Goal: Task Accomplishment & Management: Use online tool/utility

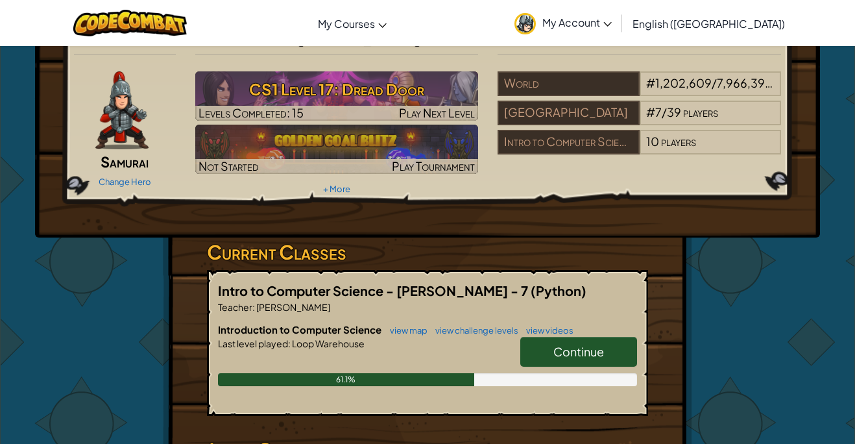
scroll to position [30, 0]
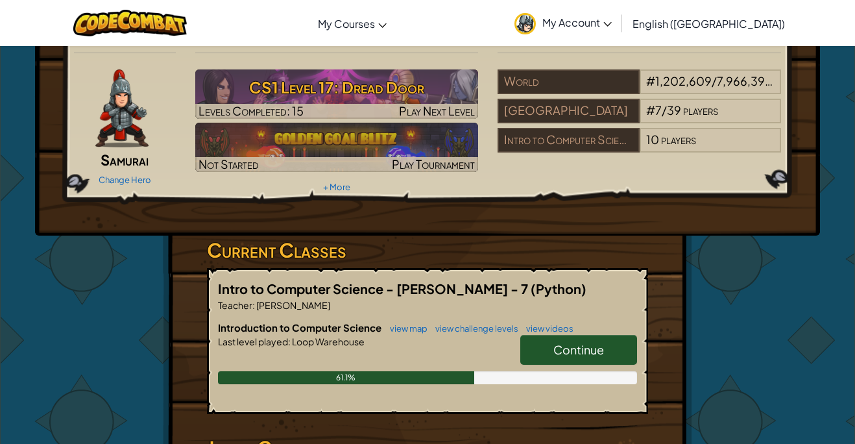
click at [574, 347] on span "Continue" at bounding box center [578, 349] width 51 height 15
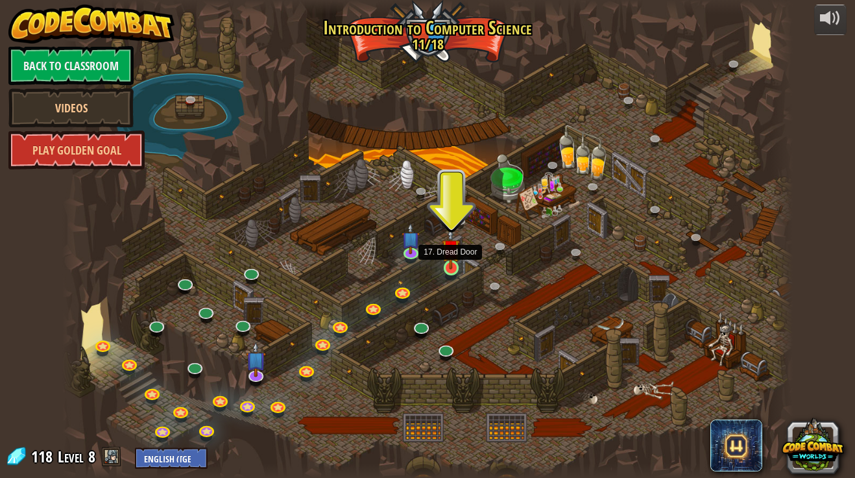
click at [453, 262] on img at bounding box center [451, 248] width 18 height 42
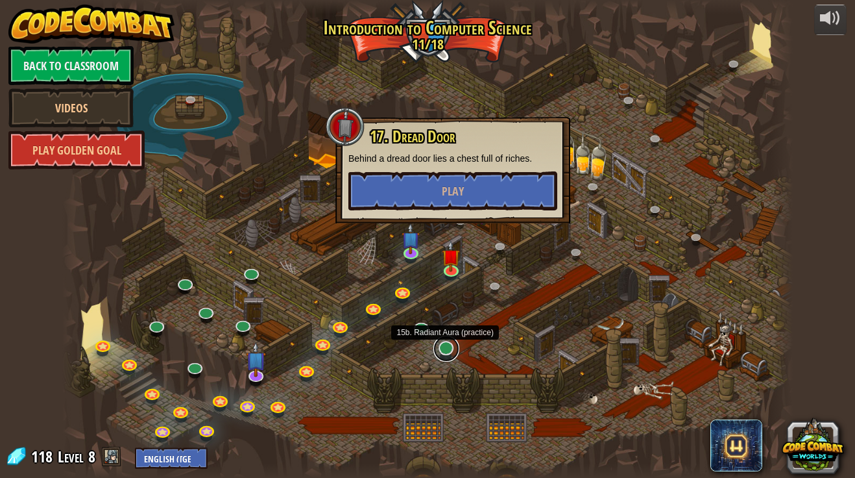
click at [446, 350] on link at bounding box center [446, 348] width 26 height 26
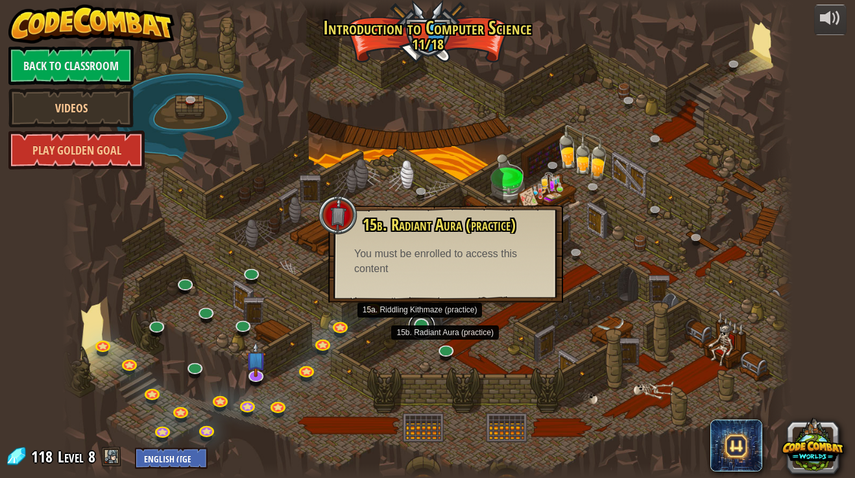
click at [426, 326] on link at bounding box center [422, 326] width 26 height 26
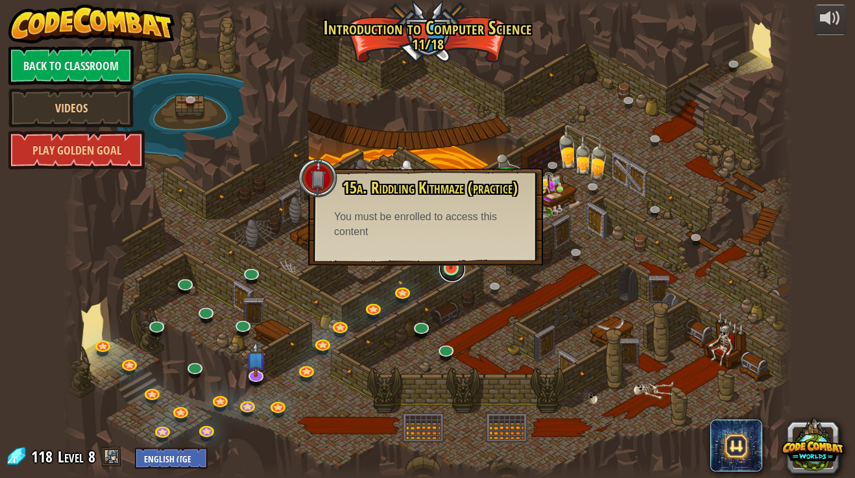
click at [443, 271] on link at bounding box center [452, 269] width 26 height 26
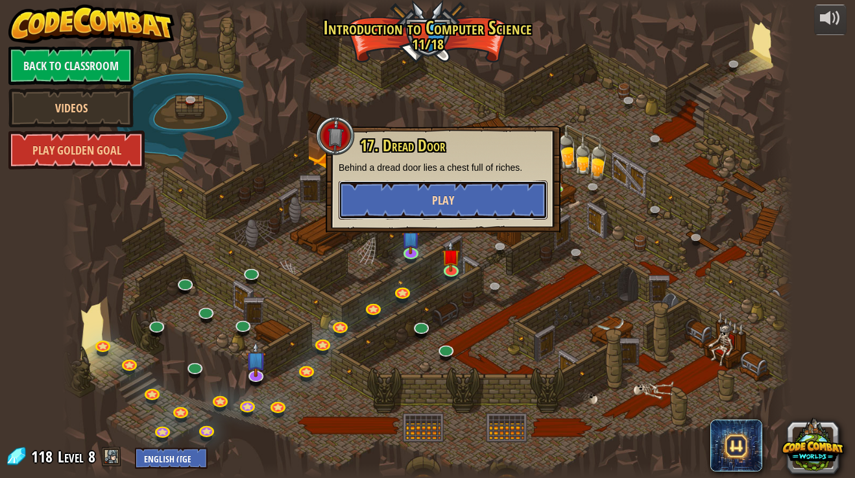
click at [511, 204] on button "Play" at bounding box center [443, 199] width 209 height 39
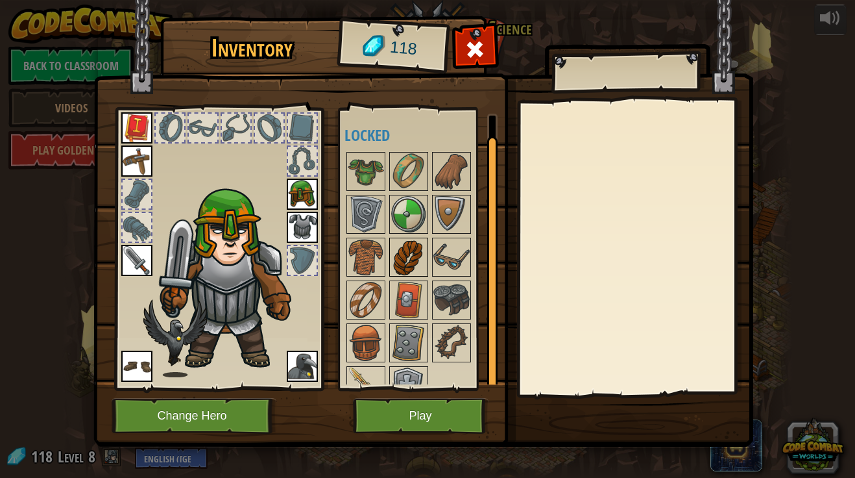
scroll to position [23, 0]
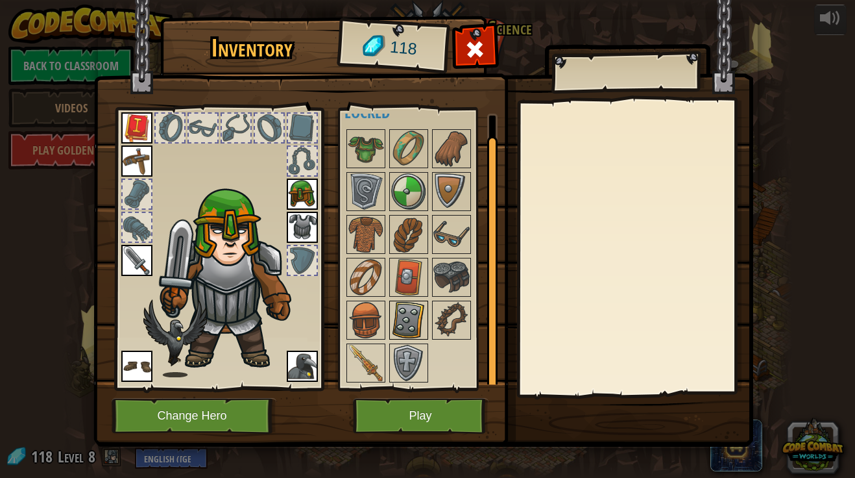
click at [410, 322] on img at bounding box center [409, 320] width 36 height 36
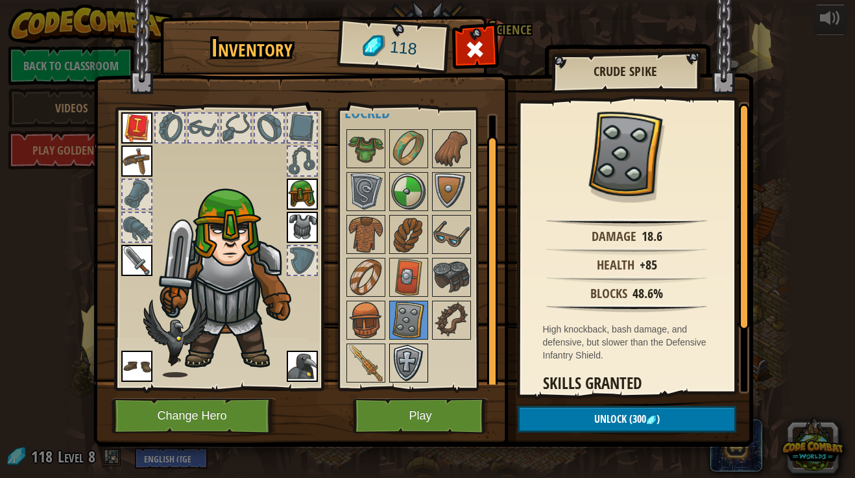
click at [414, 349] on img at bounding box center [409, 363] width 36 height 36
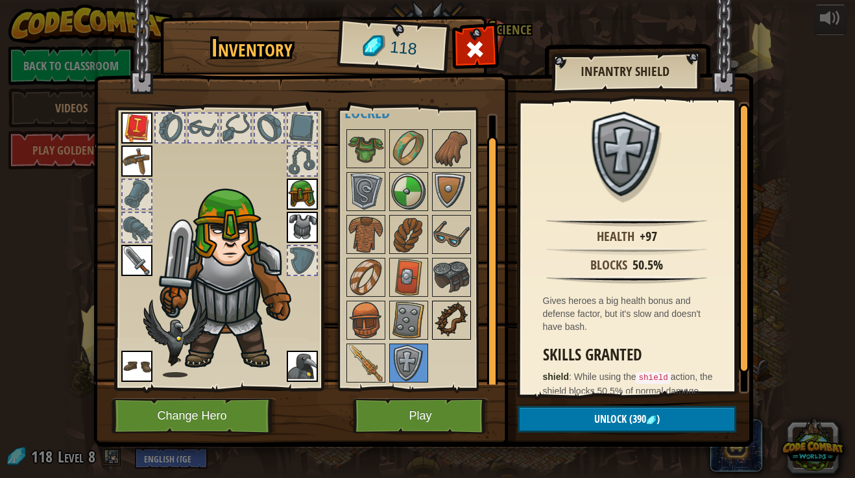
click at [446, 329] on img at bounding box center [451, 320] width 36 height 36
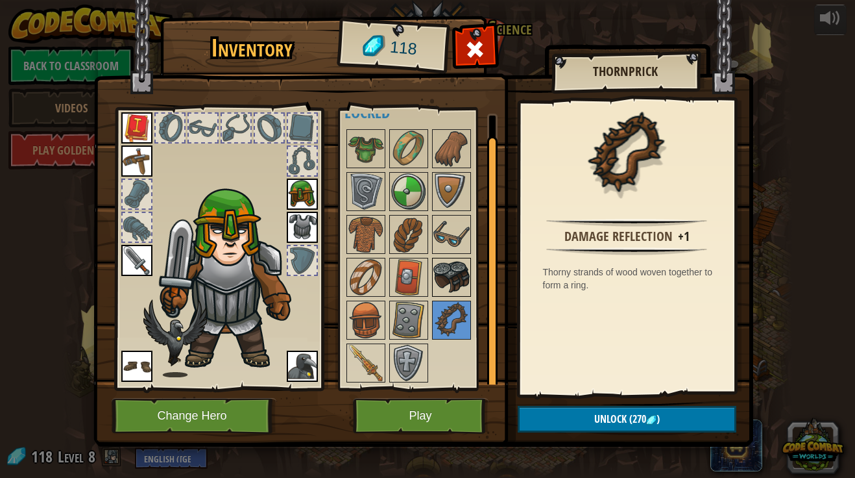
click at [441, 285] on img at bounding box center [451, 277] width 36 height 36
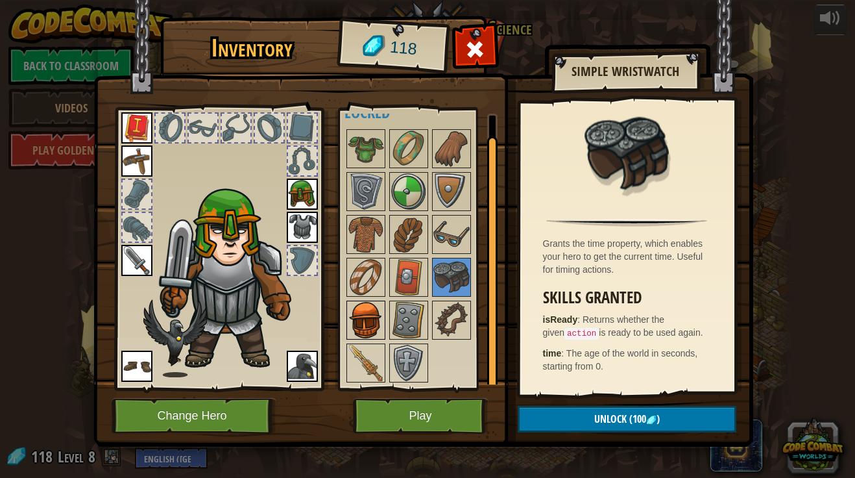
click at [367, 315] on img at bounding box center [366, 320] width 36 height 36
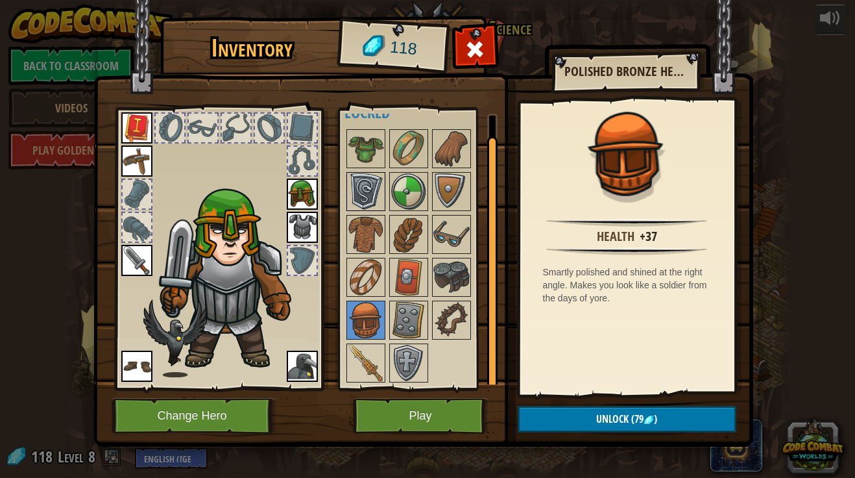
click at [365, 201] on img at bounding box center [366, 191] width 36 height 36
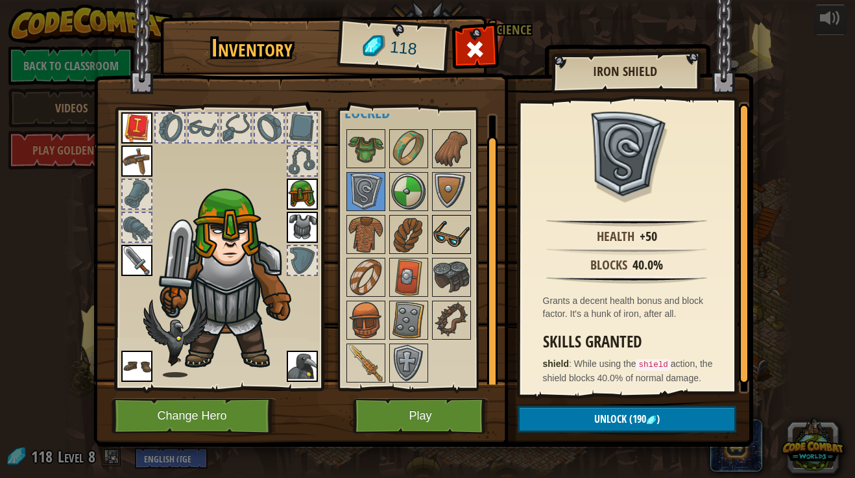
click at [444, 245] on img at bounding box center [451, 234] width 36 height 36
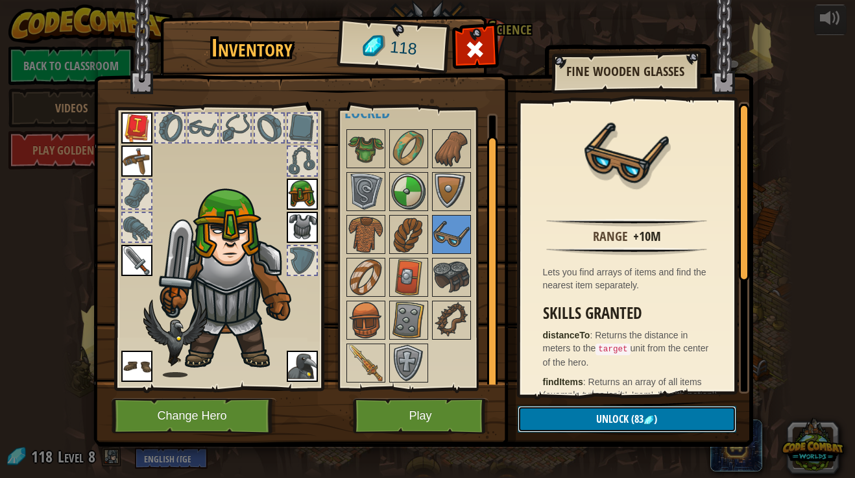
click at [572, 417] on button "Unlock (83 )" at bounding box center [627, 418] width 219 height 27
click at [572, 417] on button "Confirm" at bounding box center [627, 418] width 219 height 27
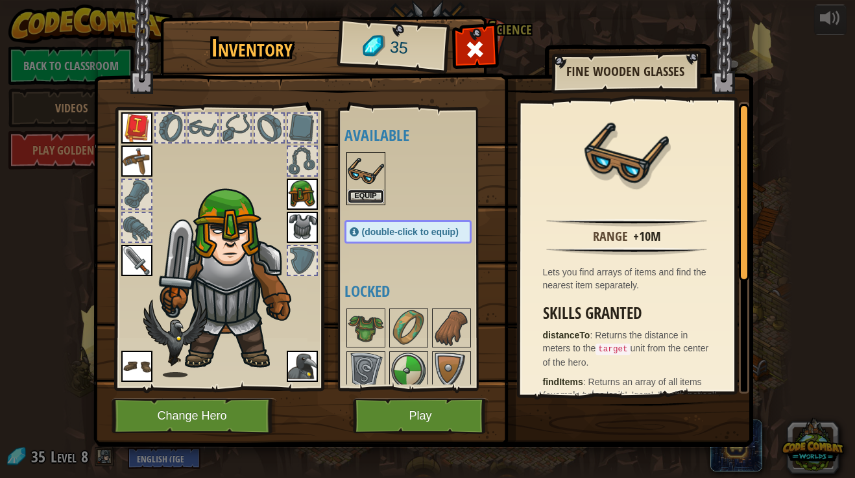
click at [363, 191] on button "Equip" at bounding box center [366, 196] width 36 height 14
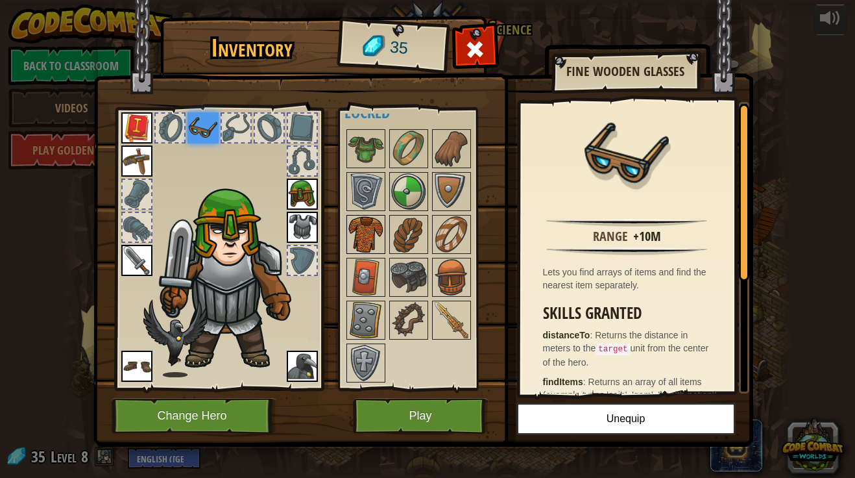
scroll to position [0, 0]
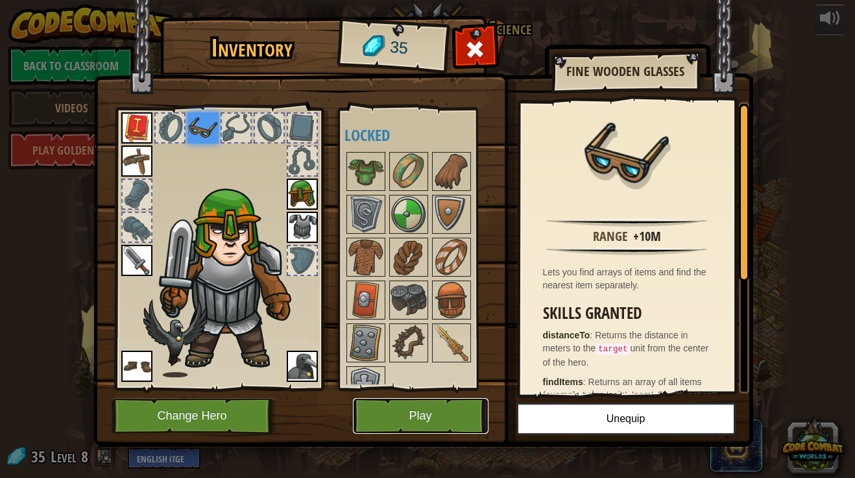
click at [397, 424] on button "Play" at bounding box center [421, 416] width 136 height 36
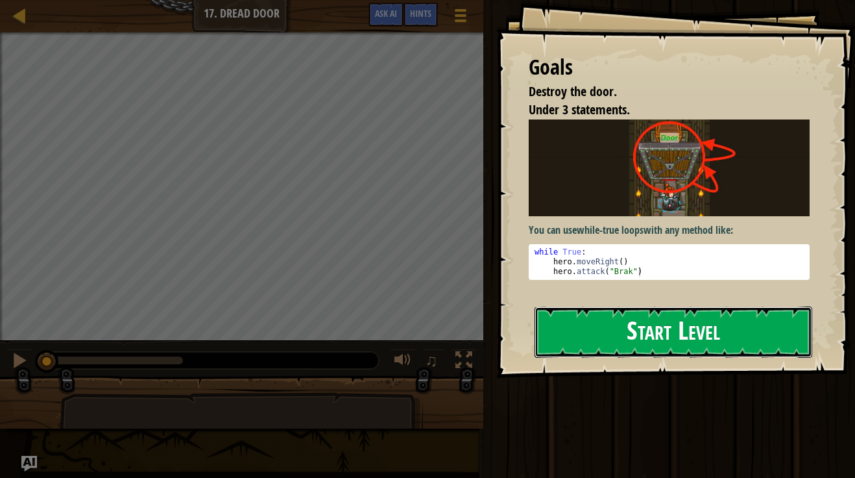
click at [606, 345] on button "Start Level" at bounding box center [674, 331] width 278 height 51
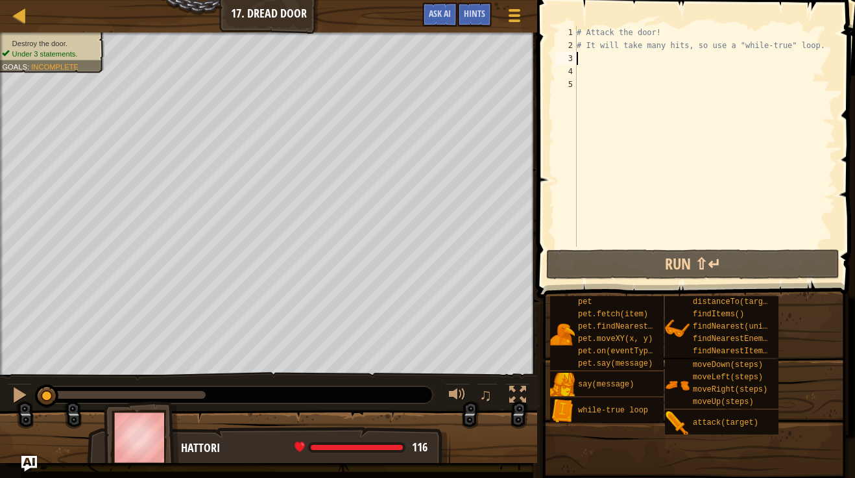
click at [608, 56] on div "# Attack the door! # It will take many hits, so use a "while-true" loop." at bounding box center [704, 149] width 261 height 247
type textarea "m"
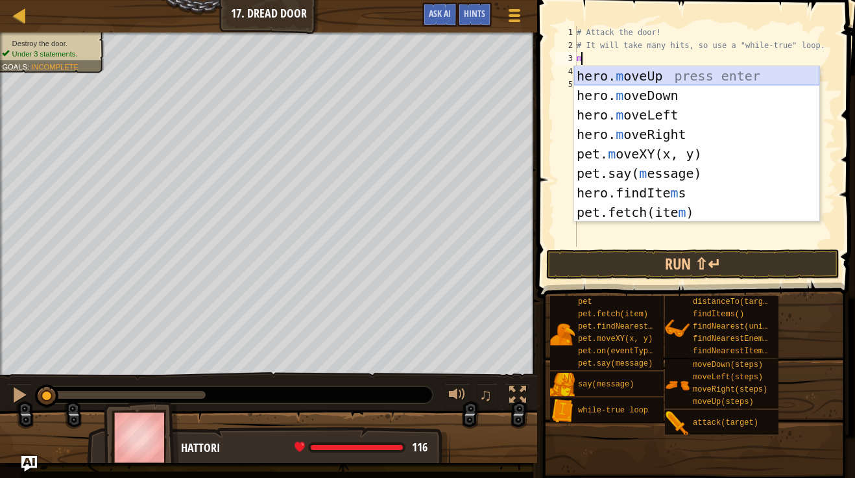
click at [653, 73] on div "hero. m oveUp press enter hero. m oveDown press enter hero. m oveLeft press ent…" at bounding box center [696, 163] width 245 height 195
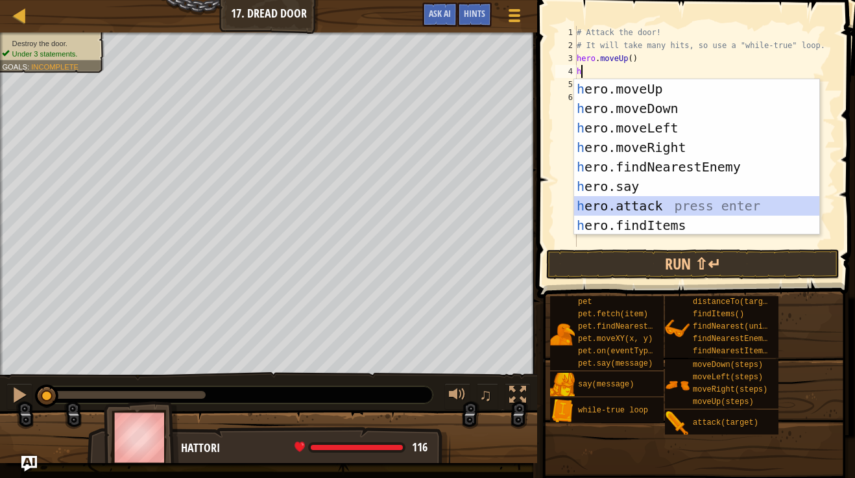
click at [668, 208] on div "h ero.moveUp press enter h ero.moveDown press enter h ero.moveLeft press enter …" at bounding box center [696, 176] width 245 height 195
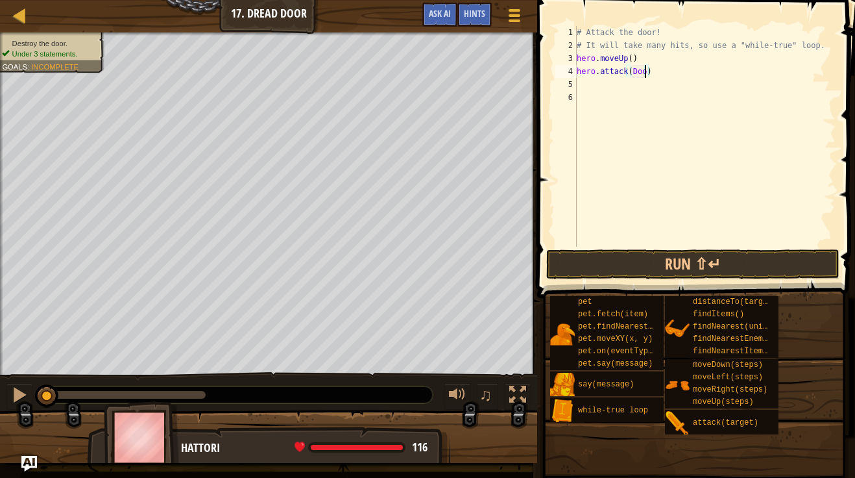
type textarea "hero.attack(Door)"
click at [665, 265] on button "Run ⇧↵" at bounding box center [692, 264] width 293 height 30
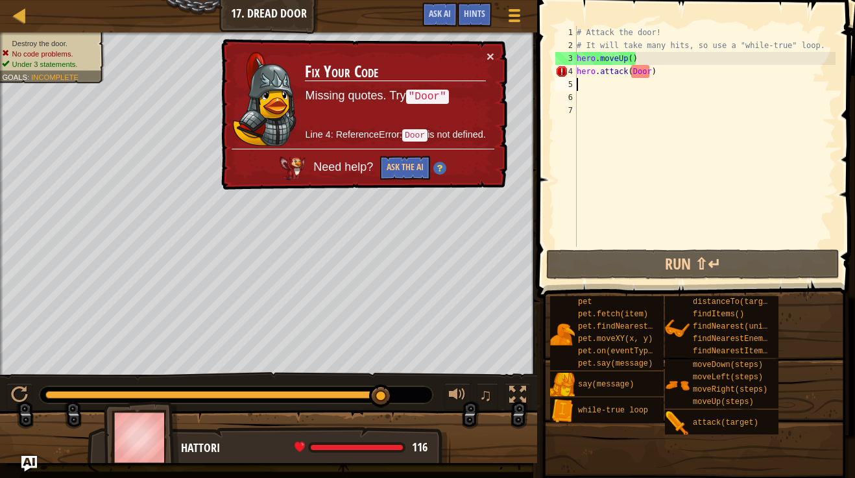
click at [648, 73] on div "# Attack the door! # It will take many hits, so use a "while-true" loop. hero .…" at bounding box center [704, 149] width 261 height 247
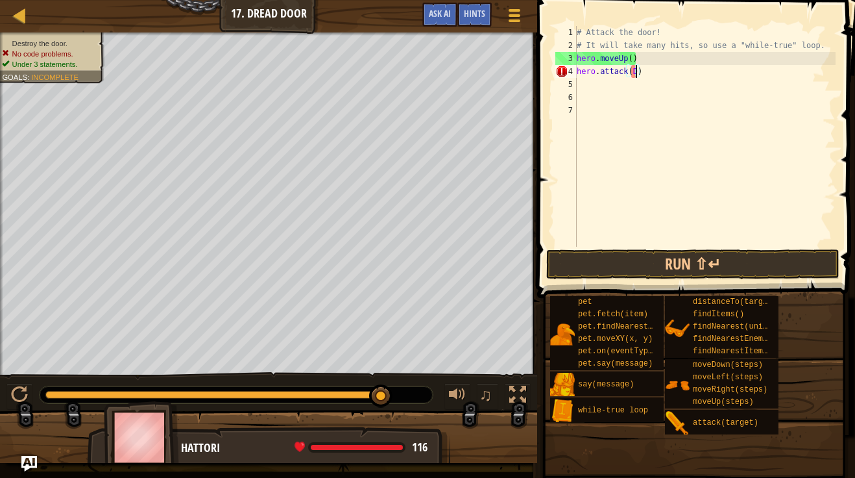
scroll to position [6, 8]
type textarea "hero.attack(DOOR)"
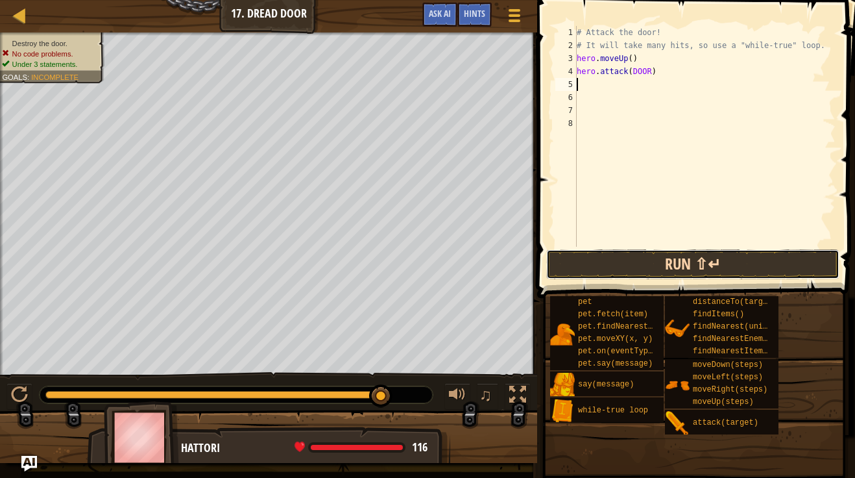
click at [679, 265] on button "Run ⇧↵" at bounding box center [692, 264] width 293 height 30
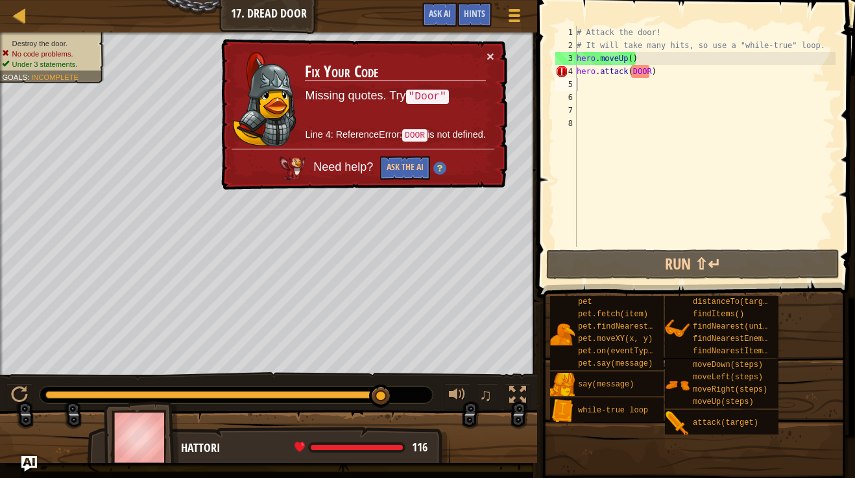
click at [433, 99] on code ""Door"" at bounding box center [427, 97] width 43 height 14
click at [492, 50] on button "×" at bounding box center [491, 56] width 8 height 14
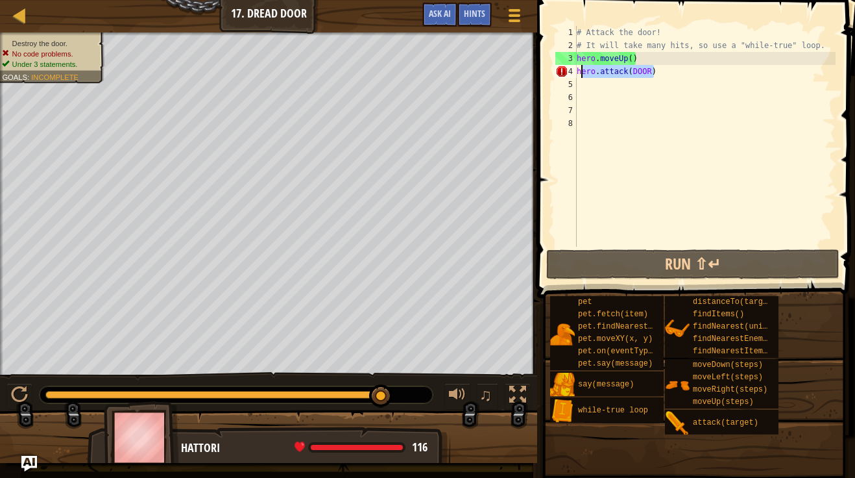
drag, startPoint x: 683, startPoint y: 69, endPoint x: 565, endPoint y: 70, distance: 117.4
click at [565, 70] on div "1 2 3 4 5 6 7 8 # Attack the door! # It will take many hits, so use a "while-tr…" at bounding box center [694, 136] width 283 height 221
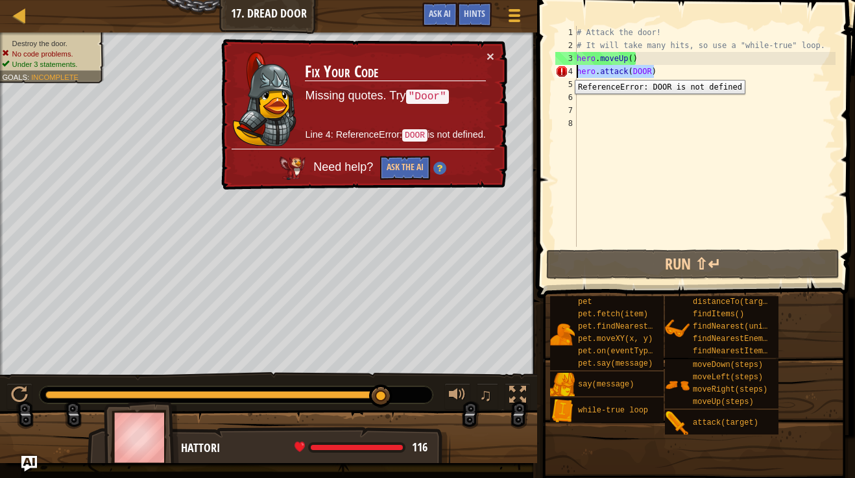
type textarea "\"
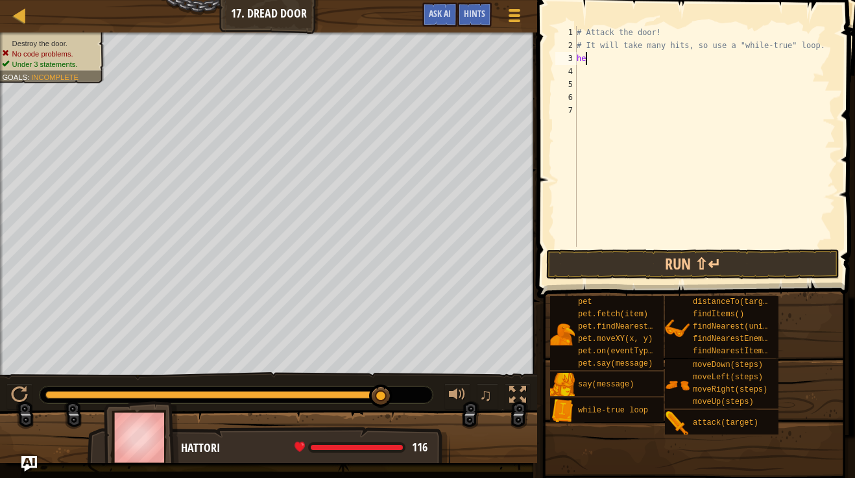
type textarea "h"
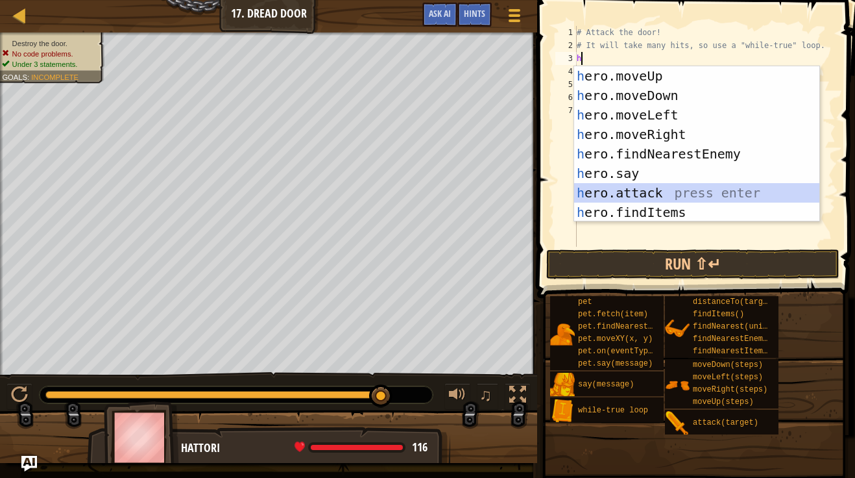
click at [690, 190] on div "h ero.moveUp press enter h ero.moveDown press enter h ero.moveLeft press enter …" at bounding box center [696, 163] width 245 height 195
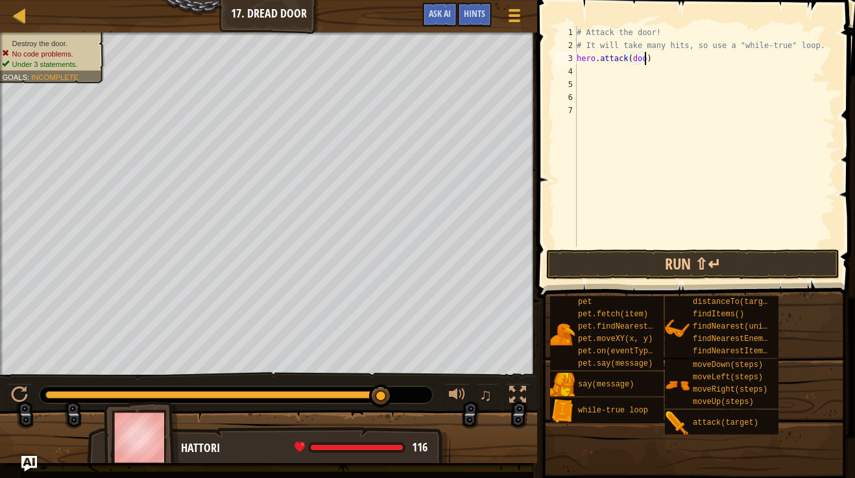
type textarea "hero.attack(door)"
click at [724, 252] on button "Run ⇧↵" at bounding box center [692, 264] width 293 height 30
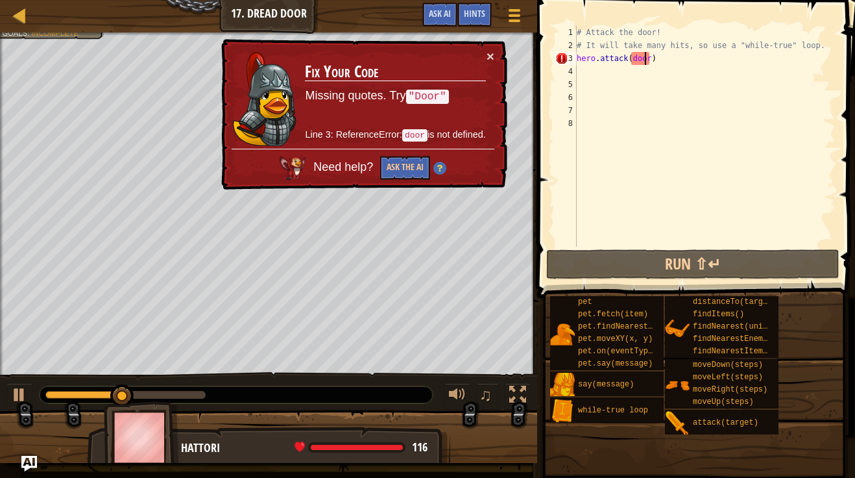
click at [647, 64] on div "# Attack the door! # It will take many hits, so use a "while-true" loop. hero .…" at bounding box center [704, 149] width 261 height 247
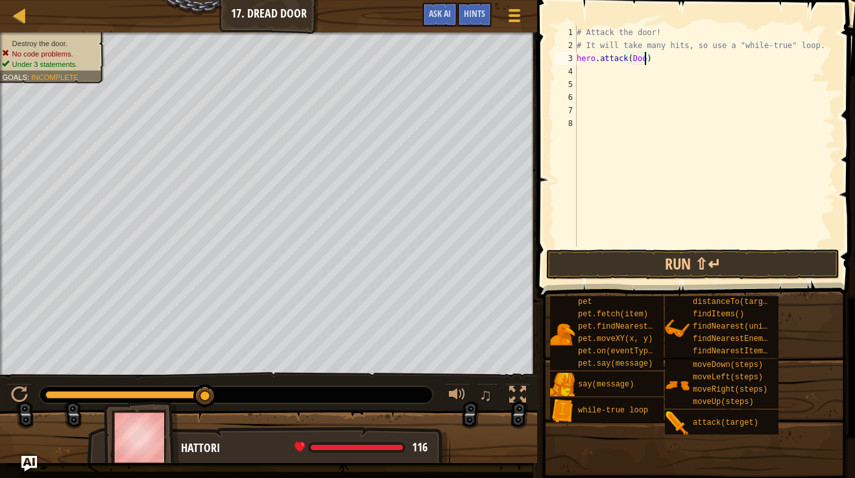
type textarea "hero.attack(Door)"
click at [706, 267] on button "Run ⇧↵" at bounding box center [692, 264] width 293 height 30
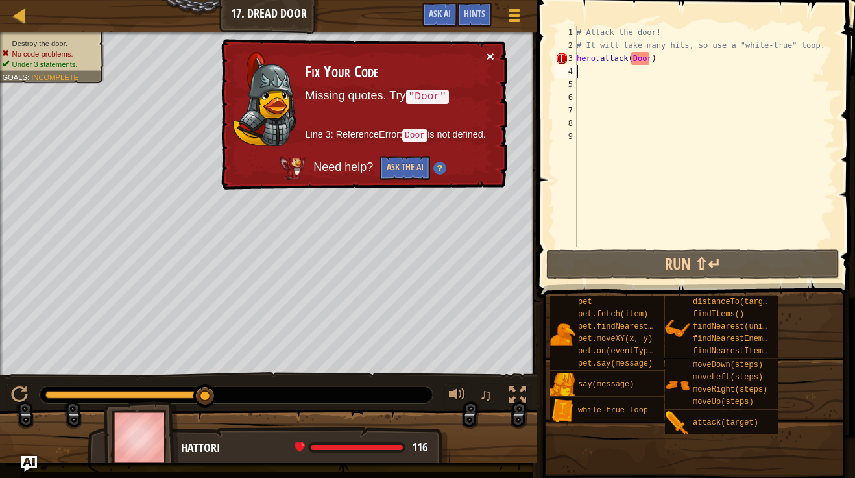
click at [487, 54] on button "×" at bounding box center [491, 56] width 8 height 14
drag, startPoint x: 659, startPoint y: 59, endPoint x: 574, endPoint y: 58, distance: 85.0
click at [574, 58] on div "1 2 3 4 5 6 7 8 9 # Attack the door! # It will take many hits, so use a "while-…" at bounding box center [694, 136] width 283 height 221
type textarea "hero.attack(Door)"
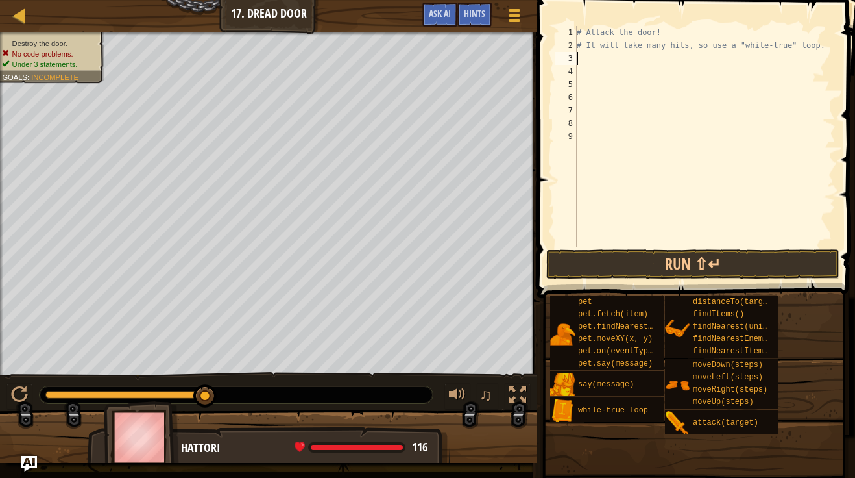
type textarea "h"
type textarea "w"
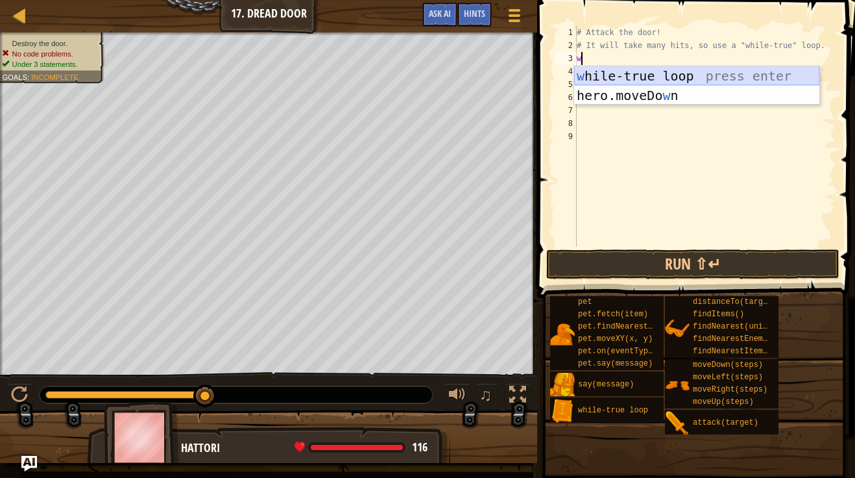
click at [684, 72] on div "w [PERSON_NAME]-true loop press enter hero.moveDo w n press enter" at bounding box center [696, 105] width 245 height 78
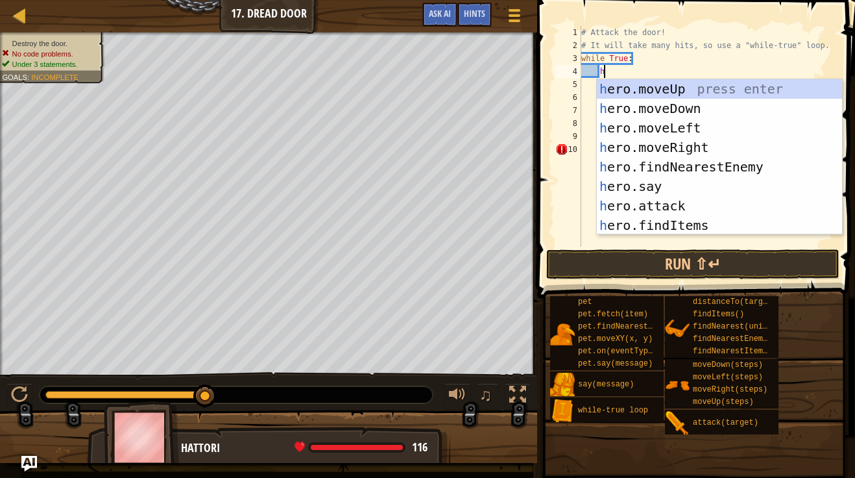
scroll to position [6, 3]
click at [701, 200] on div "h ero.moveUp press enter h ero.moveDown press enter h ero.moveLeft press enter …" at bounding box center [719, 176] width 245 height 195
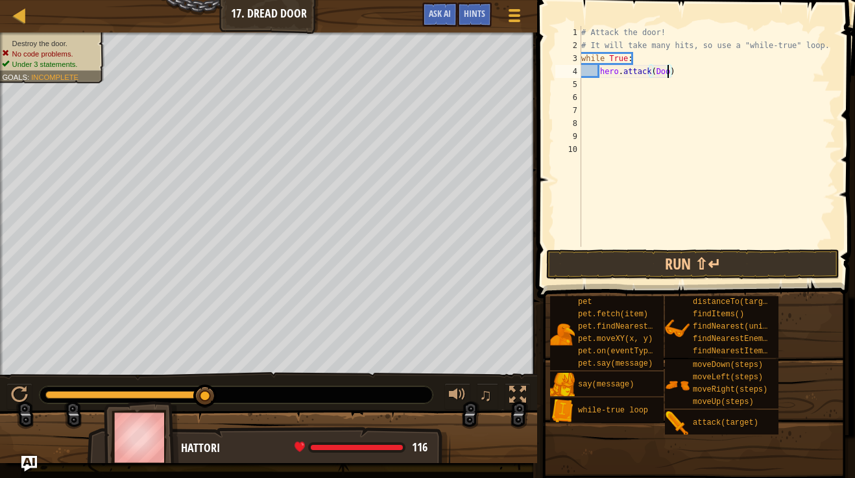
type textarea "hero.attack(Door)"
click at [719, 266] on button "Run ⇧↵" at bounding box center [692, 264] width 293 height 30
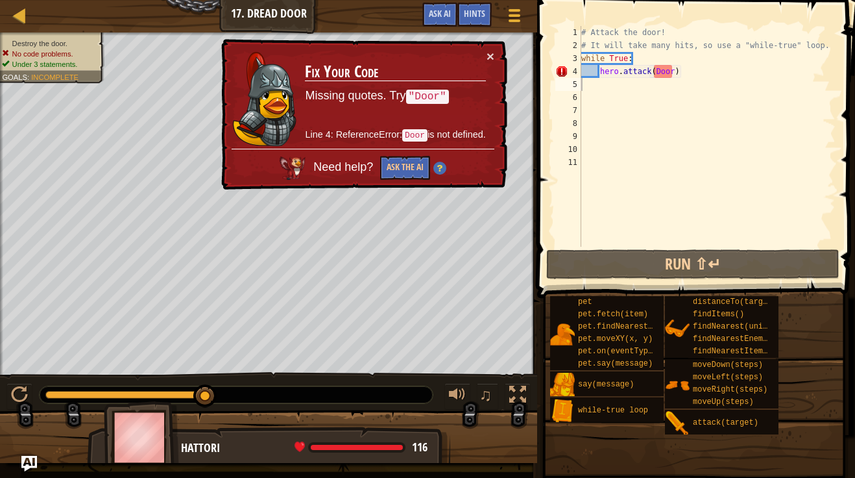
click at [420, 137] on code "Door" at bounding box center [414, 135] width 25 height 12
click at [669, 71] on div "# Attack the door! # It will take many hits, so use a "while-true" loop. while …" at bounding box center [707, 149] width 257 height 247
click at [670, 73] on div "# Attack the door! # It will take many hits, so use a "while-true" loop. while …" at bounding box center [707, 149] width 257 height 247
click at [562, 73] on div "4" at bounding box center [568, 71] width 26 height 13
click at [488, 56] on button "×" at bounding box center [491, 57] width 8 height 14
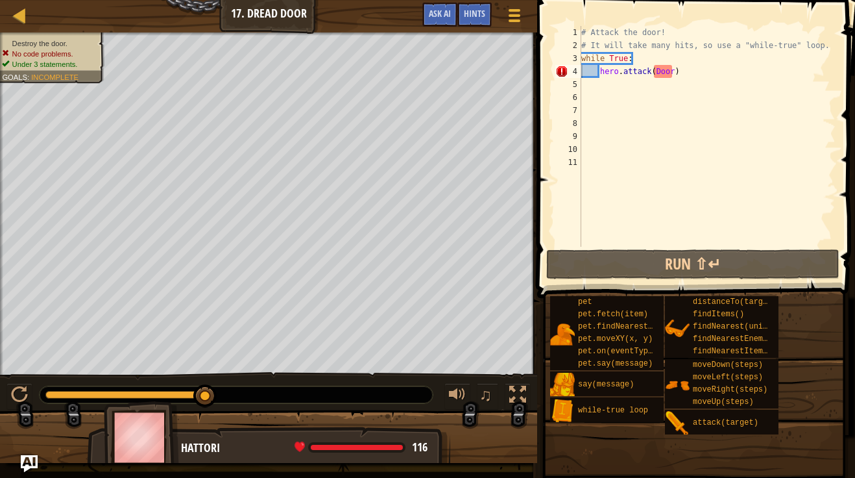
click at [29, 443] on img "Ask AI" at bounding box center [29, 463] width 17 height 17
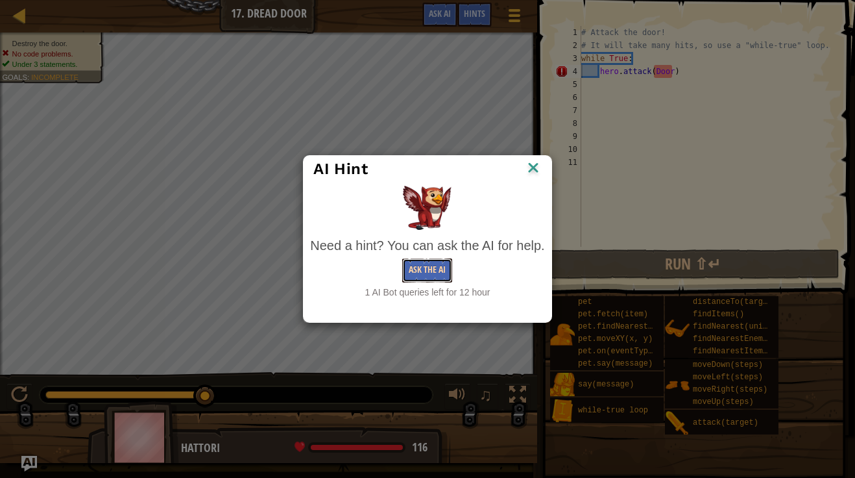
click at [441, 274] on button "Ask the AI" at bounding box center [427, 270] width 50 height 24
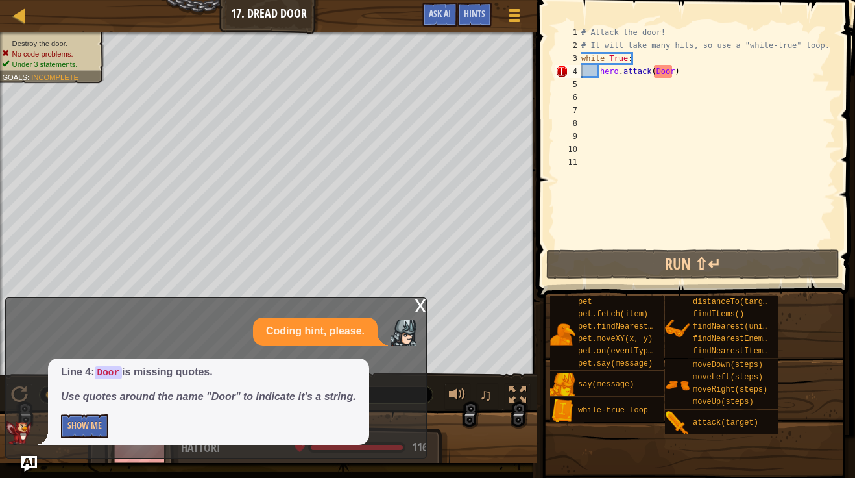
click at [418, 311] on div "x" at bounding box center [421, 304] width 12 height 13
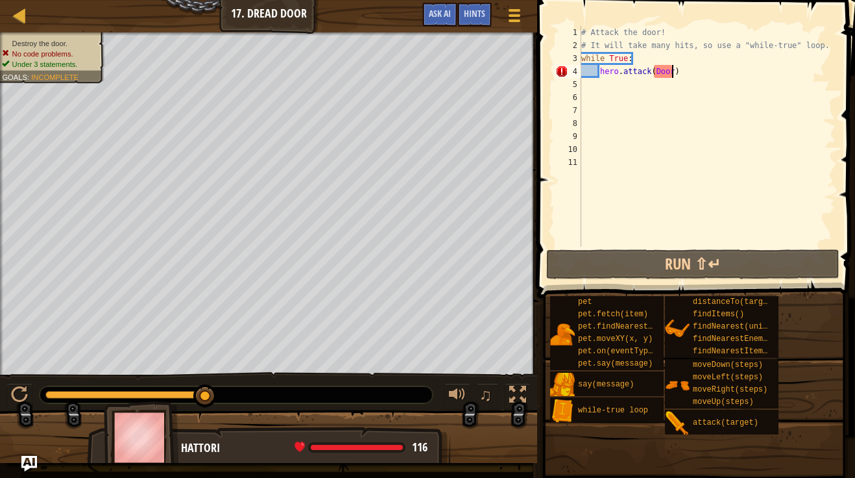
click at [671, 74] on div "# Attack the door! # It will take many hits, so use a "while-true" loop. while …" at bounding box center [707, 149] width 257 height 247
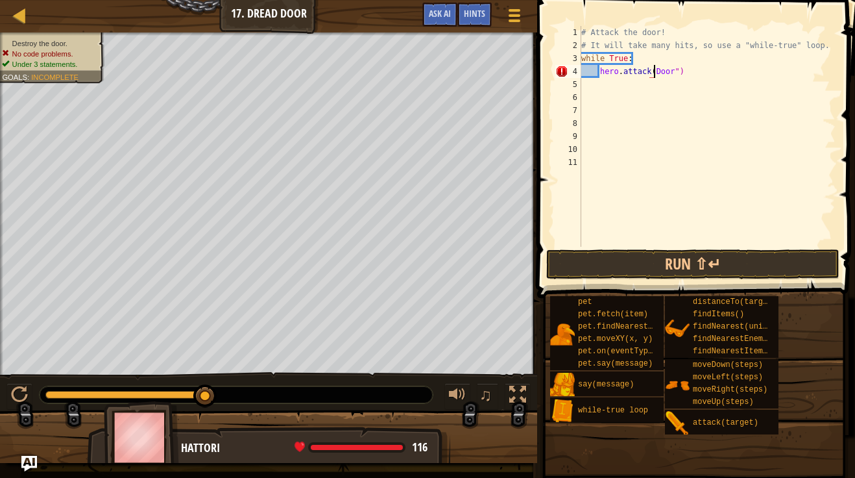
scroll to position [6, 12]
type textarea "hero.attack("Door")"
click at [744, 258] on button "Run ⇧↵" at bounding box center [692, 264] width 293 height 30
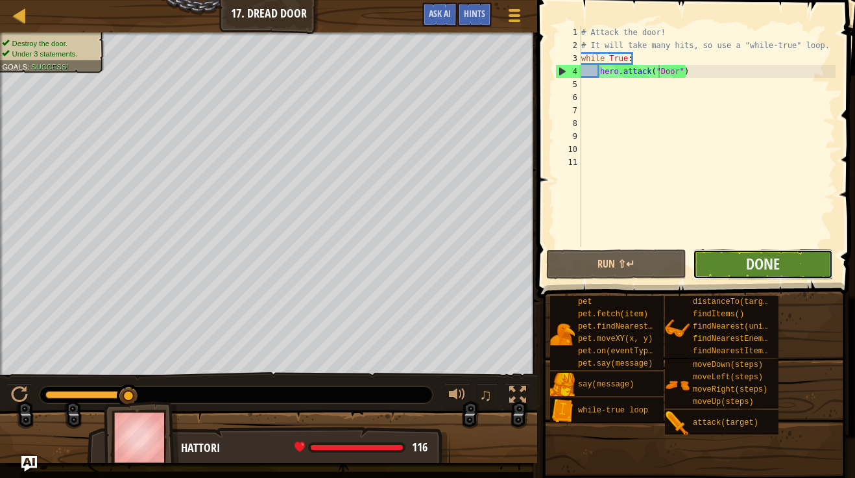
click at [740, 269] on button "Done" at bounding box center [763, 264] width 140 height 30
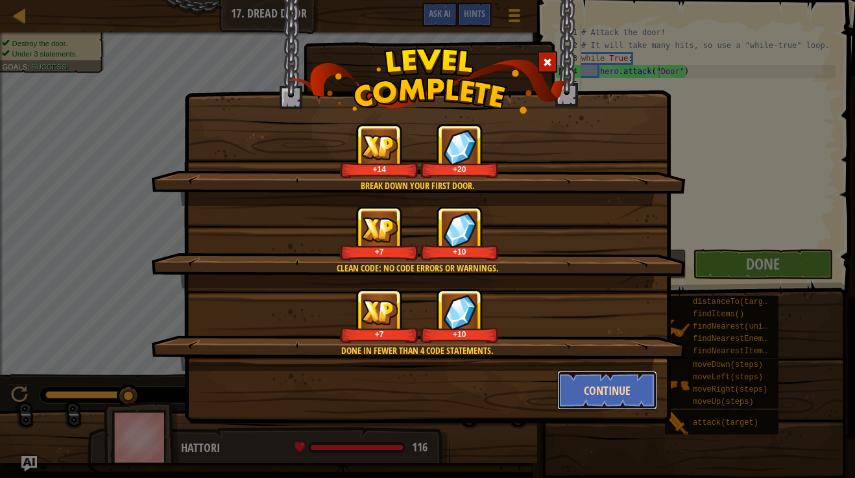
click at [606, 387] on button "Continue" at bounding box center [607, 389] width 101 height 39
click at [583, 383] on div "Break down your first door. +14 +20 Clean code: no code errors or warnings. +7 …" at bounding box center [427, 239] width 855 height 478
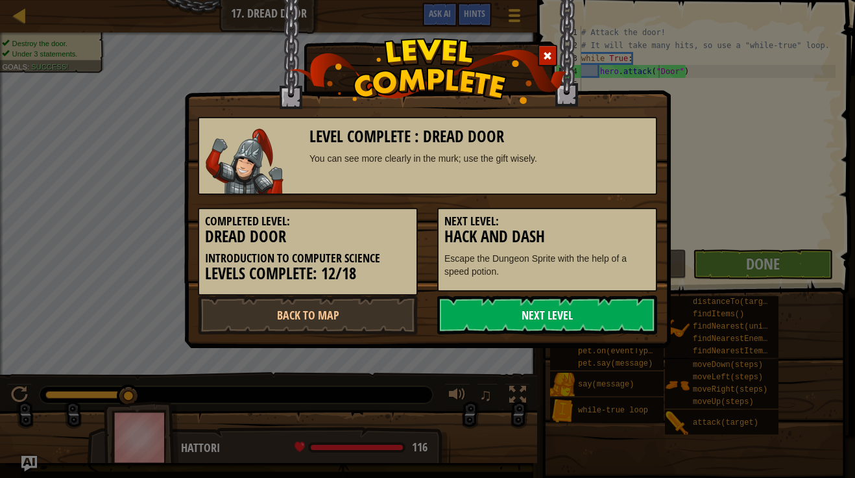
click at [553, 315] on link "Next Level" at bounding box center [547, 314] width 220 height 39
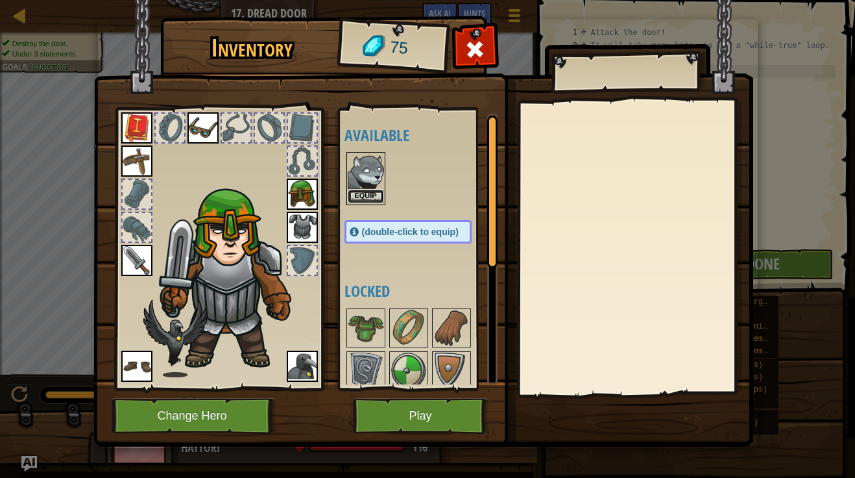
click at [363, 193] on button "Equip" at bounding box center [366, 196] width 36 height 14
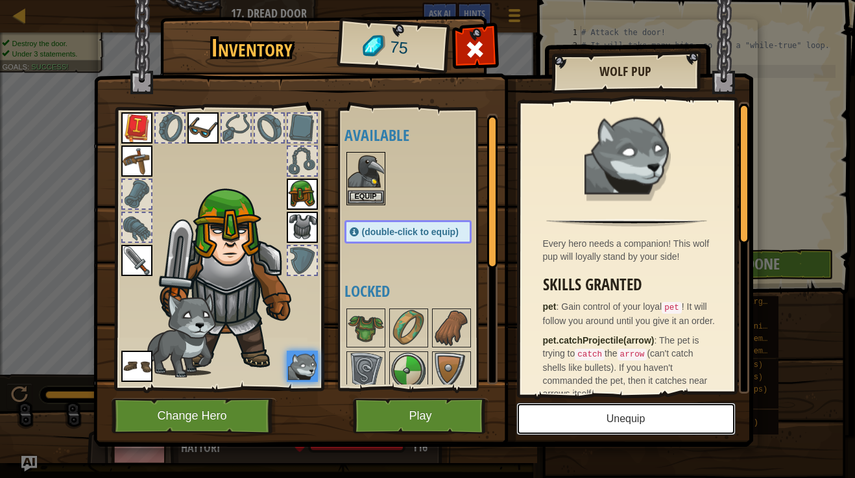
click at [605, 416] on button "Unequip" at bounding box center [625, 418] width 219 height 32
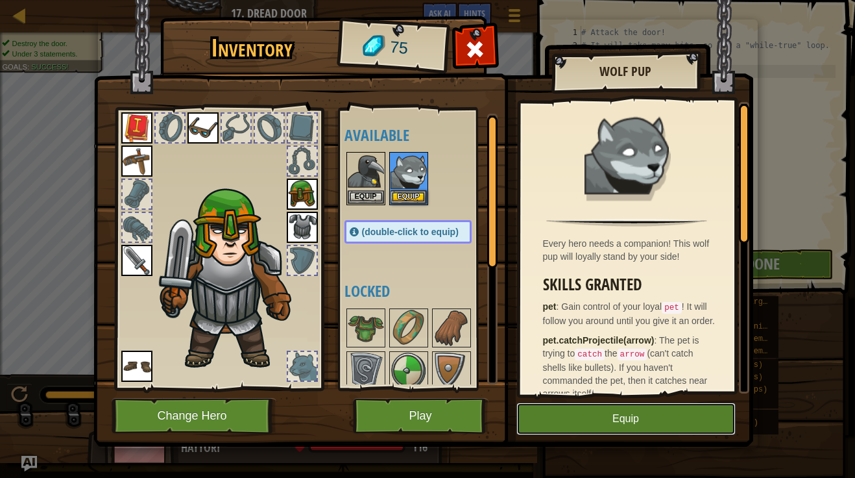
click at [605, 416] on button "Equip" at bounding box center [625, 418] width 219 height 32
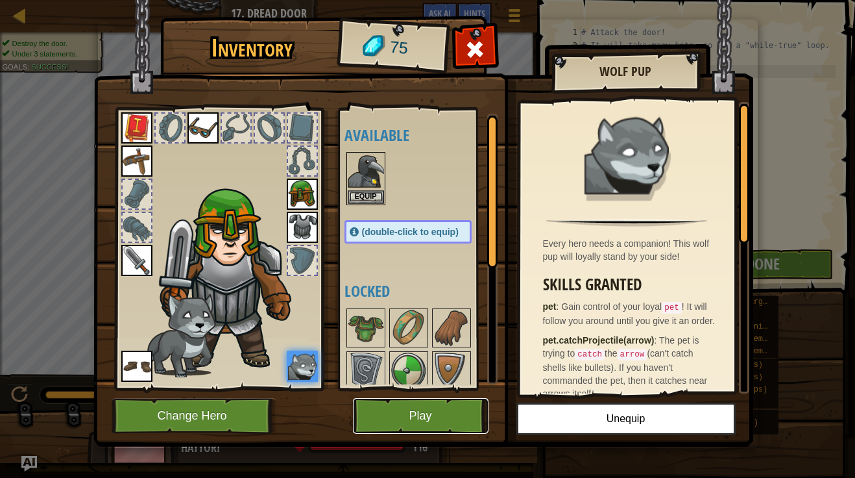
click at [426, 415] on button "Play" at bounding box center [421, 416] width 136 height 36
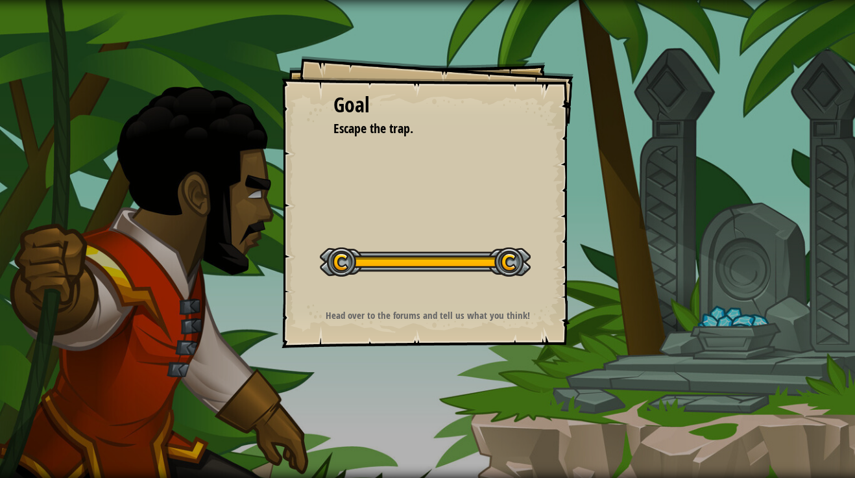
click at [495, 195] on div "Goal Escape the trap. Start Level Error loading from server. Try refreshing the…" at bounding box center [428, 202] width 292 height 292
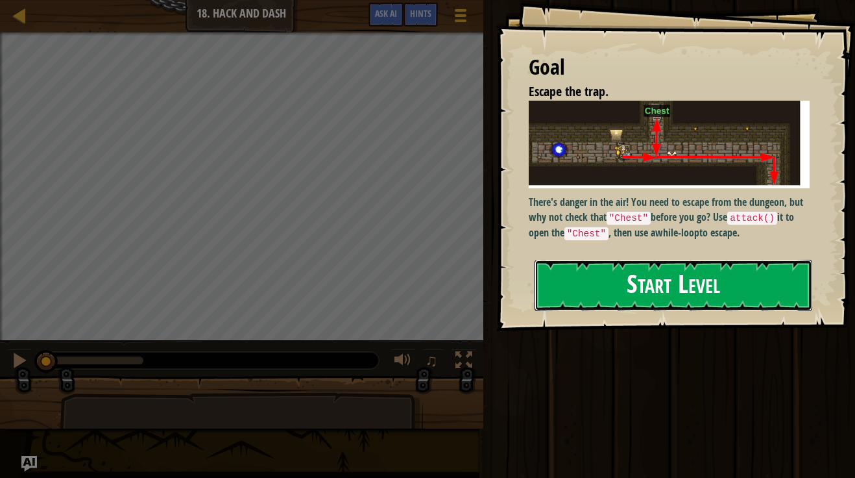
click at [556, 260] on button "Start Level" at bounding box center [674, 285] width 278 height 51
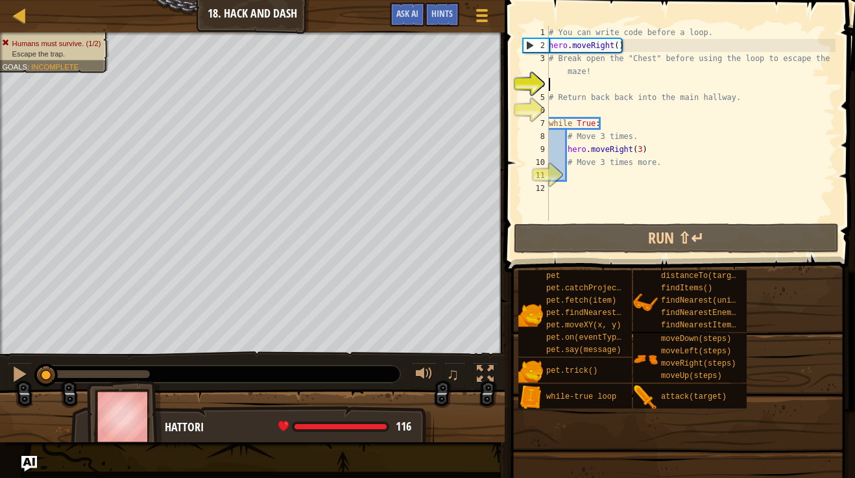
click at [608, 198] on div "Map Introduction to Computer Science 18. Hack and Dash Game Menu Done Hints Ask…" at bounding box center [427, 239] width 855 height 478
click at [618, 49] on div "# You can write code before a loop. hero . moveRight ( ) # Break open the "Ches…" at bounding box center [690, 136] width 289 height 221
type textarea "hero.moveRight(4)"
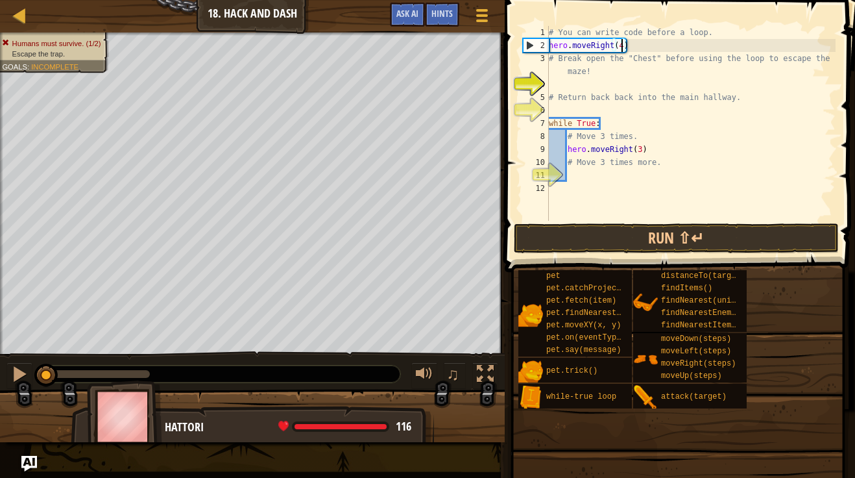
scroll to position [6, 10]
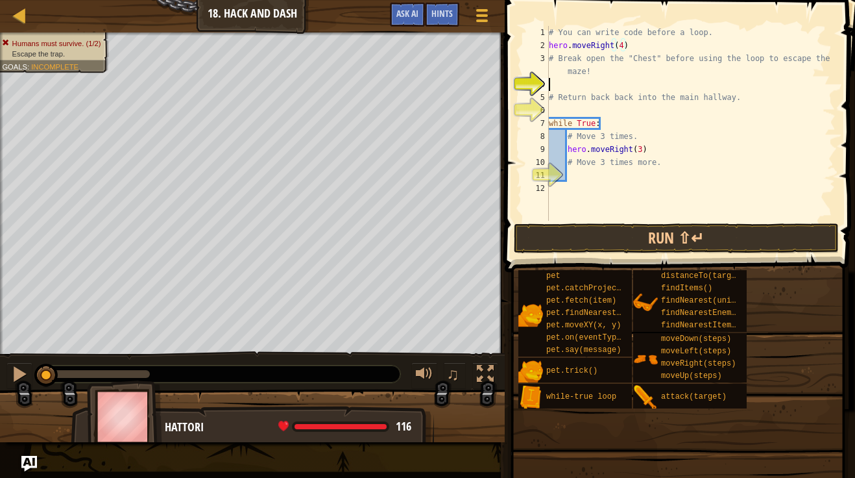
click at [609, 84] on div "# You can write code before a loop. hero . moveRight ( 4 ) # Break open the "Ch…" at bounding box center [690, 136] width 289 height 221
click at [622, 49] on div "# You can write code before a loop. hero . moveRight ( 4 ) # Break open the "Ch…" at bounding box center [690, 136] width 289 height 221
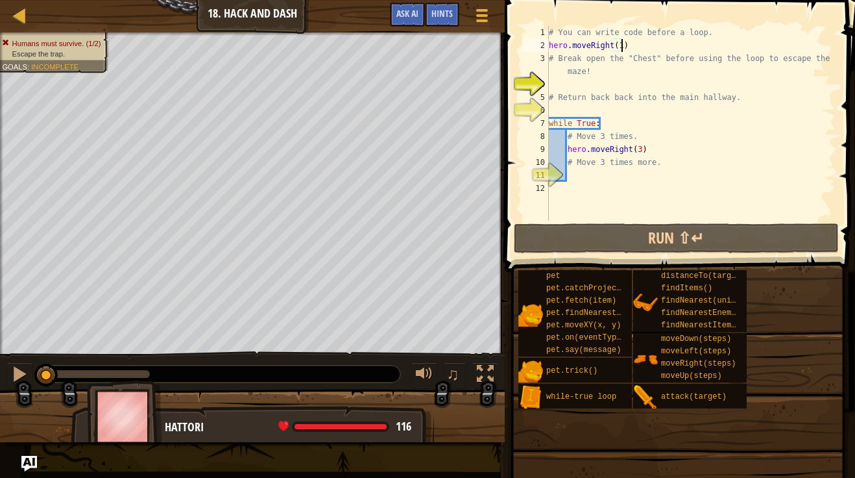
type textarea "hero.moveRight(1)"
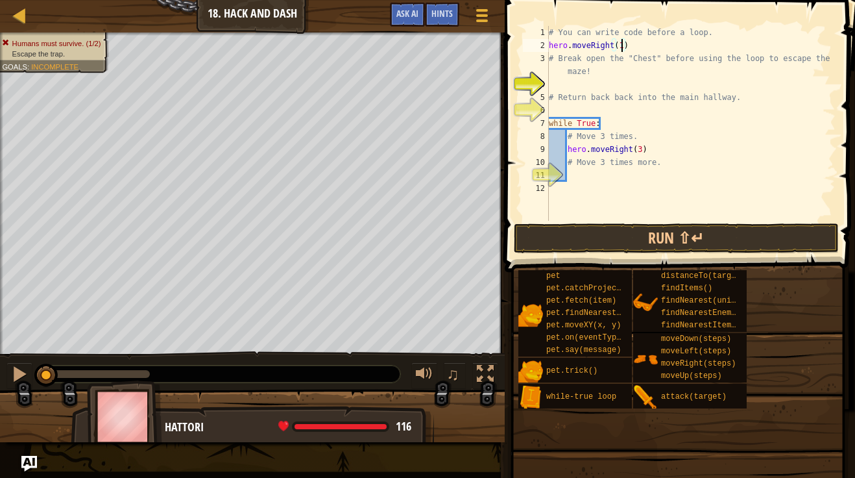
click at [612, 82] on div "# You can write code before a loop. hero . moveRight ( 1 ) # Break open the "Ch…" at bounding box center [690, 136] width 289 height 221
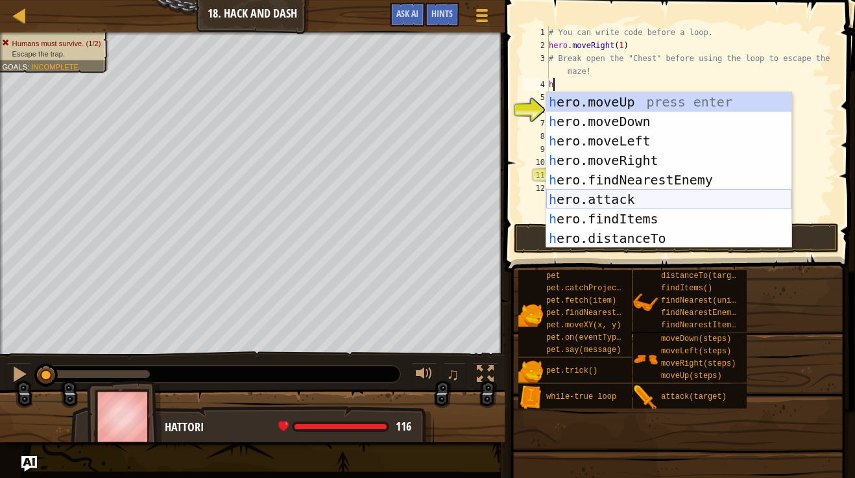
click at [649, 199] on div "h ero.moveUp press enter h ero.moveDown press enter h ero.moveLeft press enter …" at bounding box center [668, 189] width 245 height 195
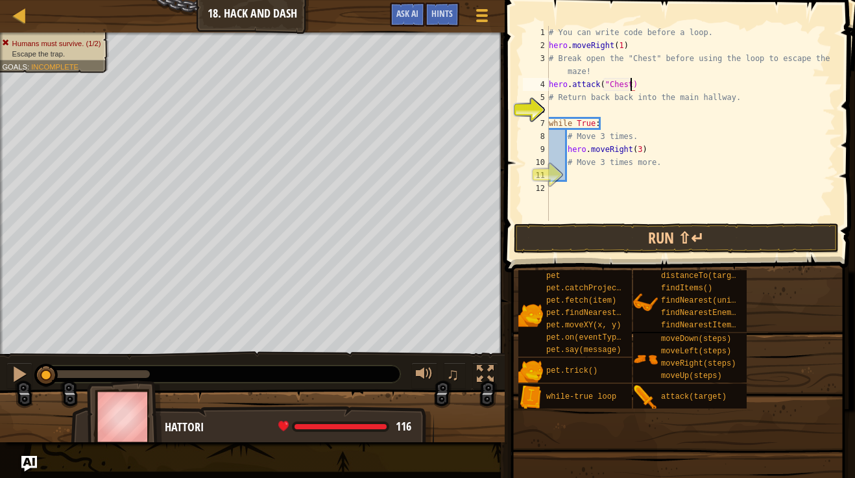
type textarea "hero.attack("Chest")"
click at [612, 107] on div "# You can write code before a loop. hero . moveRight ( 1 ) # Break open the "Ch…" at bounding box center [690, 136] width 289 height 221
type textarea "h"
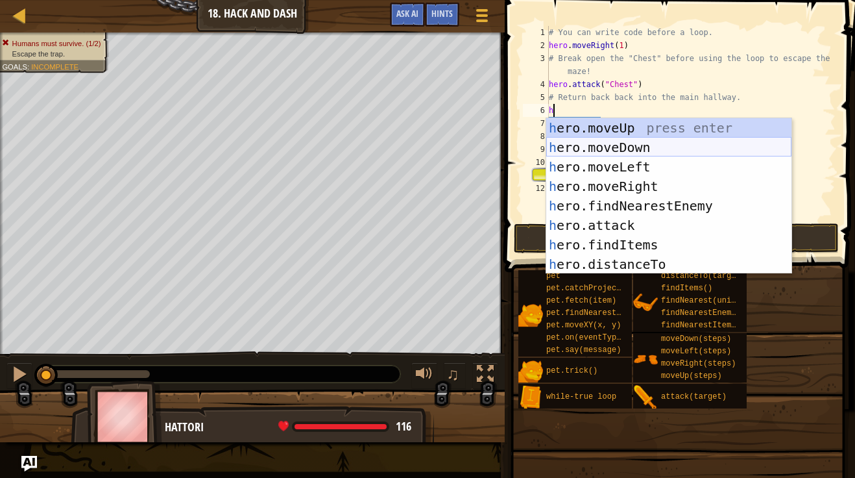
click at [622, 147] on div "h ero.moveUp press enter h ero.moveDown press enter h ero.moveLeft press enter …" at bounding box center [668, 215] width 245 height 195
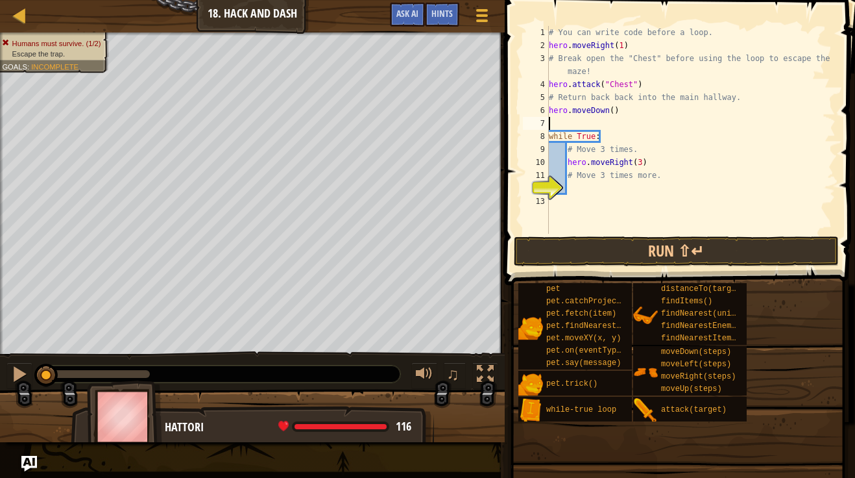
click at [662, 165] on div "# You can write code before a loop. hero . moveRight ( 1 ) # Break open the "Ch…" at bounding box center [690, 143] width 289 height 234
click at [659, 175] on div "# You can write code before a loop. hero . moveRight ( 1 ) # Break open the "Ch…" at bounding box center [690, 143] width 289 height 234
type textarea "#"
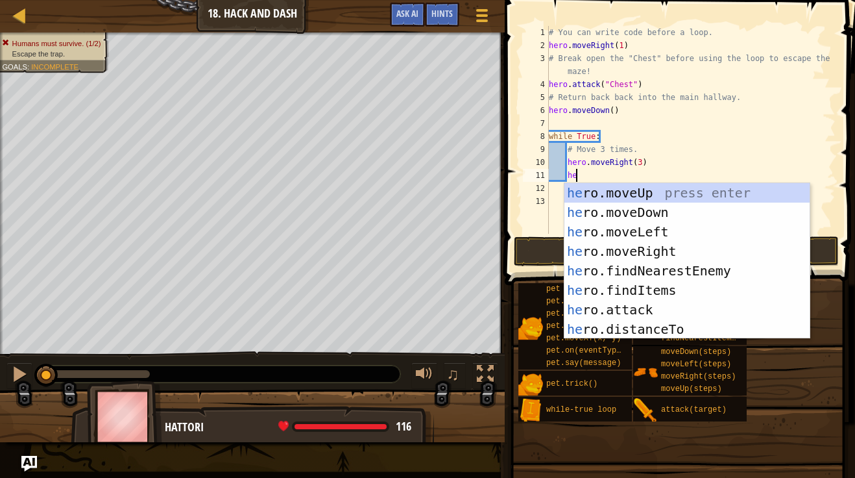
type textarea "her"
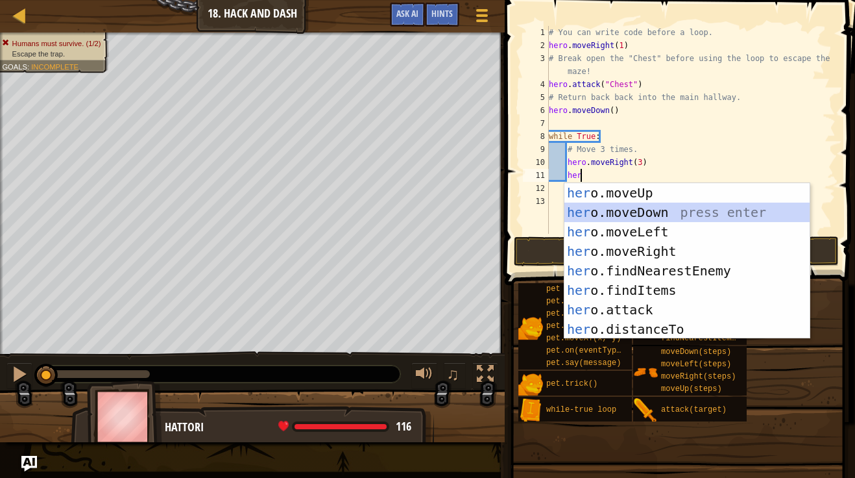
click at [693, 216] on div "her o.moveUp press enter her o.moveDown press enter her o.moveLeft press enter …" at bounding box center [686, 280] width 245 height 195
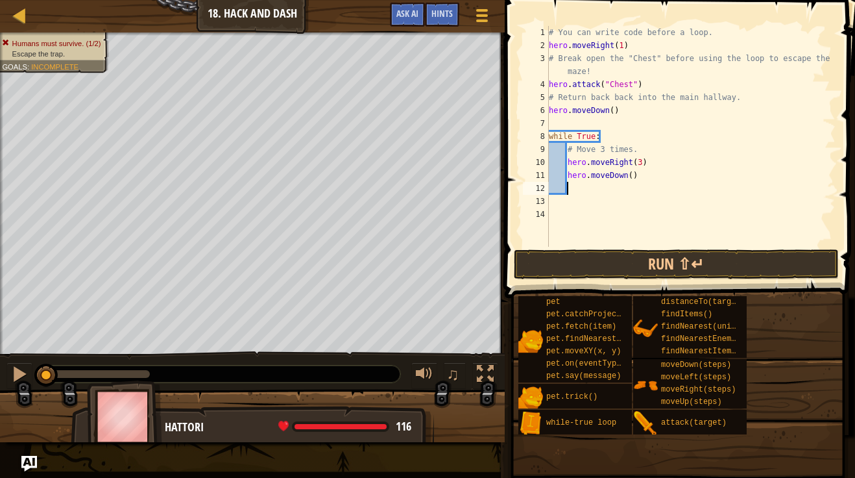
click at [633, 178] on div "# You can write code before a loop. hero . moveRight ( 1 ) # Break open the "Ch…" at bounding box center [690, 149] width 289 height 247
click at [681, 262] on button "Run ⇧↵" at bounding box center [676, 264] width 325 height 30
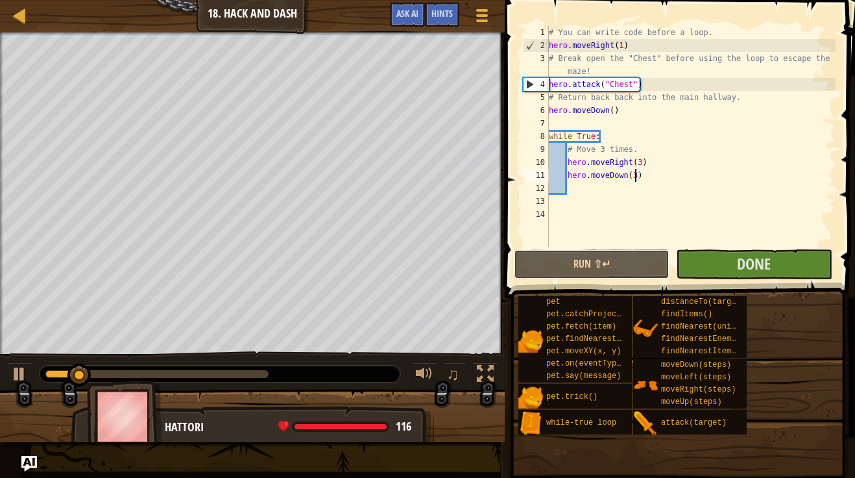
click at [610, 264] on button "Run ⇧↵" at bounding box center [592, 264] width 156 height 30
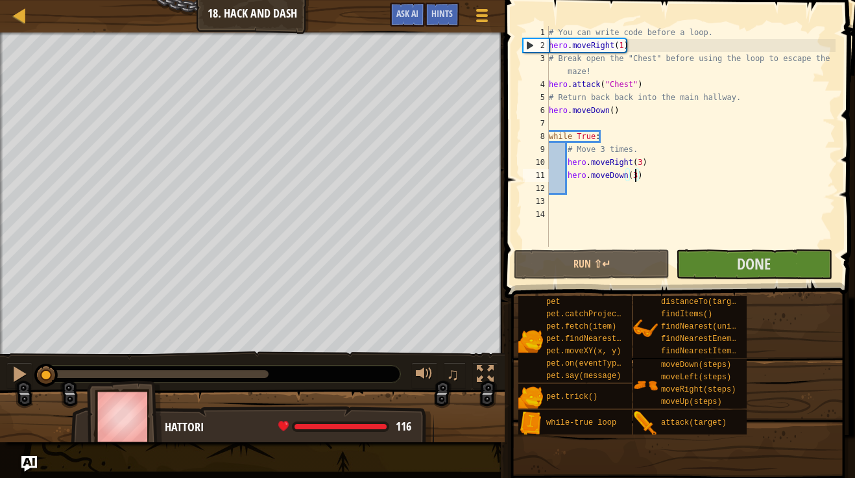
click at [616, 112] on div "# You can write code before a loop. hero . moveRight ( 1 ) # Break open the "Ch…" at bounding box center [690, 149] width 289 height 247
click at [612, 112] on div "# You can write code before a loop. hero . moveRight ( 1 ) # Break open the "Ch…" at bounding box center [690, 149] width 289 height 247
click at [612, 115] on div "# You can write code before a loop. hero . moveRight ( 1 ) # Break open the "Ch…" at bounding box center [690, 149] width 289 height 247
type textarea "hero.moveDown()"
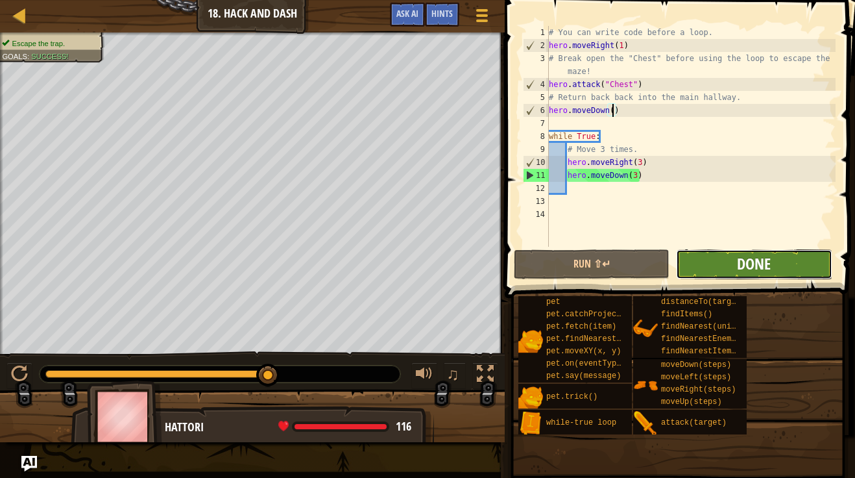
click at [752, 261] on span "Done" at bounding box center [754, 263] width 34 height 21
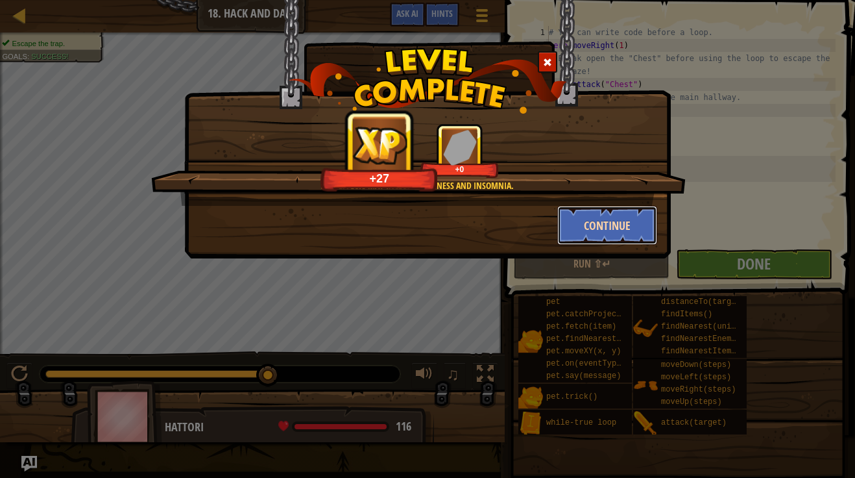
click at [614, 223] on button "Continue" at bounding box center [607, 225] width 101 height 39
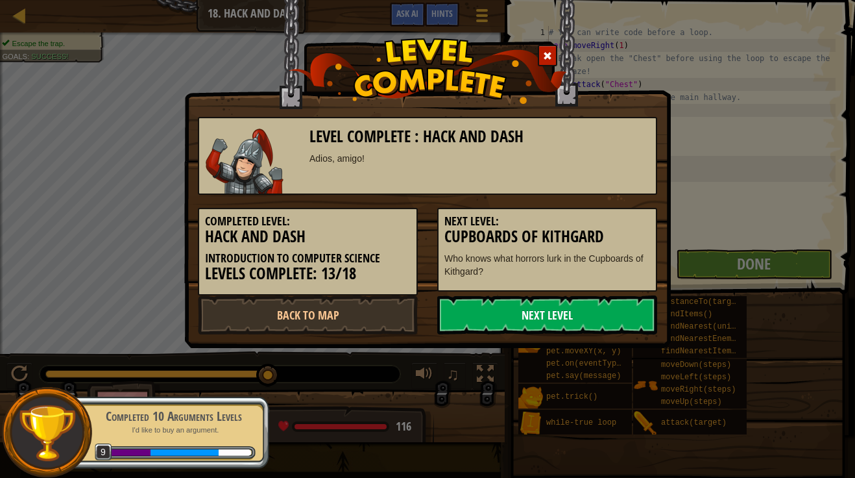
click at [537, 308] on link "Next Level" at bounding box center [547, 314] width 220 height 39
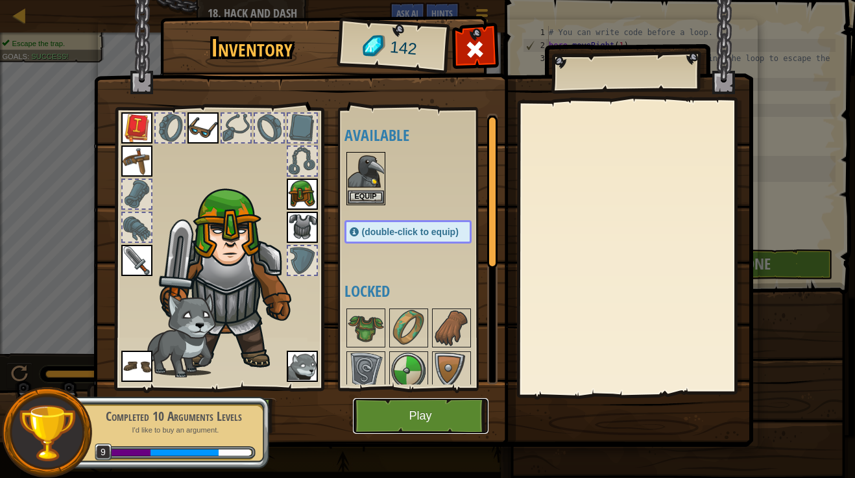
click at [455, 426] on button "Play" at bounding box center [421, 416] width 136 height 36
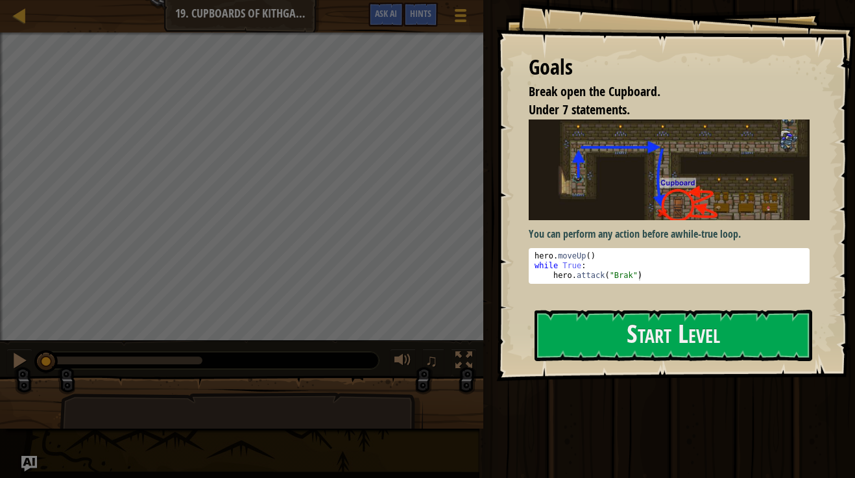
click at [587, 296] on div "Goals Break open the Cupboard. Under 7 statements. You can perform any action b…" at bounding box center [675, 190] width 359 height 381
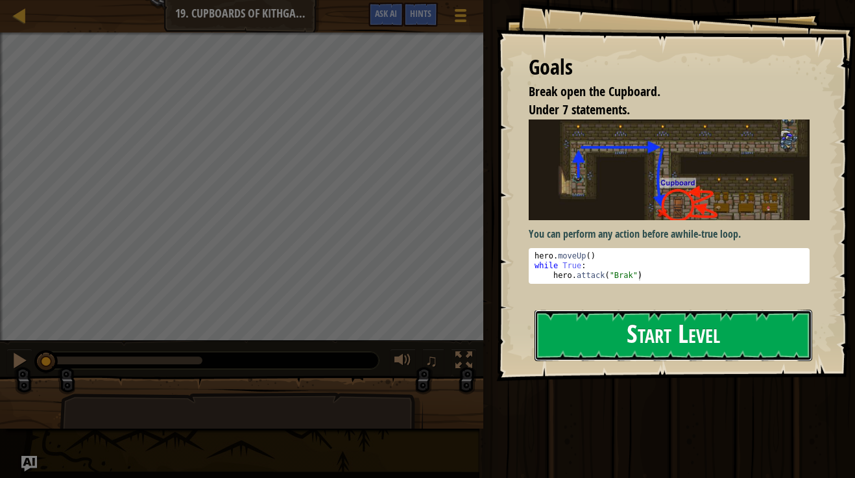
click at [576, 328] on button "Start Level" at bounding box center [674, 334] width 278 height 51
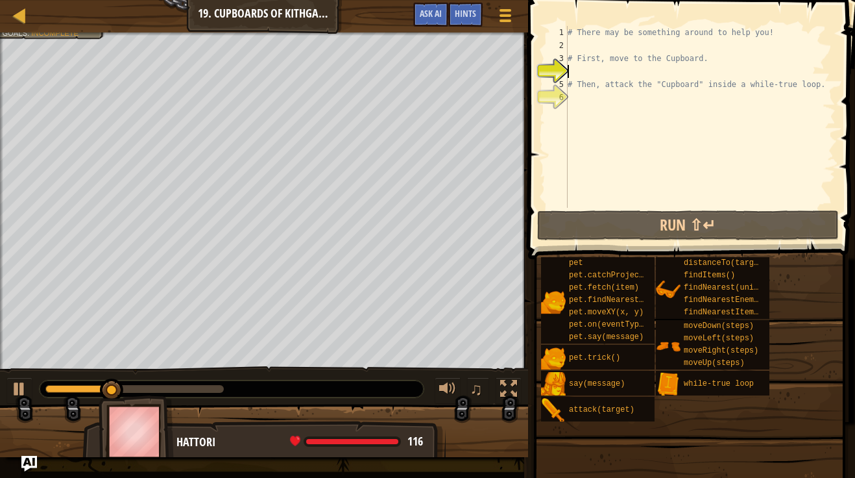
click at [603, 104] on div "# There may be something around to help you! # First, move to the Cupboard. # T…" at bounding box center [700, 130] width 271 height 208
type textarea "h"
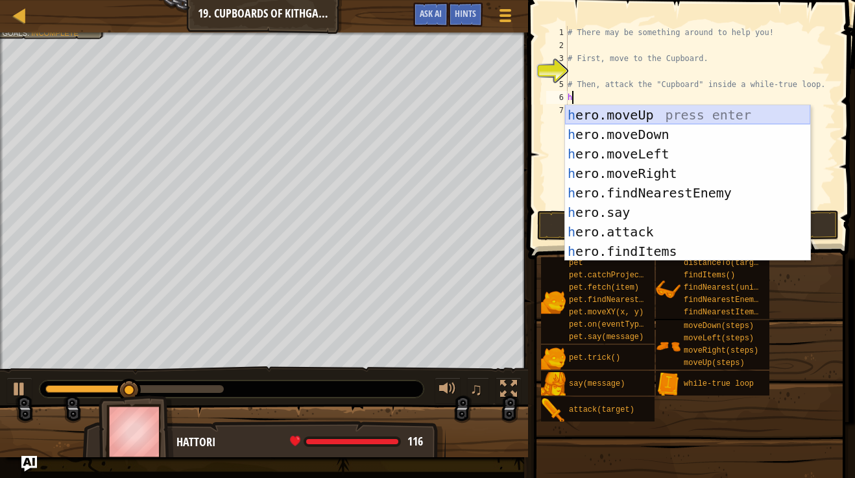
click at [634, 120] on div "h ero.moveUp press enter h ero.moveDown press enter h ero.moveLeft press enter …" at bounding box center [687, 202] width 245 height 195
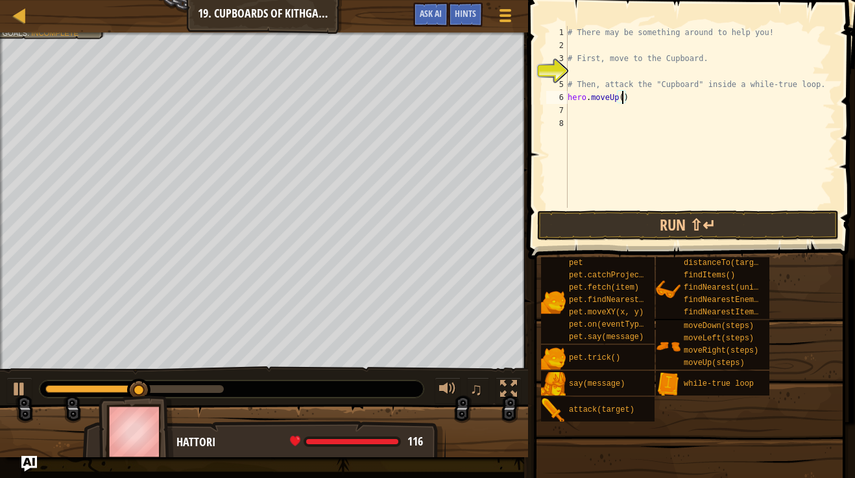
click at [623, 100] on div "# There may be something around to help you! # First, move to the Cupboard. # T…" at bounding box center [700, 130] width 271 height 208
type textarea "hero.moveUp(1)"
click at [618, 112] on div "# There may be something around to help you! # First, move to the Cupboard. # T…" at bounding box center [700, 130] width 271 height 208
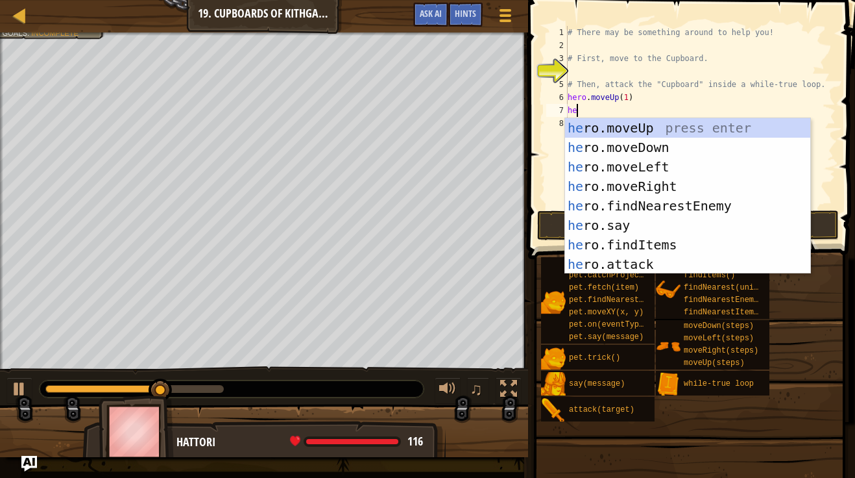
scroll to position [6, 1]
type textarea "her"
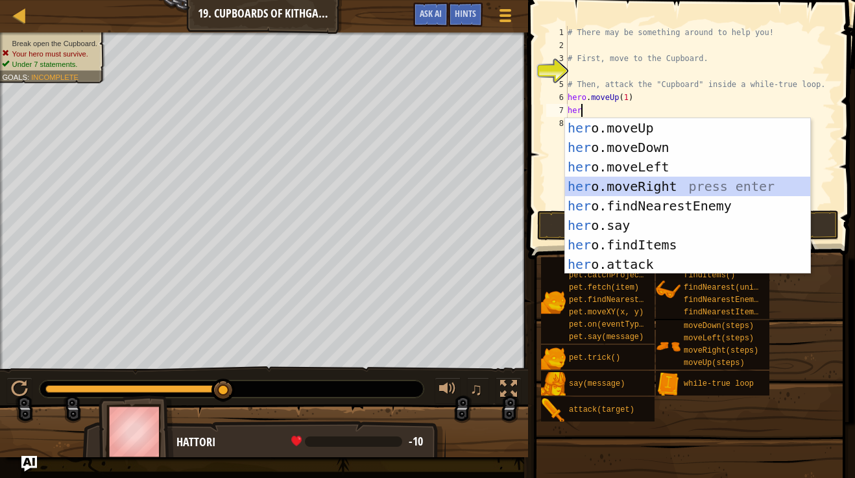
click at [691, 191] on div "her o.moveUp press enter her o.moveDown press enter her o.moveLeft press enter …" at bounding box center [687, 215] width 245 height 195
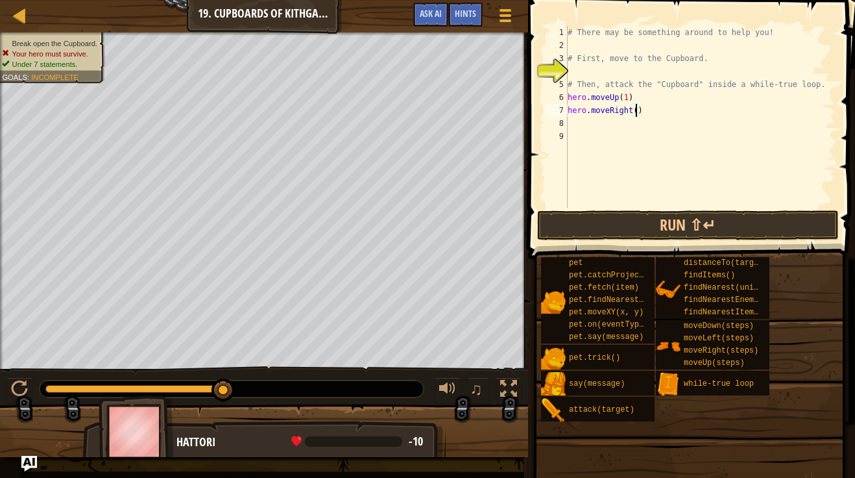
click at [636, 116] on div "# There may be something around to help you! # First, move to the Cupboard. # T…" at bounding box center [700, 130] width 271 height 208
type textarea "hero.moveRight(2)"
click at [629, 130] on div "# There may be something around to help you! # First, move to the Cupboard. # T…" at bounding box center [700, 130] width 271 height 208
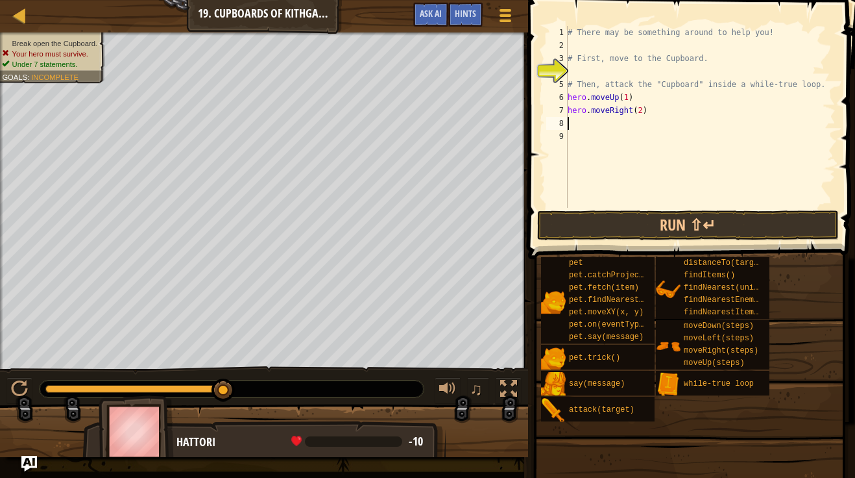
click at [628, 127] on div "# There may be something around to help you! # First, move to the Cupboard. # T…" at bounding box center [700, 130] width 271 height 208
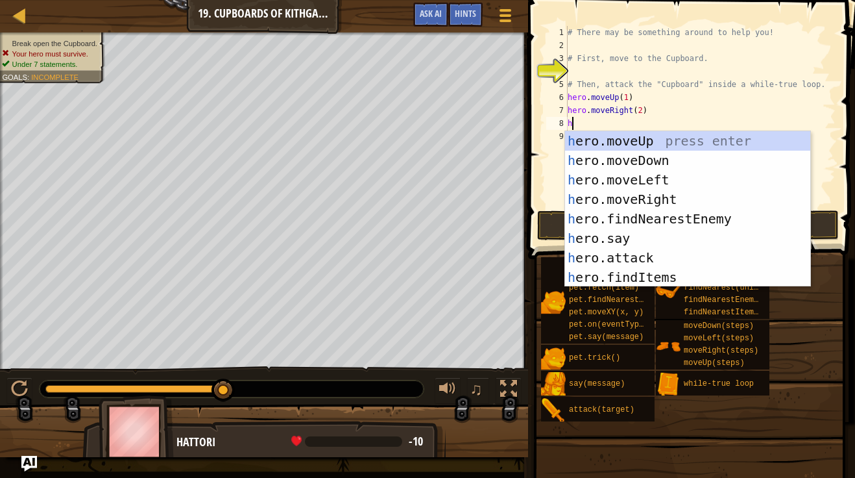
scroll to position [6, 1]
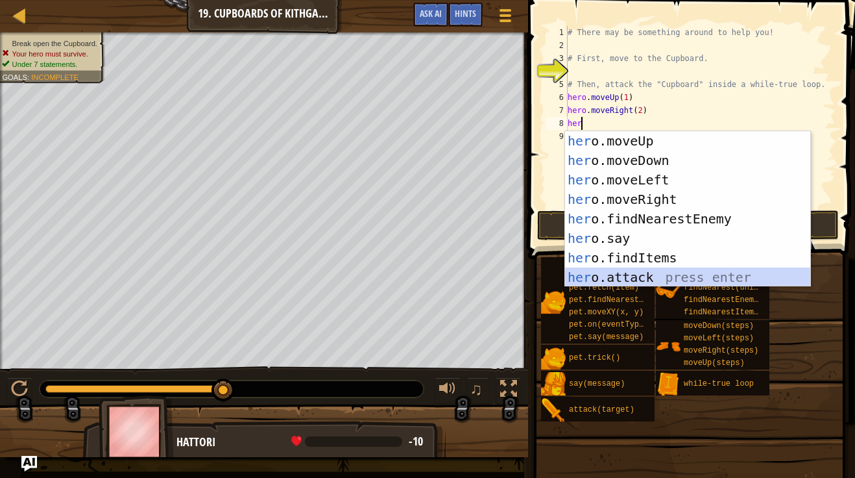
click at [664, 274] on div "her o.moveUp press enter her o.moveDown press enter her o.moveLeft press enter …" at bounding box center [687, 228] width 245 height 195
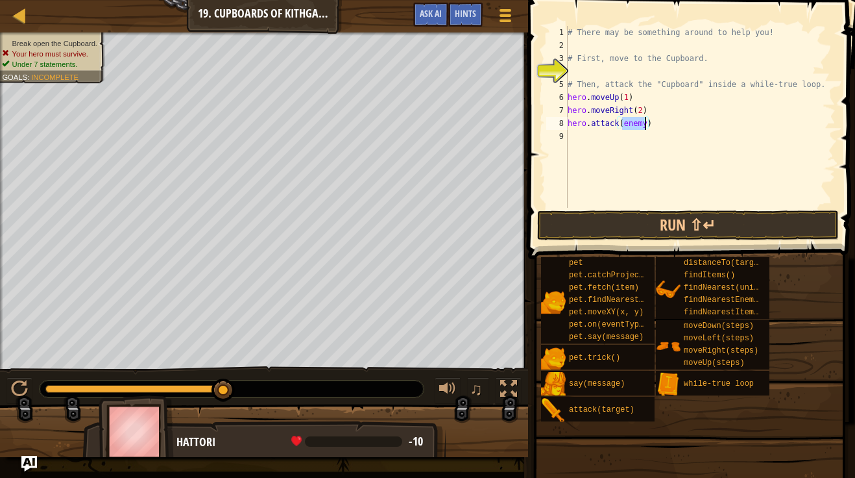
type textarea "hero.attack()"
drag, startPoint x: 651, startPoint y: 127, endPoint x: 567, endPoint y: 124, distance: 83.7
click at [567, 124] on div "hero.attack() 1 2 3 4 5 6 7 8 9 # There may be something around to help you! # …" at bounding box center [690, 117] width 292 height 182
drag, startPoint x: 646, startPoint y: 106, endPoint x: 566, endPoint y: 112, distance: 80.0
click at [566, 112] on div "her 1 2 3 4 5 6 7 8 9 # There may be something around to help you! # First, mov…" at bounding box center [690, 117] width 292 height 182
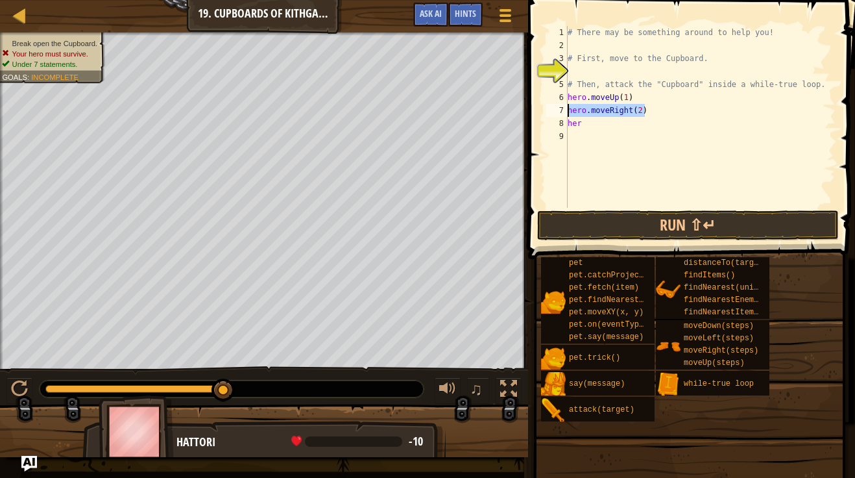
type textarea "hero.moveRight(2)"
drag, startPoint x: 634, startPoint y: 103, endPoint x: 549, endPoint y: 97, distance: 85.1
click at [549, 97] on div "1 2 3 4 5 6 7 8 9 # There may be something around to help you! # First, move to…" at bounding box center [690, 117] width 292 height 182
type textarea "hero.moveUp(1)"
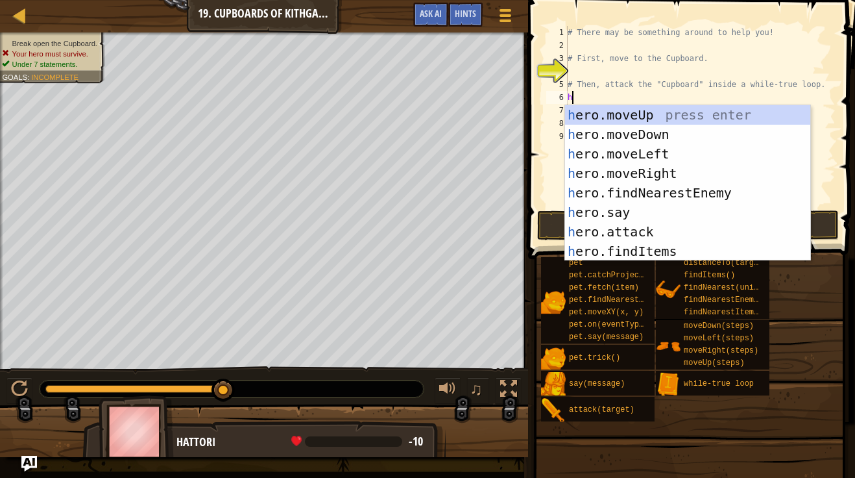
scroll to position [6, 1]
type textarea "her"
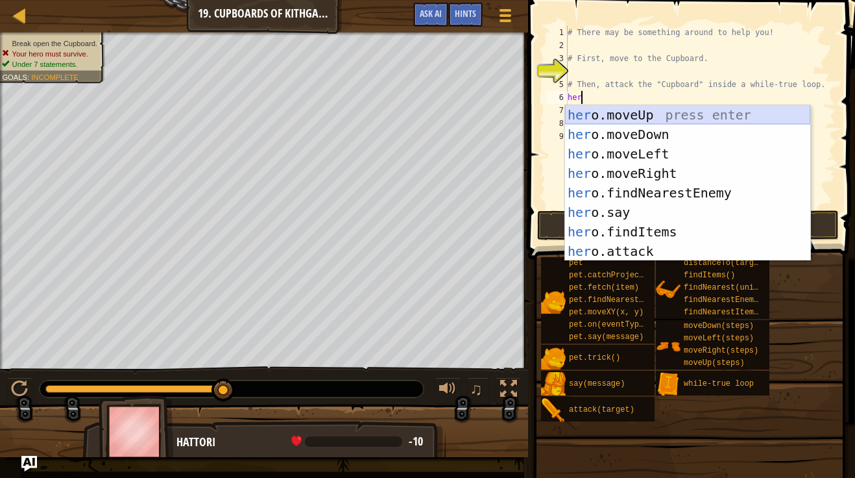
click at [649, 117] on div "her o.moveUp press enter her o.moveDown press enter her o.moveLeft press enter …" at bounding box center [687, 202] width 245 height 195
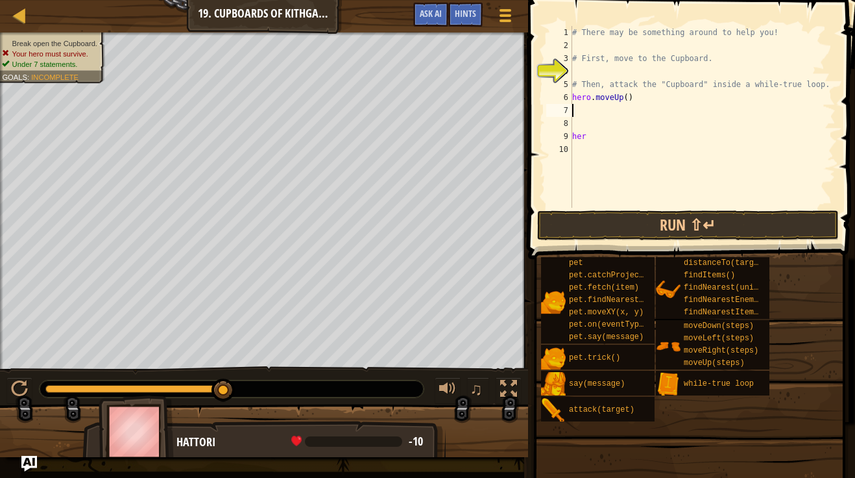
type textarea "h"
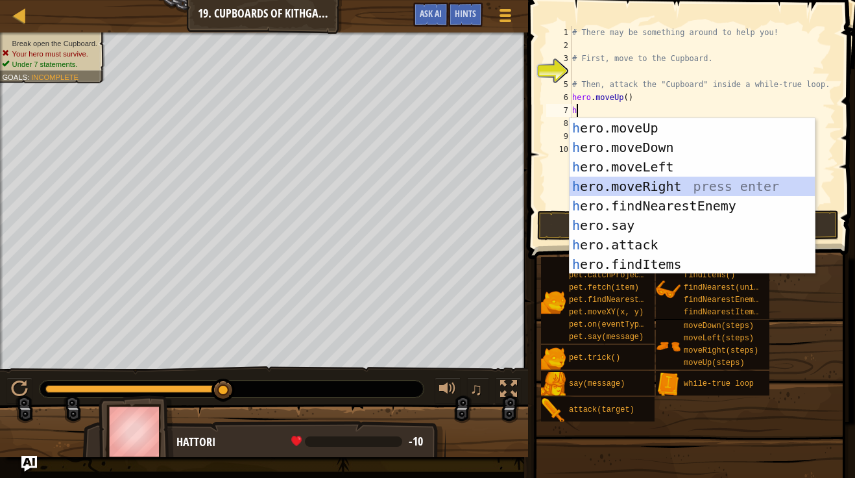
click at [653, 180] on div "h ero.moveUp press enter h ero.moveDown press enter h ero.moveLeft press enter …" at bounding box center [692, 215] width 245 height 195
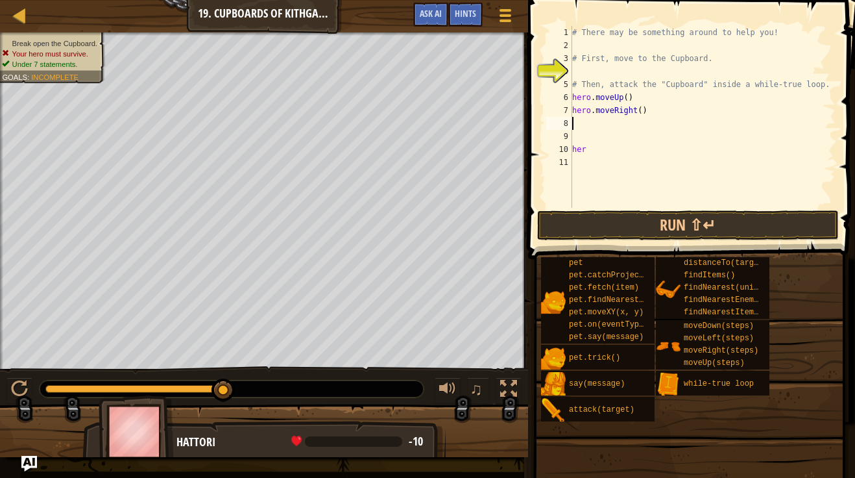
click at [641, 115] on div "# There may be something around to help you! # First, move to the Cupboard. # T…" at bounding box center [703, 130] width 266 height 208
type textarea "hero.moveRight(2)"
click at [627, 127] on div "# There may be something around to help you! # First, move to the Cupboard. # T…" at bounding box center [703, 130] width 266 height 208
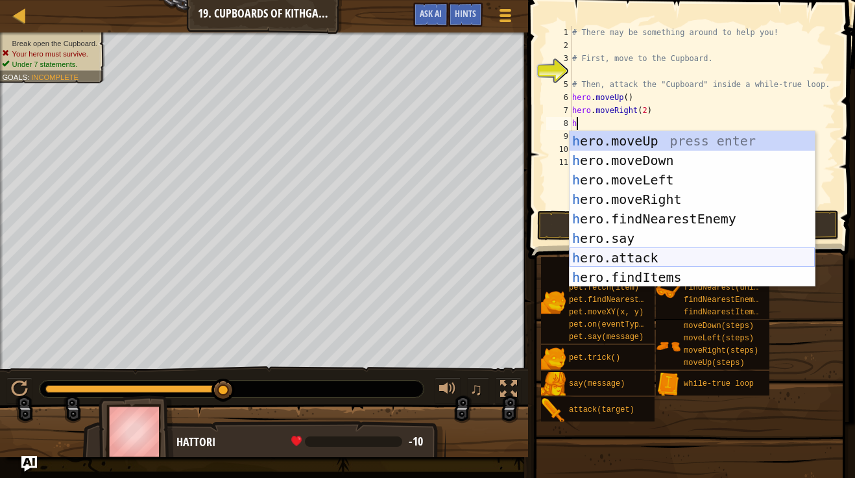
click at [655, 253] on div "h ero.moveUp press enter h ero.moveDown press enter h ero.moveLeft press enter …" at bounding box center [692, 228] width 245 height 195
type textarea "hero.attack(enemy)"
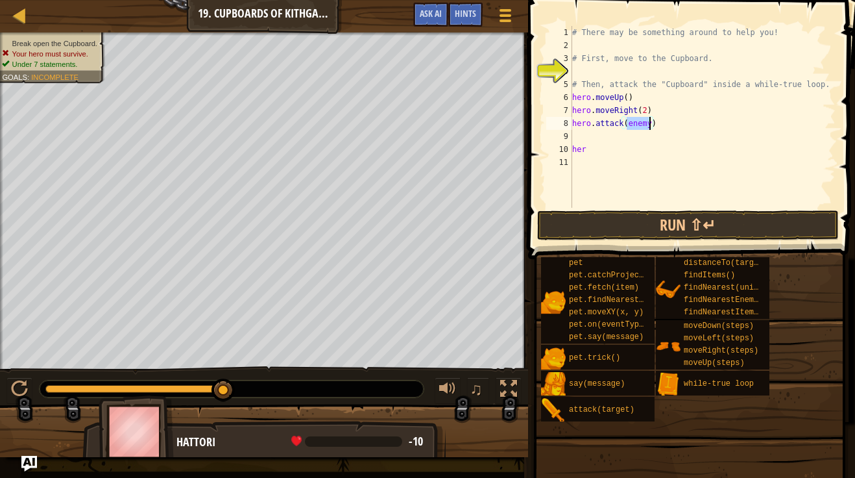
click at [638, 134] on div "# There may be something around to help you! # First, move to the Cupboard. # T…" at bounding box center [703, 130] width 266 height 208
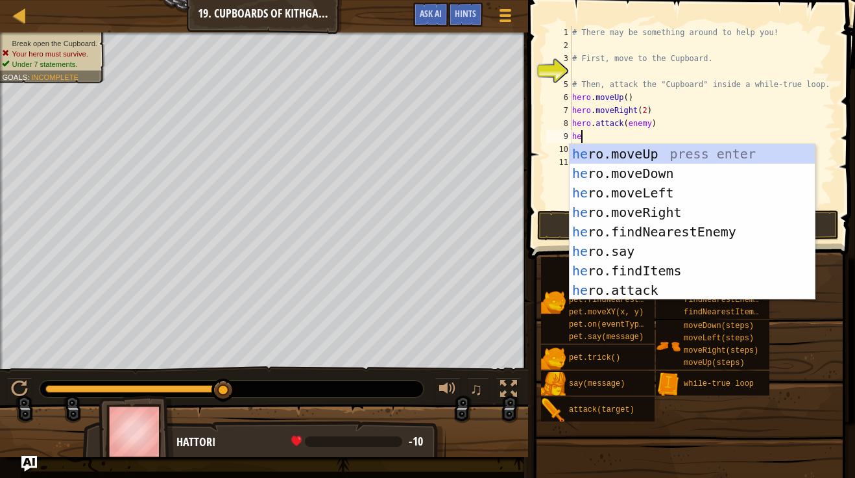
scroll to position [6, 1]
click at [661, 285] on div "her o.moveUp press enter her o.moveDown press enter her o.moveLeft press enter …" at bounding box center [692, 241] width 245 height 195
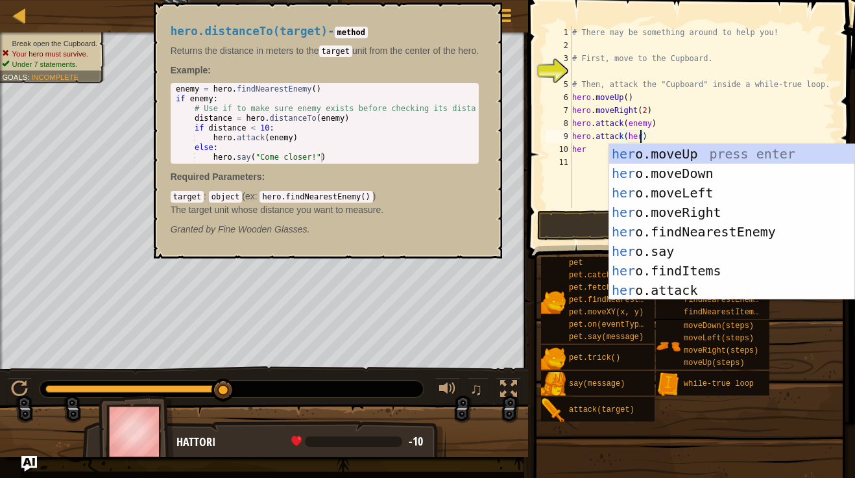
scroll to position [6, 10]
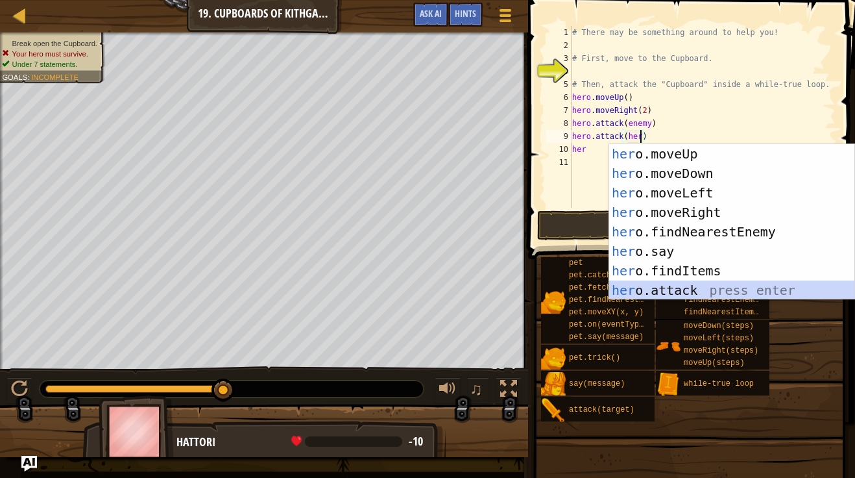
click at [695, 284] on div "her o.moveUp press enter her o.moveDown press enter her o.moveLeft press enter …" at bounding box center [731, 241] width 245 height 195
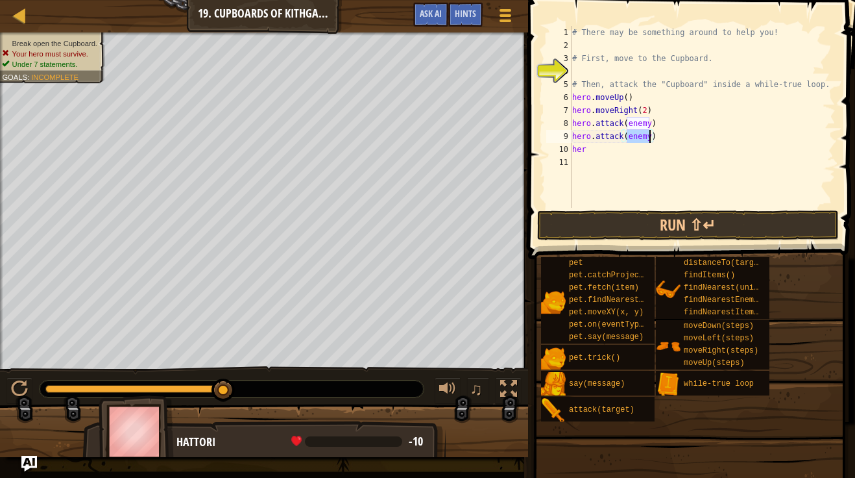
click at [667, 154] on div "# There may be something around to help you! # First, move to the Cupboard. # T…" at bounding box center [703, 130] width 266 height 208
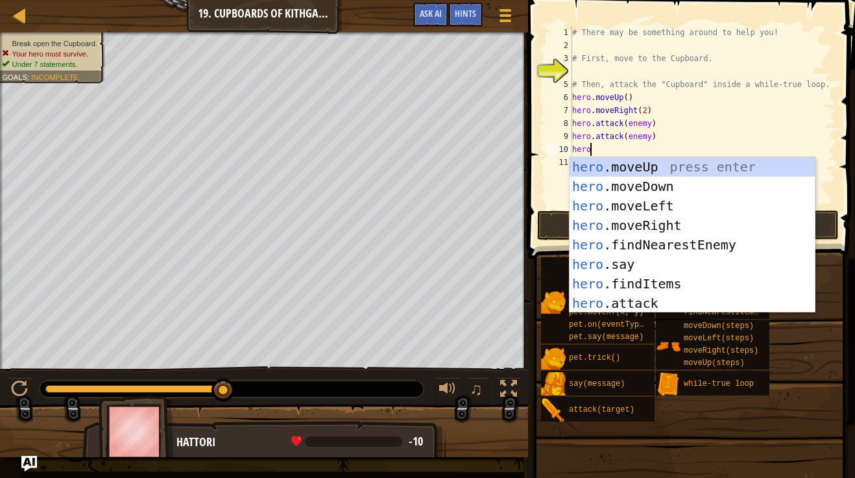
scroll to position [6, 2]
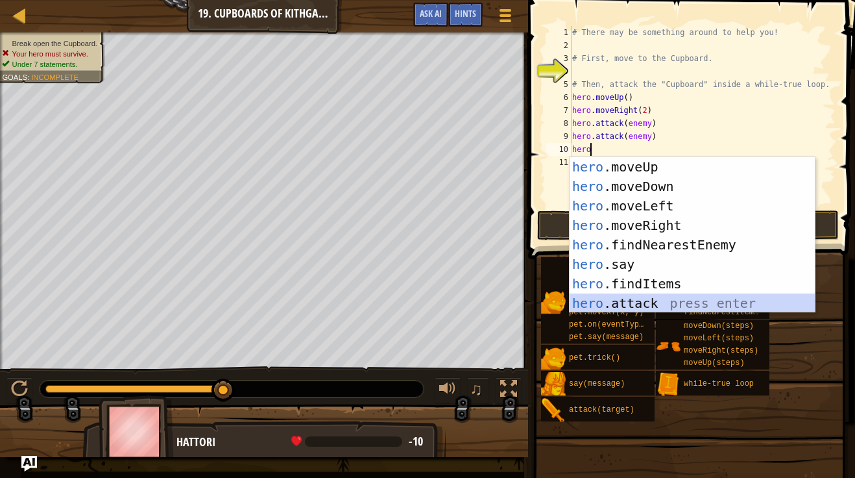
click at [647, 300] on div "hero .moveUp press enter hero .moveDown press enter hero .moveLeft press enter …" at bounding box center [692, 254] width 245 height 195
type textarea "hero.attack(enemy)"
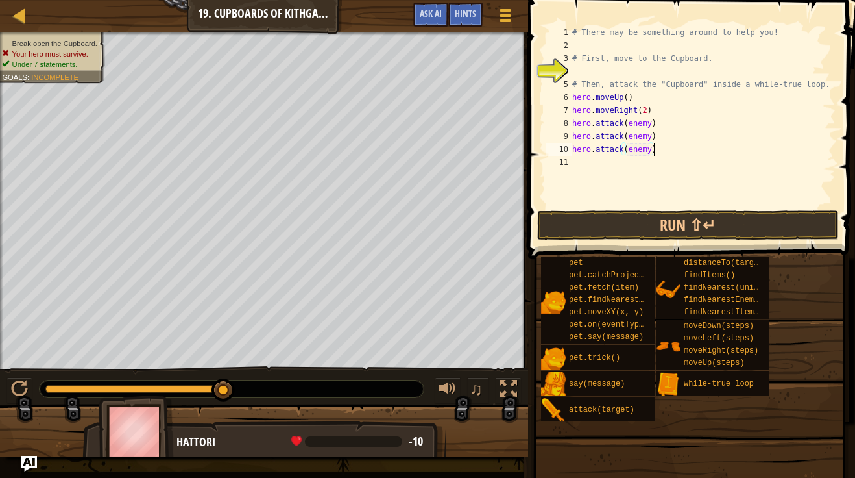
click at [668, 152] on div "# There may be something around to help you! # First, move to the Cupboard. # T…" at bounding box center [703, 130] width 266 height 208
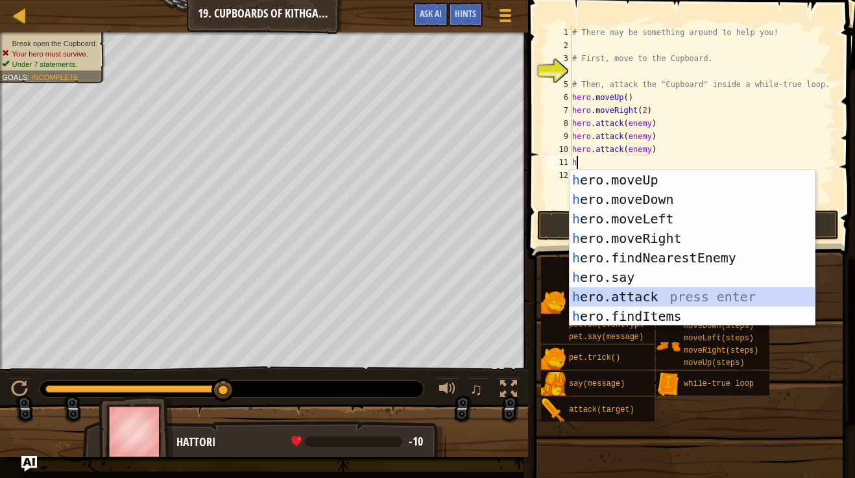
click at [670, 294] on div "h ero.moveUp press enter h ero.moveDown press enter h ero.moveLeft press enter …" at bounding box center [692, 267] width 245 height 195
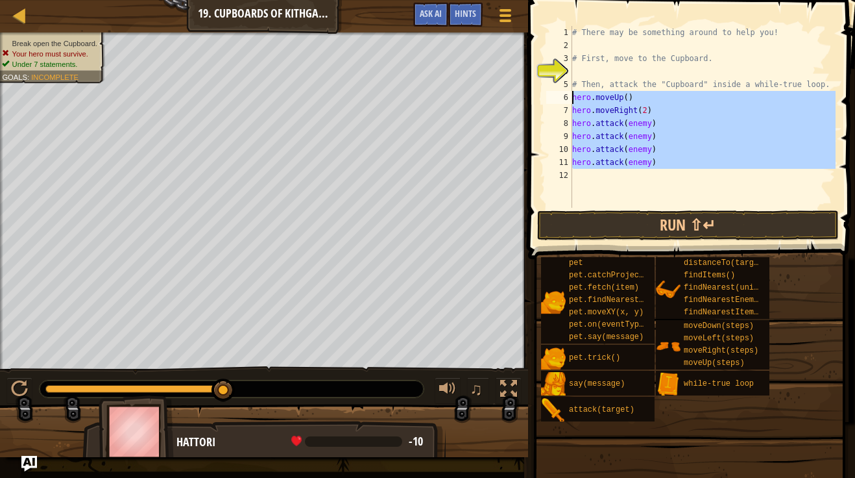
drag, startPoint x: 670, startPoint y: 171, endPoint x: 566, endPoint y: 95, distance: 128.6
click at [566, 95] on div "hero.attack(enemy) 1 2 3 4 5 6 7 8 9 10 11 12 # There may be something around t…" at bounding box center [690, 117] width 292 height 182
type textarea "hero.moveUp() hero.moveRight(2)"
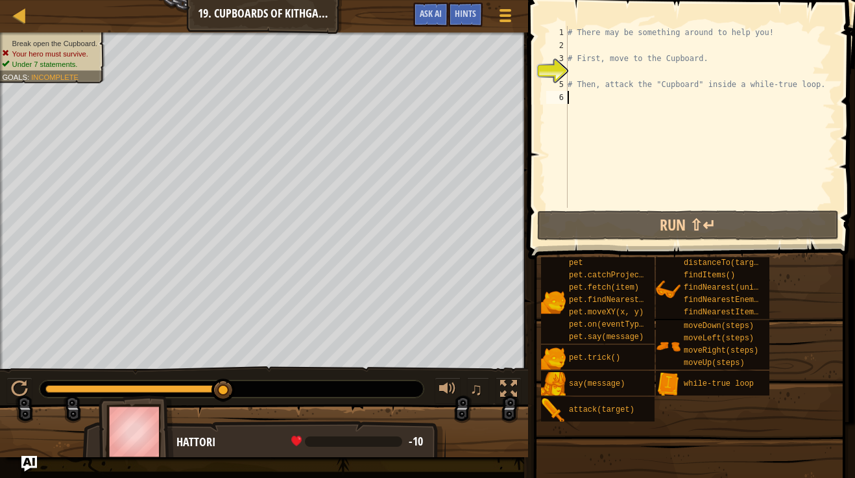
type textarea "h"
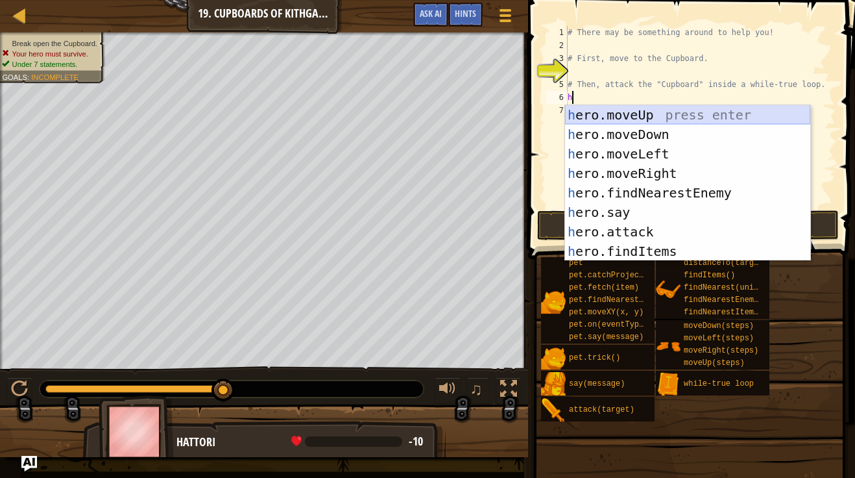
click at [628, 116] on div "h ero.moveUp press enter h ero.moveDown press enter h ero.moveLeft press enter …" at bounding box center [687, 202] width 245 height 195
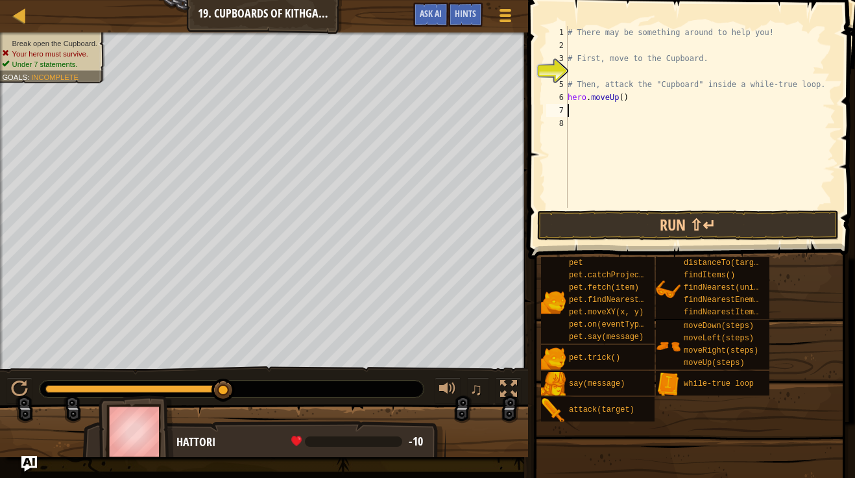
type textarea "h"
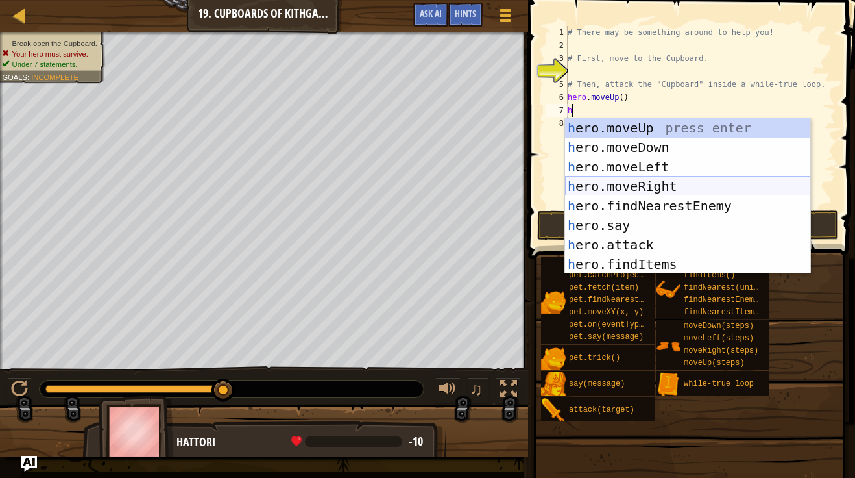
click at [666, 192] on div "h ero.moveUp press enter h ero.moveDown press enter h ero.moveLeft press enter …" at bounding box center [687, 215] width 245 height 195
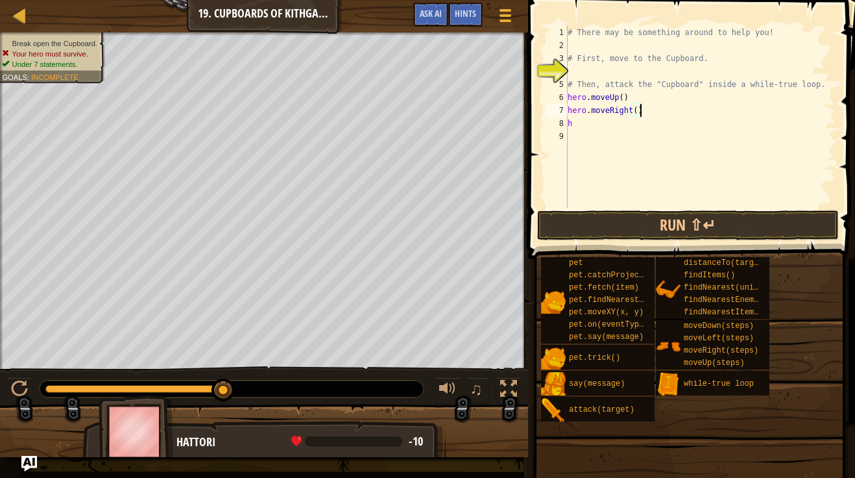
click at [644, 115] on div "# There may be something around to help you! # First, move to the Cupboard. # T…" at bounding box center [700, 130] width 271 height 208
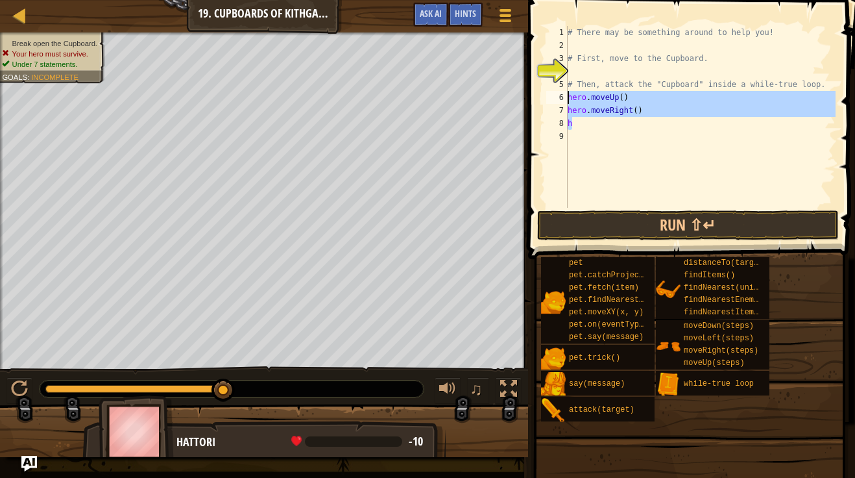
drag, startPoint x: 640, startPoint y: 124, endPoint x: 566, endPoint y: 96, distance: 79.0
click at [566, 96] on div "hero.moveRight() 1 2 3 4 5 6 7 8 9 # There may be something around to help you!…" at bounding box center [690, 117] width 292 height 182
type textarea "hero.moveUp() hero.moveRight()"
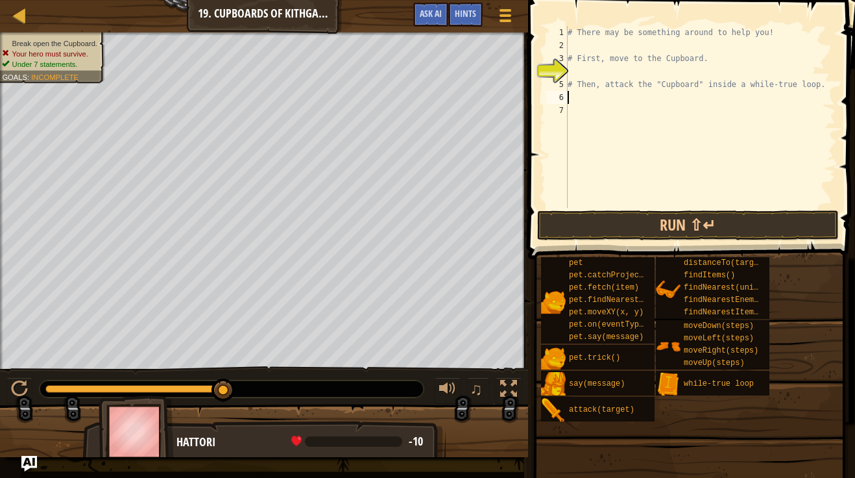
type textarea "h"
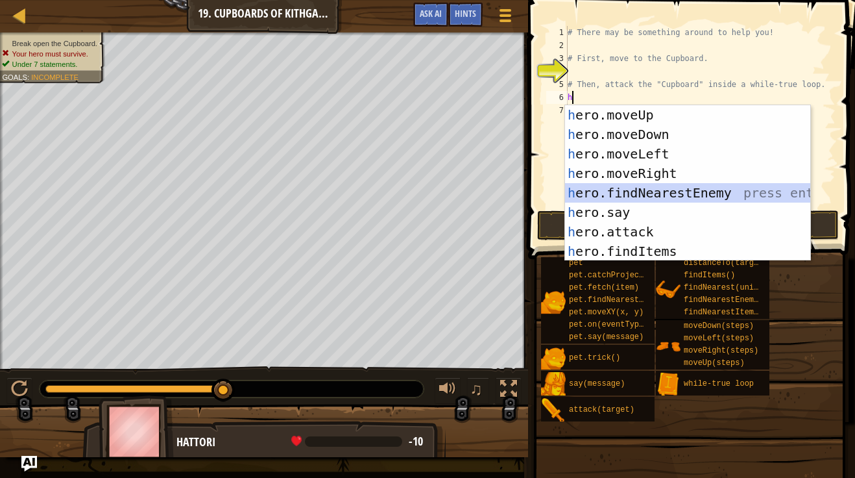
click at [657, 193] on div "h ero.moveUp press enter h ero.moveDown press enter h ero.moveLeft press enter …" at bounding box center [687, 202] width 245 height 195
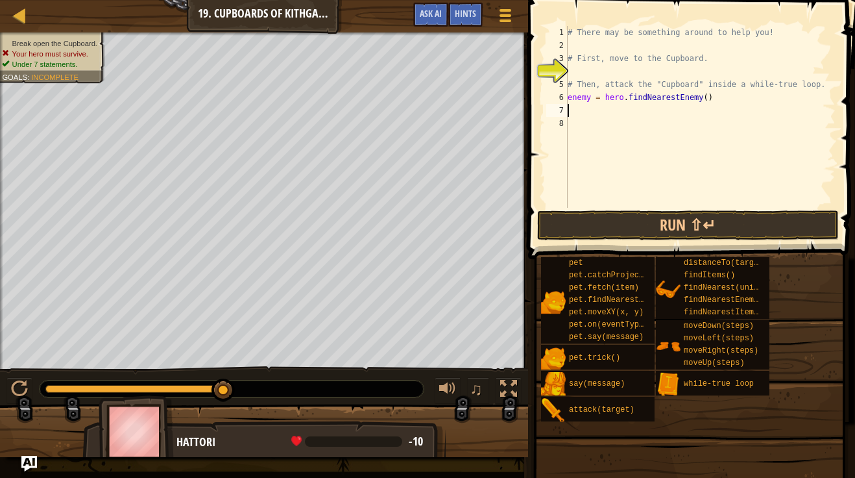
click at [705, 98] on div "# There may be something around to help you! # First, move to the Cupboard. # T…" at bounding box center [700, 130] width 271 height 208
type textarea "enemy = hero.findNearestEnemy("Cupboard")"
click at [649, 114] on div "# There may be something around to help you! # First, move to the Cupboard. # T…" at bounding box center [700, 130] width 271 height 208
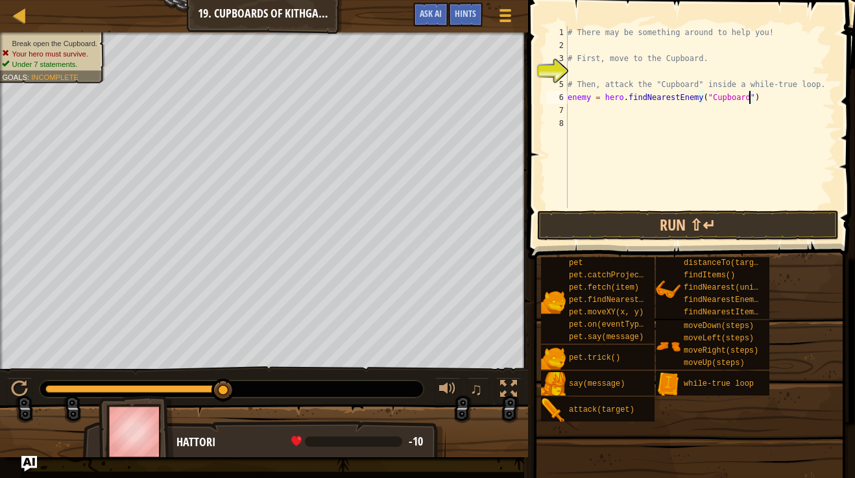
scroll to position [6, 0]
click at [632, 218] on button "Run ⇧↵" at bounding box center [688, 225] width 302 height 30
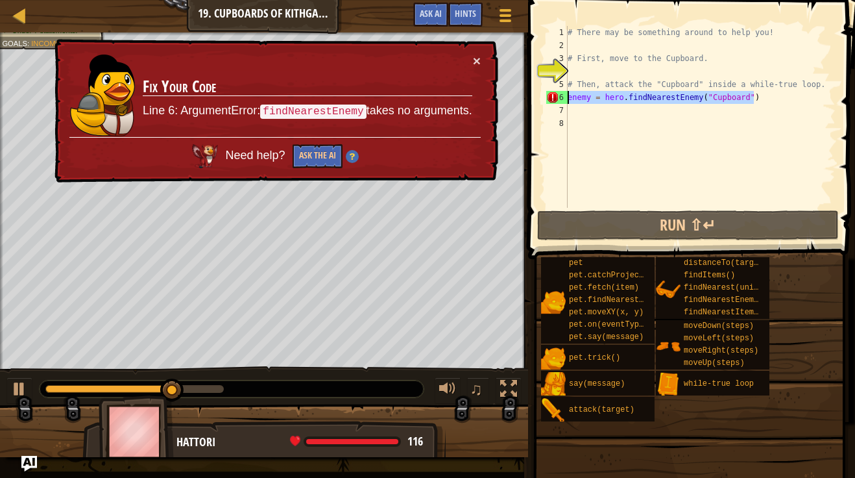
drag, startPoint x: 776, startPoint y: 97, endPoint x: 568, endPoint y: 98, distance: 207.6
click at [568, 98] on div "# There may be something around to help you! # First, move to the Cupboard. # T…" at bounding box center [700, 130] width 271 height 208
type textarea "enemy = hero.findNearestEnemy("Cupboard")"
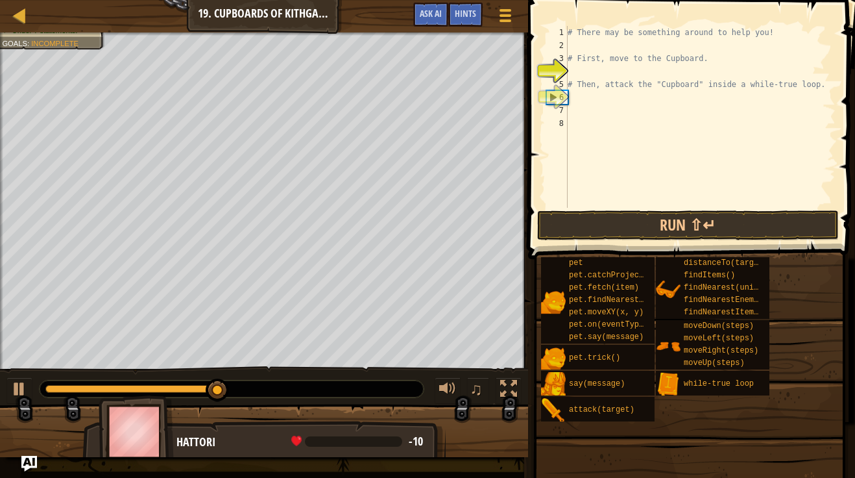
type textarea "h"
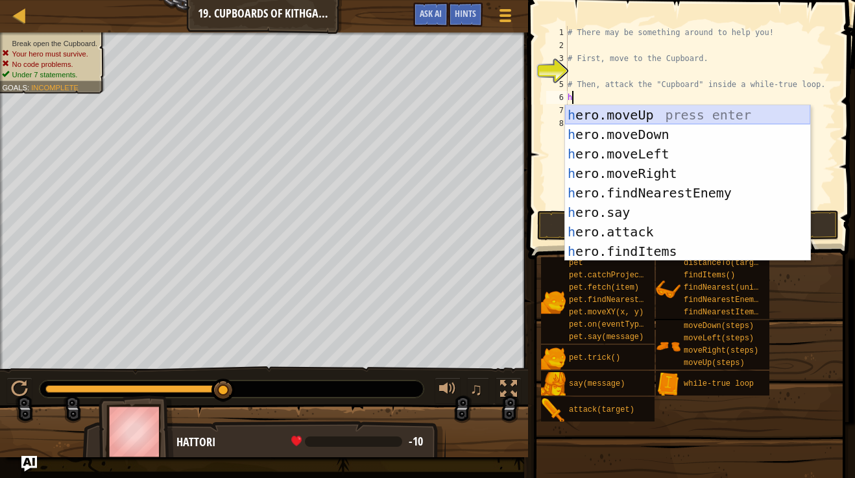
click at [686, 117] on div "h ero.moveUp press enter h ero.moveDown press enter h ero.moveLeft press enter …" at bounding box center [687, 202] width 245 height 195
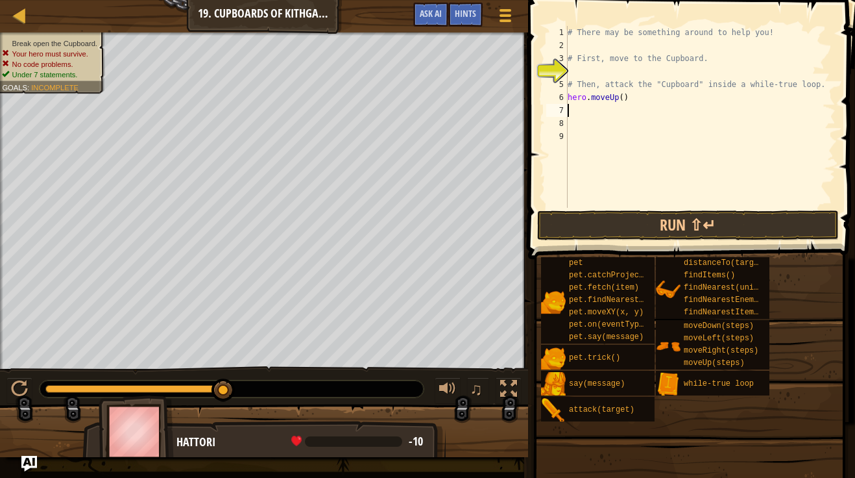
click at [673, 99] on div "# There may be something around to help you! # First, move to the Cupboard. # T…" at bounding box center [700, 130] width 271 height 208
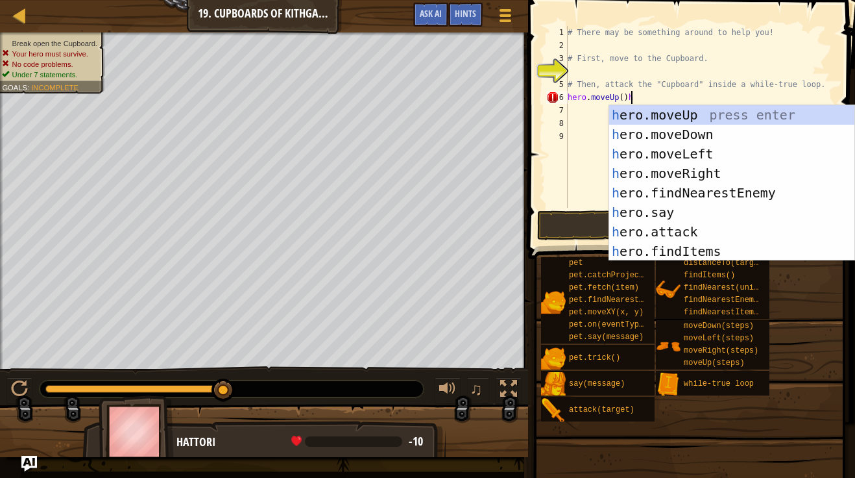
type textarea "hero.moveUp()"
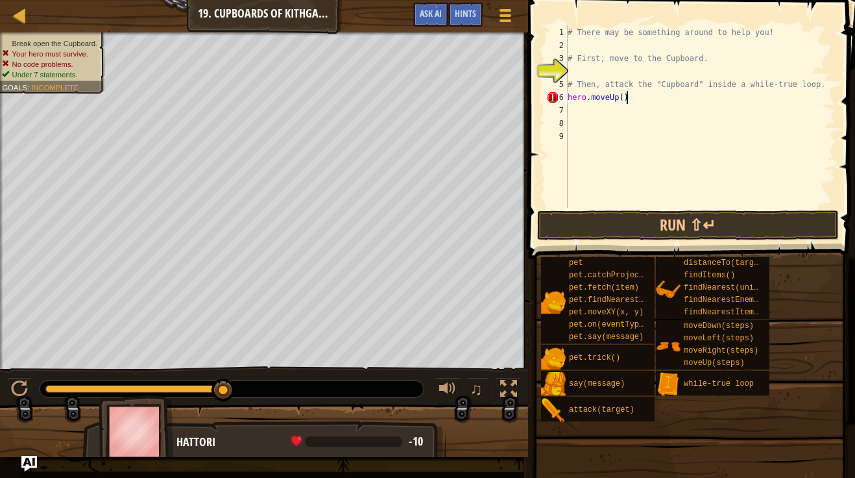
scroll to position [6, 8]
click at [596, 117] on div "# There may be something around to help you! # First, move to the Cupboard. # T…" at bounding box center [700, 130] width 271 height 208
click at [596, 112] on div "# There may be something around to help you! # First, move to the Cupboard. # T…" at bounding box center [700, 130] width 271 height 208
type textarea "h"
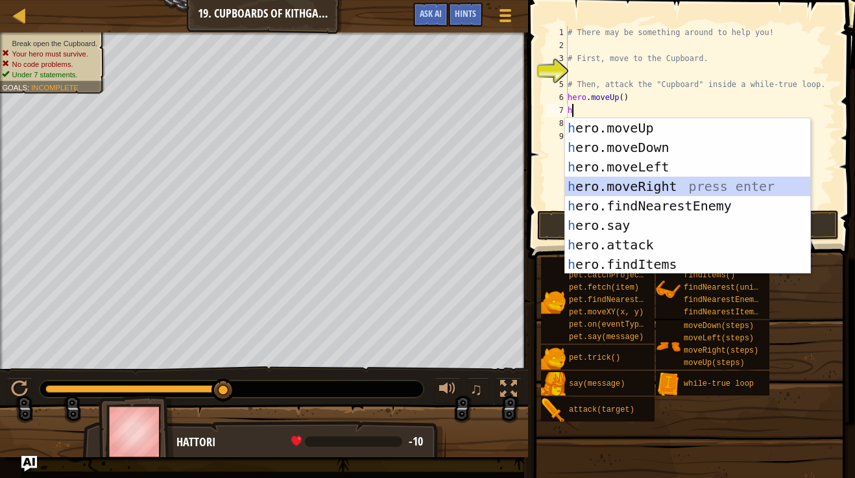
click at [664, 187] on div "h ero.moveUp press enter h ero.moveDown press enter h ero.moveLeft press enter …" at bounding box center [687, 215] width 245 height 195
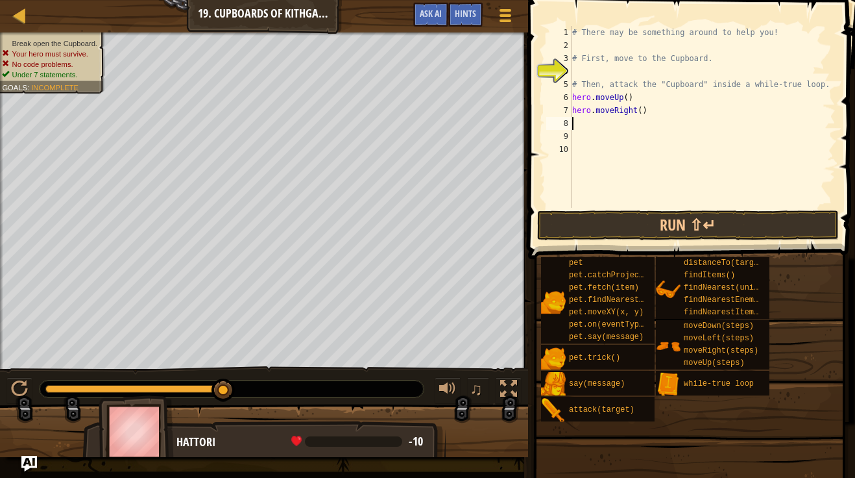
click at [641, 114] on div "# There may be something around to help you! # First, move to the Cupboard. # T…" at bounding box center [703, 130] width 266 height 208
type textarea "hero.moveRight(2)"
click at [635, 123] on div "# There may be something around to help you! # First, move to the Cupboard. # T…" at bounding box center [703, 130] width 266 height 208
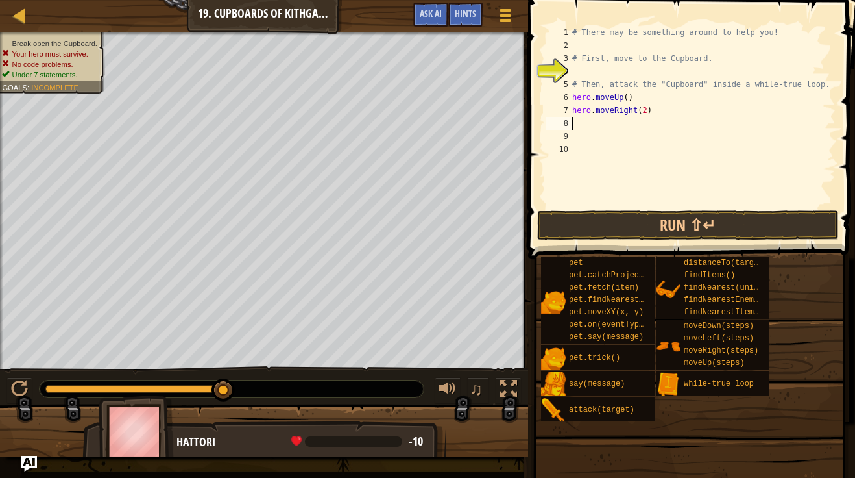
type textarea "h"
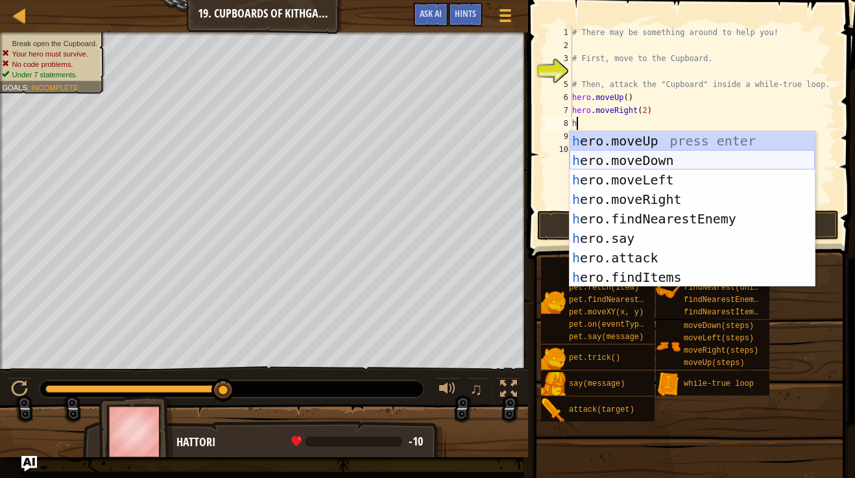
click at [664, 161] on div "h ero.moveUp press enter h ero.moveDown press enter h ero.moveLeft press enter …" at bounding box center [692, 228] width 245 height 195
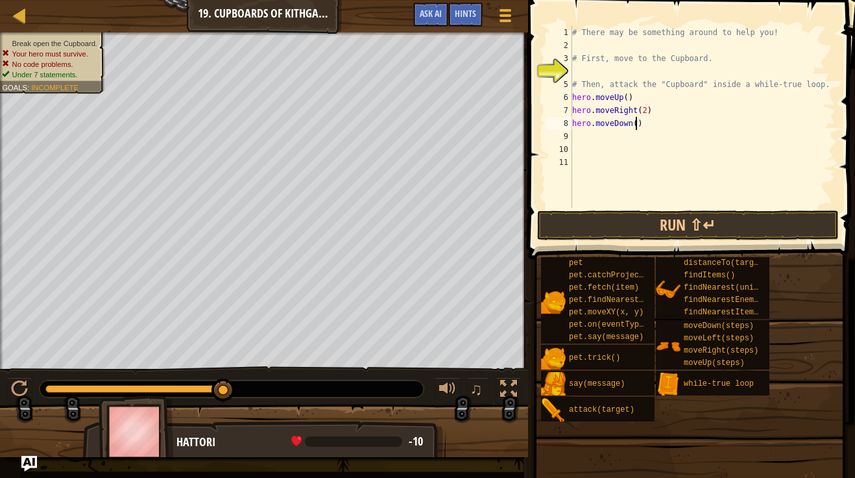
click at [636, 128] on div "# There may be something around to help you! # First, move to the Cupboard. # T…" at bounding box center [703, 130] width 266 height 208
type textarea "hero.moveDown(2)"
click at [627, 141] on div "# There may be something around to help you! # First, move to the Cupboard. # T…" at bounding box center [703, 130] width 266 height 208
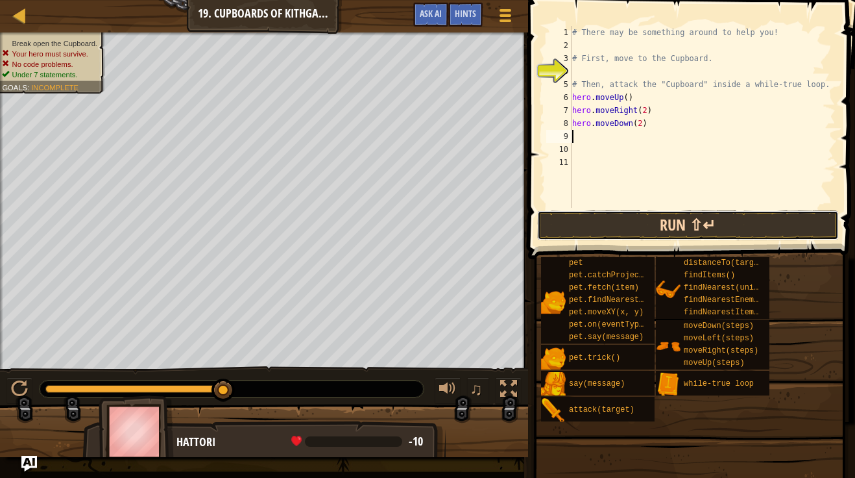
click at [621, 221] on button "Run ⇧↵" at bounding box center [688, 225] width 302 height 30
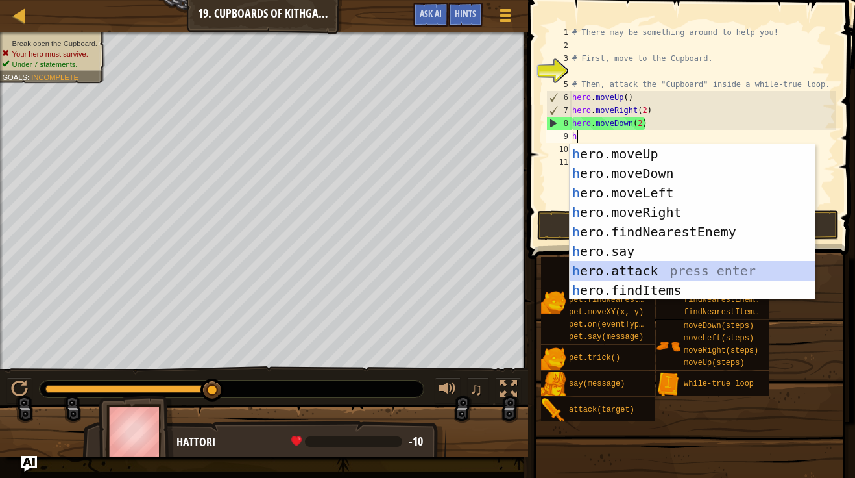
click at [652, 269] on div "h ero.moveUp press enter h ero.moveDown press enter h ero.moveLeft press enter …" at bounding box center [692, 241] width 245 height 195
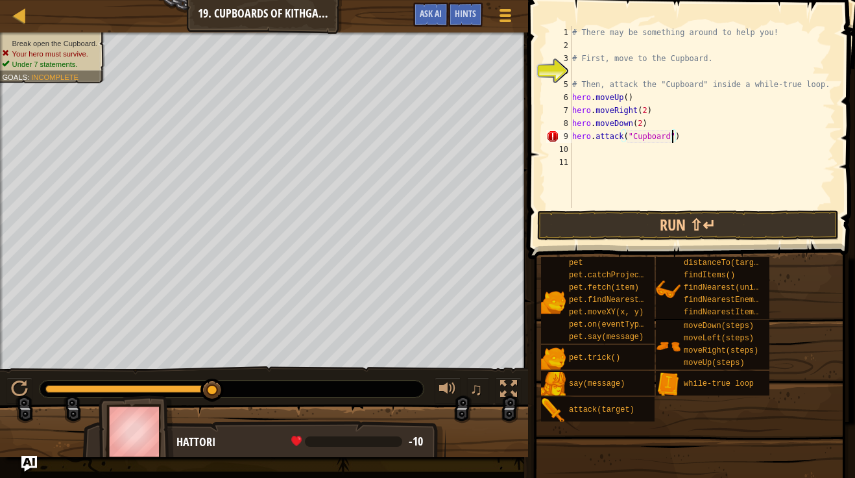
scroll to position [6, 14]
type textarea "hero.attack("Cupboard")"
click at [659, 221] on button "Run ⇧↵" at bounding box center [688, 225] width 302 height 30
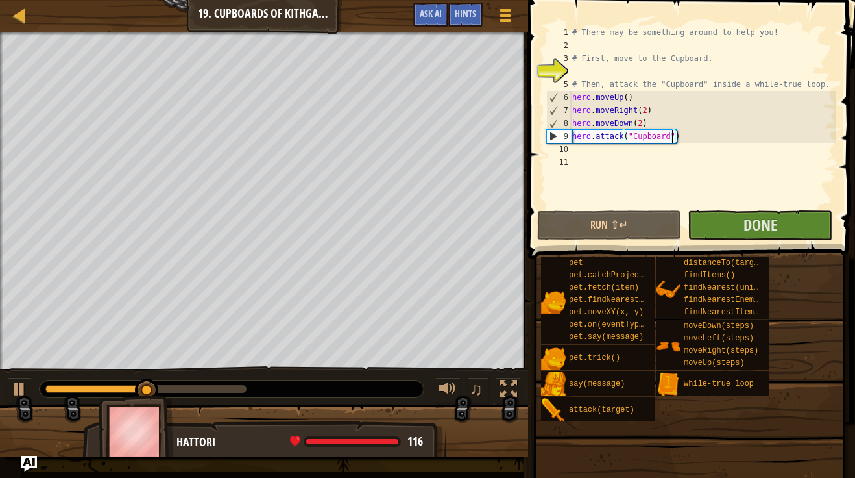
click at [636, 148] on div "# There may be something around to help you! # First, move to the Cupboard. # T…" at bounding box center [703, 130] width 266 height 208
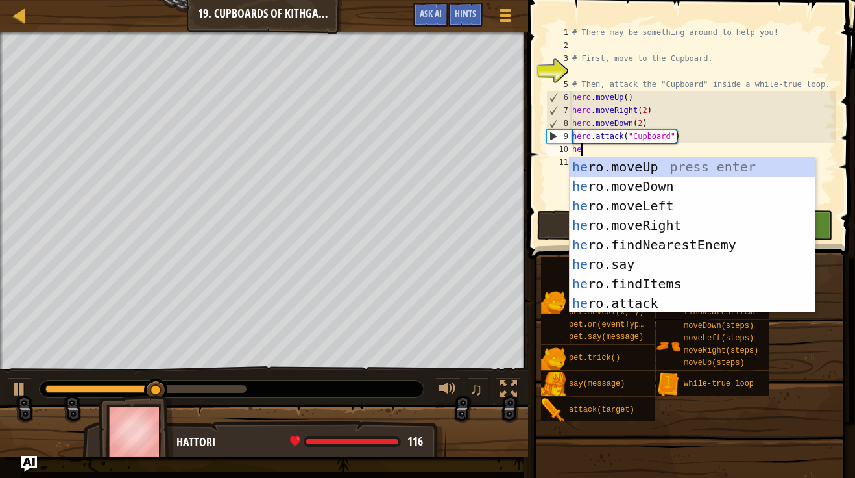
scroll to position [6, 1]
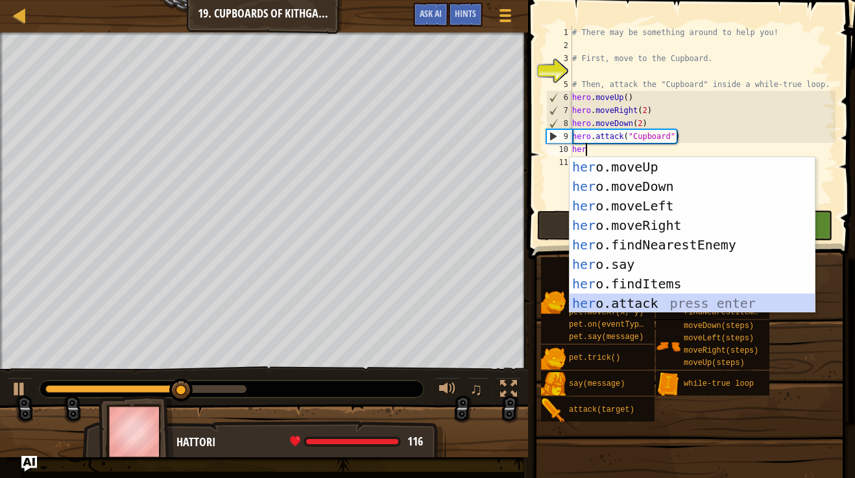
click at [657, 305] on div "her o.moveUp press enter her o.moveDown press enter her o.moveLeft press enter …" at bounding box center [692, 254] width 245 height 195
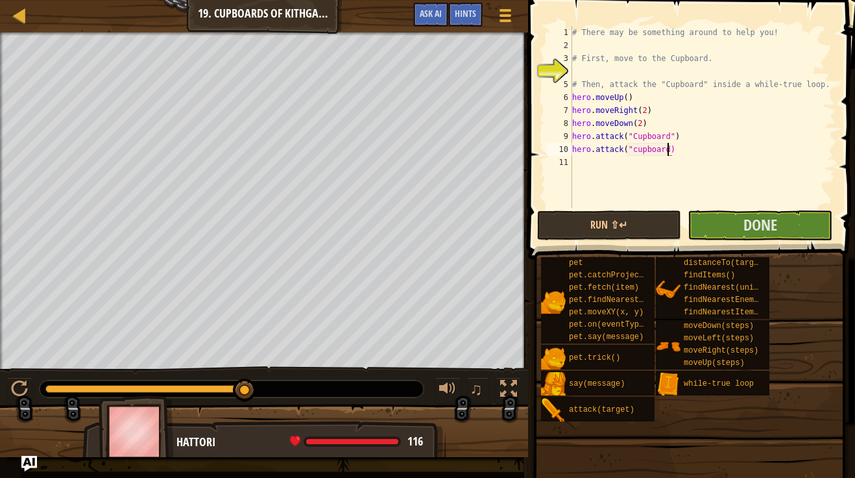
scroll to position [6, 14]
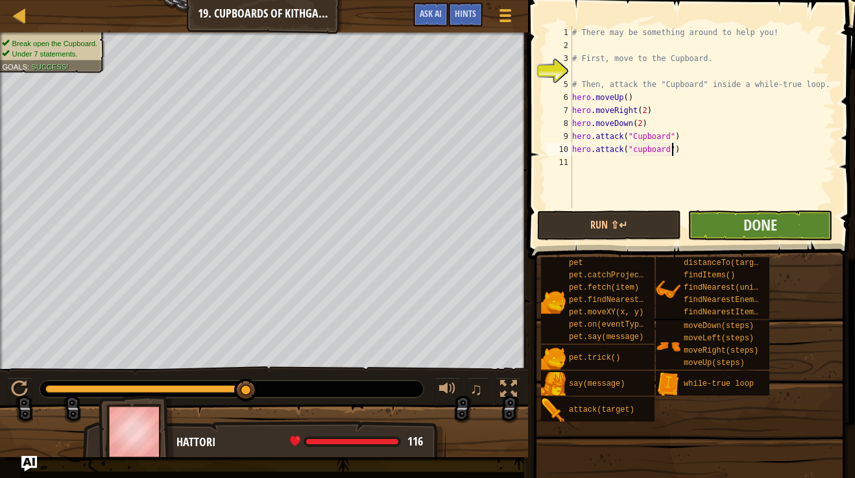
type textarea "hero.attack("cupboard")"
click at [732, 223] on button "Done" at bounding box center [760, 225] width 145 height 30
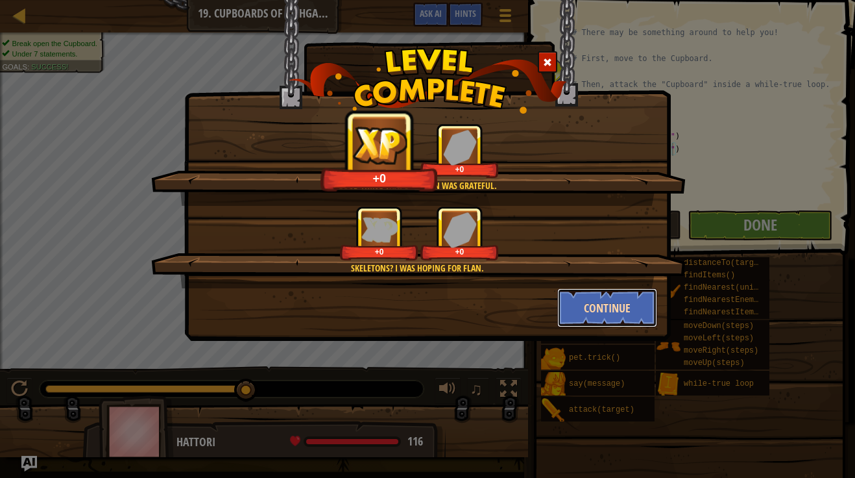
click at [565, 313] on button "Continue" at bounding box center [607, 307] width 101 height 39
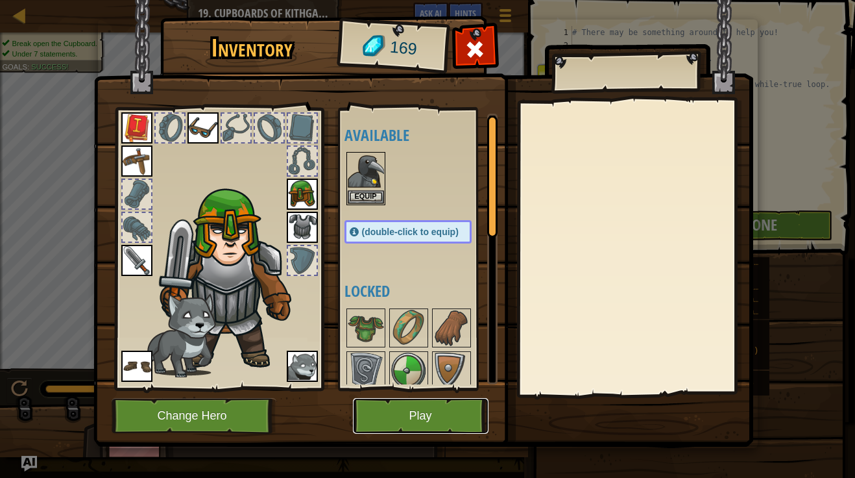
click at [420, 422] on button "Play" at bounding box center [421, 416] width 136 height 36
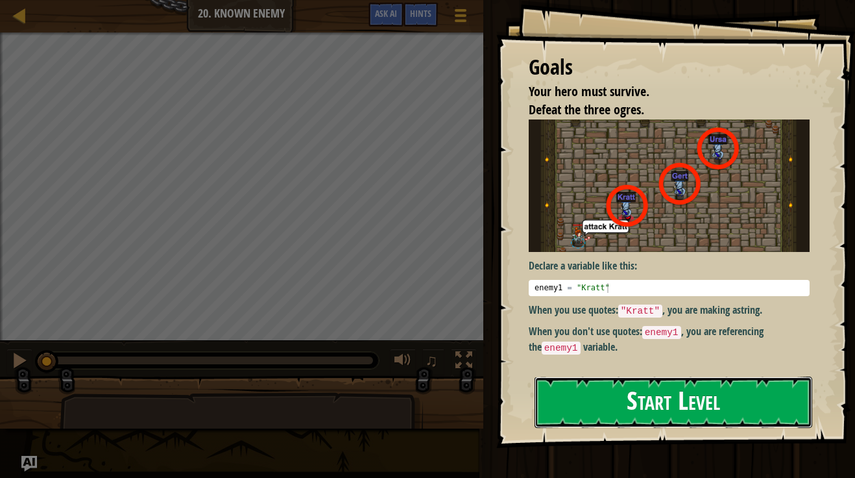
click at [710, 396] on button "Start Level" at bounding box center [674, 401] width 278 height 51
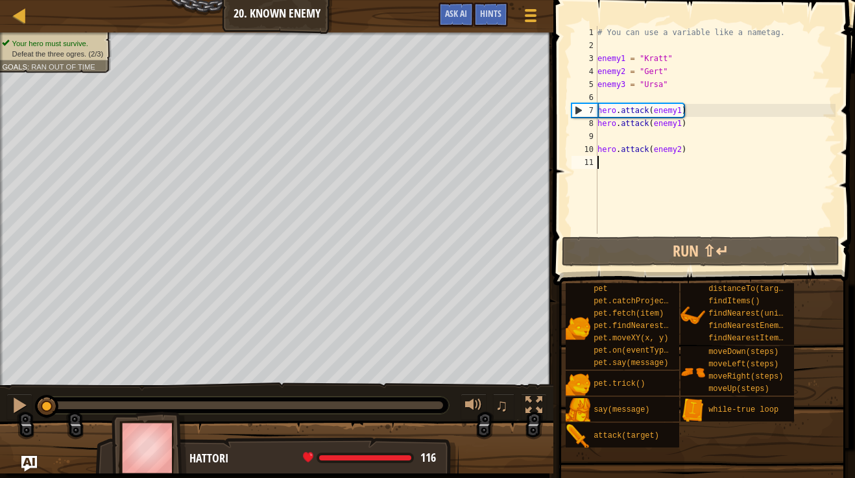
click at [679, 112] on div "# You can use a variable like a nametag. enemy1 = "[PERSON_NAME]" enemy2 = "[PE…" at bounding box center [715, 143] width 241 height 234
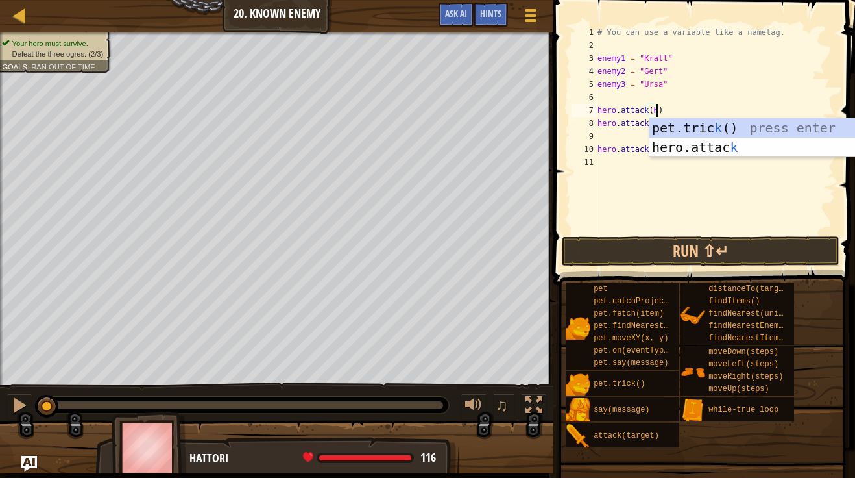
scroll to position [6, 8]
click at [698, 137] on div "pet.tric k () press enter hero.attac k press enter" at bounding box center [771, 157] width 245 height 78
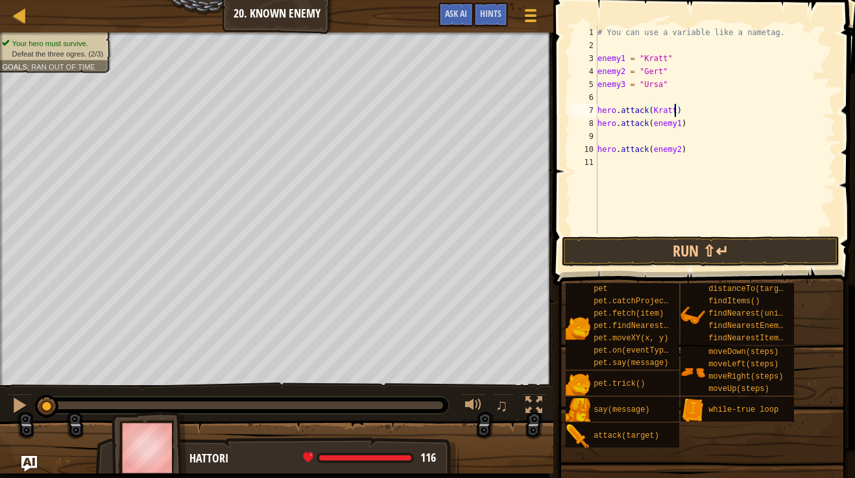
scroll to position [6, 11]
drag, startPoint x: 679, startPoint y: 126, endPoint x: 653, endPoint y: 128, distance: 26.7
click at [653, 128] on div "# You can use a variable like a nametag. enemy1 = "[PERSON_NAME]" enemy2 = "[PE…" at bounding box center [715, 143] width 241 height 234
drag, startPoint x: 679, startPoint y: 151, endPoint x: 652, endPoint y: 152, distance: 26.6
click at [652, 152] on div "# You can use a variable like a nametag. enemy1 = "[PERSON_NAME]" enemy2 = "[PE…" at bounding box center [715, 143] width 241 height 234
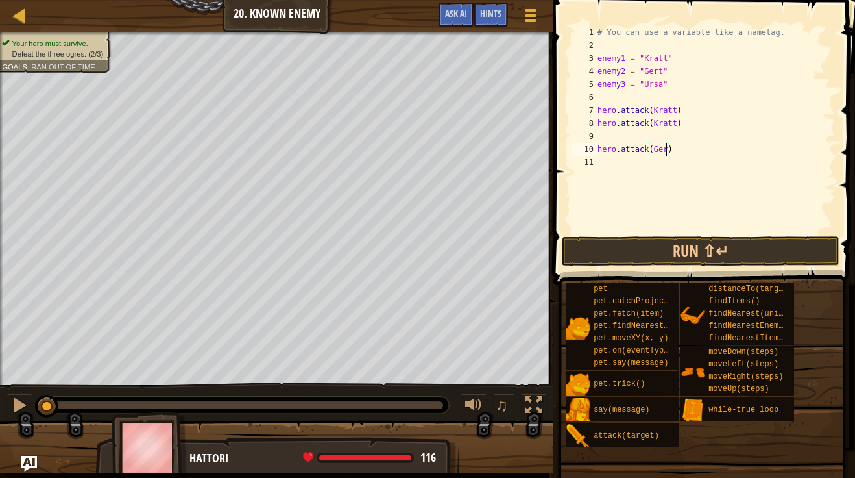
type textarea "hero.attack([PERSON_NAME])"
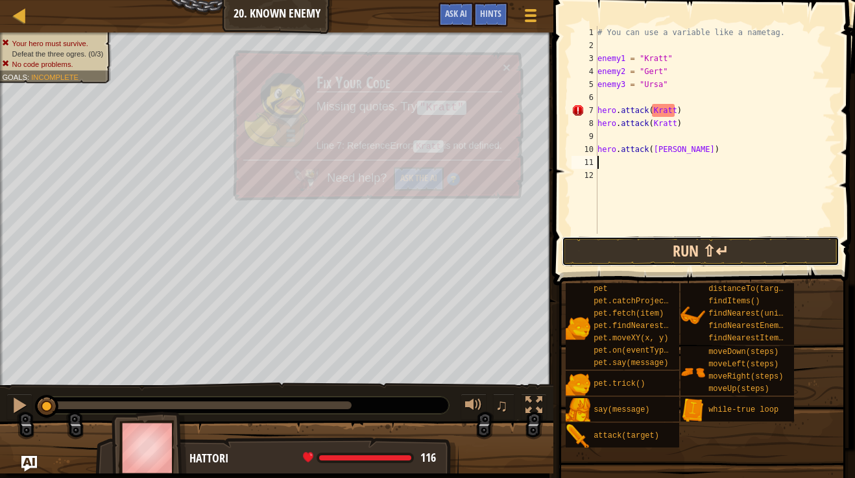
click at [669, 251] on button "Run ⇧↵" at bounding box center [701, 251] width 278 height 30
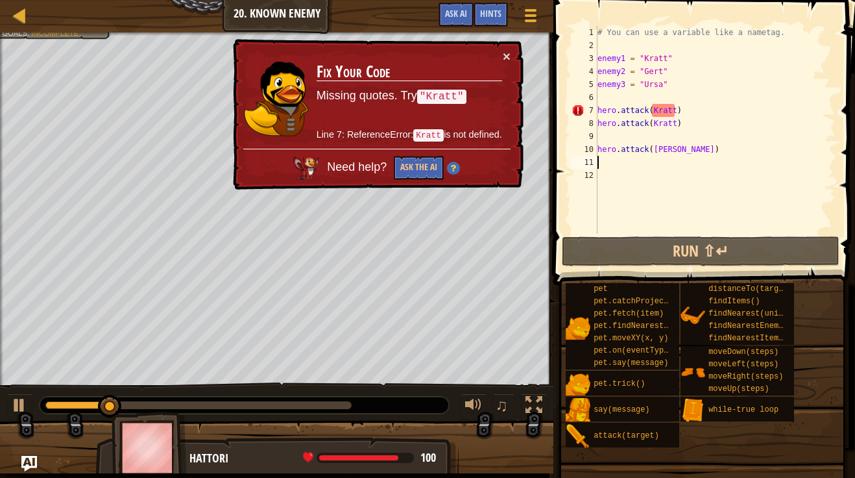
click at [673, 111] on div "# You can use a variable like a nametag. enemy1 = "[PERSON_NAME]" enemy2 = "[PE…" at bounding box center [715, 143] width 241 height 234
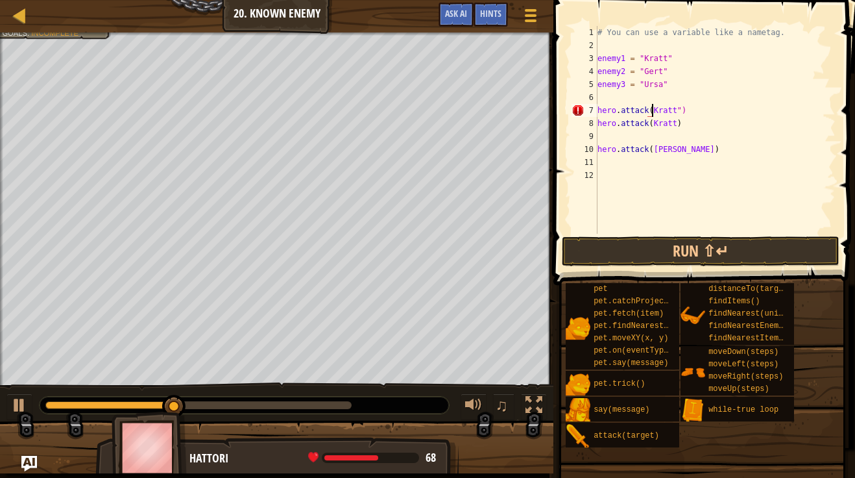
scroll to position [6, 9]
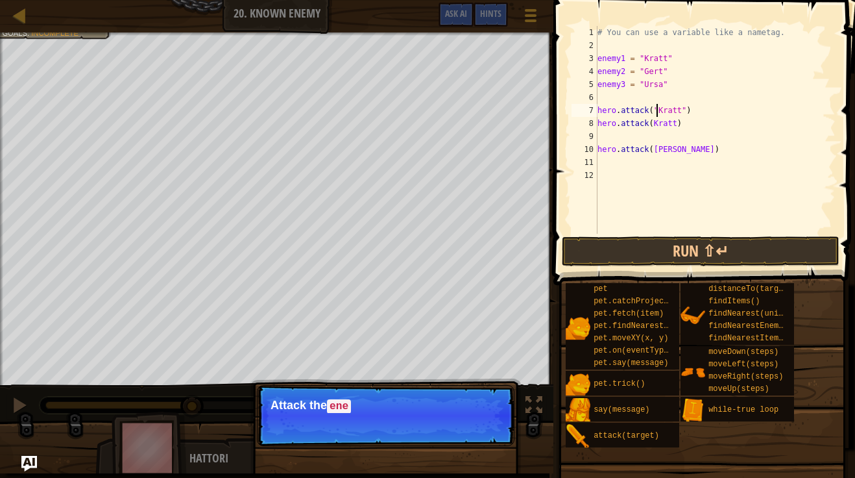
click at [651, 124] on div "# You can use a variable like a nametag. enemy1 = "[PERSON_NAME]" enemy2 = "[PE…" at bounding box center [715, 143] width 241 height 234
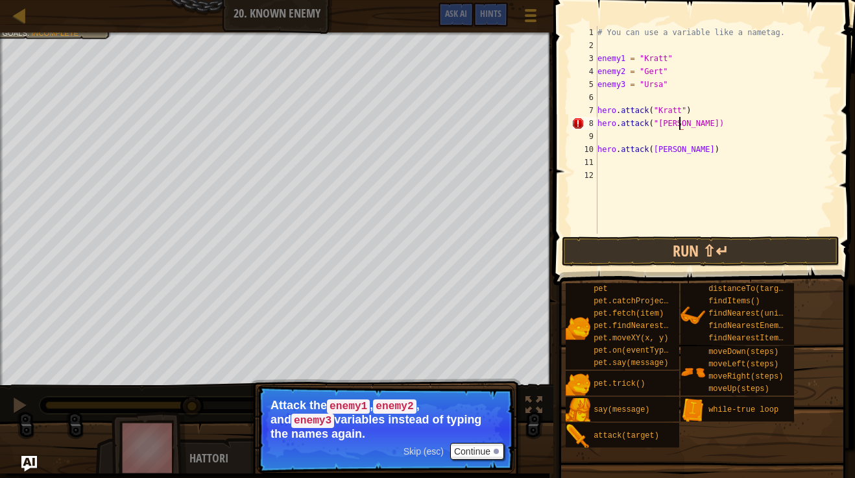
scroll to position [6, 12]
click at [653, 152] on div "# You can use a variable like a nametag. enemy1 = "[PERSON_NAME]" enemy2 = "[PE…" at bounding box center [715, 143] width 241 height 234
type textarea "hero.attack("Gert")"
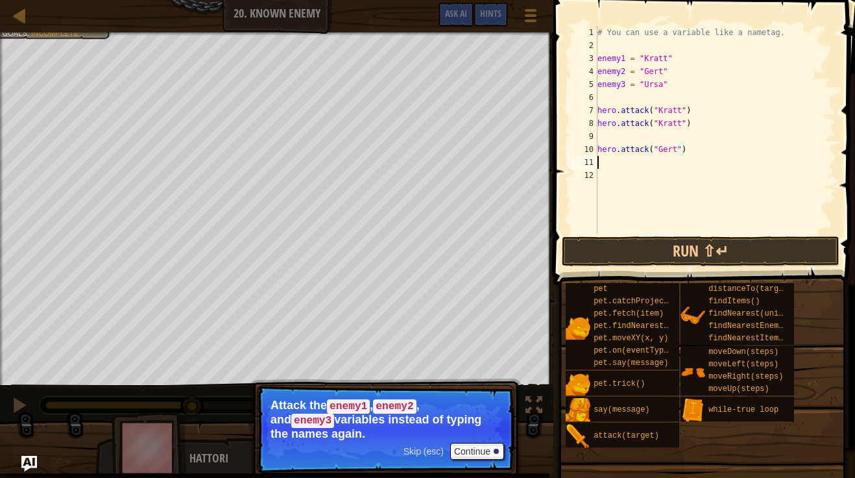
click at [625, 159] on div "# You can use a variable like a nametag. enemy1 = "[PERSON_NAME]" enemy2 = "[PE…" at bounding box center [715, 143] width 241 height 234
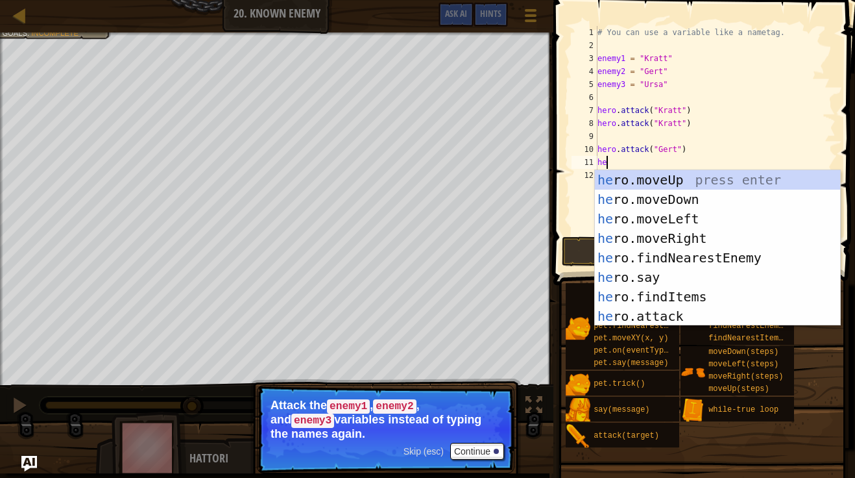
scroll to position [6, 1]
click at [678, 318] on div "her o.moveUp press enter her o.moveDown press enter her o.moveLeft press enter …" at bounding box center [717, 267] width 245 height 195
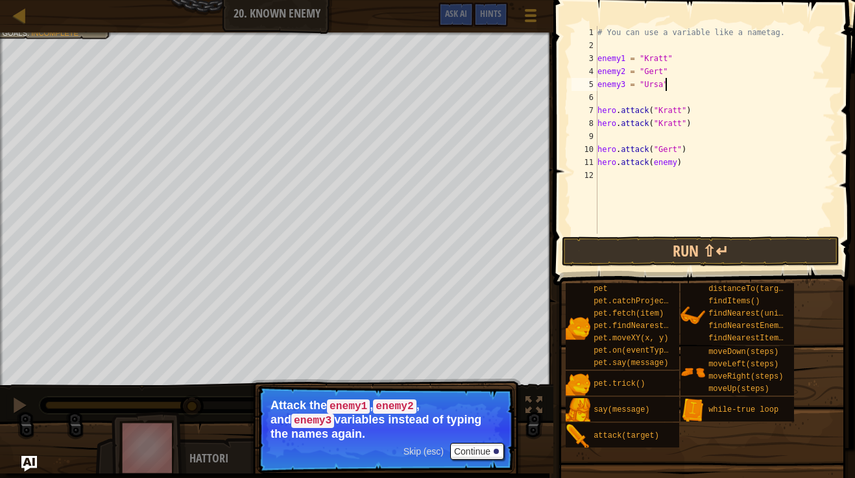
drag, startPoint x: 681, startPoint y: 81, endPoint x: 670, endPoint y: 88, distance: 12.8
click at [670, 88] on div "# You can use a variable like a nametag. enemy1 = "[PERSON_NAME]" enemy2 = "[PE…" at bounding box center [715, 143] width 241 height 234
click at [622, 83] on div "# You can use a variable like a nametag. enemy1 = "[PERSON_NAME]" enemy2 = "[PE…" at bounding box center [715, 143] width 241 height 234
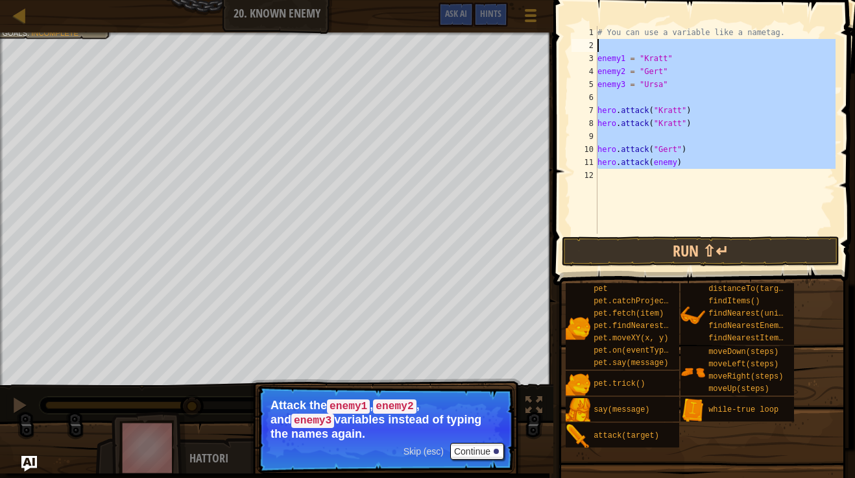
drag, startPoint x: 695, startPoint y: 169, endPoint x: 603, endPoint y: 56, distance: 146.1
click at [603, 56] on div "# You can use a variable like a nametag. enemy1 = "[PERSON_NAME]" enemy2 = "[PE…" at bounding box center [715, 143] width 241 height 234
click at [465, 443] on button "Continue" at bounding box center [477, 450] width 54 height 17
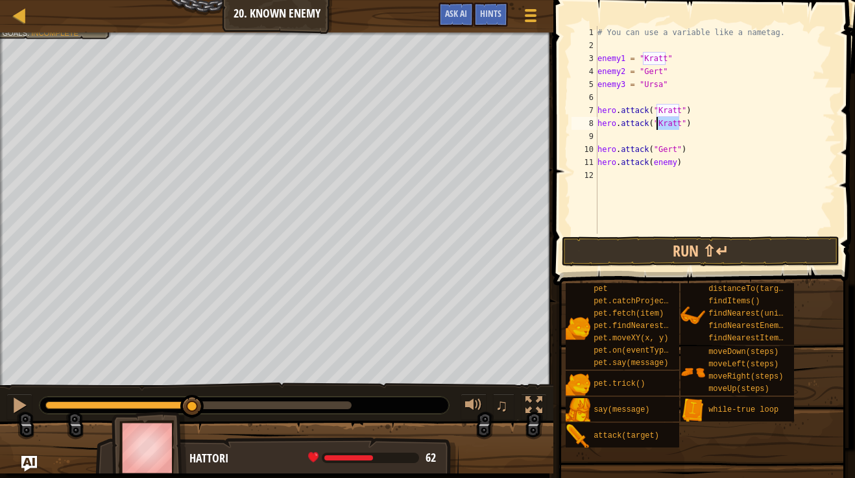
drag, startPoint x: 679, startPoint y: 126, endPoint x: 657, endPoint y: 127, distance: 21.4
click at [657, 127] on div "# You can use a variable like a nametag. enemy1 = "[PERSON_NAME]" enemy2 = "[PE…" at bounding box center [715, 143] width 241 height 234
drag, startPoint x: 679, startPoint y: 111, endPoint x: 655, endPoint y: 112, distance: 24.7
click at [655, 112] on div "# You can use a variable like a nametag. enemy1 = "[PERSON_NAME]" enemy2 = "[PE…" at bounding box center [715, 143] width 241 height 234
drag, startPoint x: 673, startPoint y: 151, endPoint x: 655, endPoint y: 149, distance: 17.6
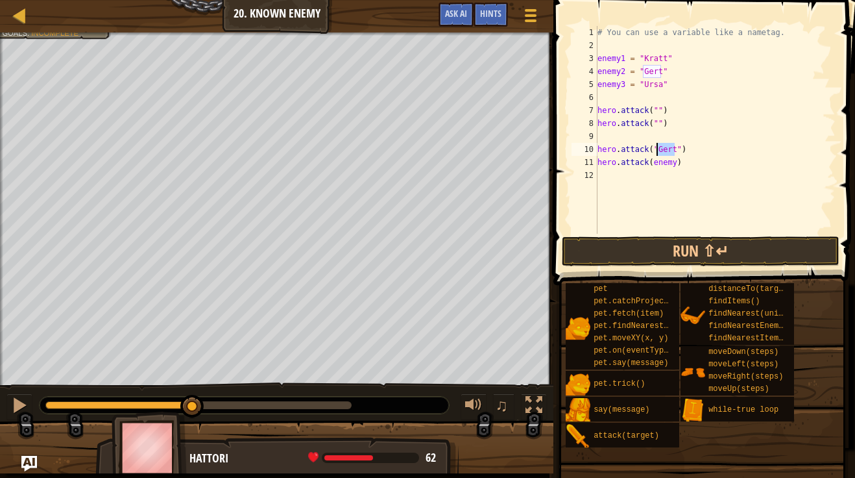
click at [655, 149] on div "# You can use a variable like a nametag. enemy1 = "[PERSON_NAME]" enemy2 = "[PE…" at bounding box center [715, 143] width 241 height 234
drag, startPoint x: 688, startPoint y: 165, endPoint x: 585, endPoint y: 163, distance: 102.5
click at [585, 163] on div "hero.attack("") 1 2 3 4 5 6 7 8 9 10 11 12 # You can use a variable like a name…" at bounding box center [702, 130] width 267 height 208
type textarea "hero.attack(enemy)"
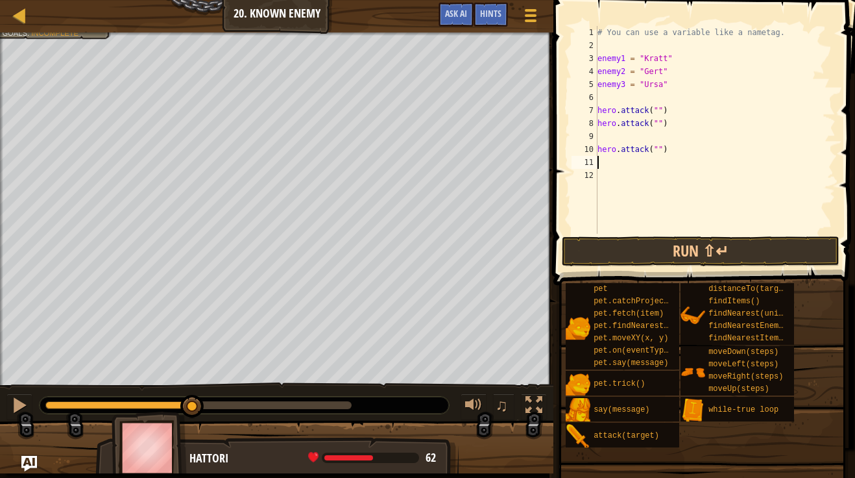
click at [657, 113] on div "# You can use a variable like a nametag. enemy1 = "[PERSON_NAME]" enemy2 = "[PE…" at bounding box center [715, 143] width 241 height 234
drag, startPoint x: 660, startPoint y: 112, endPoint x: 650, endPoint y: 112, distance: 10.4
click at [650, 112] on div "# You can use a variable like a nametag. enemy1 = "[PERSON_NAME]" enemy2 = "[PE…" at bounding box center [715, 143] width 241 height 234
click at [660, 124] on div "# You can use a variable like a nametag. enemy1 = "[PERSON_NAME]" enemy2 = "[PE…" at bounding box center [715, 143] width 241 height 234
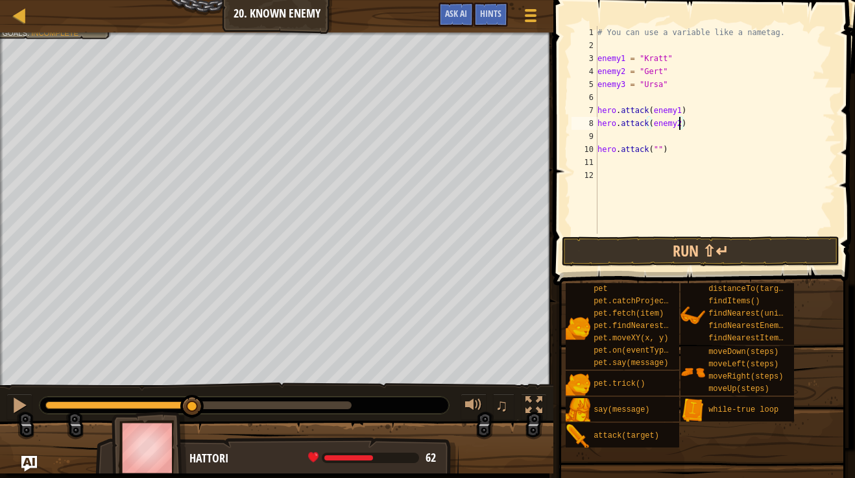
click at [662, 149] on div "# You can use a variable like a nametag. enemy1 = "[PERSON_NAME]" enemy2 = "[PE…" at bounding box center [715, 143] width 241 height 234
type textarea "hero.attack(enemy3)"
click at [670, 255] on button "Run ⇧↵" at bounding box center [701, 251] width 278 height 30
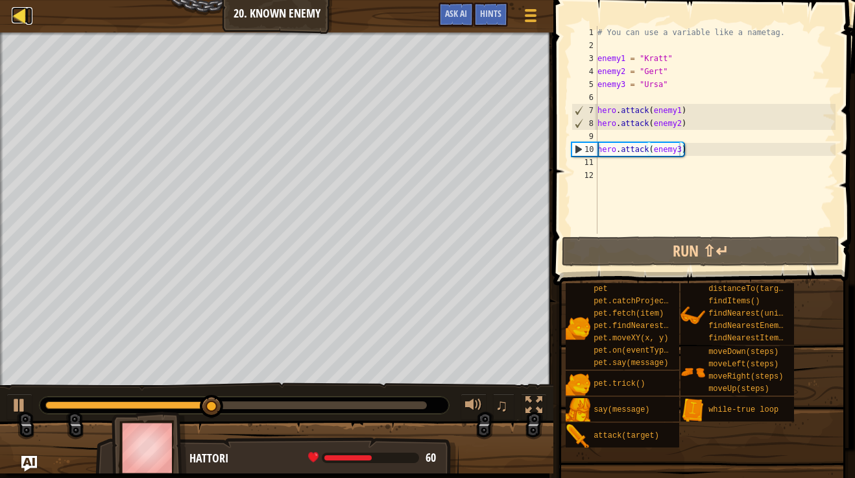
click at [30, 15] on link "Map" at bounding box center [29, 16] width 6 height 18
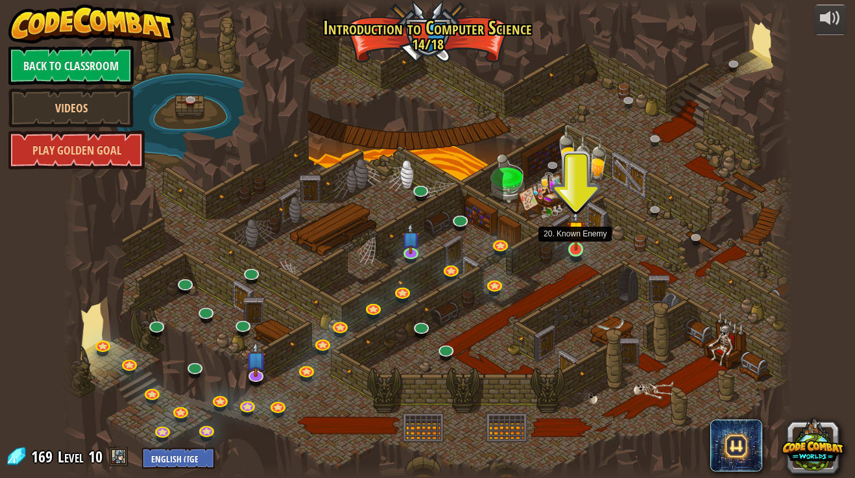
click at [576, 250] on img at bounding box center [576, 230] width 18 height 42
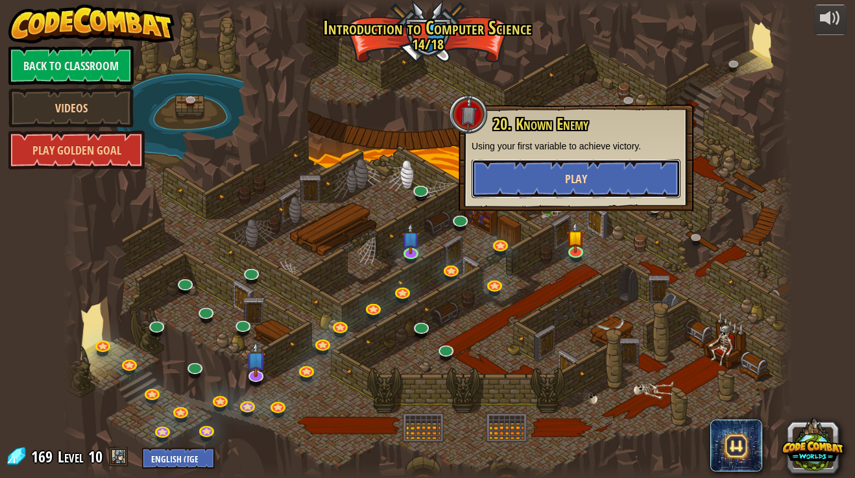
click at [555, 169] on button "Play" at bounding box center [576, 178] width 209 height 39
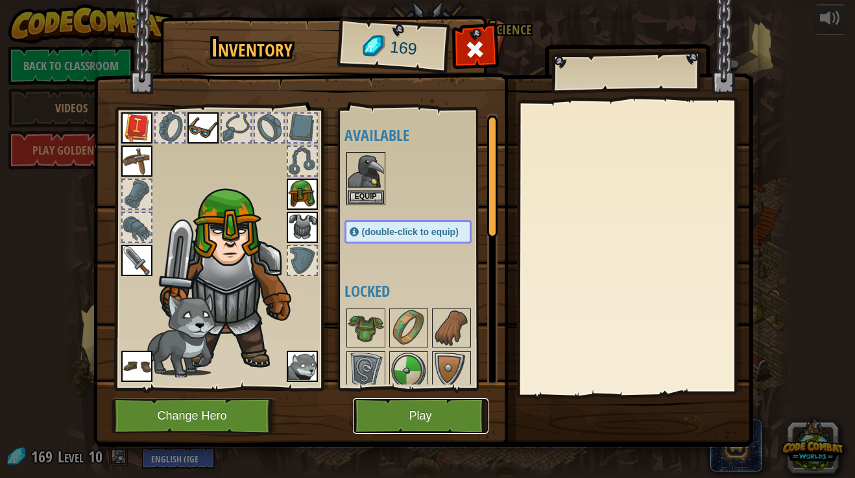
click at [434, 424] on button "Play" at bounding box center [421, 416] width 136 height 36
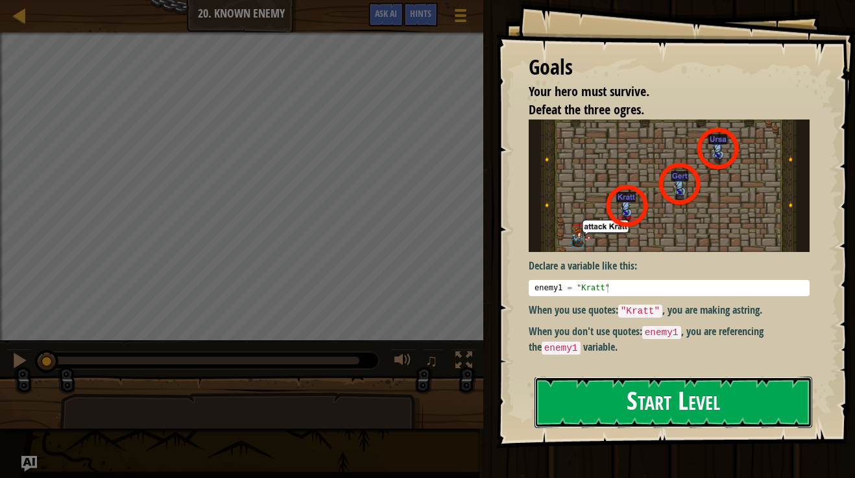
click at [610, 396] on button "Start Level" at bounding box center [674, 401] width 278 height 51
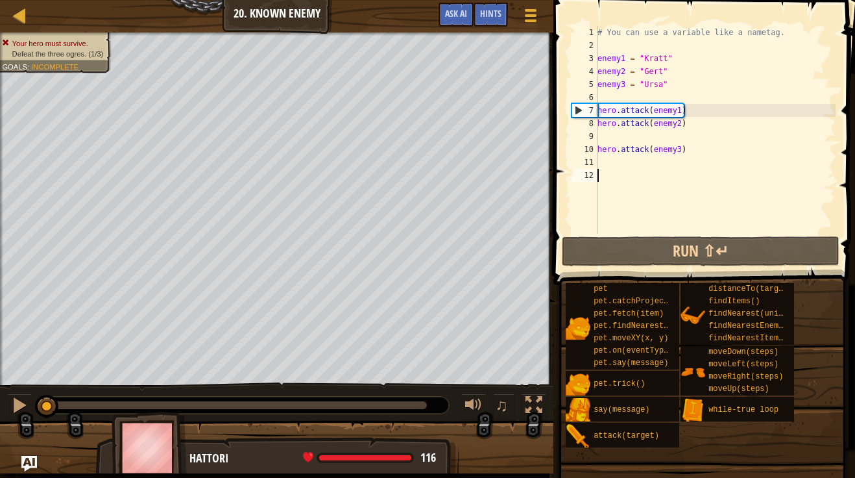
click at [697, 152] on div "# You can use a variable like a nametag. enemy1 = "[PERSON_NAME]" enemy2 = "[PE…" at bounding box center [715, 143] width 241 height 234
click at [699, 110] on div "# You can use a variable like a nametag. enemy1 = "[PERSON_NAME]" enemy2 = "[PE…" at bounding box center [715, 143] width 241 height 234
type textarea "hero.attack(enemy1)"
click at [615, 97] on div "# You can use a variable like a nametag. enemy1 = "[PERSON_NAME]" enemy2 = "[PE…" at bounding box center [715, 143] width 241 height 234
type textarea "wh"
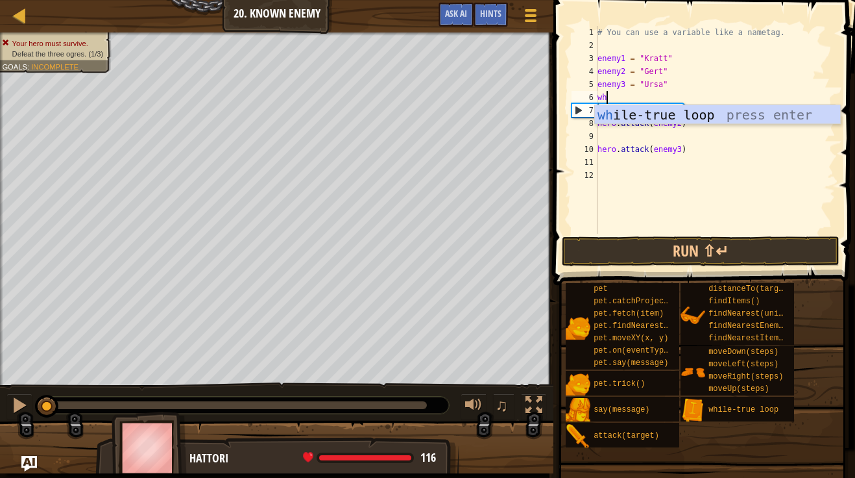
scroll to position [6, 1]
click at [662, 112] on div "wh ile-true loop press enter" at bounding box center [717, 134] width 245 height 58
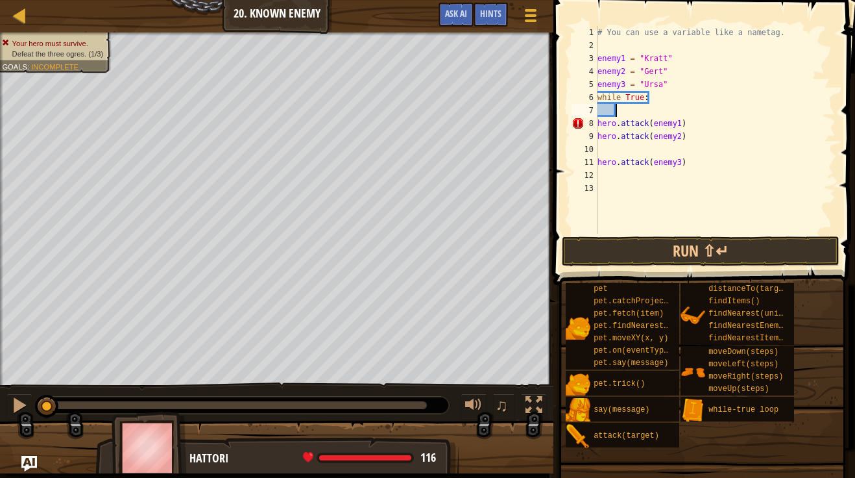
click at [663, 150] on div "# You can use a variable like a nametag. enemy1 = "[PERSON_NAME]" enemy2 = "[PE…" at bounding box center [715, 143] width 241 height 234
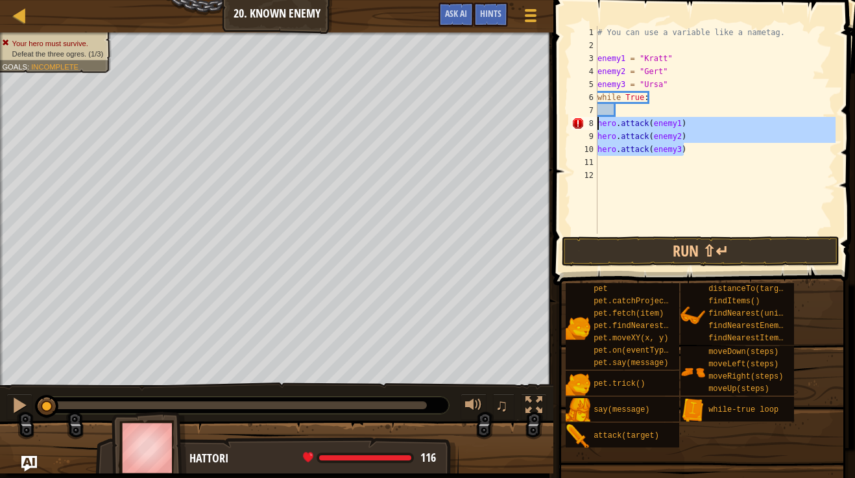
drag, startPoint x: 686, startPoint y: 155, endPoint x: 592, endPoint y: 121, distance: 99.6
click at [592, 121] on div "hero.attack(enemy2) 1 2 3 4 5 6 7 8 9 10 11 12 # You can use a variable like a …" at bounding box center [702, 130] width 267 height 208
type textarea "hero.attack(enemy1) hero.attack(enemy2)"
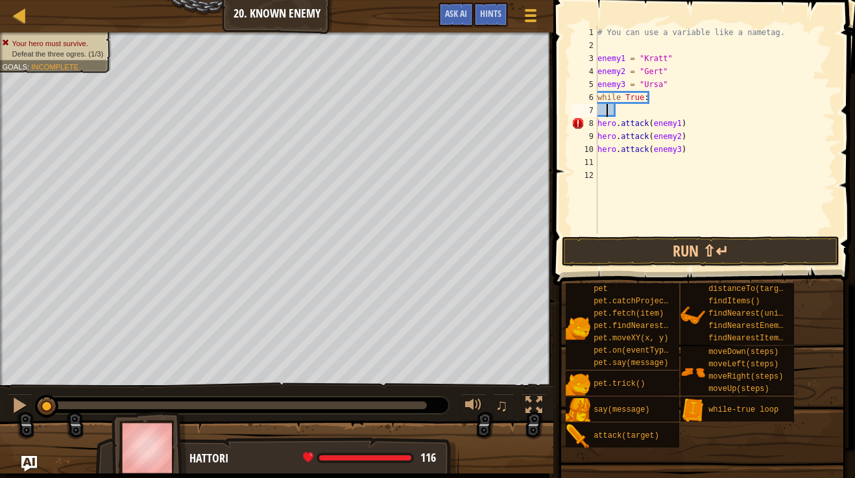
click at [607, 109] on div "# You can use a variable like a nametag. enemy1 = "[PERSON_NAME]" enemy2 = "[PE…" at bounding box center [715, 143] width 241 height 234
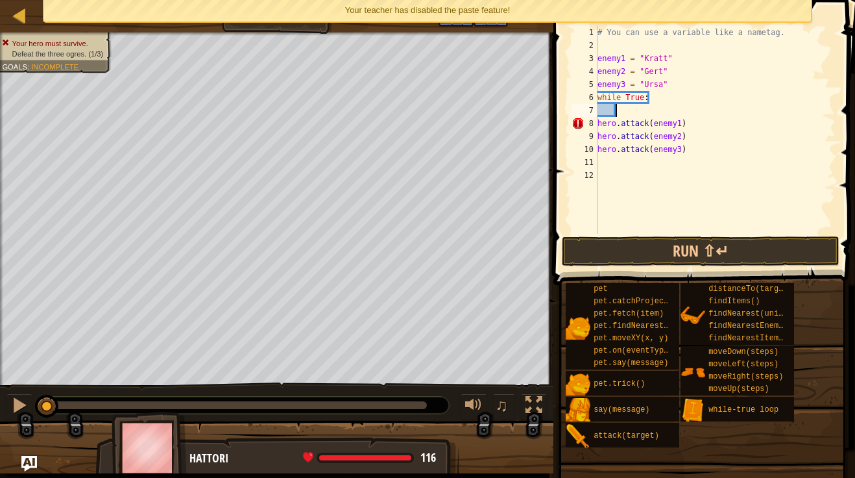
click at [620, 112] on div "# You can use a variable like a nametag. enemy1 = "[PERSON_NAME]" enemy2 = "[PE…" at bounding box center [715, 143] width 241 height 234
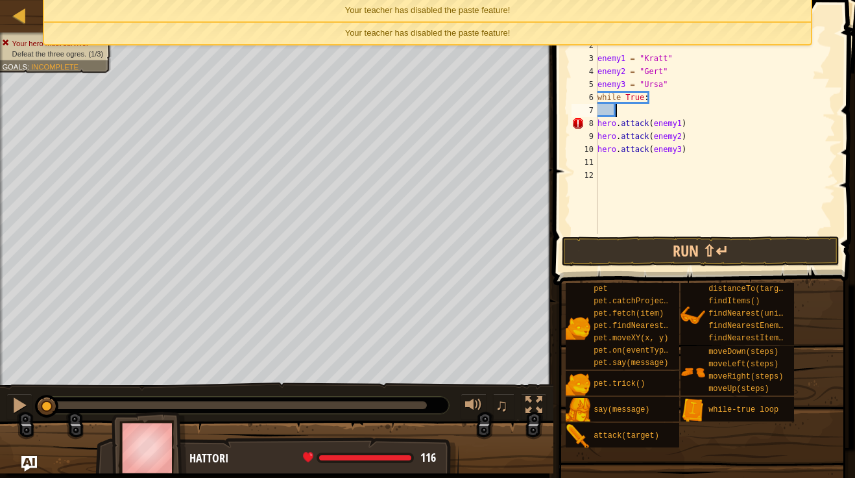
scroll to position [6, 3]
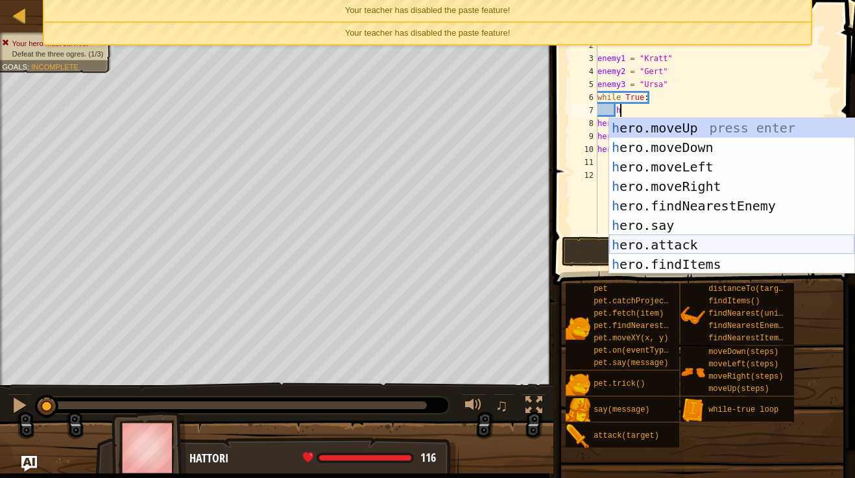
click at [722, 243] on div "h ero.moveUp press enter h ero.moveDown press enter h ero.moveLeft press enter …" at bounding box center [731, 215] width 245 height 195
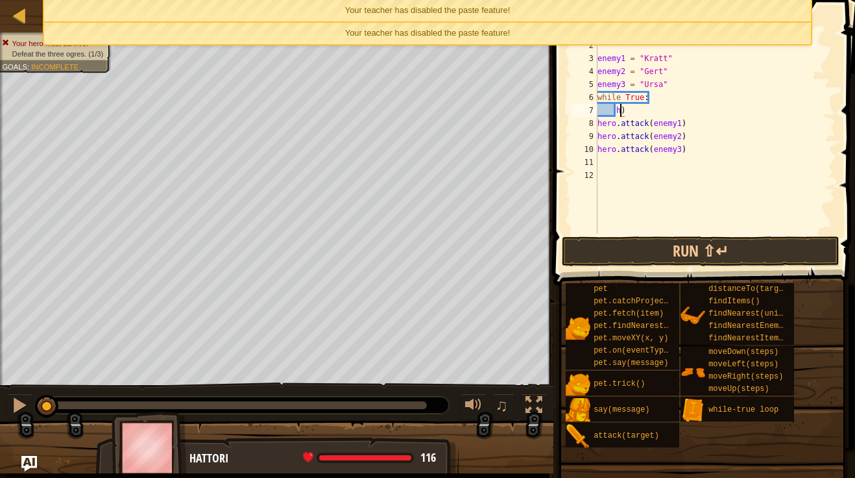
type textarea ")"
click at [638, 114] on div "# You can use a variable like a nametag. enemy1 = "[PERSON_NAME]" enemy2 = "[PE…" at bounding box center [715, 143] width 241 height 234
type textarea "while True:"
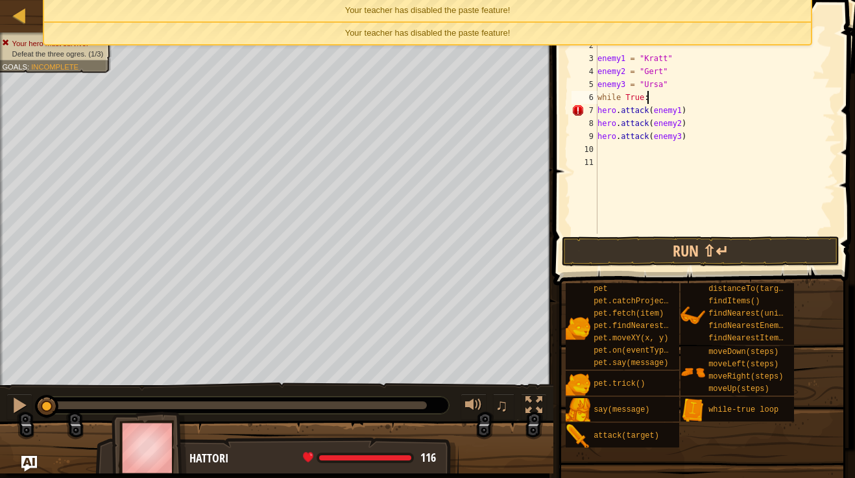
click at [658, 96] on div "# You can use a variable like a nametag. enemy1 = "[PERSON_NAME]" enemy2 = "[PE…" at bounding box center [715, 143] width 241 height 234
drag, startPoint x: 658, startPoint y: 96, endPoint x: 596, endPoint y: 91, distance: 61.9
click at [596, 91] on div "while True: 1 2 3 4 5 6 7 8 9 10 11 # You can use a variable like a nametag. en…" at bounding box center [702, 130] width 267 height 208
type textarea "wh"
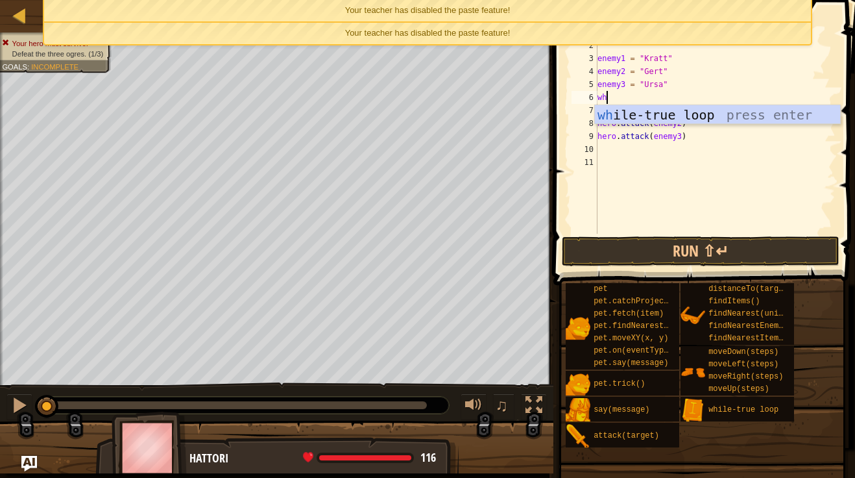
scroll to position [6, 1]
click at [694, 119] on div "wh ile-true loop press enter" at bounding box center [717, 134] width 245 height 58
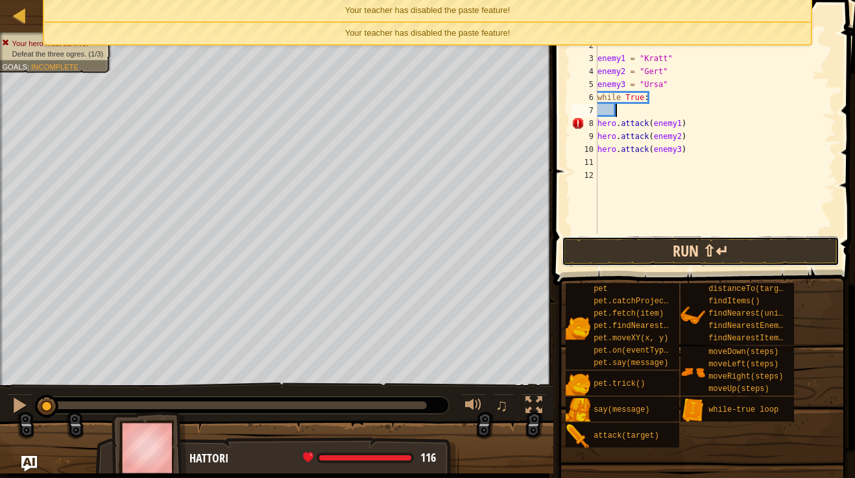
click at [678, 250] on button "Run ⇧↵" at bounding box center [701, 251] width 278 height 30
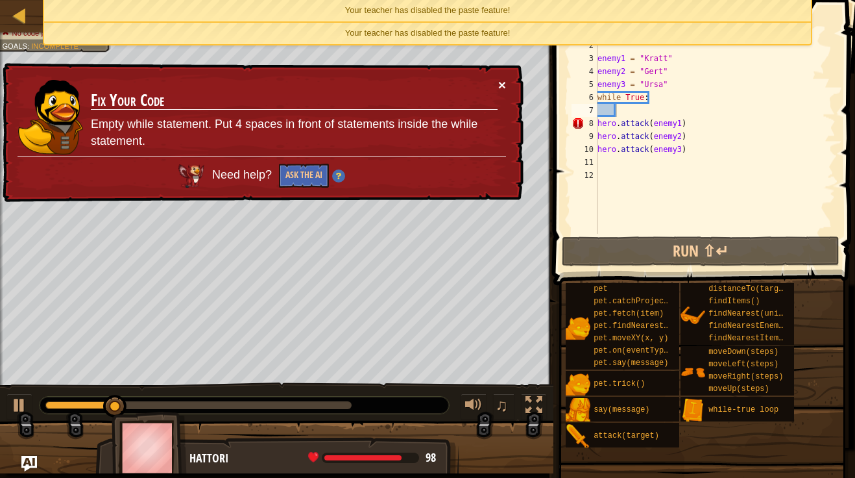
click at [502, 80] on button "×" at bounding box center [502, 85] width 8 height 14
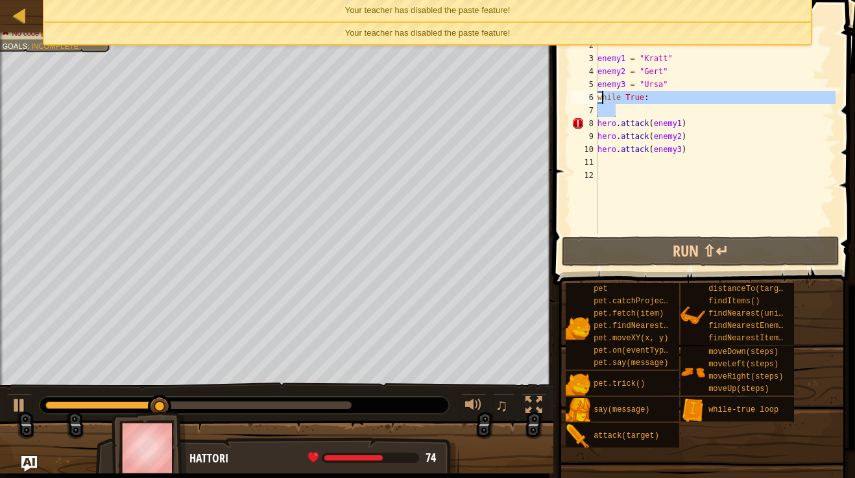
drag, startPoint x: 653, startPoint y: 110, endPoint x: 601, endPoint y: 97, distance: 54.3
click at [601, 97] on div "# You can use a variable like a nametag. enemy1 = "[PERSON_NAME]" enemy2 = "[PE…" at bounding box center [715, 143] width 241 height 234
type textarea "w"
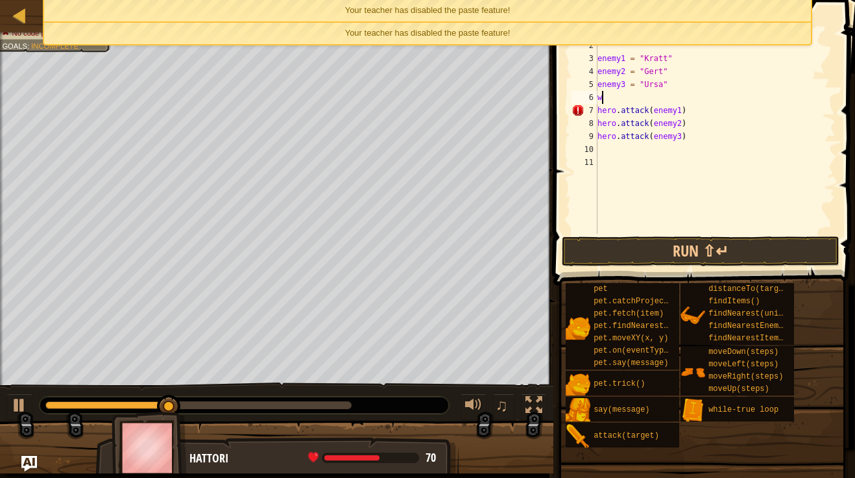
scroll to position [6, 0]
type textarea "enemy3 = "Ursa""
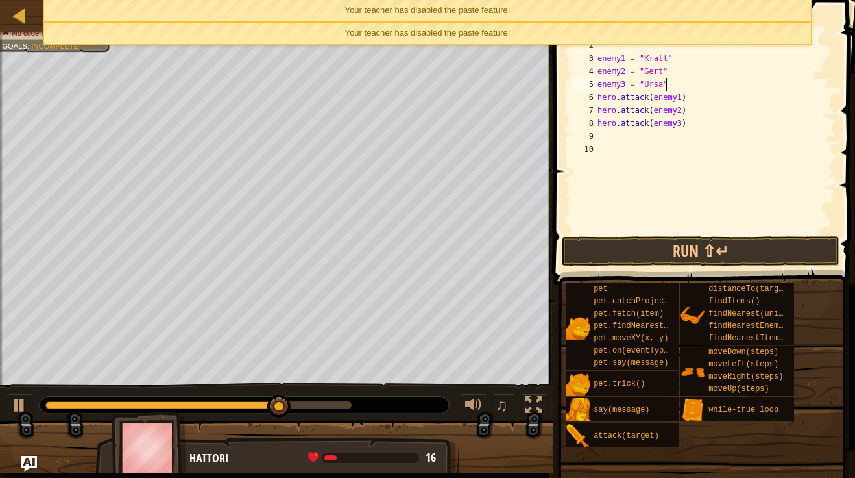
click at [644, 136] on div "# You can use a variable like a nametag. enemy1 = "[PERSON_NAME]" enemy2 = "[PE…" at bounding box center [715, 143] width 241 height 234
click at [8, 15] on div "Map Introduction to Computer Science 20. Known Enemy Game Menu Done Hints Ask AI" at bounding box center [276, 16] width 553 height 32
click at [727, 32] on div "Your teacher has disabled the paste feature!" at bounding box center [427, 33] width 767 height 21
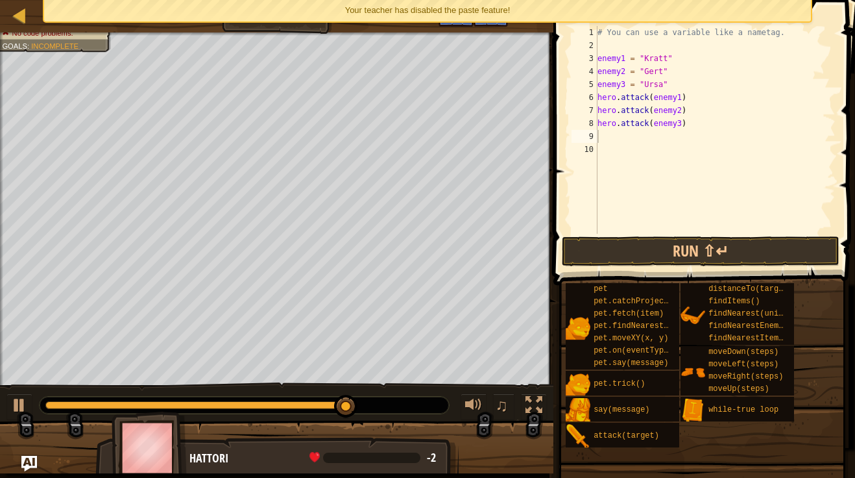
click at [707, 15] on div "Your teacher has disabled the paste feature!" at bounding box center [427, 10] width 767 height 21
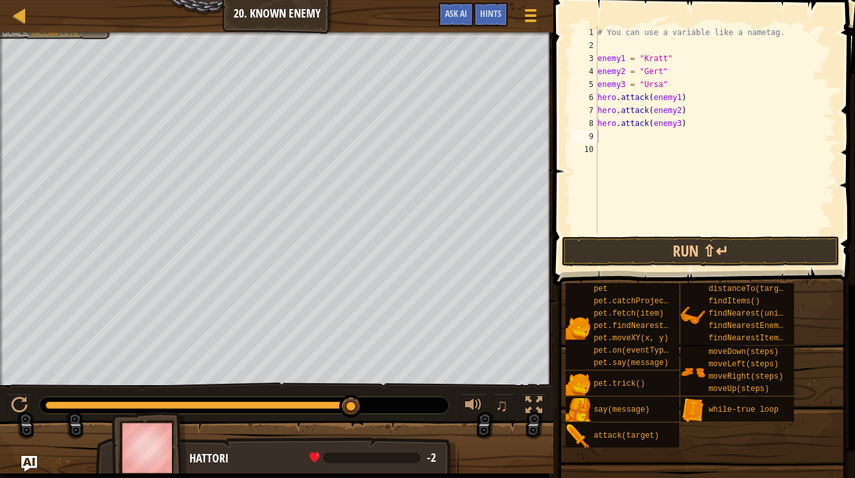
click at [644, 137] on div "# You can use a variable like a nametag. enemy1 = "[PERSON_NAME]" enemy2 = "[PE…" at bounding box center [715, 143] width 241 height 234
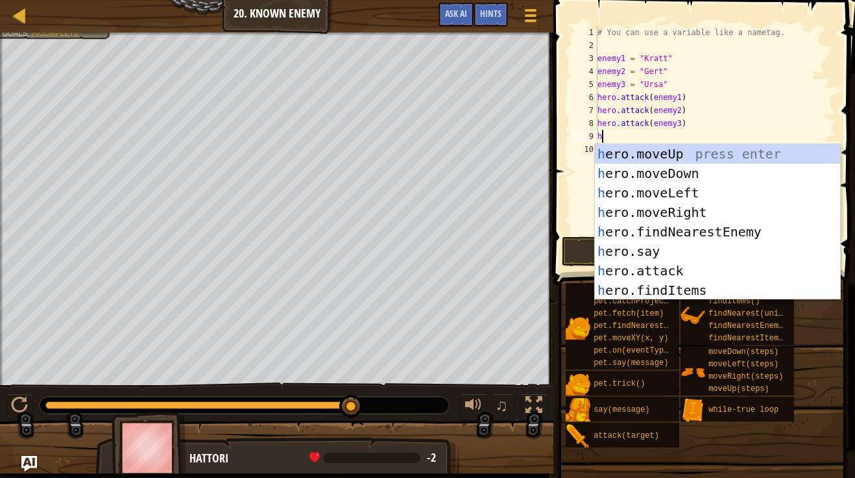
scroll to position [6, 1]
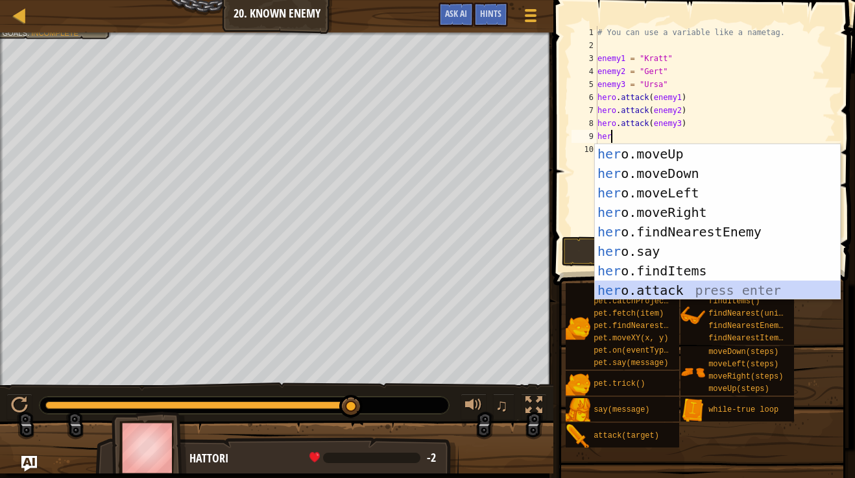
click at [694, 287] on div "her o.moveUp press enter her o.moveDown press enter her o.moveLeft press enter …" at bounding box center [717, 241] width 245 height 195
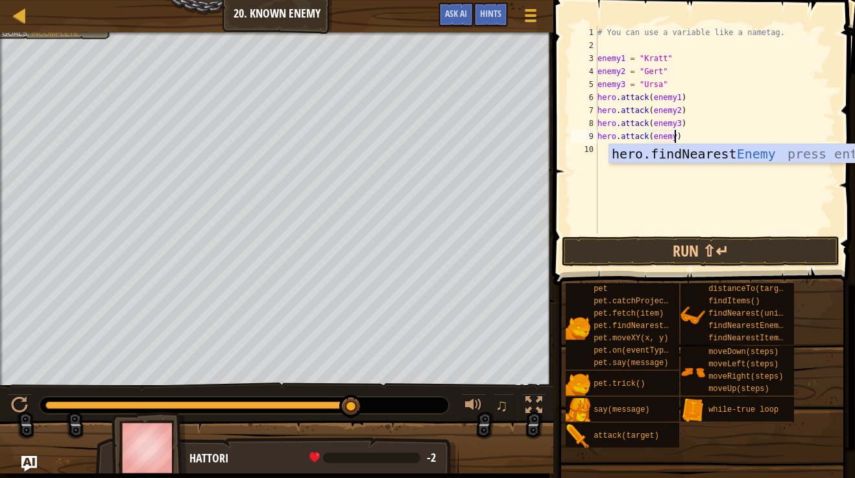
type textarea "hero.attack(enemy1)"
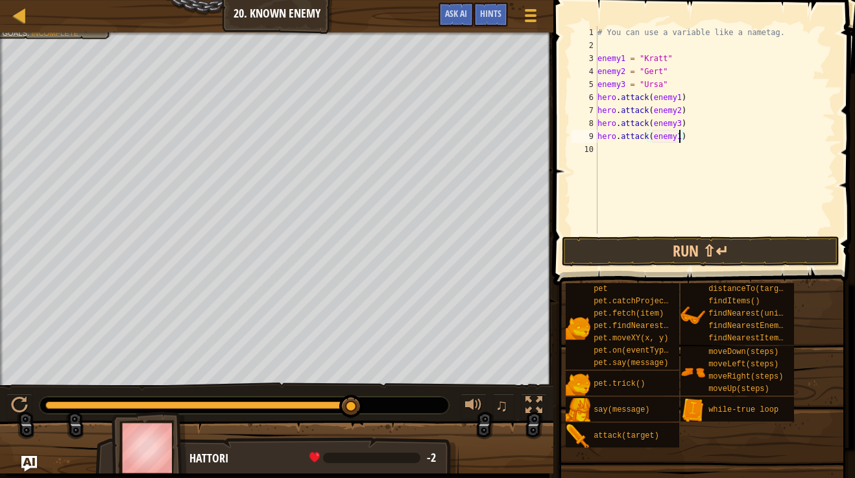
scroll to position [6, 12]
click at [615, 147] on div "# You can use a variable like a nametag. enemy1 = "[PERSON_NAME]" enemy2 = "[PE…" at bounding box center [715, 143] width 241 height 234
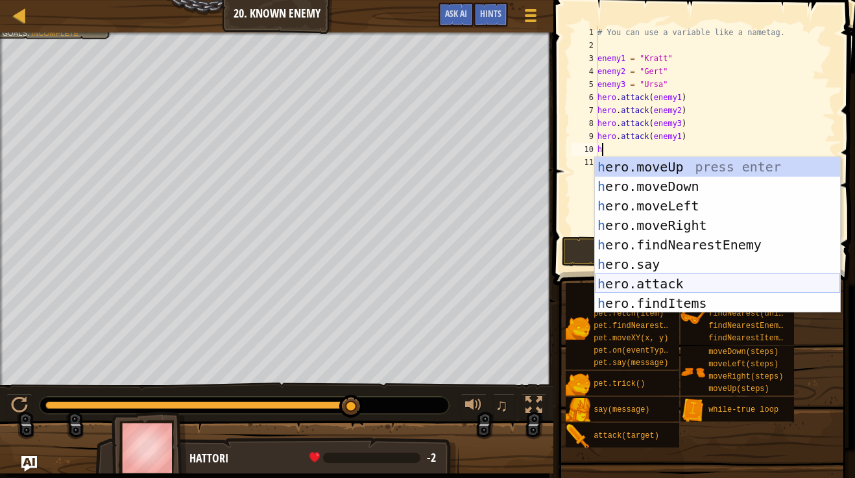
click at [702, 282] on div "h ero.moveUp press enter h ero.moveDown press enter h ero.moveLeft press enter …" at bounding box center [717, 254] width 245 height 195
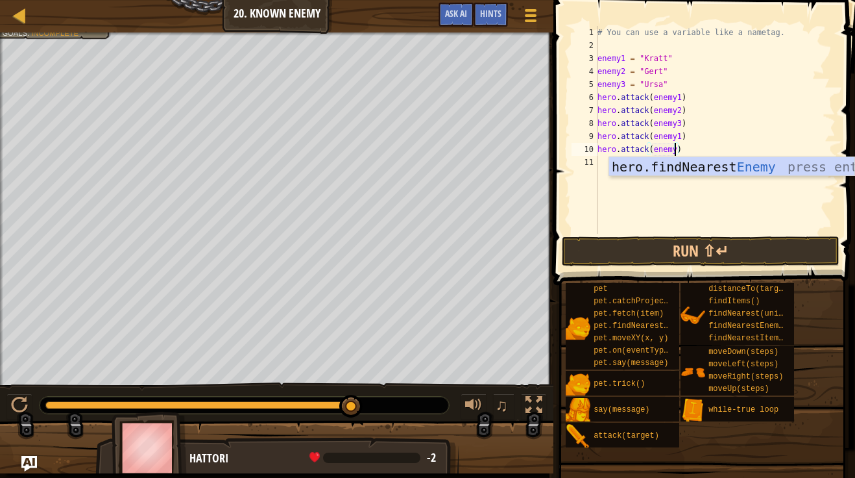
type textarea "hero.attack(enemy2)"
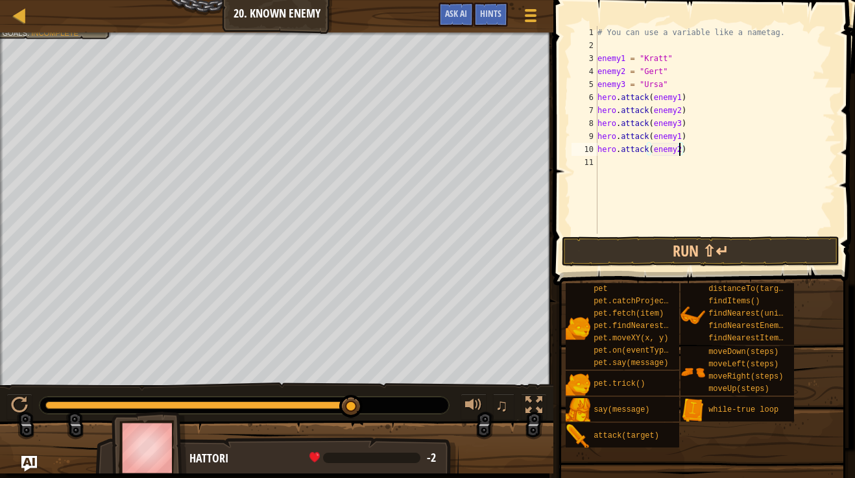
scroll to position [6, 12]
click at [606, 165] on div "# You can use a variable like a nametag. enemy1 = "[PERSON_NAME]" enemy2 = "[PE…" at bounding box center [715, 143] width 241 height 234
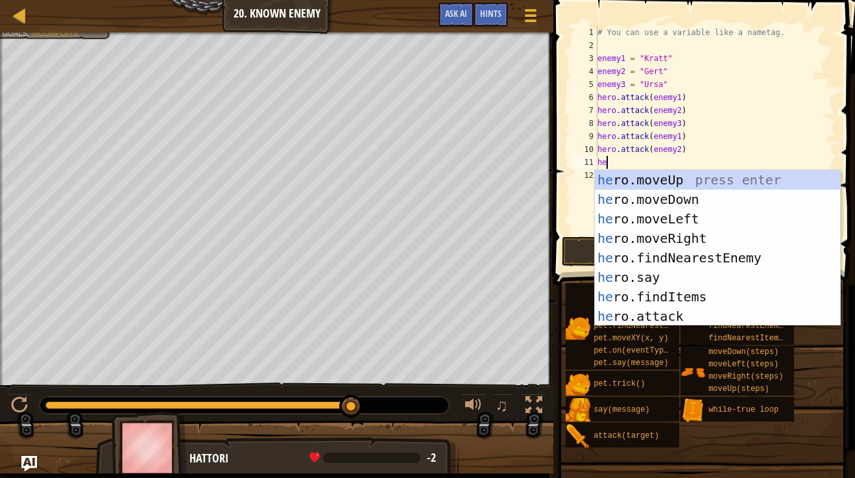
scroll to position [6, 1]
click at [686, 316] on div "her o.moveUp press enter her o.moveDown press enter her o.moveLeft press enter …" at bounding box center [717, 267] width 245 height 195
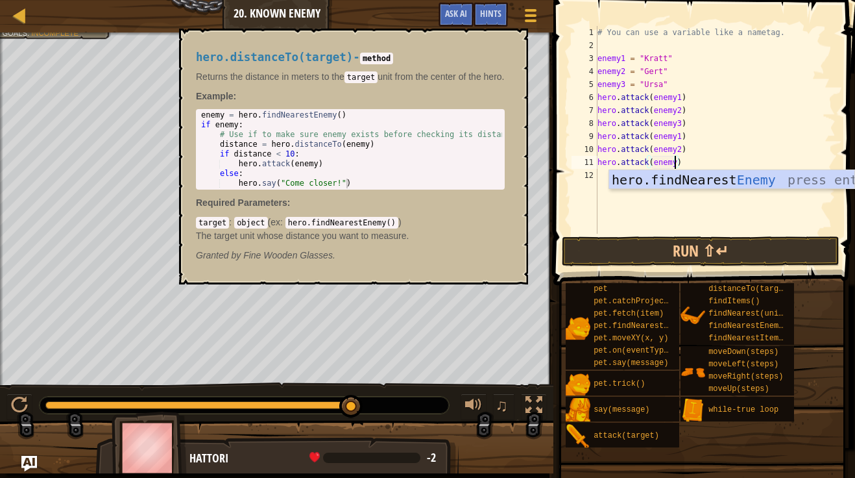
scroll to position [6, 12]
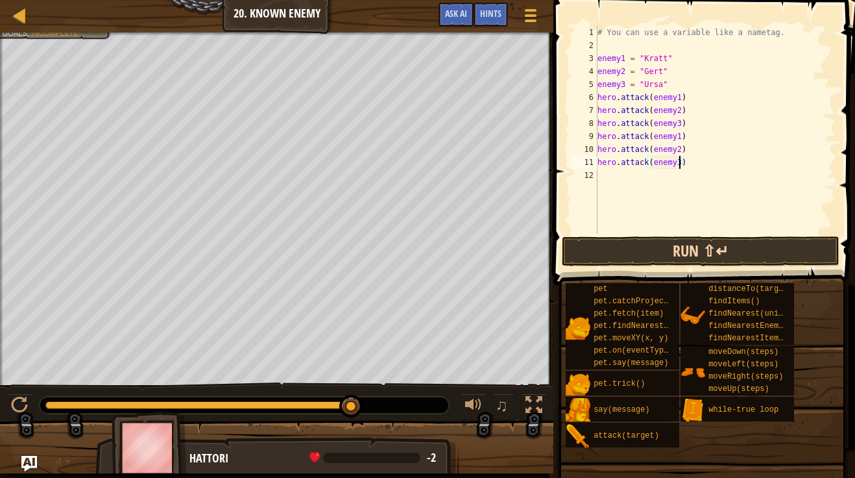
type textarea "hero.attack(enemy3)"
click at [699, 250] on button "Run ⇧↵" at bounding box center [701, 251] width 278 height 30
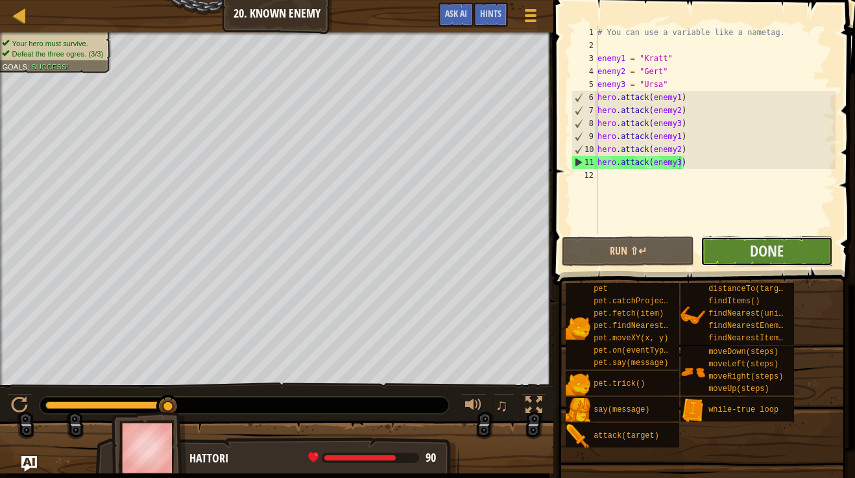
click at [732, 245] on button "Done" at bounding box center [767, 251] width 132 height 30
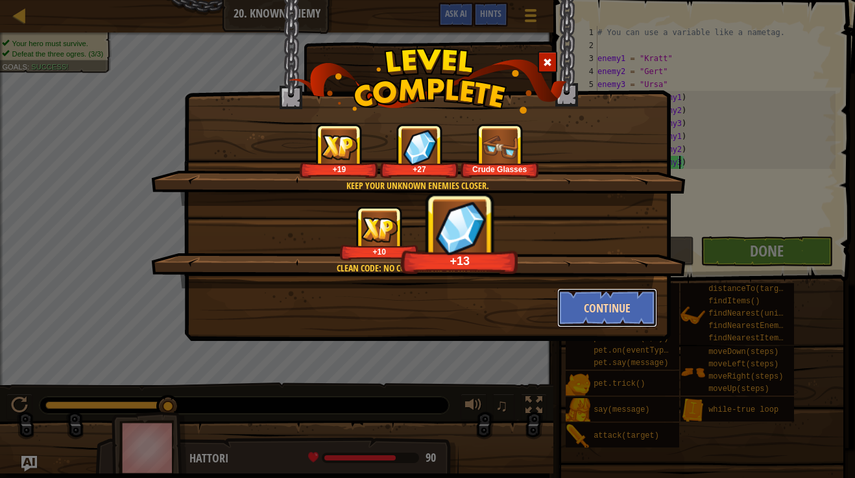
click at [599, 299] on button "Continue" at bounding box center [607, 307] width 101 height 39
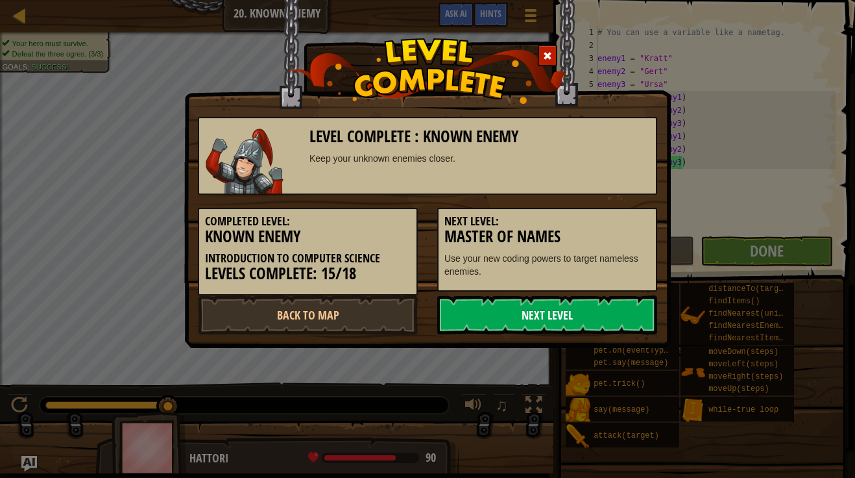
click at [503, 318] on link "Next Level" at bounding box center [547, 314] width 220 height 39
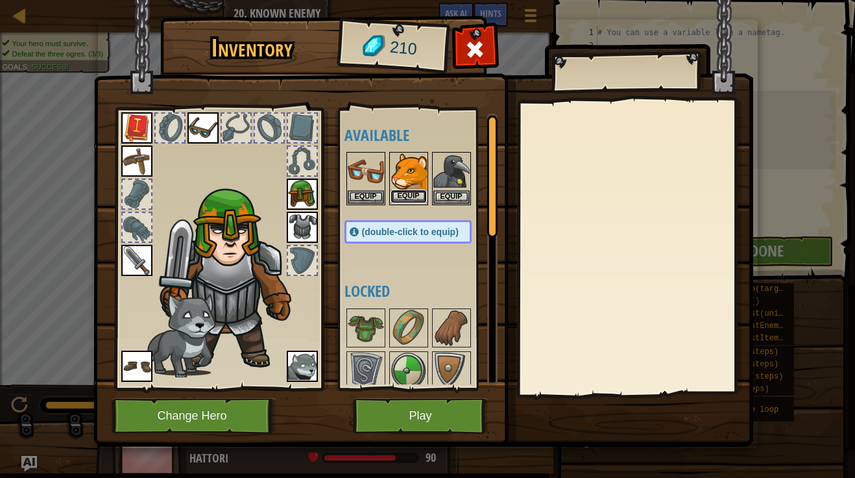
click at [418, 198] on button "Equip" at bounding box center [409, 196] width 36 height 14
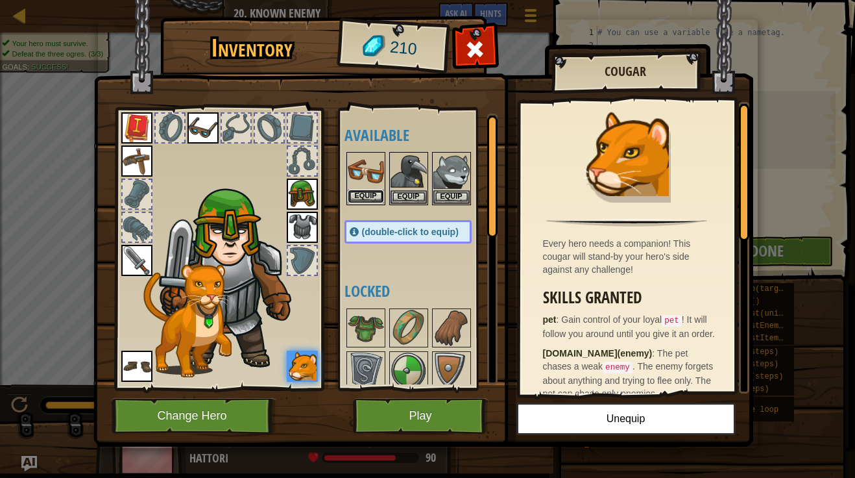
click at [365, 195] on button "Equip" at bounding box center [366, 196] width 36 height 14
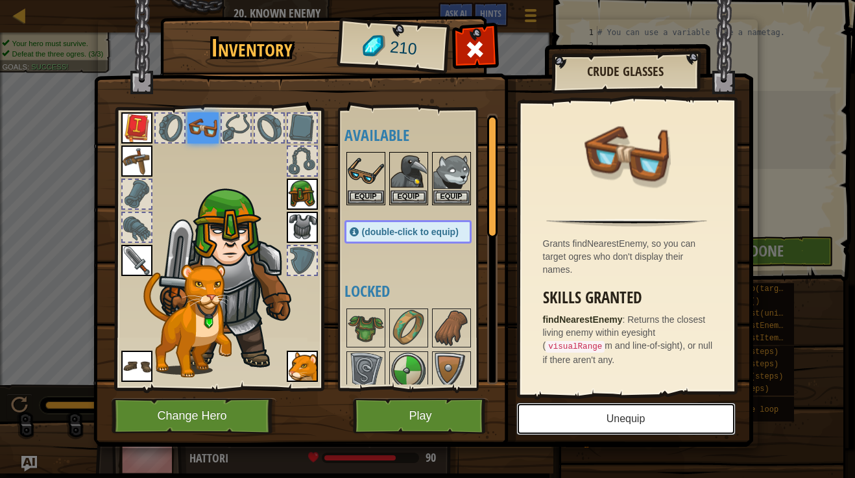
click at [664, 426] on button "Unequip" at bounding box center [625, 418] width 219 height 32
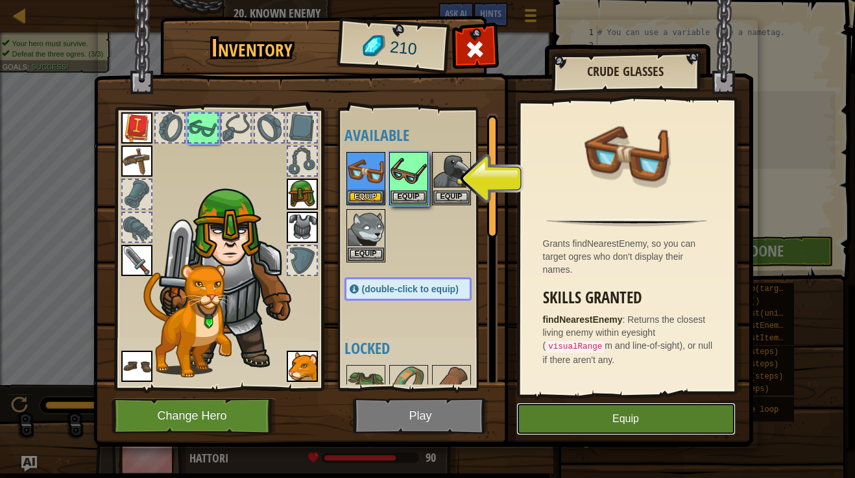
click at [664, 426] on button "Equip" at bounding box center [625, 418] width 219 height 32
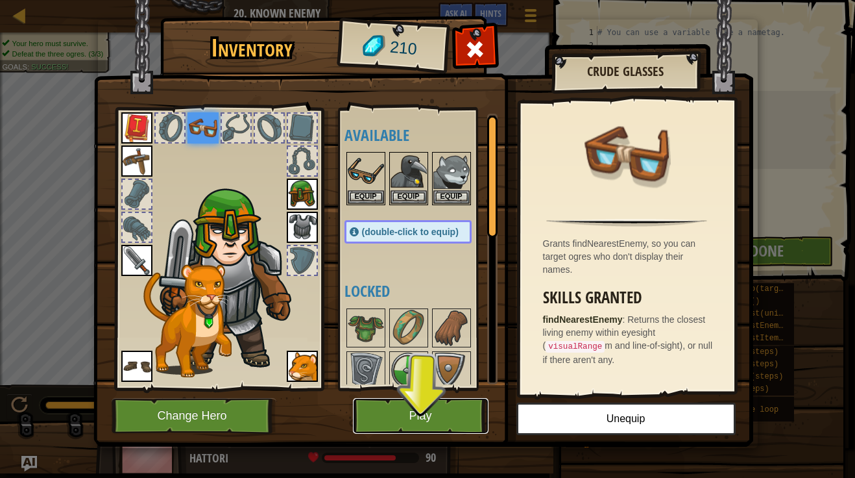
click at [432, 409] on button "Play" at bounding box center [421, 416] width 136 height 36
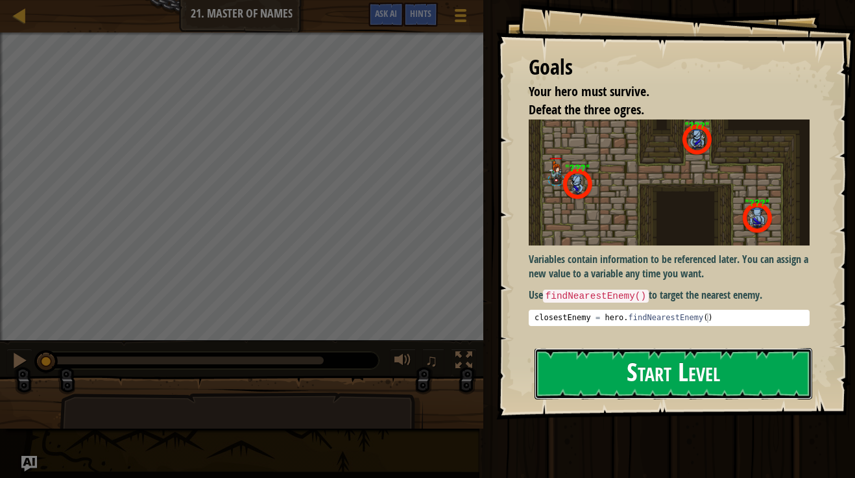
click at [616, 359] on button "Start Level" at bounding box center [674, 373] width 278 height 51
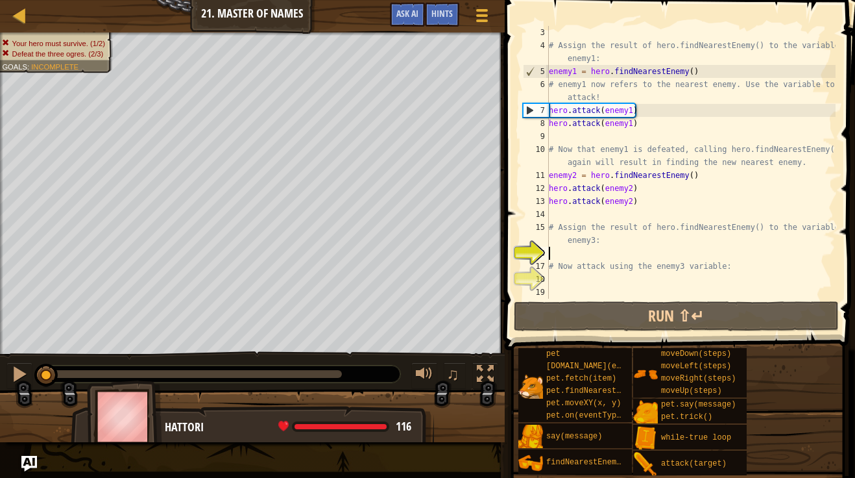
scroll to position [26, 0]
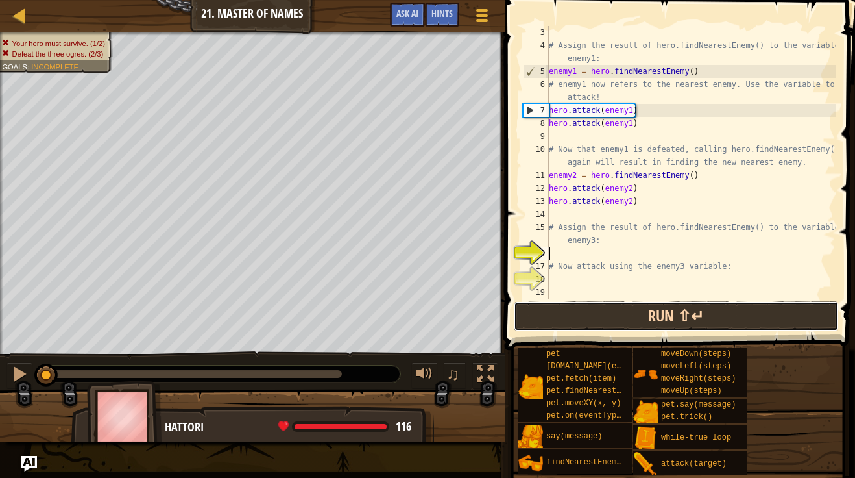
click at [588, 313] on button "Run ⇧↵" at bounding box center [676, 316] width 325 height 30
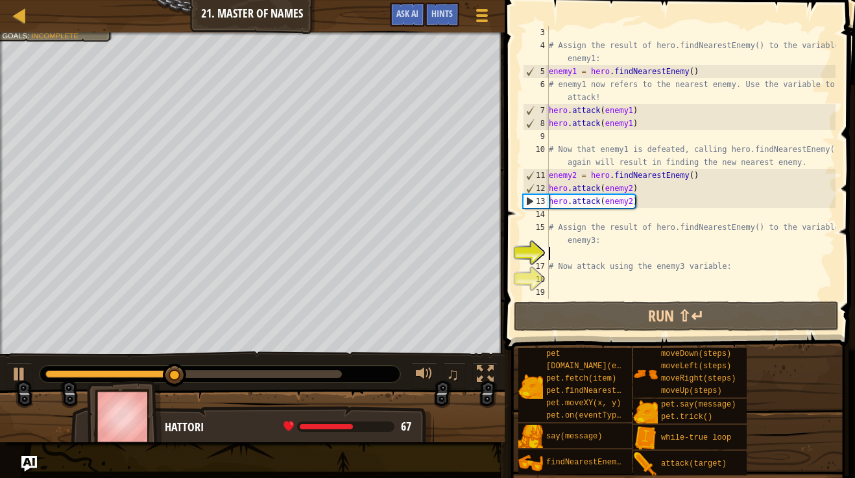
click at [604, 254] on div "# Assign the result of hero.findNearestEnemy() to the variable enemy1: enemy1 =…" at bounding box center [690, 175] width 289 height 298
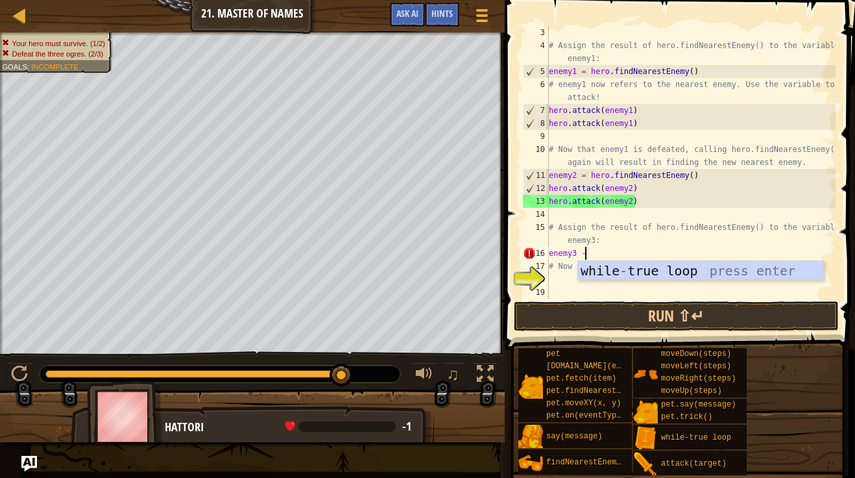
scroll to position [6, 5]
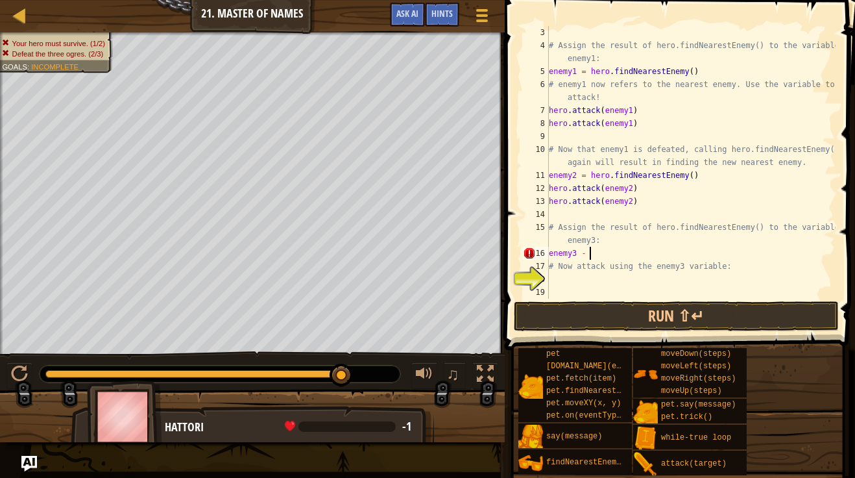
type textarea "enemy3 - h"
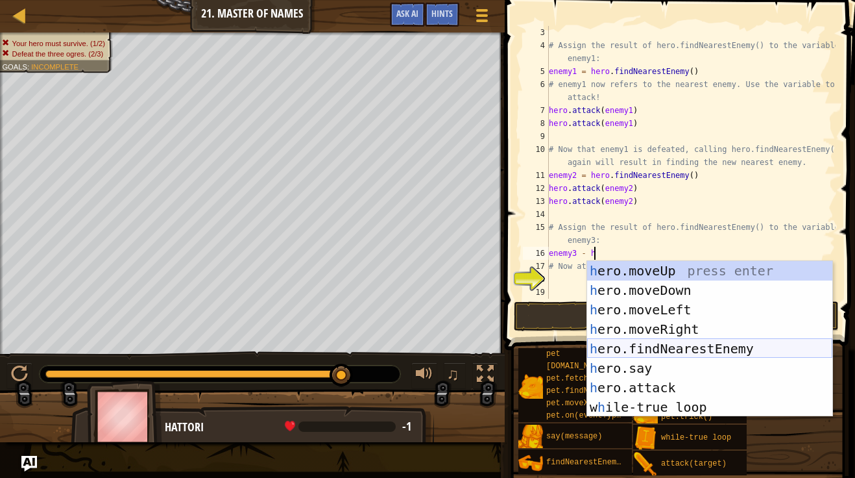
click at [669, 352] on div "h ero.moveUp press enter h ero.moveDown press enter h ero.moveLeft press enter …" at bounding box center [709, 358] width 245 height 195
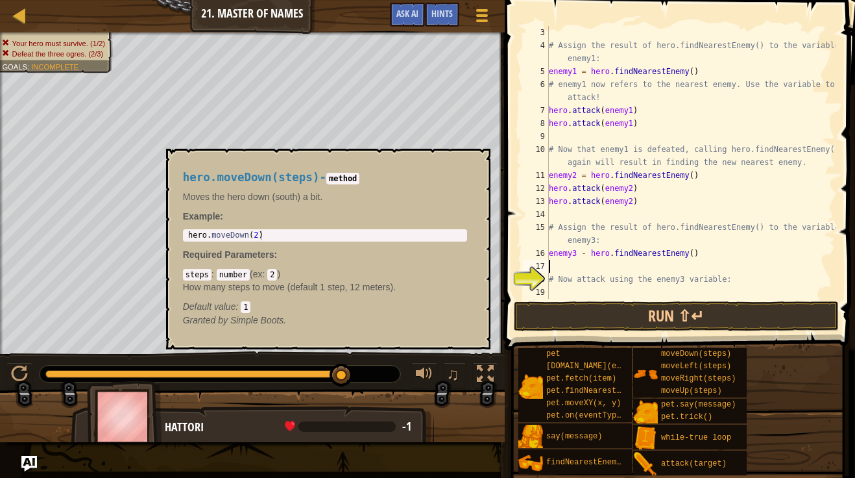
scroll to position [6, 0]
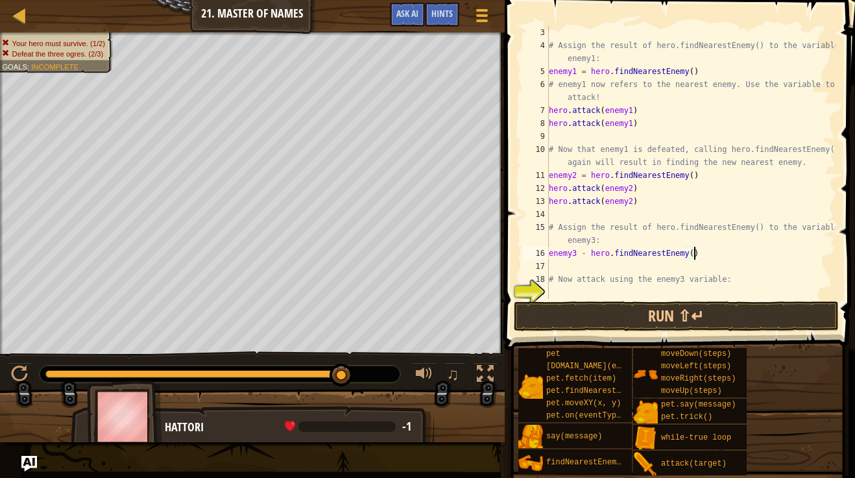
click at [708, 253] on div "# Assign the result of hero.findNearestEnemy() to the variable enemy1: enemy1 =…" at bounding box center [690, 175] width 289 height 298
click at [584, 254] on div "# Assign the result of hero.findNearestEnemy() to the variable enemy1: enemy1 =…" at bounding box center [690, 175] width 289 height 298
type textarea "enemy3 = hero.findNearestEnemy()"
click at [730, 256] on div "# Assign the result of hero.findNearestEnemy() to the variable enemy1: enemy1 =…" at bounding box center [690, 175] width 289 height 298
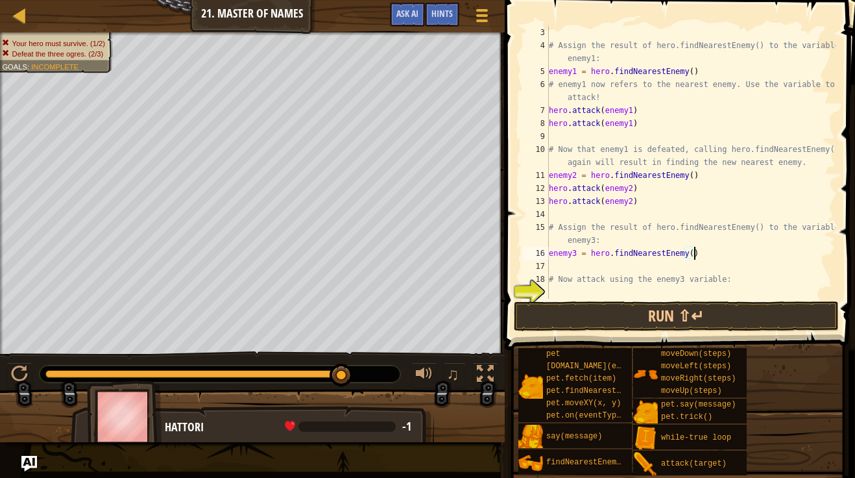
click at [660, 268] on div "# Assign the result of hero.findNearestEnemy() to the variable enemy1: enemy1 =…" at bounding box center [690, 175] width 289 height 298
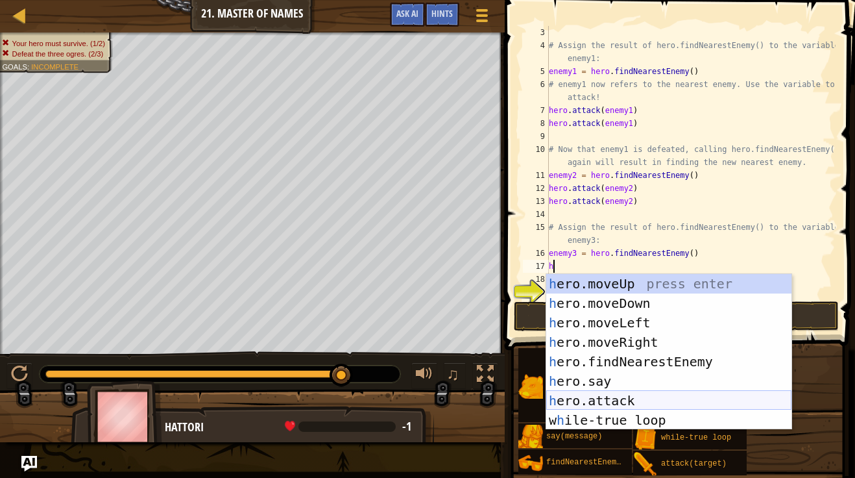
click at [629, 395] on div "h ero.moveUp press enter h ero.moveDown press enter h ero.moveLeft press enter …" at bounding box center [668, 371] width 245 height 195
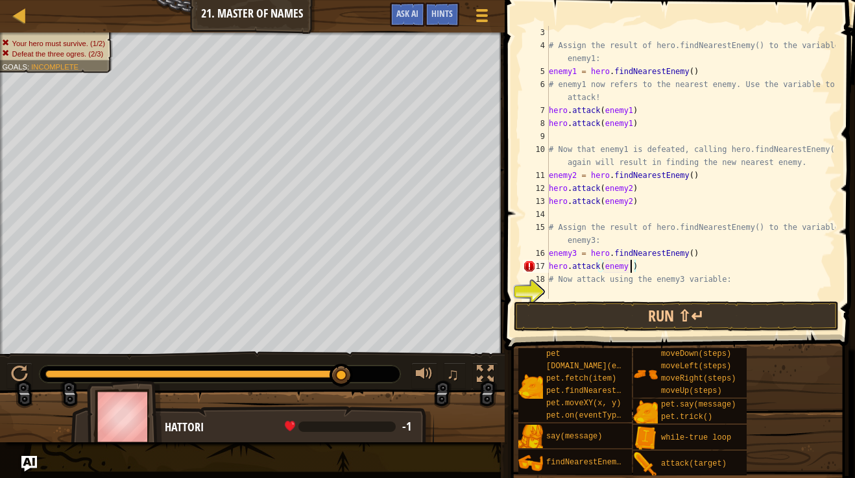
scroll to position [6, 11]
type textarea "hero.attack(enemy3)"
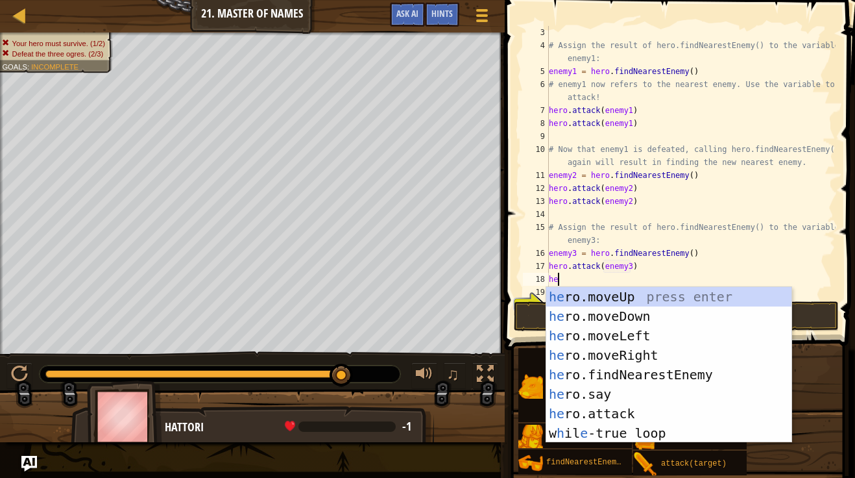
scroll to position [6, 1]
click at [668, 411] on div "he ro.moveUp press enter he ro.moveDown press enter he ro.moveLeft press enter …" at bounding box center [668, 384] width 245 height 195
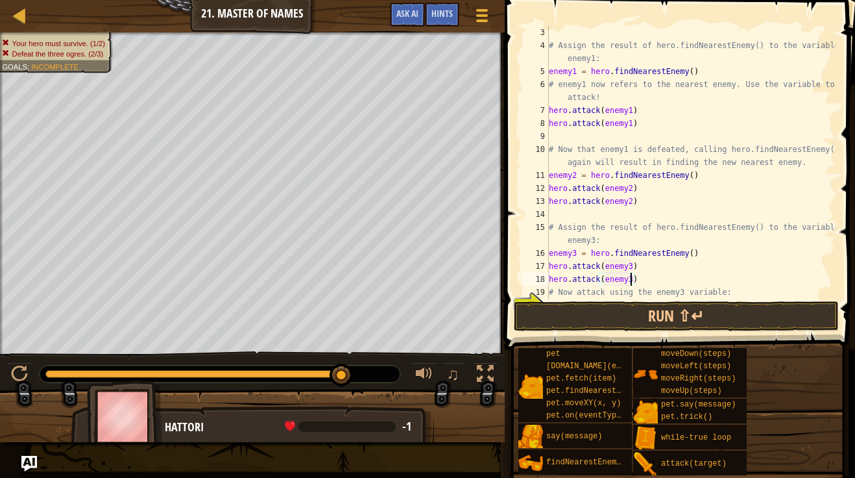
scroll to position [6, 12]
type textarea "hero.attack(enemy3)"
click at [674, 312] on button "Run ⇧↵" at bounding box center [676, 316] width 325 height 30
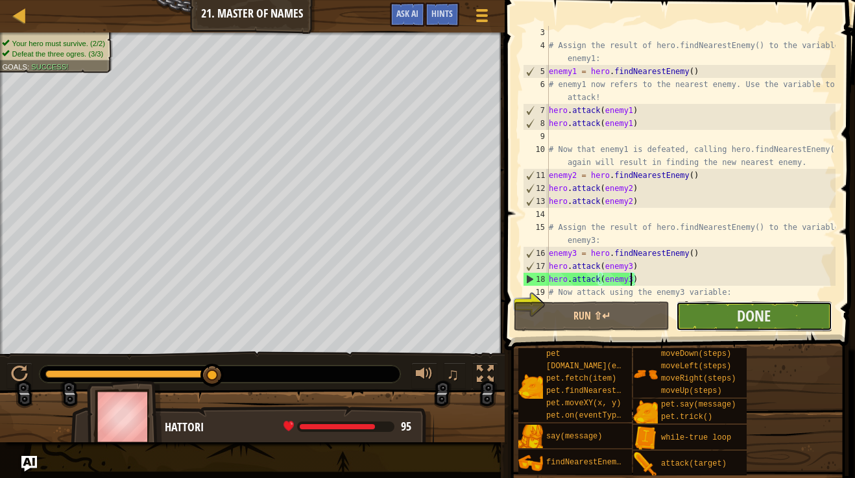
click at [716, 302] on button "Done" at bounding box center [754, 316] width 156 height 30
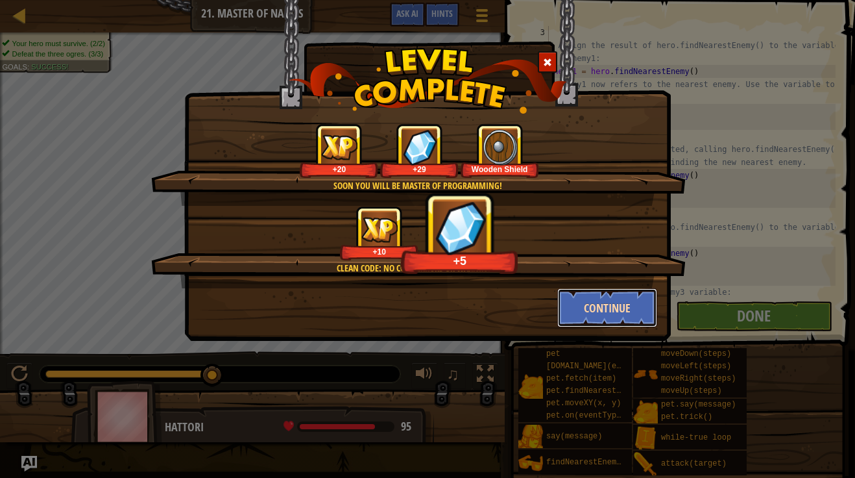
click at [570, 304] on button "Continue" at bounding box center [607, 307] width 101 height 39
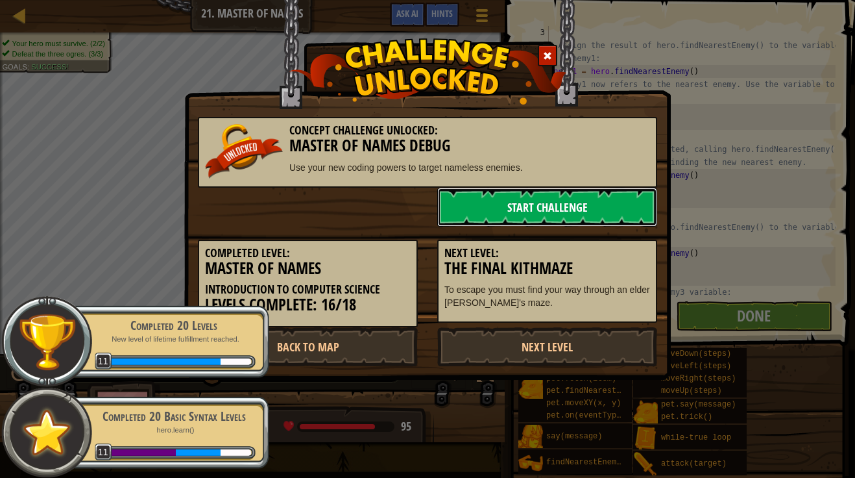
click at [497, 203] on link "Start Challenge" at bounding box center [547, 206] width 220 height 39
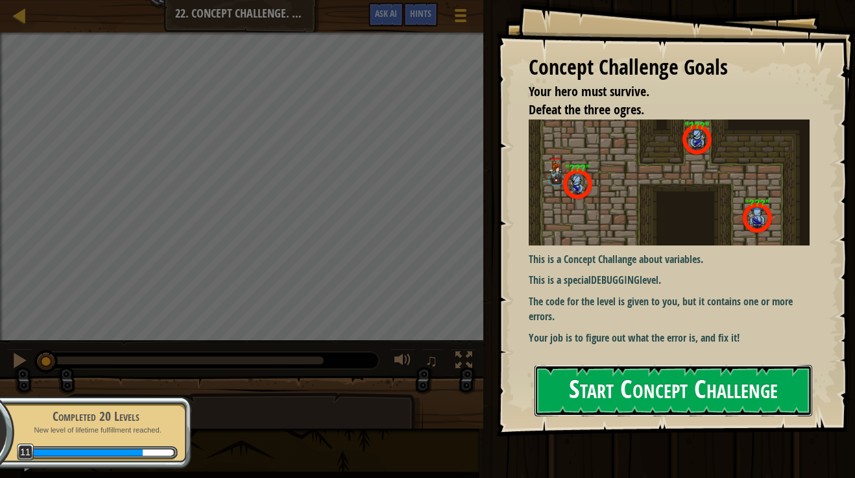
click at [565, 365] on button "Start Concept Challenge" at bounding box center [674, 390] width 278 height 51
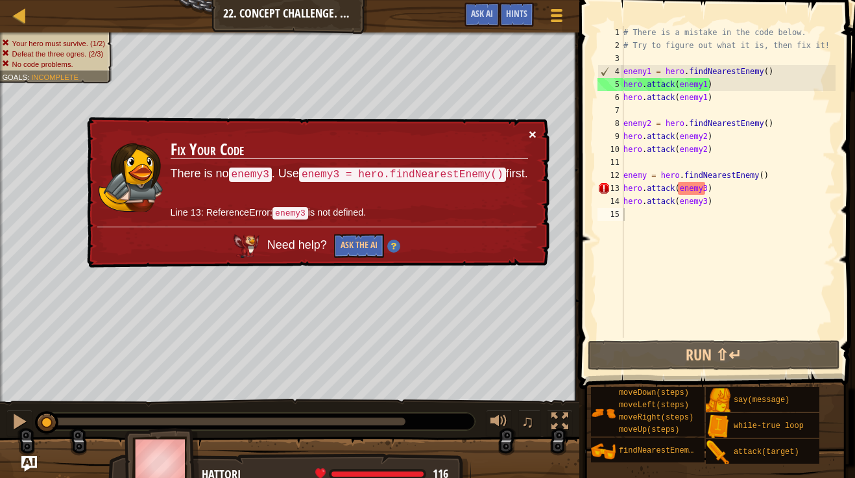
click at [533, 135] on button "×" at bounding box center [533, 134] width 8 height 14
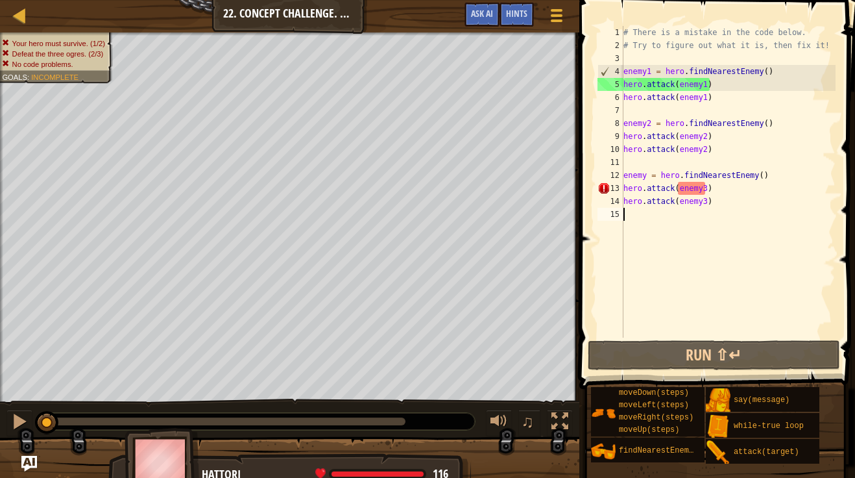
click at [647, 178] on div "# There is a mistake in the code below. # Try to figure out what it is, then fi…" at bounding box center [728, 194] width 215 height 337
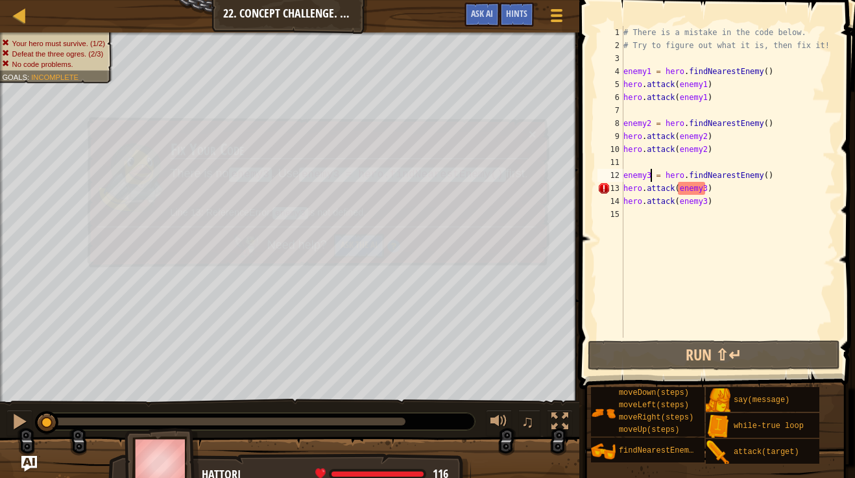
scroll to position [6, 4]
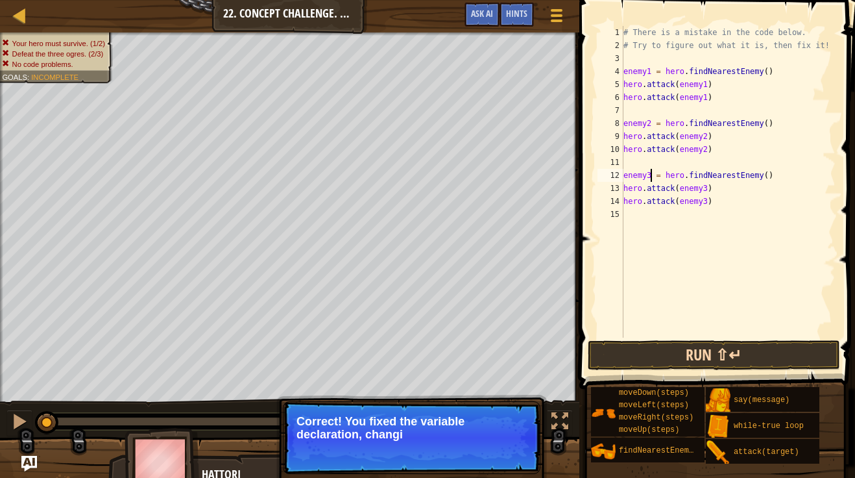
type textarea "enemy3 = hero.findNearestEnemy()"
click at [659, 351] on button "Run ⇧↵" at bounding box center [714, 355] width 252 height 30
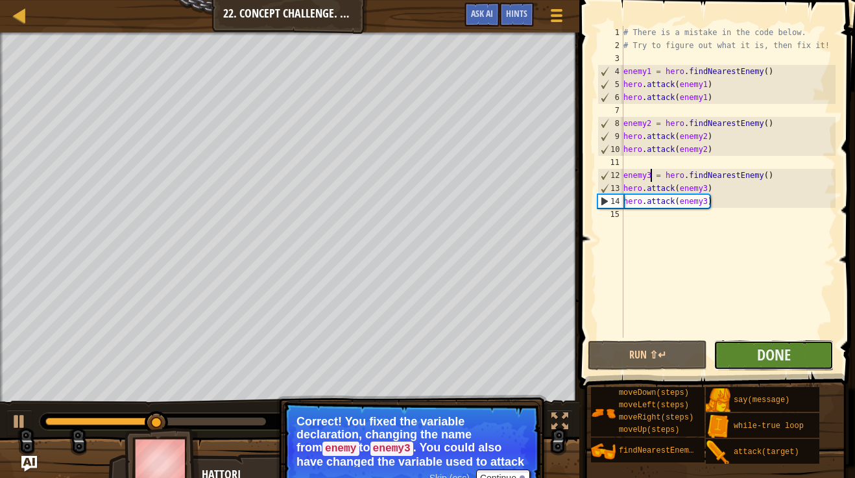
click at [792, 356] on button "Done" at bounding box center [774, 355] width 120 height 30
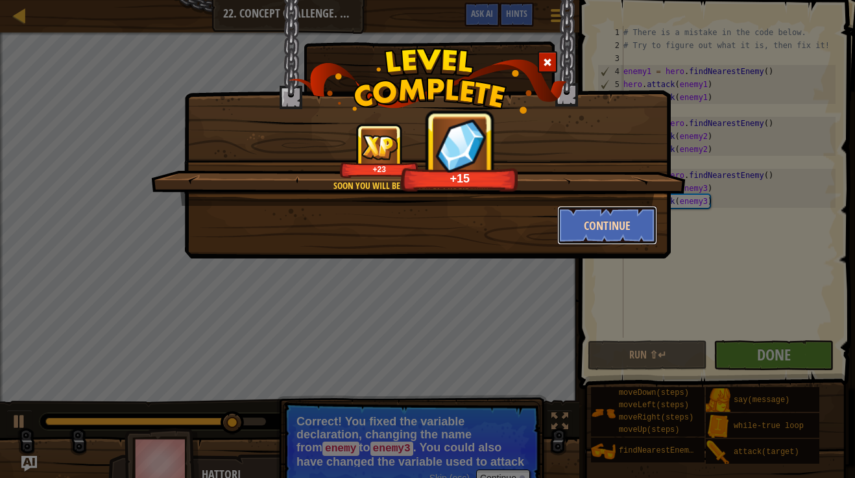
click at [592, 230] on button "Continue" at bounding box center [607, 225] width 101 height 39
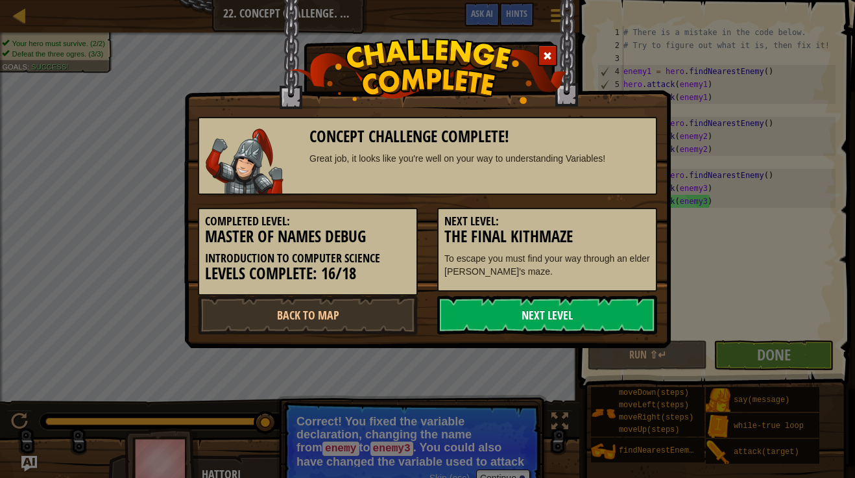
click at [558, 304] on link "Next Level" at bounding box center [547, 314] width 220 height 39
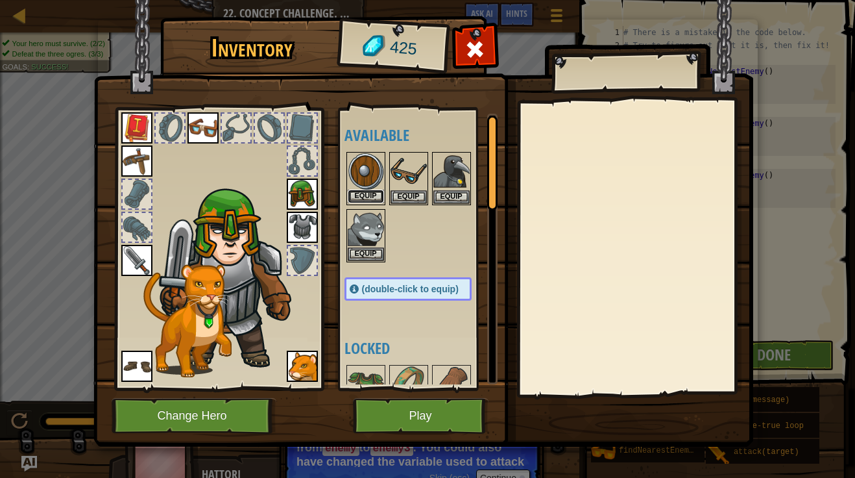
click at [358, 196] on button "Equip" at bounding box center [366, 196] width 36 height 14
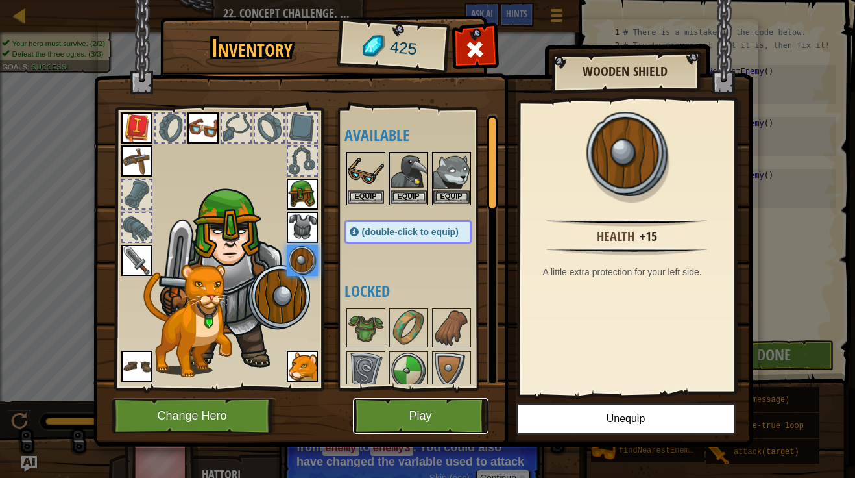
click at [384, 422] on button "Play" at bounding box center [421, 416] width 136 height 36
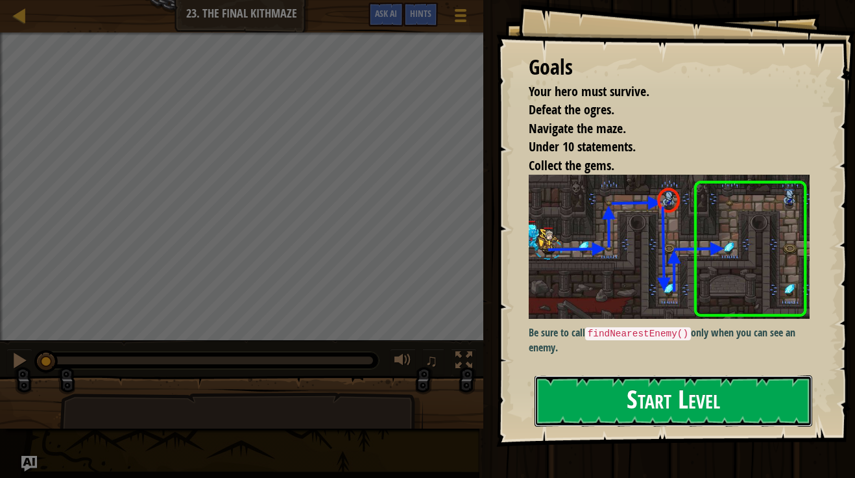
click at [644, 395] on button "Start Level" at bounding box center [674, 400] width 278 height 51
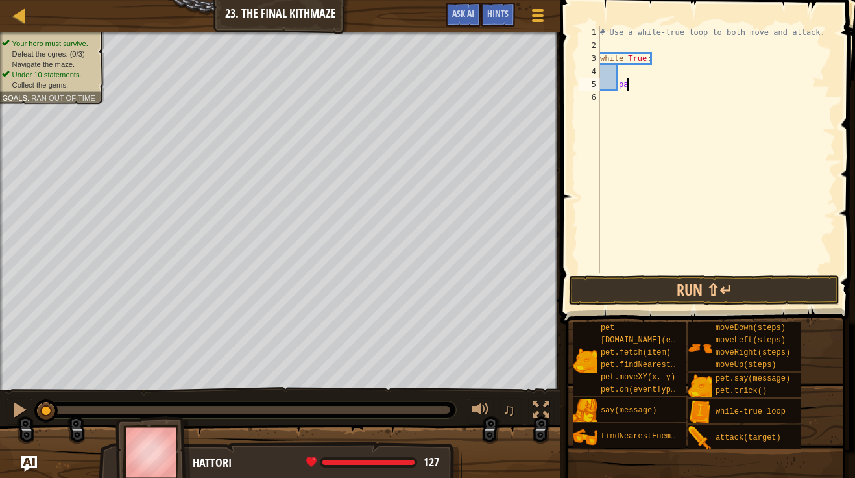
type textarea "p"
type textarea "w"
click at [629, 49] on div "# Use a while-true loop to both move and attack." at bounding box center [717, 162] width 238 height 272
type textarea "1"
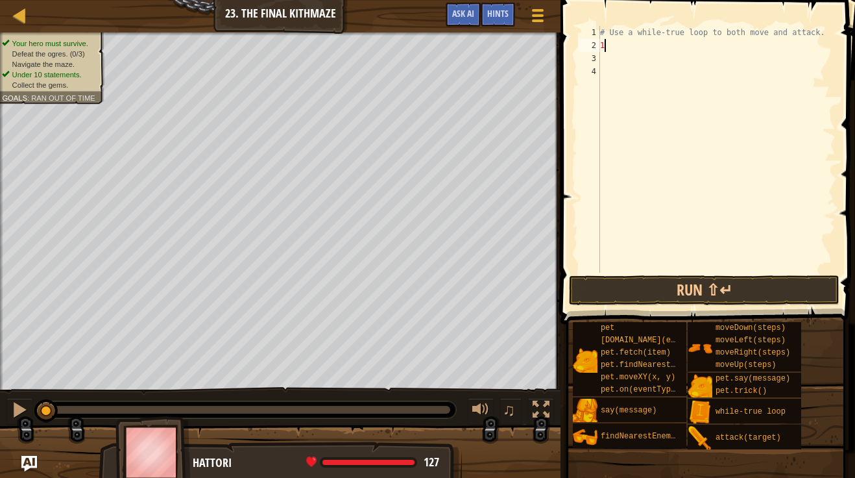
scroll to position [6, 0]
type textarea "h"
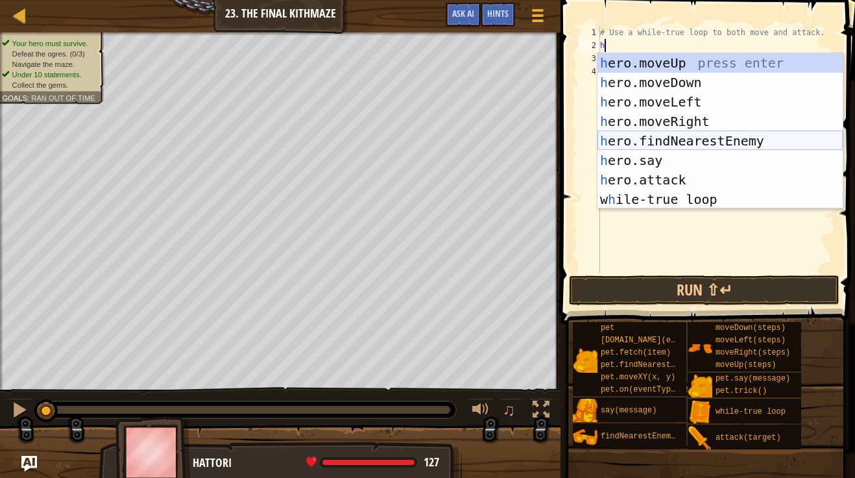
click at [699, 139] on div "h ero.moveUp press enter h ero.moveDown press enter h ero.moveLeft press enter …" at bounding box center [720, 150] width 245 height 195
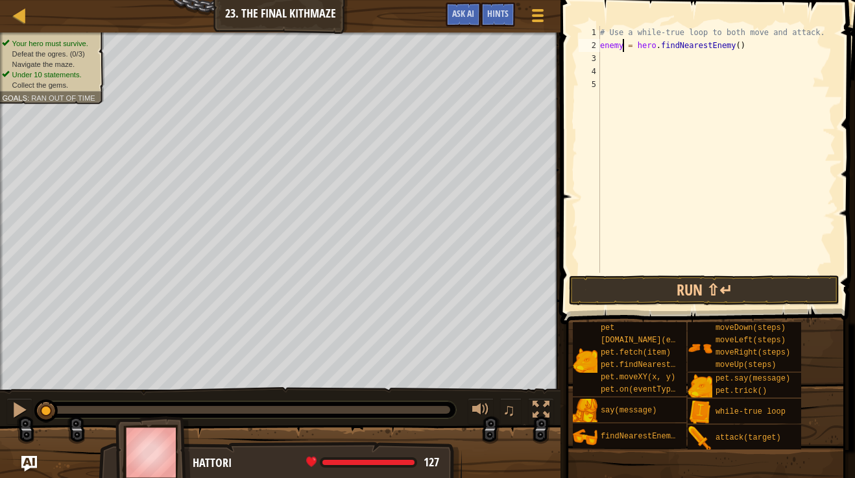
click at [623, 47] on div "# Use a while-true loop to both move and attack. enemy = hero . findNearestEnem…" at bounding box center [717, 162] width 238 height 272
type textarea "enemy1 = hero.findNearestEnemy()"
click at [741, 49] on div "# Use a while-true loop to both move and attack. enemy1 = hero . findNearestEne…" at bounding box center [717, 162] width 238 height 272
click at [686, 64] on div "# Use a while-true loop to both move and attack. enemy1 = hero . findNearestEne…" at bounding box center [717, 162] width 238 height 272
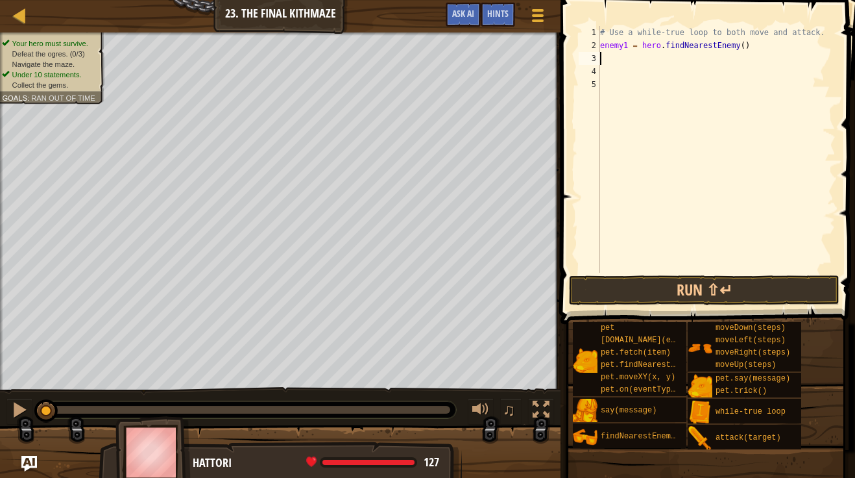
scroll to position [6, 0]
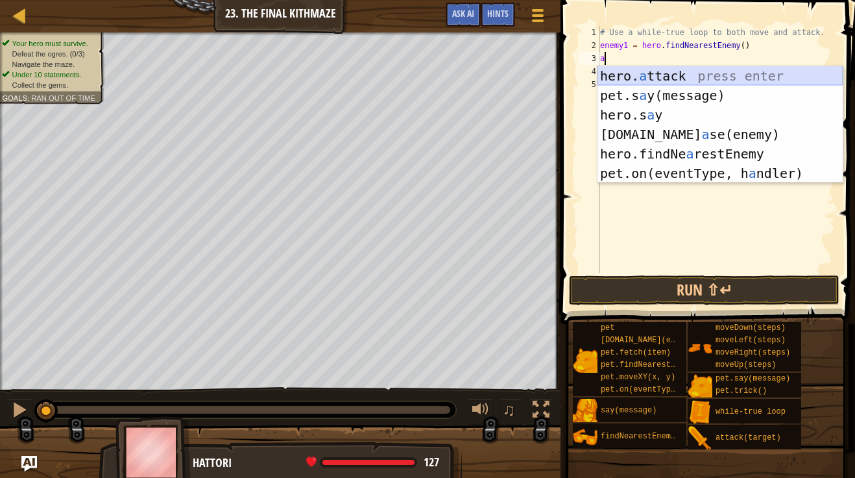
click at [703, 77] on div "hero. a ttack press enter pet.s a y(message) press enter hero.s a y press enter…" at bounding box center [720, 144] width 245 height 156
type textarea "hero.attack(enemy)"
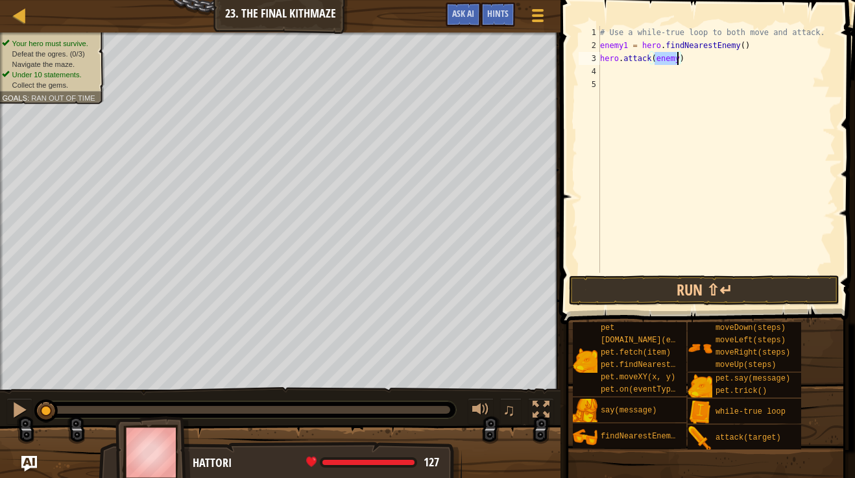
click at [662, 71] on div "# Use a while-true loop to both move and attack. enemy1 = hero . findNearestEne…" at bounding box center [717, 162] width 238 height 272
type textarea "j"
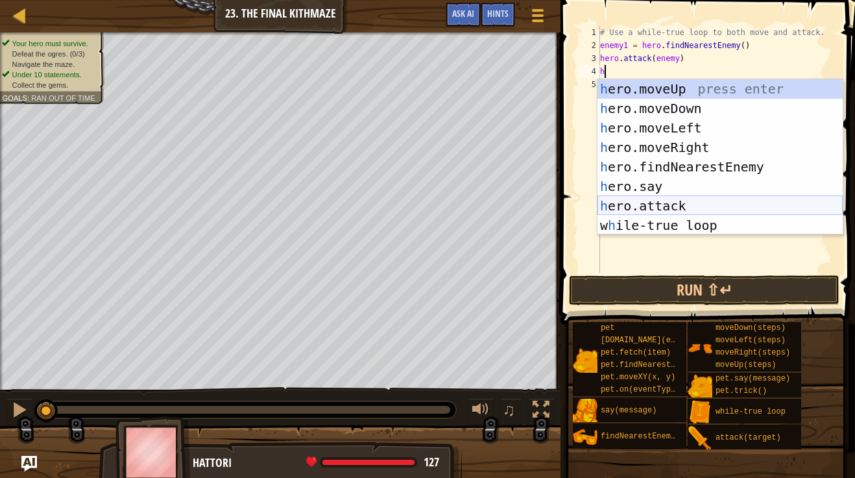
click at [686, 202] on div "h ero.moveUp press enter h ero.moveDown press enter h ero.moveLeft press enter …" at bounding box center [720, 176] width 245 height 195
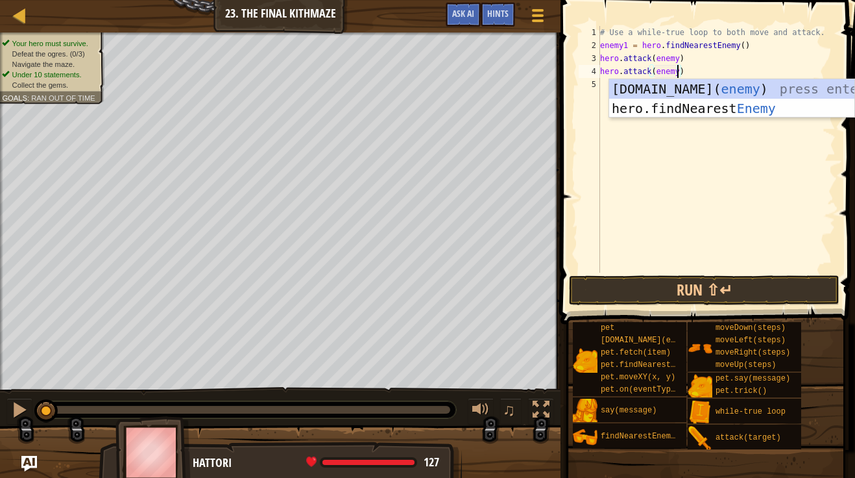
scroll to position [6, 11]
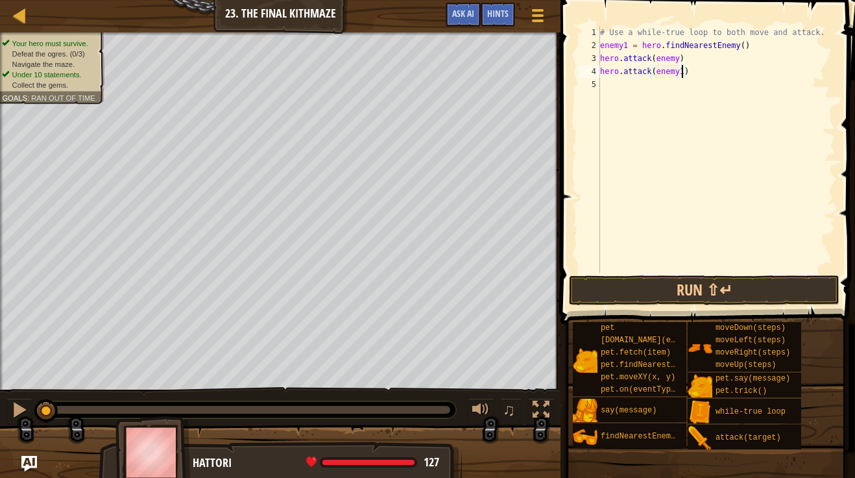
click at [674, 58] on div "# Use a while-true loop to both move and attack. enemy1 = hero . findNearestEne…" at bounding box center [717, 162] width 238 height 272
click at [677, 62] on div "# Use a while-true loop to both move and attack. enemy1 = hero . findNearestEne…" at bounding box center [717, 162] width 238 height 272
type textarea "hero.attack(enemy1)"
click at [672, 89] on div "# Use a while-true loop to both move and attack. enemy1 = hero . findNearestEne…" at bounding box center [717, 162] width 238 height 272
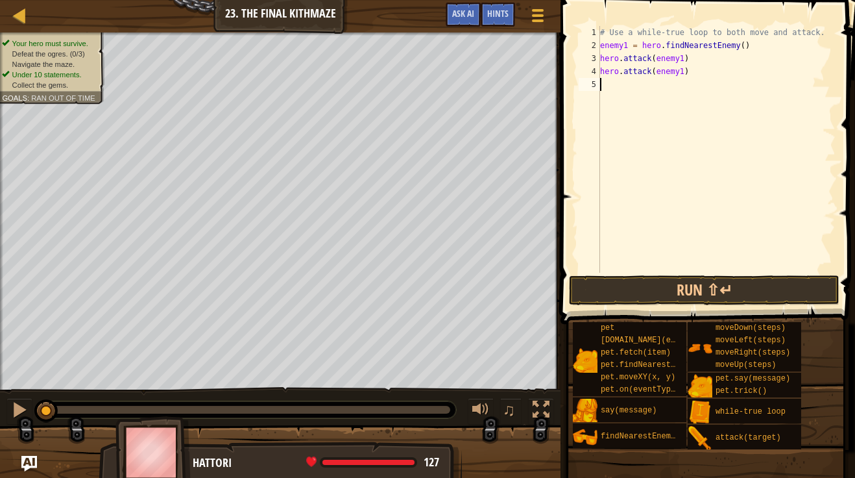
scroll to position [6, 0]
click at [673, 290] on button "Run ⇧↵" at bounding box center [704, 290] width 271 height 30
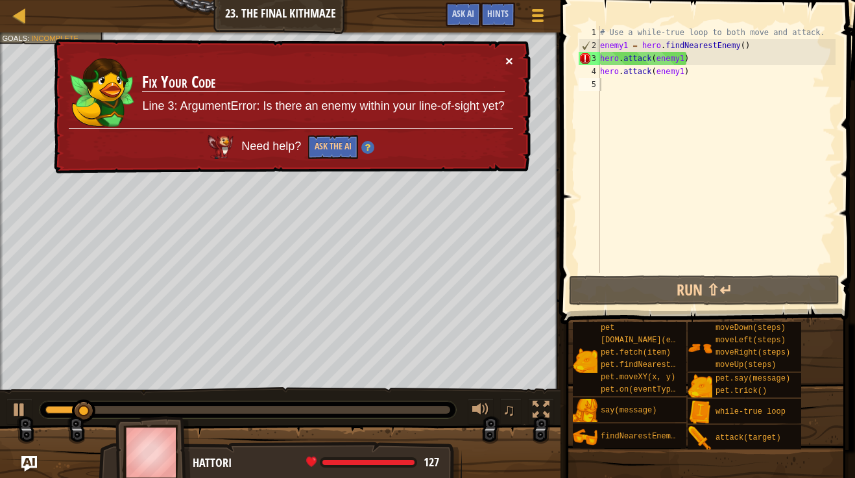
click at [510, 65] on button "×" at bounding box center [509, 61] width 8 height 14
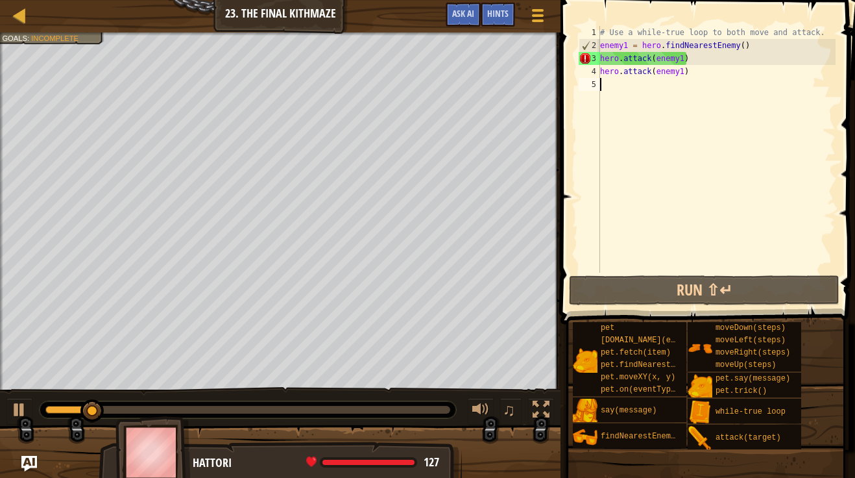
click at [724, 50] on div "# Use a while-true loop to both move and attack. enemy1 = hero . findNearestEne…" at bounding box center [717, 162] width 238 height 272
click at [707, 74] on div "# Use a while-true loop to both move and attack. enemy1 = hero . findNearestEne…" at bounding box center [717, 162] width 238 height 272
click at [605, 42] on div "# Use a while-true loop to both move and attack. enemy1 = hero . findNearestEne…" at bounding box center [717, 162] width 238 height 272
type textarea "enemy1 = hero.findNearestEnemy()"
click at [601, 43] on div "# Use a while-true loop to both move and attack. enemy1 = hero . findNearestEne…" at bounding box center [717, 162] width 238 height 272
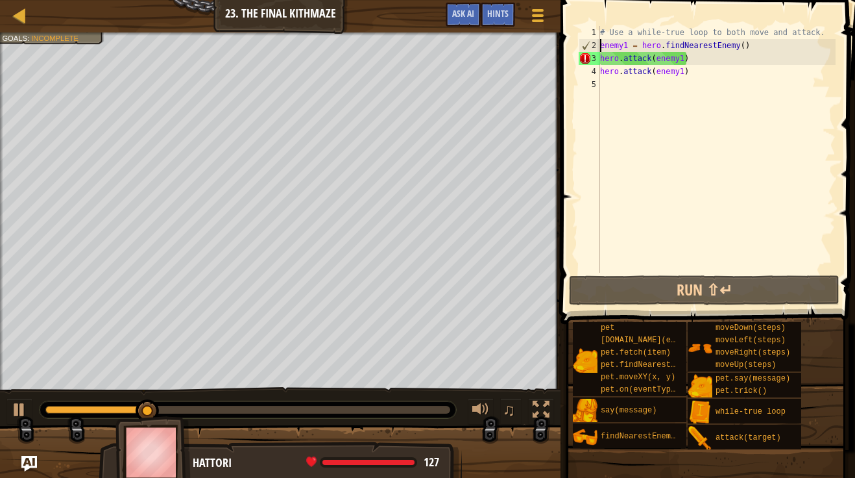
click at [609, 86] on div "# Use a while-true loop to both move and attack. enemy1 = hero . findNearestEne…" at bounding box center [717, 162] width 238 height 272
click at [657, 28] on div "# Use a while-true loop to both move and attack. enemy1 = hero . findNearestEne…" at bounding box center [717, 162] width 238 height 272
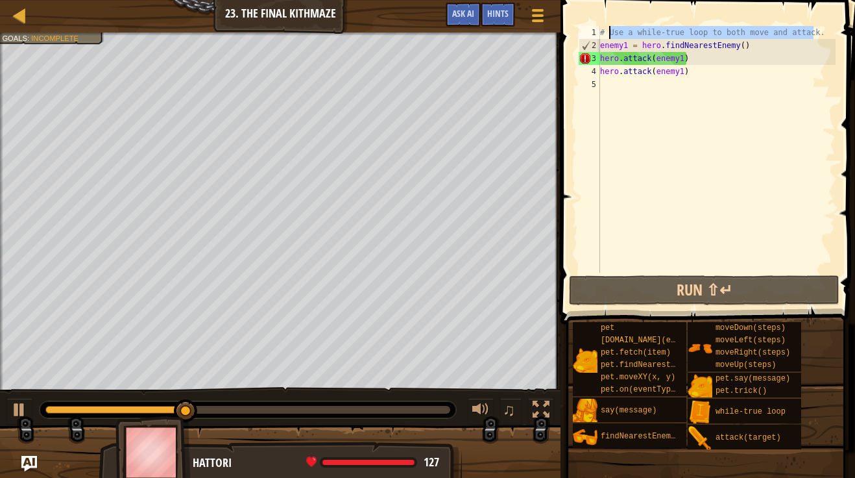
drag, startPoint x: 816, startPoint y: 32, endPoint x: 603, endPoint y: 30, distance: 212.8
click at [603, 30] on div "# Use a while-true loop to both move and attack. enemy1 = hero . findNearestEne…" at bounding box center [717, 162] width 238 height 272
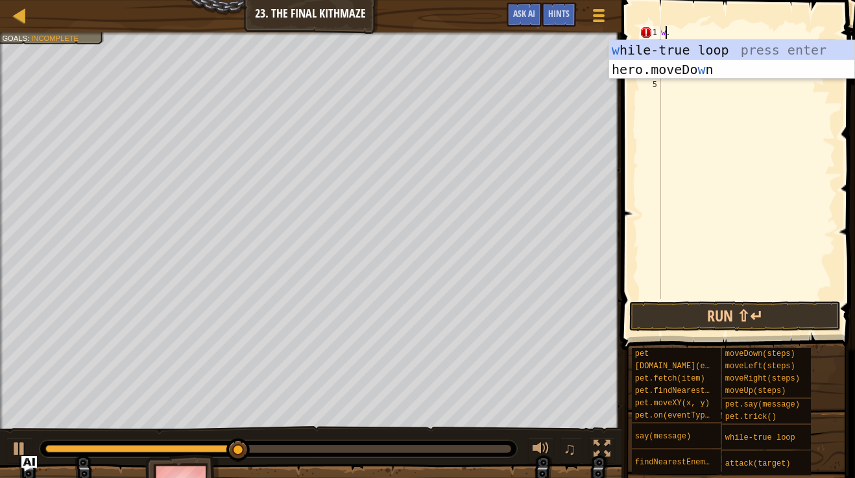
scroll to position [6, 1]
click at [648, 55] on div "w [PERSON_NAME]-true loop press enter hero.moveDo w n press enter" at bounding box center [731, 79] width 245 height 78
type textarea "."
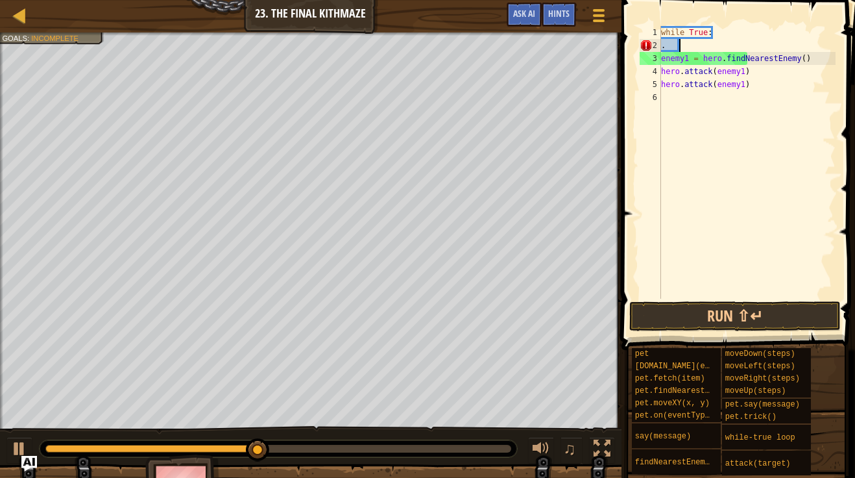
click at [695, 51] on div "while True : . enemy1 = hero . findNearestEnemy ( ) hero . attack ( enemy1 ) he…" at bounding box center [747, 175] width 177 height 298
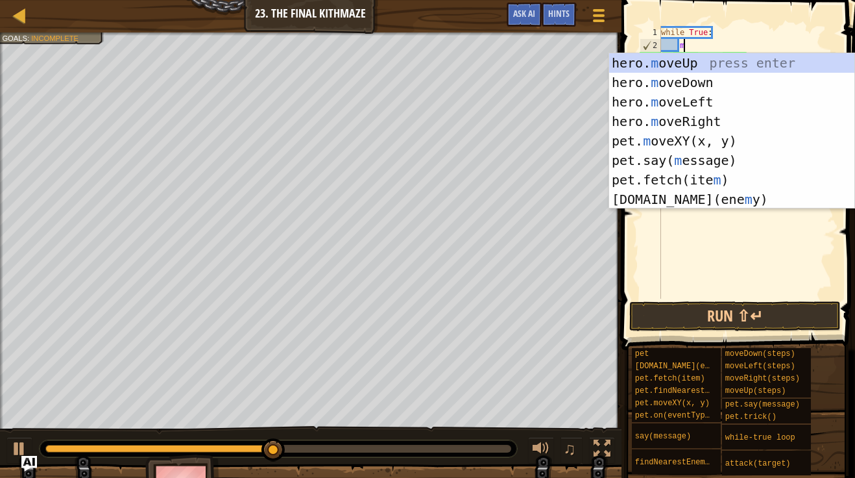
type textarea "mo"
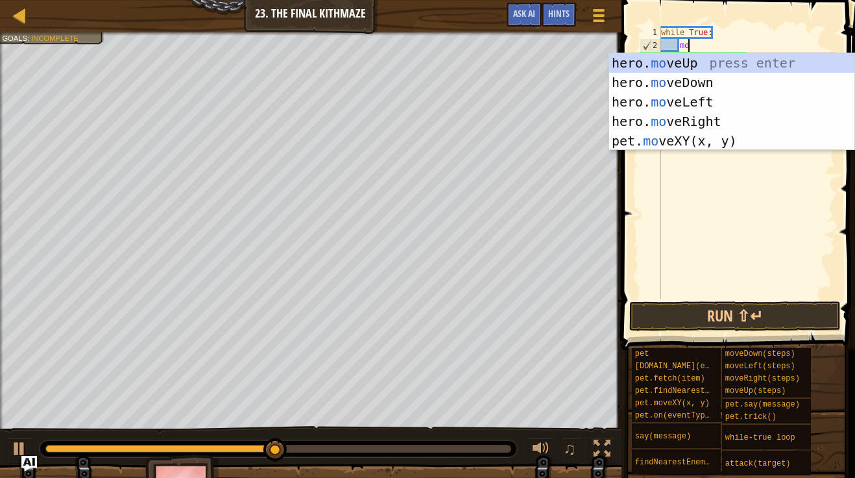
scroll to position [6, 3]
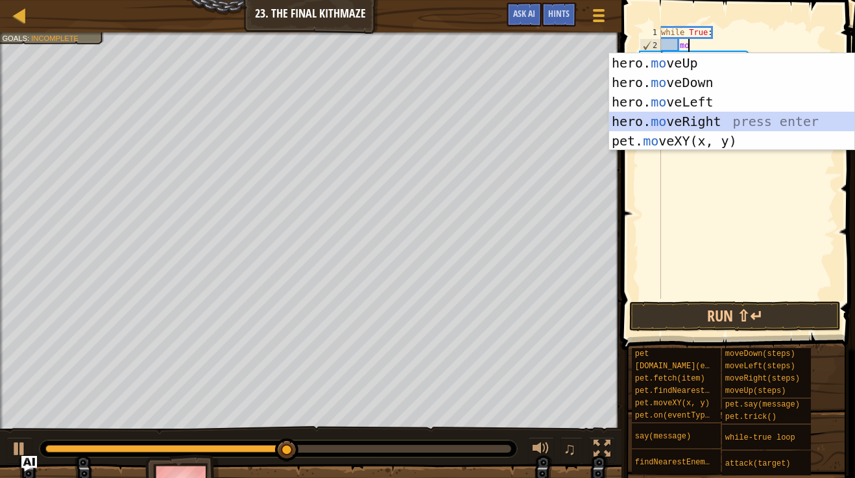
click at [707, 123] on div "hero. mo veUp press enter hero. mo veDown press enter hero. mo veLeft press ent…" at bounding box center [731, 121] width 245 height 136
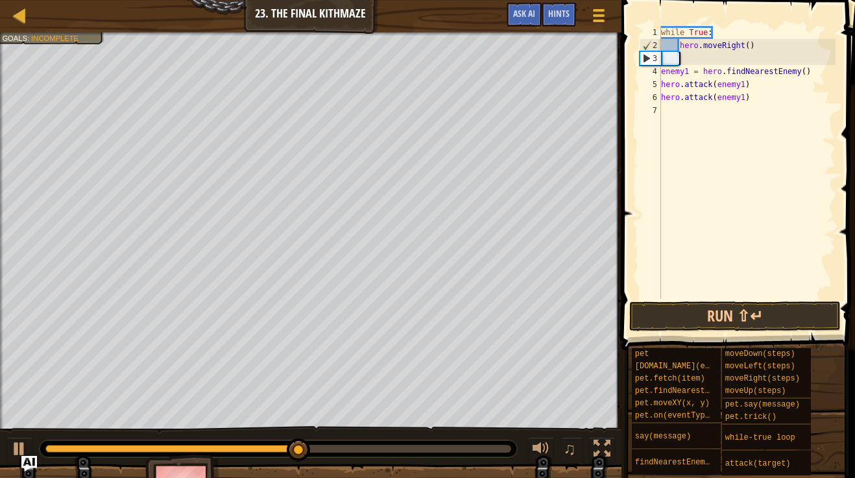
click at [713, 62] on div "while True : hero . moveRight ( ) enemy1 = hero . findNearestEnemy ( ) hero . a…" at bounding box center [747, 175] width 177 height 298
type textarea "mo"
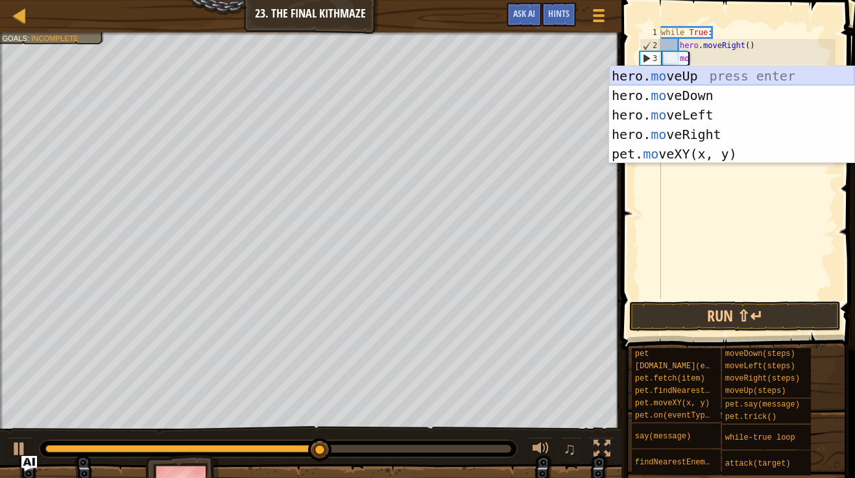
click at [722, 77] on div "hero. mo veUp press enter hero. mo veDown press enter hero. mo veLeft press ent…" at bounding box center [731, 134] width 245 height 136
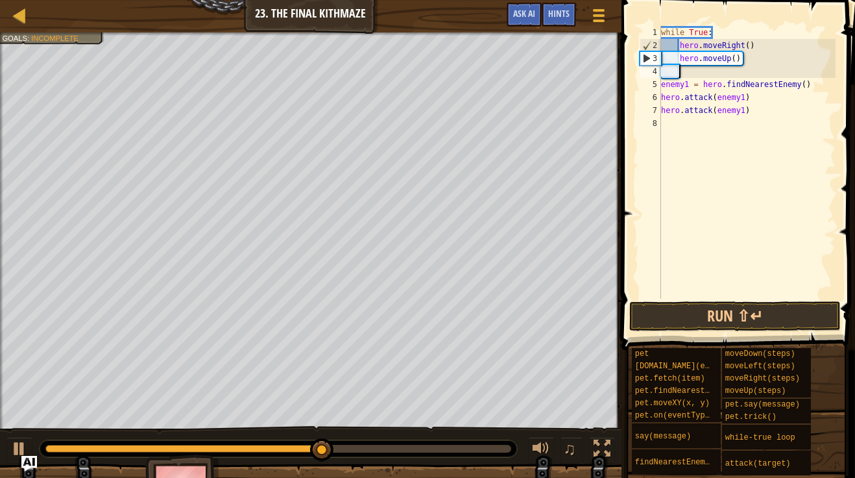
scroll to position [6, 2]
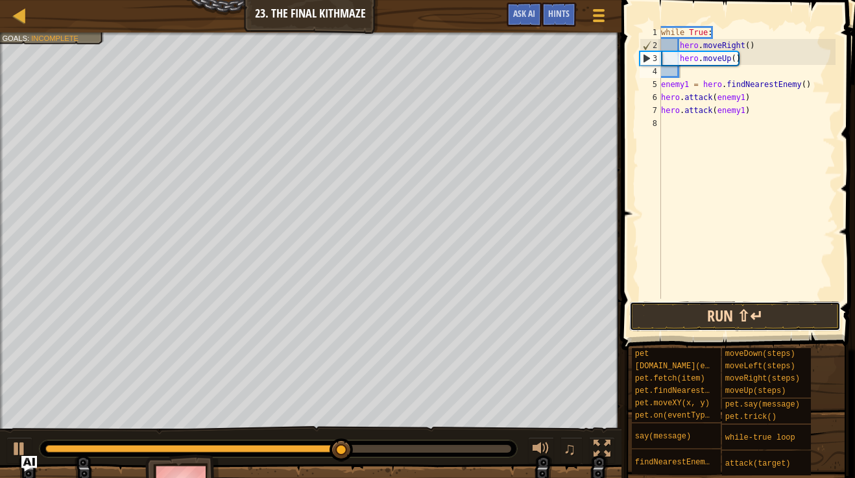
click at [787, 311] on button "Run ⇧↵" at bounding box center [735, 316] width 212 height 30
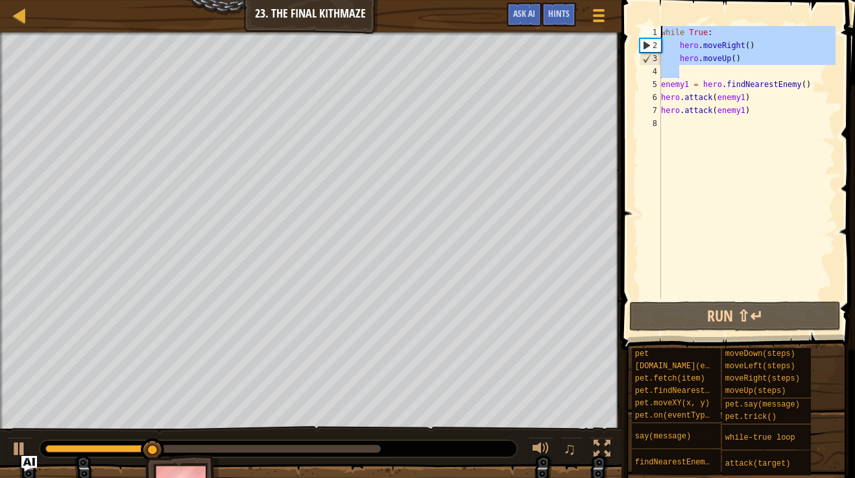
drag, startPoint x: 723, startPoint y: 71, endPoint x: 660, endPoint y: 36, distance: 72.3
click at [660, 36] on div "1 2 3 4 5 6 7 8 while True : hero . moveRight ( ) hero . moveUp ( ) enemy1 = he…" at bounding box center [736, 162] width 199 height 272
type textarea "while True: hero.moveRight()"
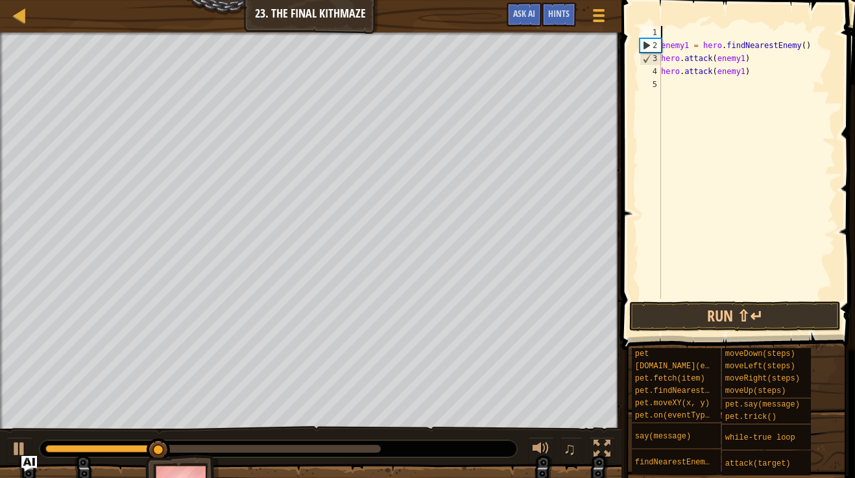
scroll to position [6, 0]
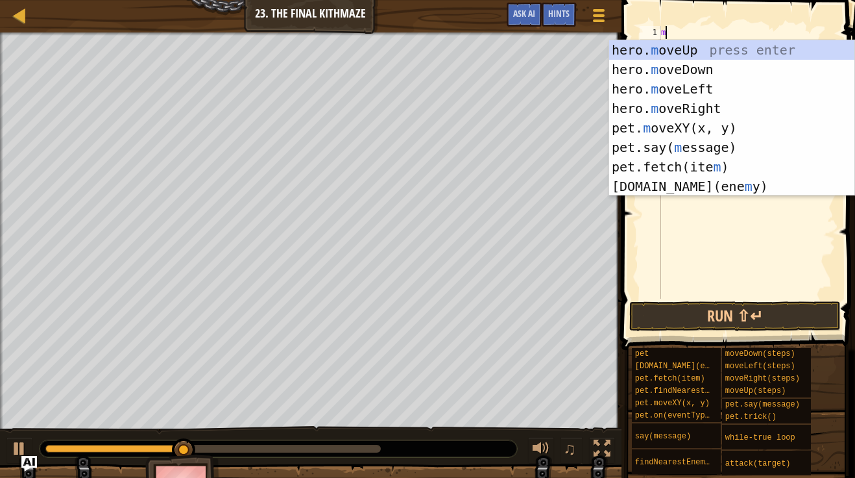
type textarea "mo"
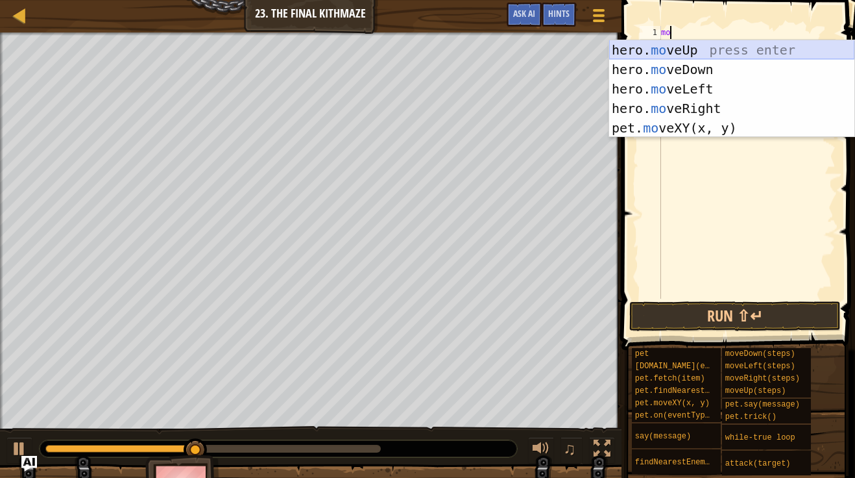
click at [731, 44] on div "hero. mo veUp press enter hero. mo veDown press enter hero. mo veLeft press ent…" at bounding box center [731, 108] width 245 height 136
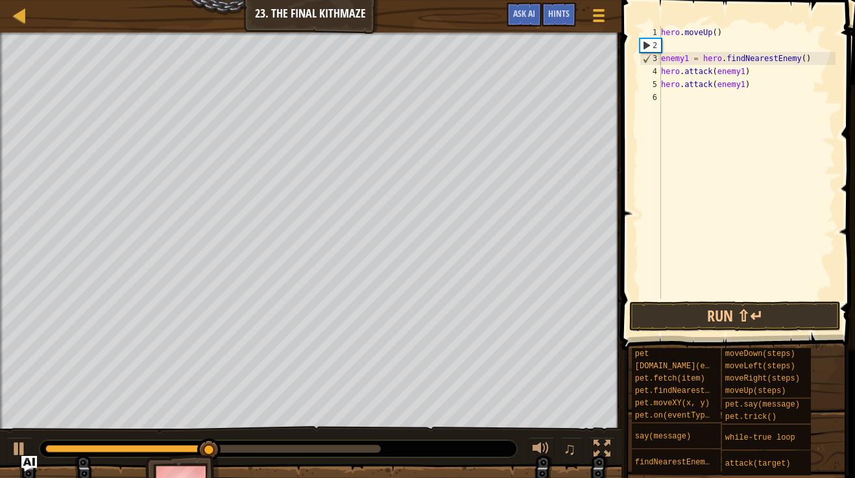
click at [719, 45] on div "hero . moveUp ( ) enemy1 = hero . findNearestEnemy ( ) hero . attack ( enemy1 )…" at bounding box center [747, 175] width 177 height 298
click at [736, 32] on div "hero . moveUp ( ) enemy1 = hero . findNearestEnemy ( ) hero . attack ( enemy1 )…" at bounding box center [747, 175] width 177 height 298
type textarea "h"
type textarea "her"
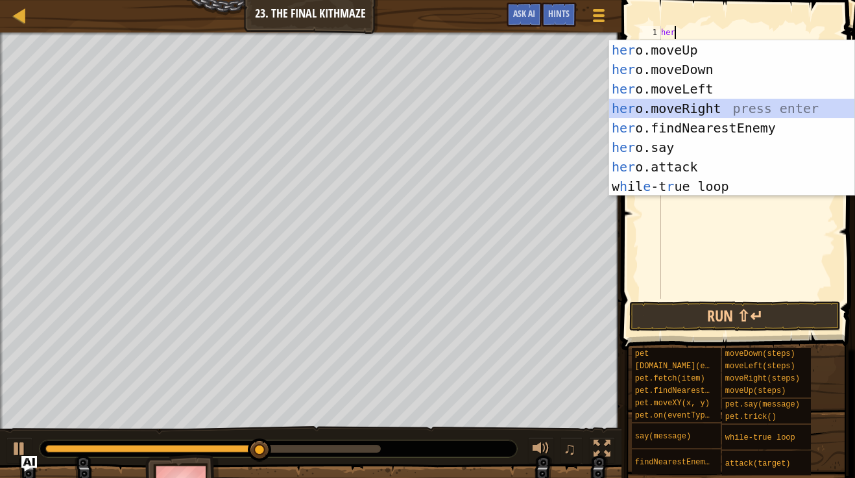
click at [735, 105] on div "her o.moveUp press enter her o.moveDown press enter her o.moveLeft press enter …" at bounding box center [731, 137] width 245 height 195
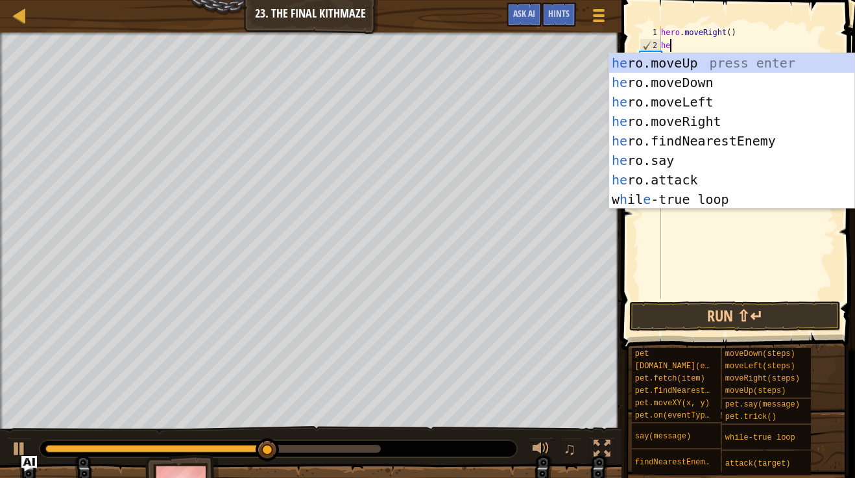
type textarea "her"
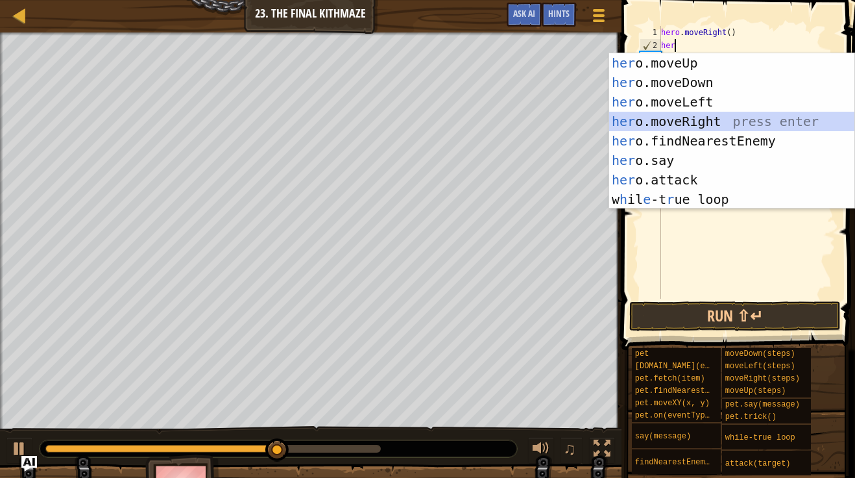
click at [727, 118] on div "her o.moveUp press enter her o.moveDown press enter her o.moveLeft press enter …" at bounding box center [731, 150] width 245 height 195
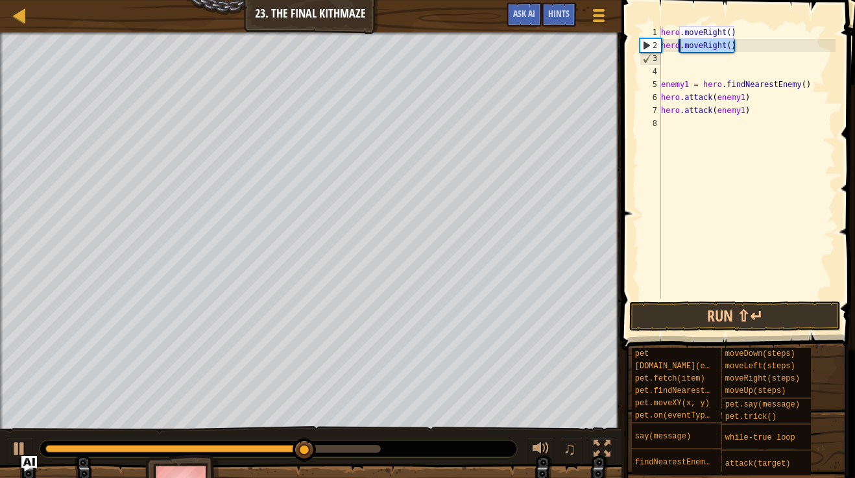
drag, startPoint x: 747, startPoint y: 50, endPoint x: 678, endPoint y: 49, distance: 68.8
click at [678, 49] on div "hero . moveRight ( ) hero . moveRight ( ) enemy1 = hero . findNearestEnemy ( ) …" at bounding box center [747, 175] width 177 height 298
type textarea "hero."
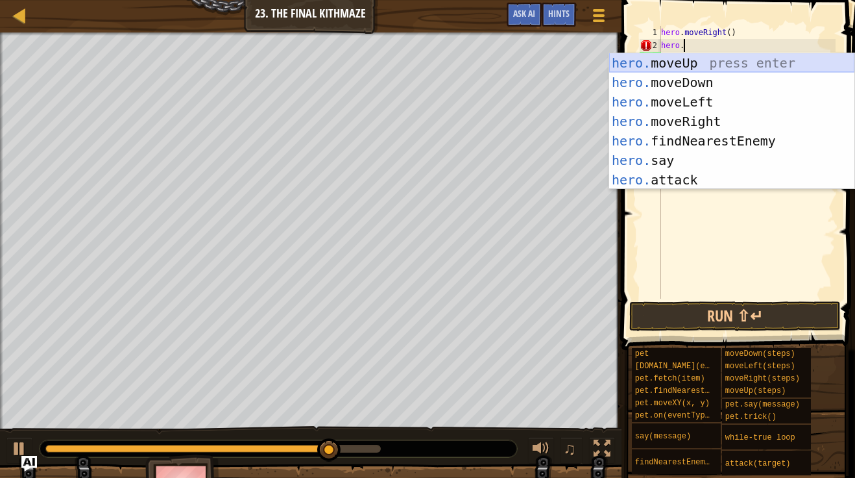
click at [688, 71] on div "hero. moveUp press enter hero. moveDown press enter hero. moveLeft press enter …" at bounding box center [731, 140] width 245 height 175
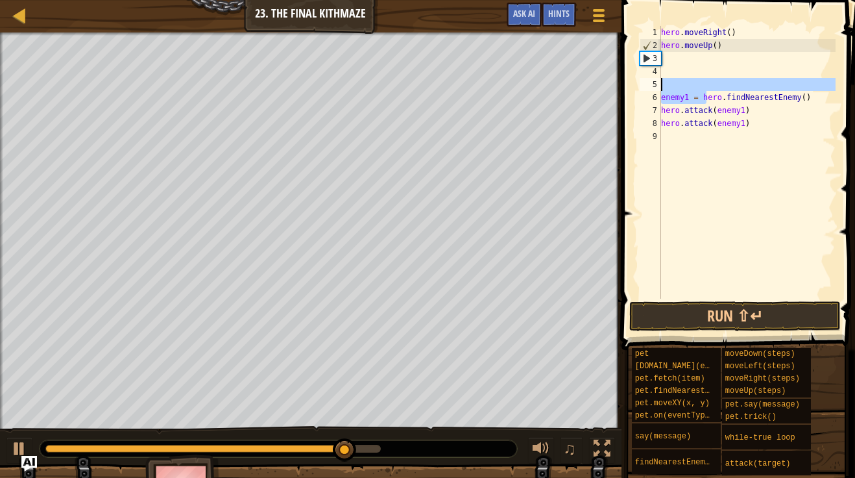
drag, startPoint x: 707, startPoint y: 91, endPoint x: 669, endPoint y: 79, distance: 39.6
click at [669, 79] on div "hero . moveRight ( ) hero . moveUp ( ) enemy1 = hero . findNearestEnemy ( ) her…" at bounding box center [747, 175] width 177 height 298
type textarea "enemy1 = hero.findNearestEnemy()"
click at [675, 86] on div "hero . moveRight ( ) hero . moveUp ( ) enemy1 = hero . findNearestEnemy ( ) her…" at bounding box center [747, 175] width 177 height 298
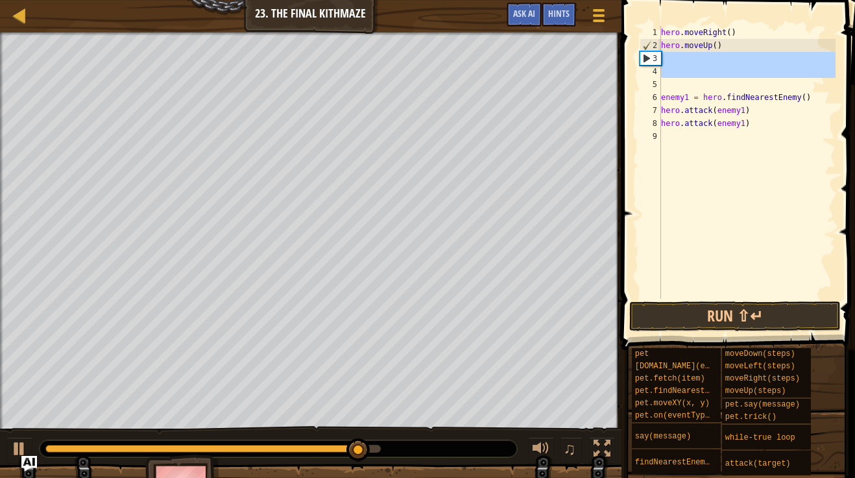
drag, startPoint x: 675, startPoint y: 86, endPoint x: 654, endPoint y: 58, distance: 35.7
click at [654, 58] on div "1 2 3 4 5 6 7 8 9 hero . moveRight ( ) hero . moveUp ( ) enemy1 = hero . findNe…" at bounding box center [736, 162] width 199 height 272
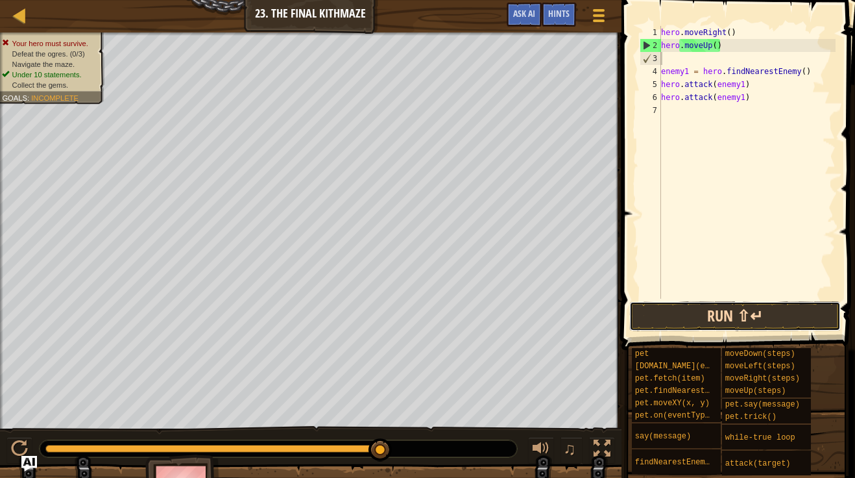
click at [733, 314] on button "Run ⇧↵" at bounding box center [735, 316] width 212 height 30
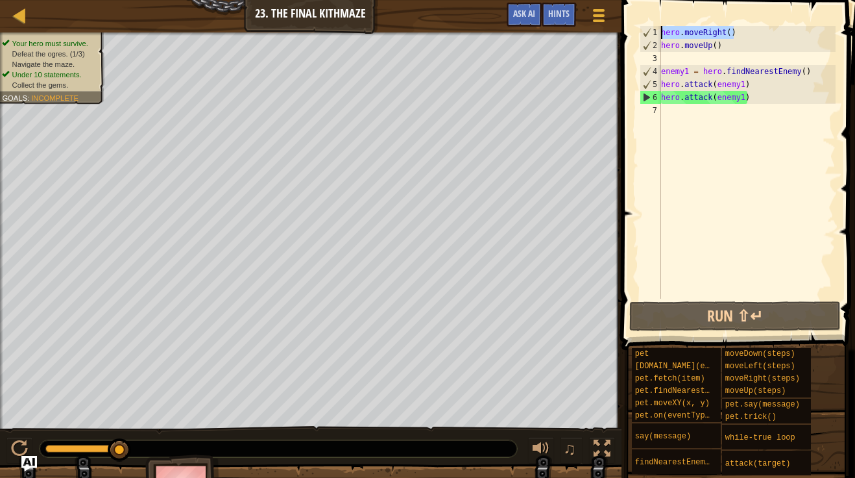
drag, startPoint x: 757, startPoint y: 31, endPoint x: 661, endPoint y: 32, distance: 96.0
click at [661, 32] on div "hero . moveRight ( ) hero . moveUp ( ) enemy1 = hero . findNearestEnemy ( ) her…" at bounding box center [747, 175] width 177 height 298
type textarea "hero.moveRight()"
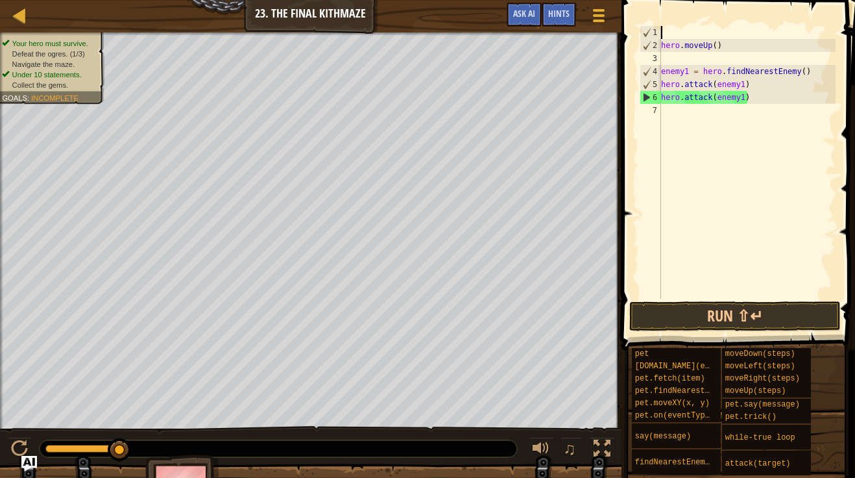
type textarea "a"
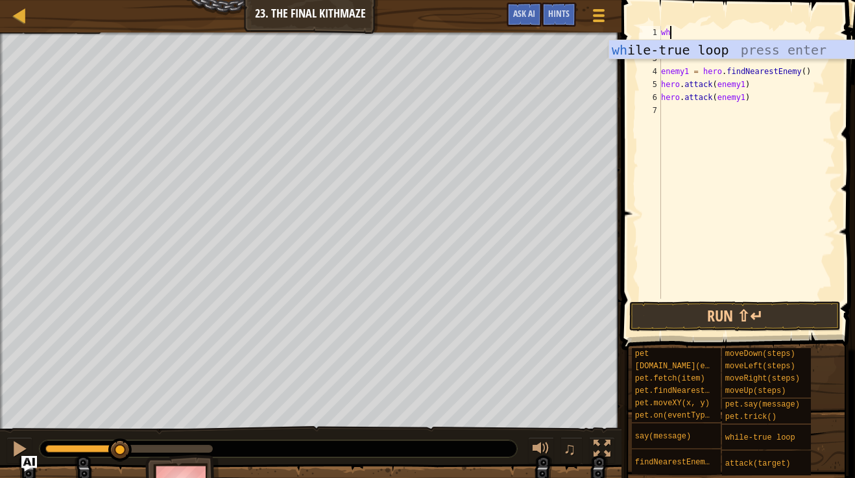
type textarea "whi"
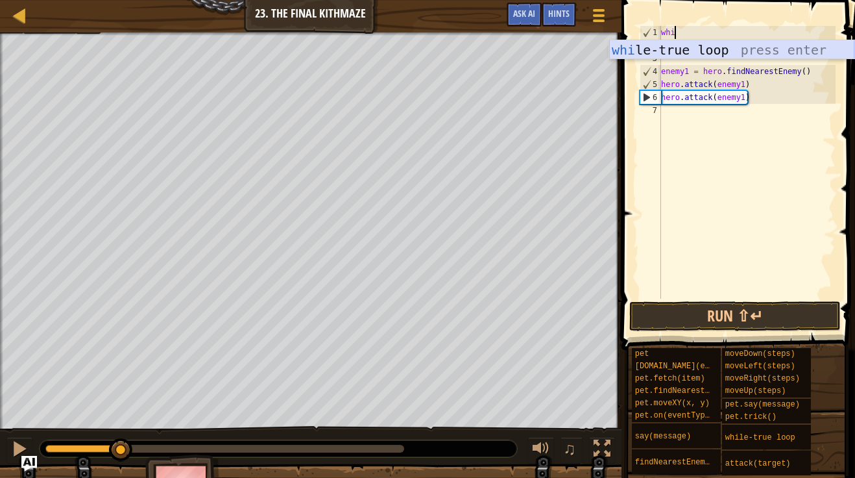
click at [688, 45] on div "whi le-true loop press enter" at bounding box center [731, 69] width 245 height 58
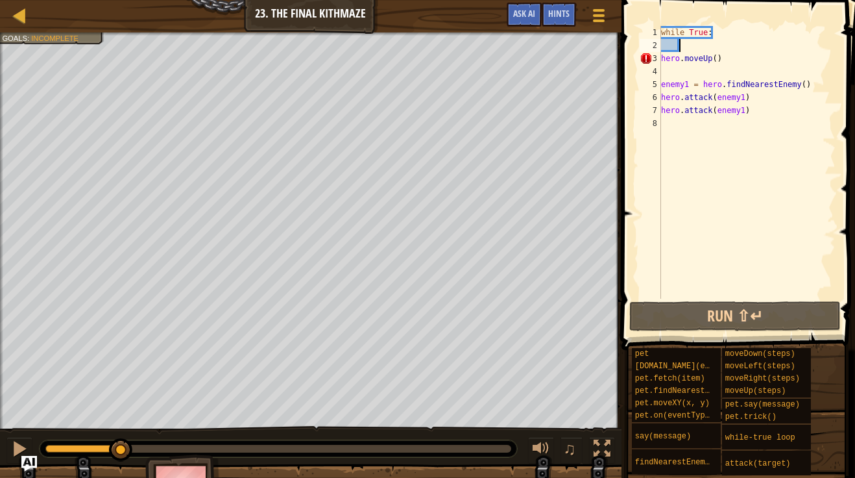
type textarea "h"
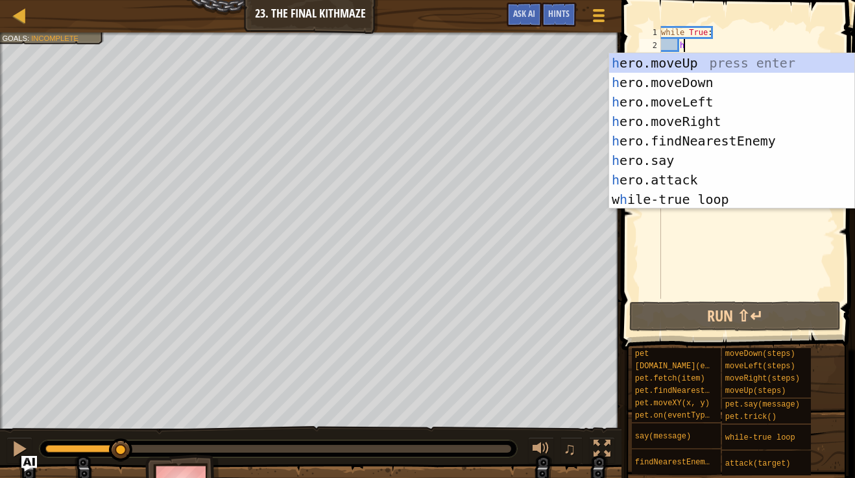
scroll to position [6, 3]
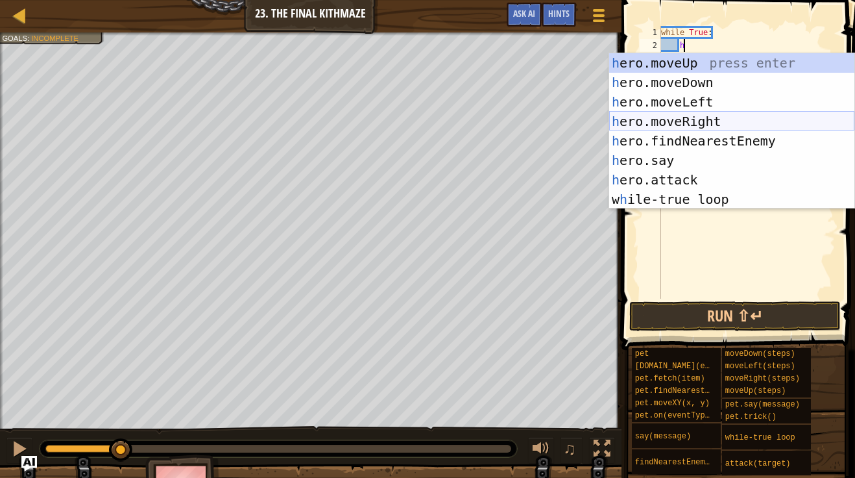
click at [720, 127] on div "h ero.moveUp press enter h ero.moveDown press enter h ero.moveLeft press enter …" at bounding box center [731, 150] width 245 height 195
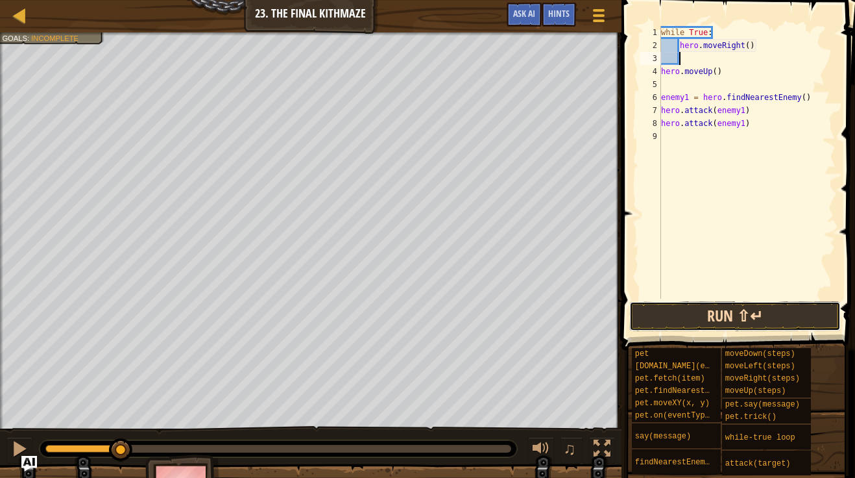
click at [780, 317] on button "Run ⇧↵" at bounding box center [735, 316] width 212 height 30
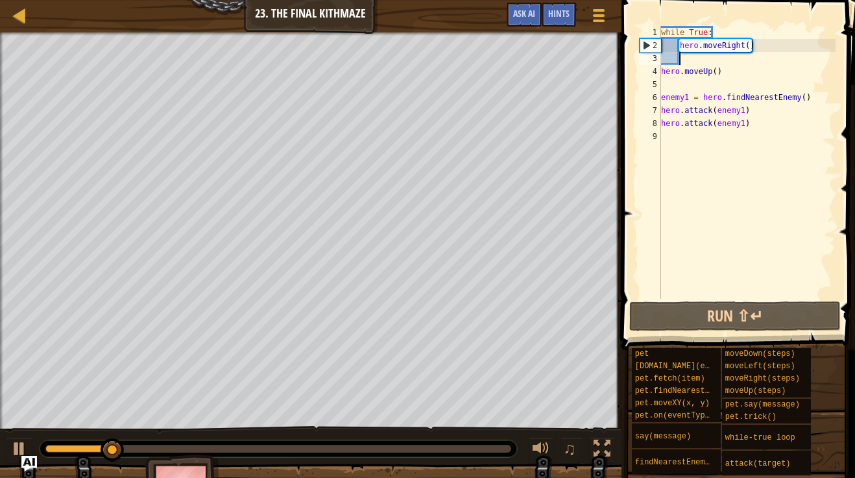
click at [749, 49] on div "while True : hero . moveRight ( ) hero . moveUp ( ) enemy1 = hero . findNearest…" at bounding box center [747, 175] width 177 height 298
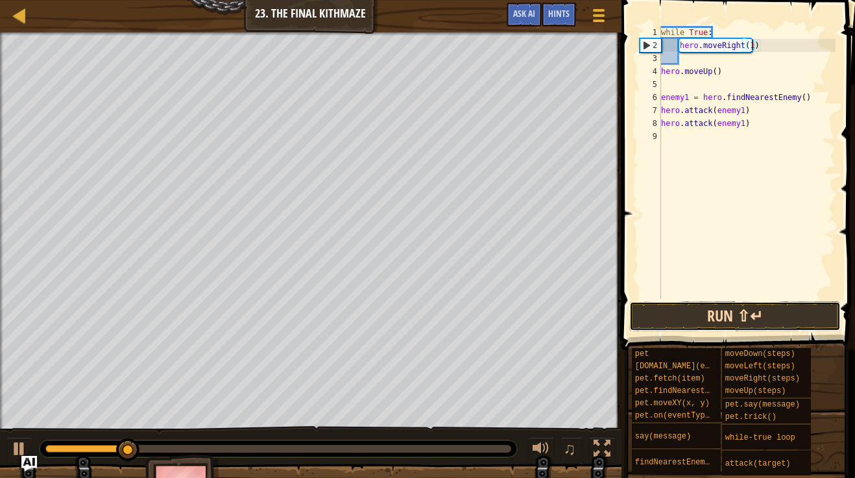
click at [722, 320] on button "Run ⇧↵" at bounding box center [735, 316] width 212 height 30
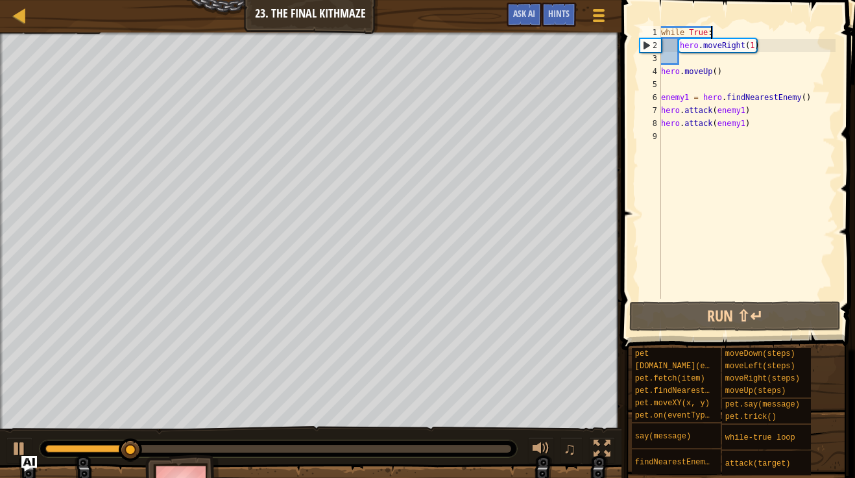
click at [714, 34] on div "while True : hero . moveRight ( 1 ) hero . moveUp ( ) enemy1 = hero . findNeare…" at bounding box center [747, 175] width 177 height 298
click at [670, 44] on div "while True : hero . moveRight ( 1 ) hero . moveUp ( ) enemy1 = hero . findNeare…" at bounding box center [747, 175] width 177 height 298
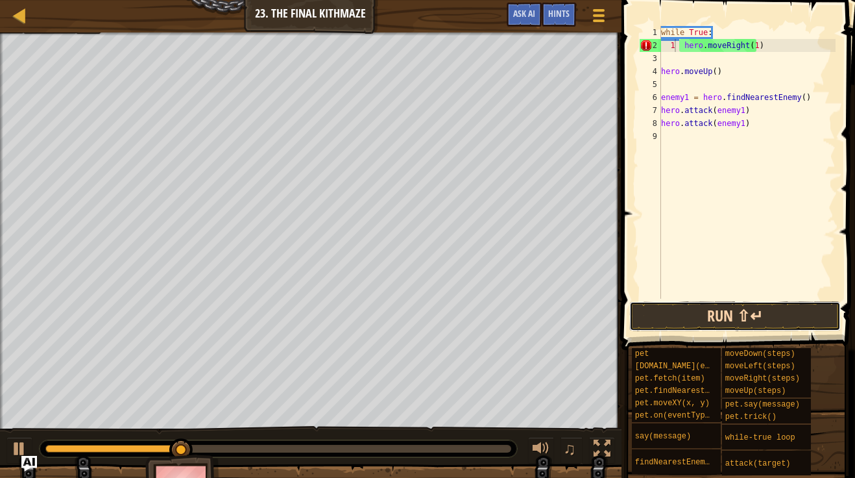
click at [739, 308] on button "Run ⇧↵" at bounding box center [735, 316] width 212 height 30
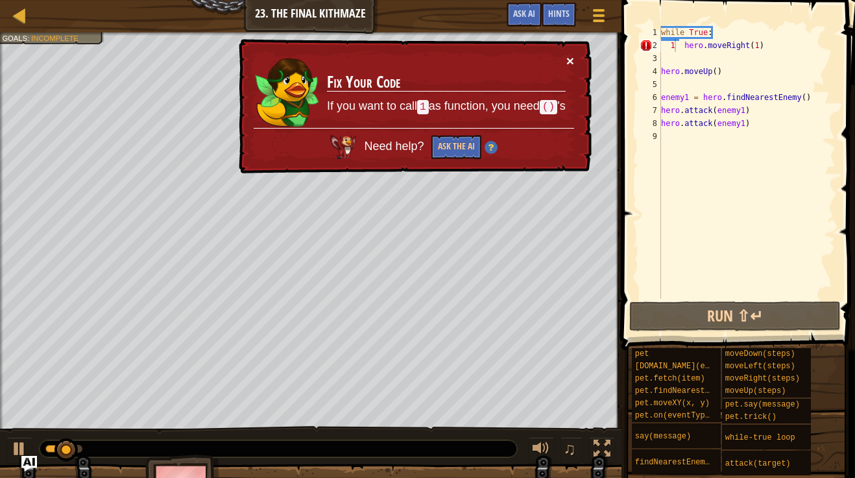
click at [573, 56] on button "×" at bounding box center [570, 61] width 8 height 14
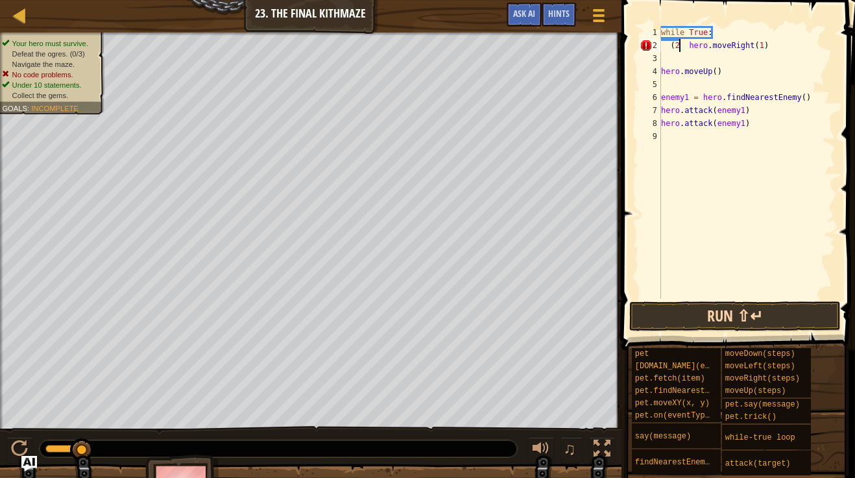
scroll to position [6, 3]
click at [707, 316] on button "Run ⇧↵" at bounding box center [735, 316] width 212 height 30
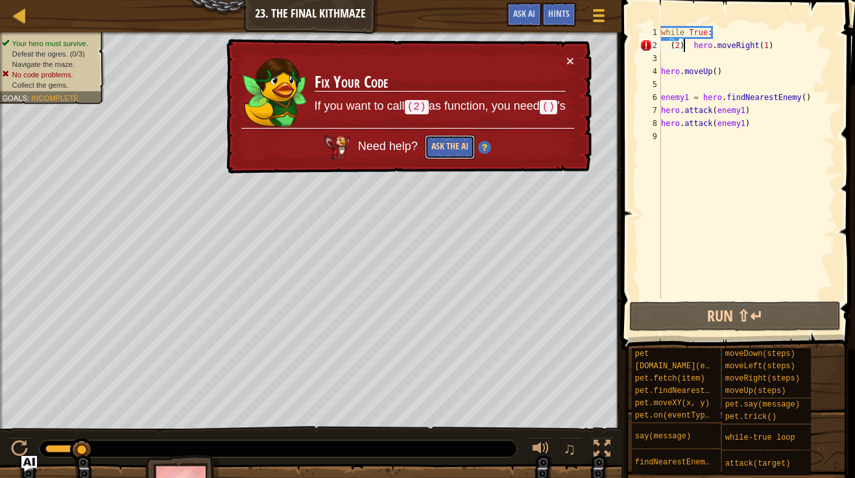
click at [442, 144] on button "Ask the AI" at bounding box center [450, 147] width 50 height 24
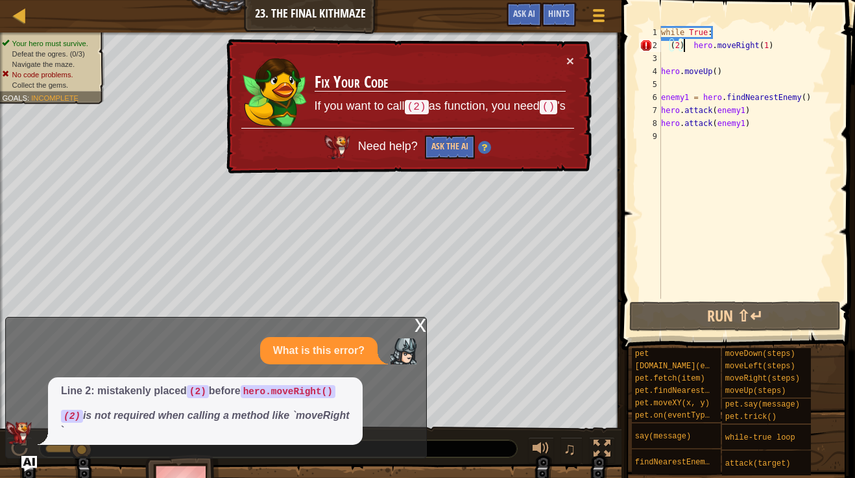
click at [679, 47] on div "while True : ( 2 ) hero . moveRight ( 1 ) hero . moveUp ( ) enemy1 = hero . fin…" at bounding box center [747, 175] width 177 height 298
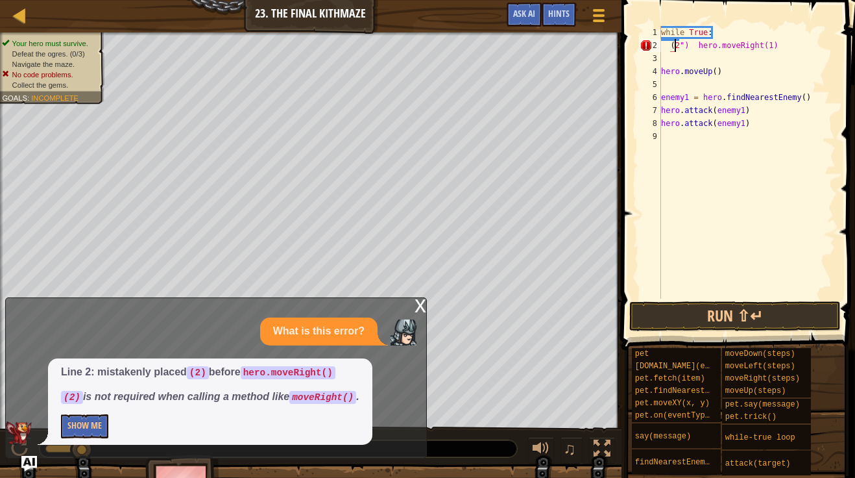
scroll to position [6, 3]
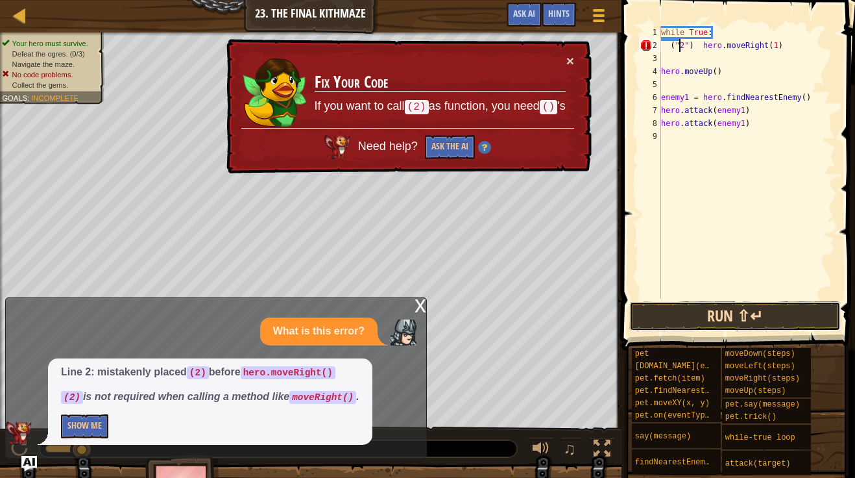
click at [683, 311] on button "Run ⇧↵" at bounding box center [735, 316] width 212 height 30
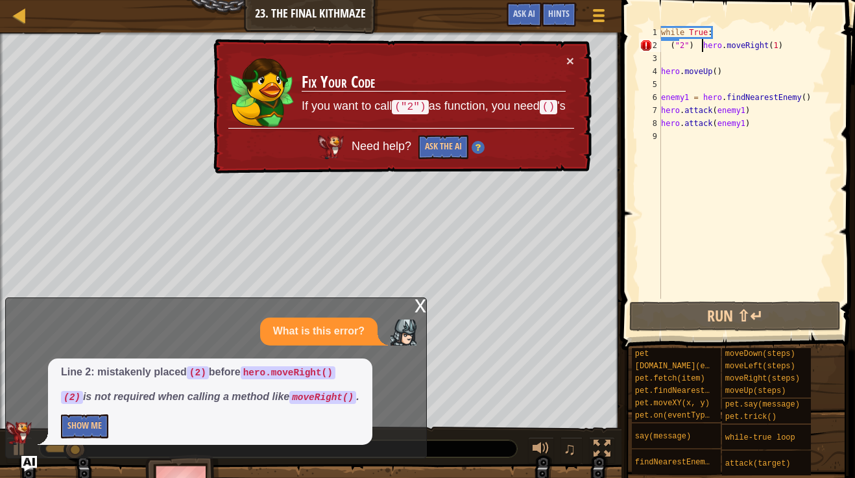
drag, startPoint x: 700, startPoint y: 47, endPoint x: 689, endPoint y: 49, distance: 11.1
click at [689, 49] on div "while True : ( "2" ) hero . moveRight ( 1 ) hero . moveUp ( ) enemy1 = hero . f…" at bounding box center [747, 175] width 177 height 298
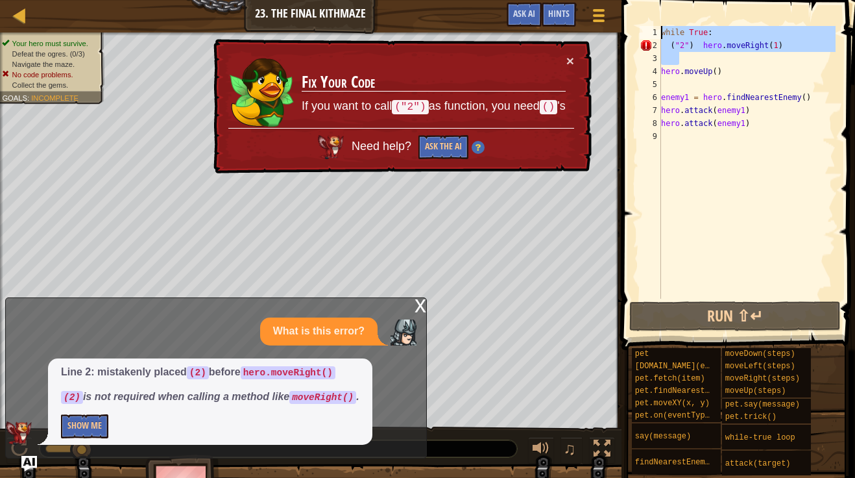
drag, startPoint x: 708, startPoint y: 54, endPoint x: 643, endPoint y: 14, distance: 76.7
click at [643, 14] on div "("2") hero.moveRight(1) 1 2 3 4 5 6 7 8 9 while True : ( "2" ) hero . moveRight…" at bounding box center [736, 200] width 237 height 388
type textarea "while True: ("2") hero.moveRight(1)"
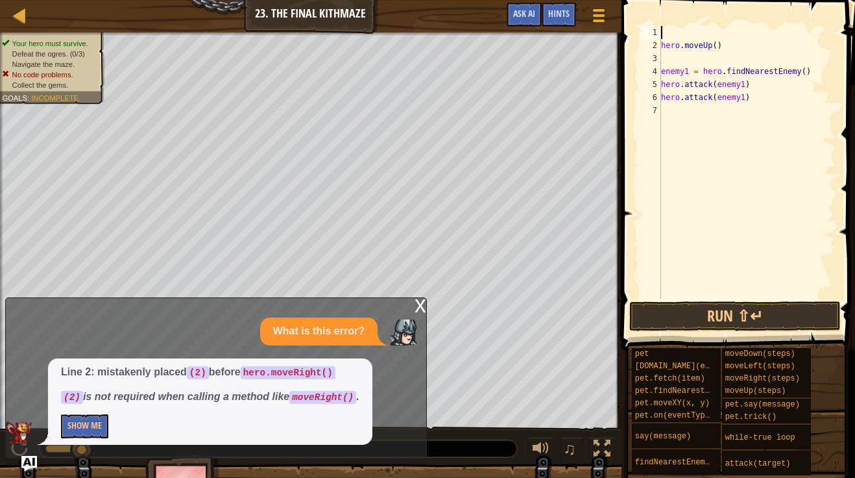
scroll to position [6, 0]
type textarea "h"
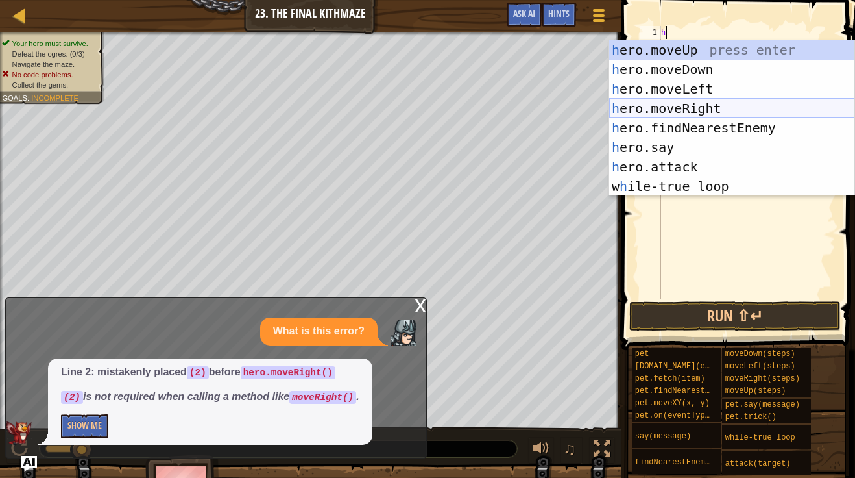
click at [712, 104] on div "h ero.moveUp press enter h ero.moveDown press enter h ero.moveLeft press enter …" at bounding box center [731, 137] width 245 height 195
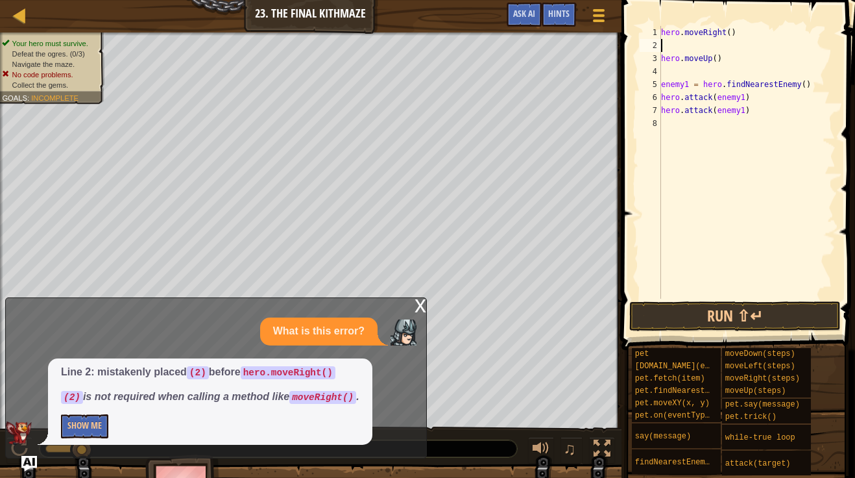
click at [687, 69] on div "hero . moveRight ( ) hero . moveUp ( ) enemy1 = hero . findNearestEnemy ( ) her…" at bounding box center [747, 175] width 177 height 298
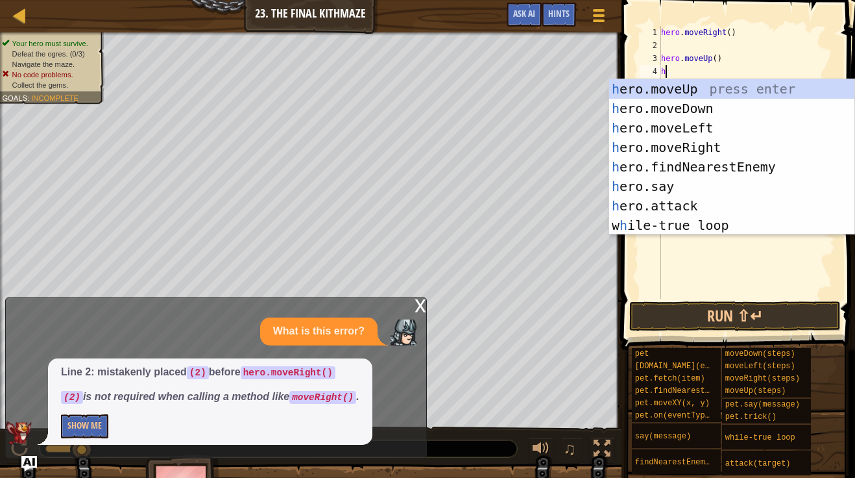
type textarea "h"
click at [714, 143] on div "h ero.moveUp press enter h ero.moveDown press enter h ero.moveLeft press enter …" at bounding box center [731, 176] width 245 height 195
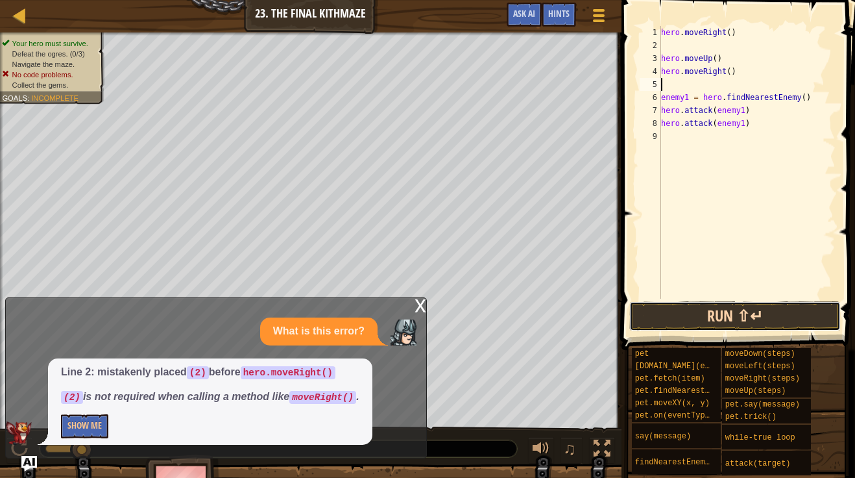
click at [763, 320] on button "Run ⇧↵" at bounding box center [735, 316] width 212 height 30
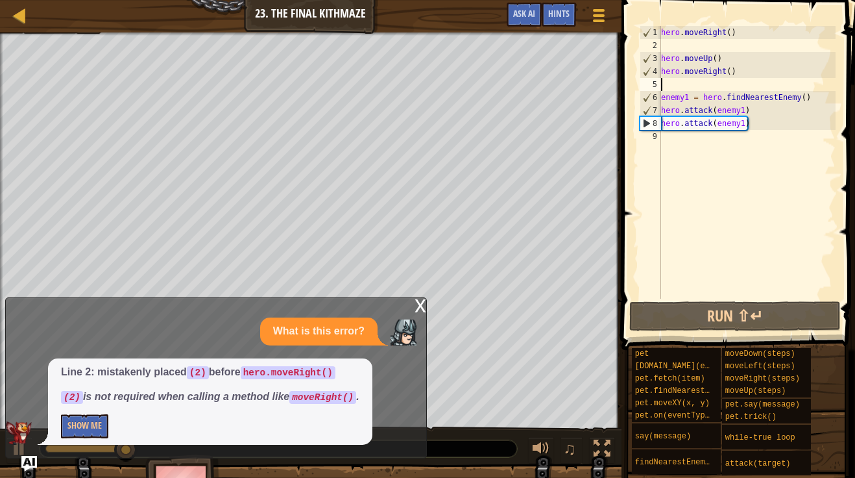
click at [420, 305] on div "x" at bounding box center [421, 304] width 12 height 13
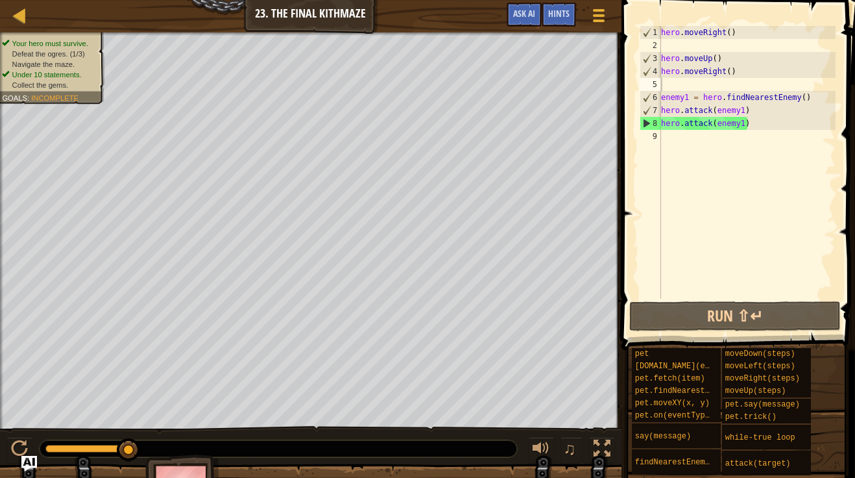
click at [687, 139] on div "hero . moveRight ( ) hero . moveUp ( ) hero . moveRight ( ) enemy1 = hero . fin…" at bounding box center [747, 175] width 177 height 298
type textarea "h"
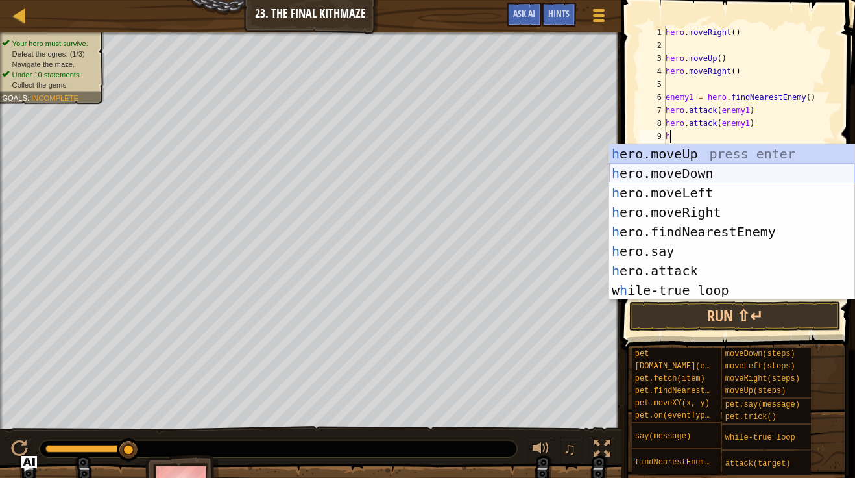
click at [723, 180] on div "h ero.moveUp press enter h ero.moveDown press enter h ero.moveLeft press enter …" at bounding box center [731, 241] width 245 height 195
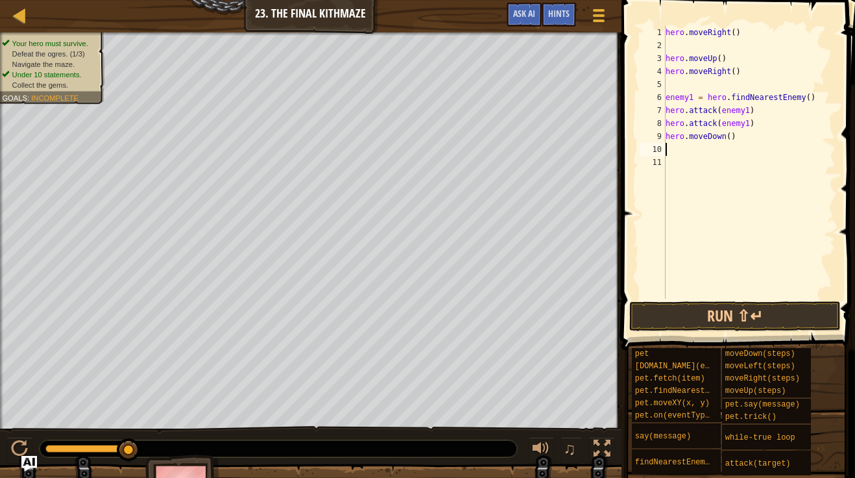
click at [730, 139] on div "hero . moveRight ( ) hero . moveUp ( ) hero . moveRight ( ) enemy1 = hero . fin…" at bounding box center [749, 175] width 173 height 298
type textarea "hero.moveDown(2)"
click at [710, 151] on div "hero . moveRight ( ) hero . moveUp ( ) hero . moveRight ( ) enemy1 = hero . fin…" at bounding box center [749, 175] width 173 height 298
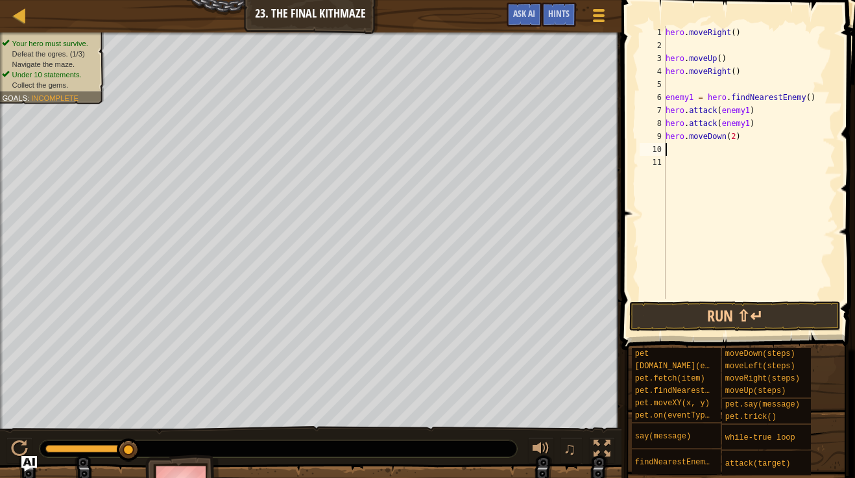
type textarea "h"
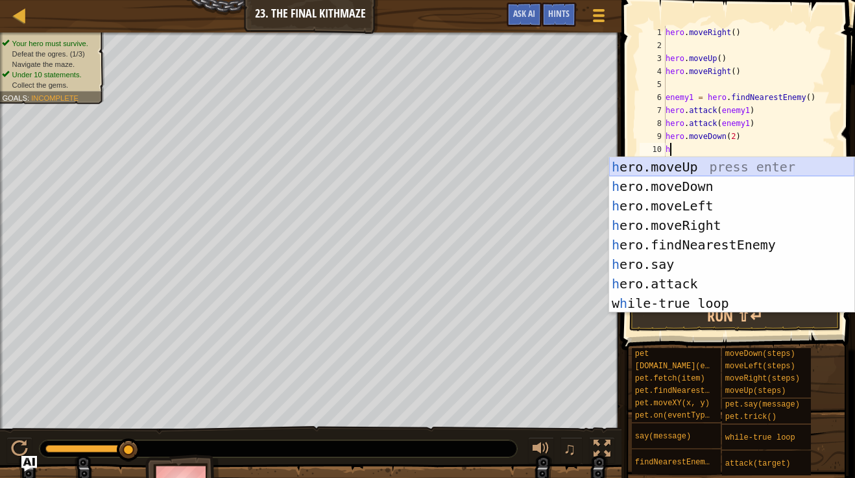
click at [725, 170] on div "h ero.moveUp press enter h ero.moveDown press enter h ero.moveLeft press enter …" at bounding box center [731, 254] width 245 height 195
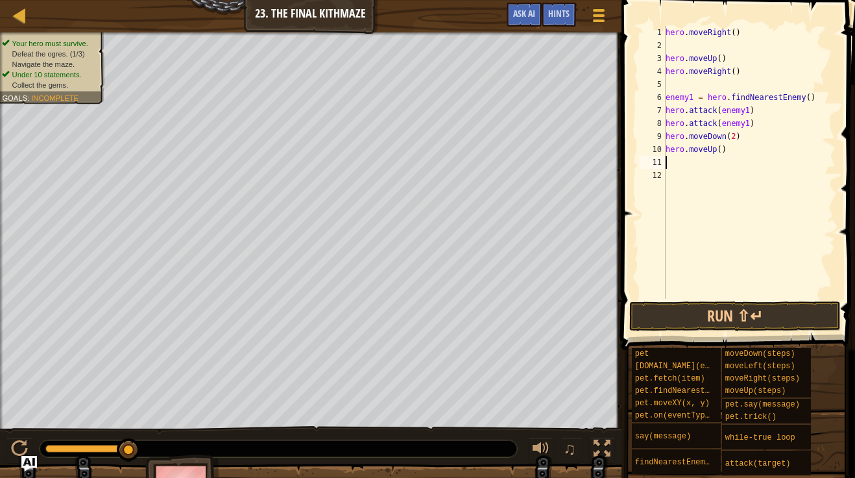
type textarea "h"
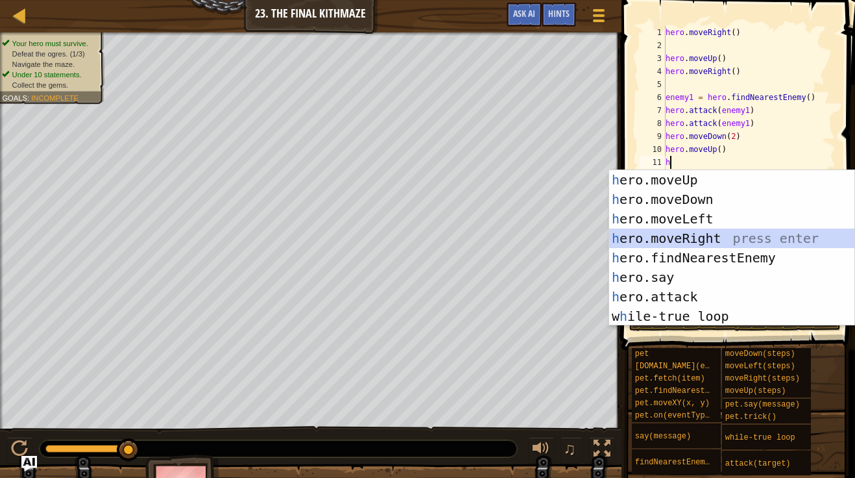
click at [731, 236] on div "h ero.moveUp press enter h ero.moveDown press enter h ero.moveLeft press enter …" at bounding box center [731, 267] width 245 height 195
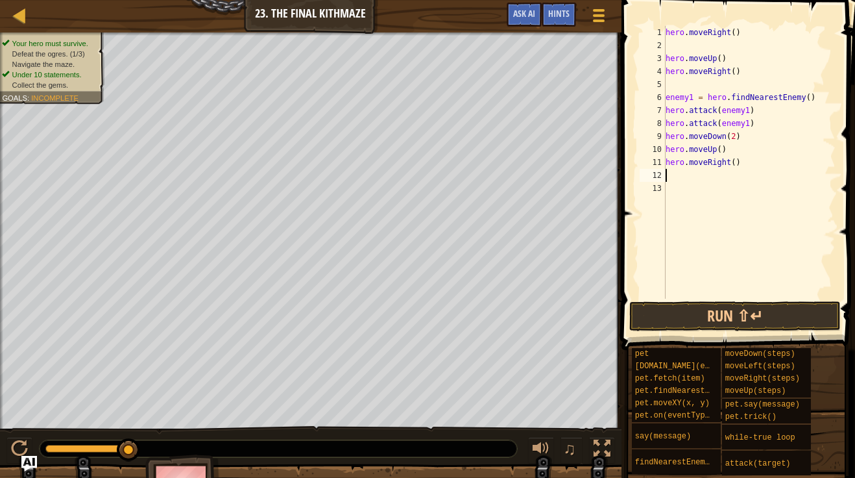
type textarea "h"
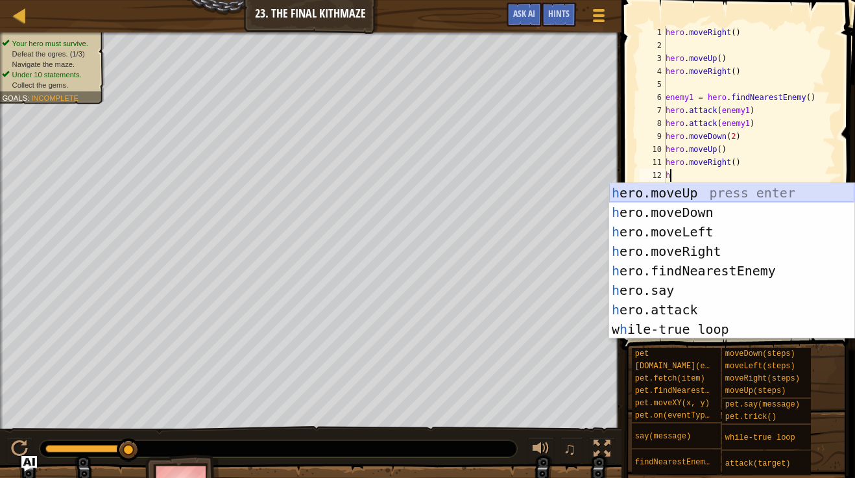
click at [692, 188] on div "h ero.moveUp press enter h ero.moveDown press enter h ero.moveLeft press enter …" at bounding box center [731, 280] width 245 height 195
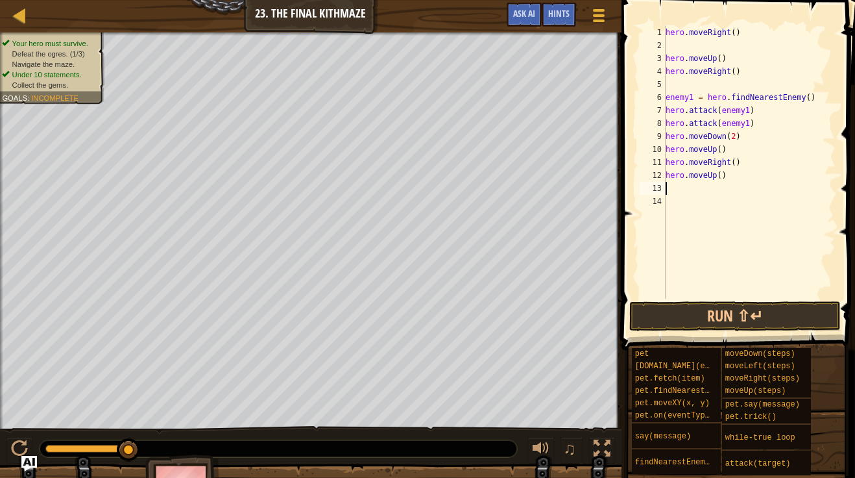
type textarea "b"
type textarea "h"
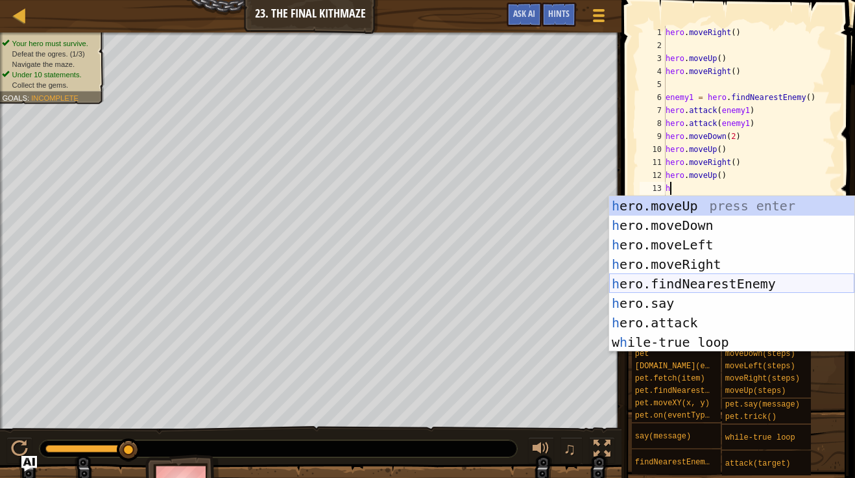
click at [702, 286] on div "h ero.moveUp press enter h ero.moveDown press enter h ero.moveLeft press enter …" at bounding box center [731, 293] width 245 height 195
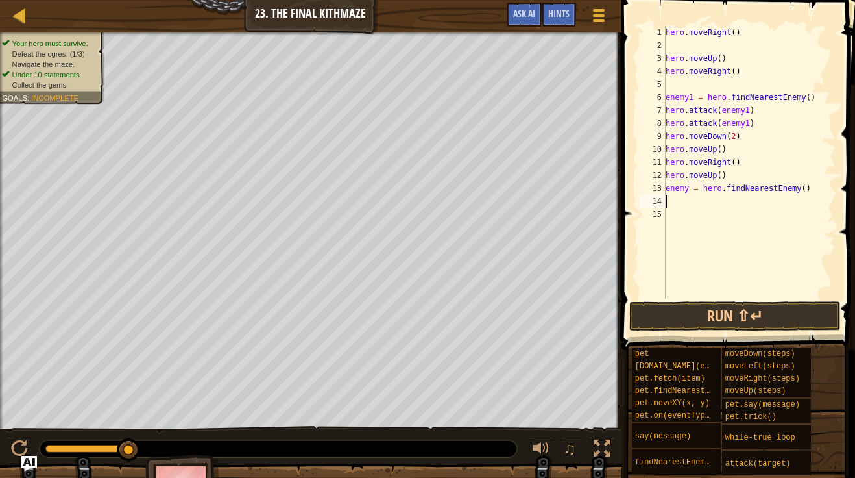
click at [688, 193] on div "hero . moveRight ( ) hero . moveUp ( ) hero . moveRight ( ) enemy1 = hero . fin…" at bounding box center [749, 175] width 173 height 298
type textarea "enemy2 = hero.findNearestEnemy()"
click at [680, 206] on div "hero . moveRight ( ) hero . moveUp ( ) hero . moveRight ( ) enemy1 = hero . fin…" at bounding box center [749, 175] width 173 height 298
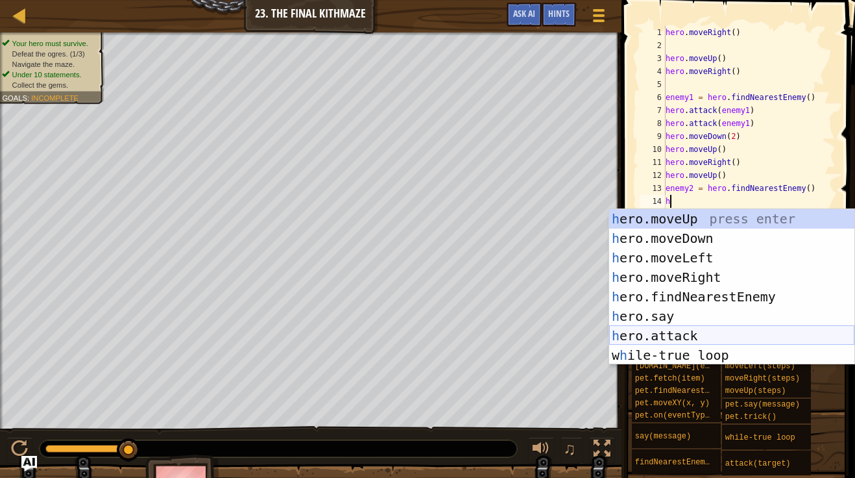
click at [712, 335] on div "h ero.moveUp press enter h ero.moveDown press enter h ero.moveLeft press enter …" at bounding box center [731, 306] width 245 height 195
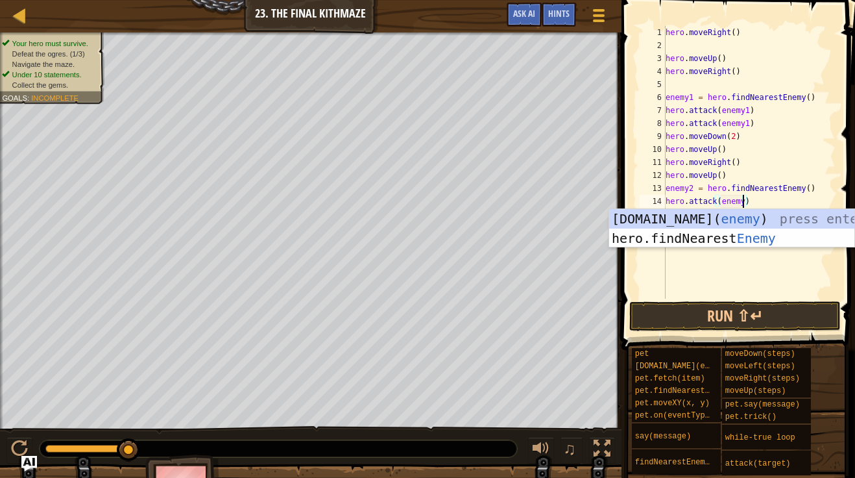
scroll to position [6, 11]
type textarea "hero.attack(enemy2)"
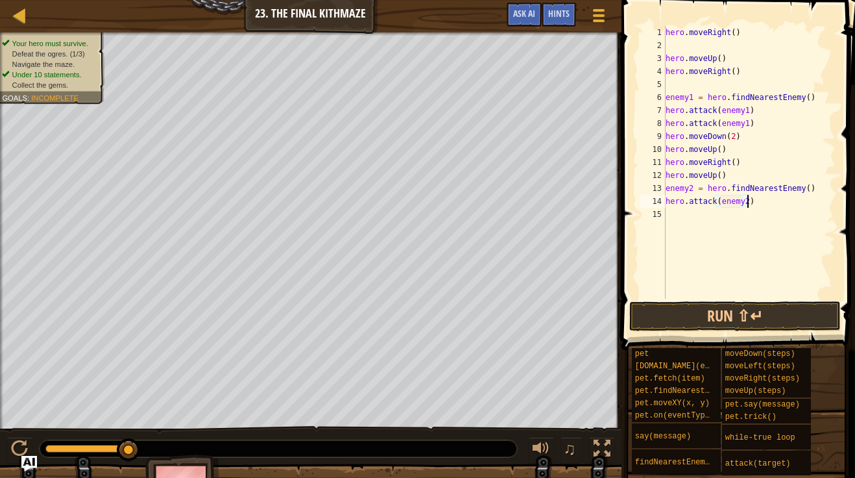
scroll to position [6, 12]
click at [678, 211] on div "hero . moveRight ( ) hero . moveUp ( ) hero . moveRight ( ) enemy1 = hero . fin…" at bounding box center [749, 175] width 173 height 298
type textarea "j"
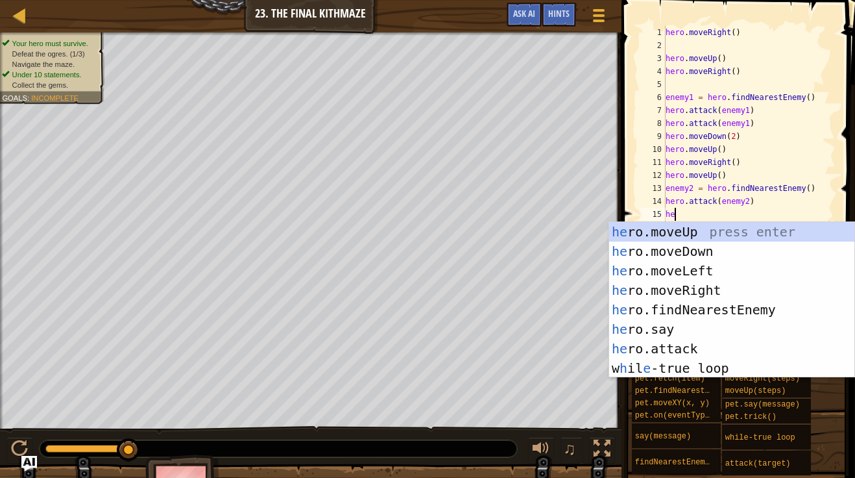
scroll to position [6, 1]
click at [739, 348] on div "he ro.moveUp press enter he ro.moveDown press enter he ro.moveLeft press enter …" at bounding box center [731, 319] width 245 height 195
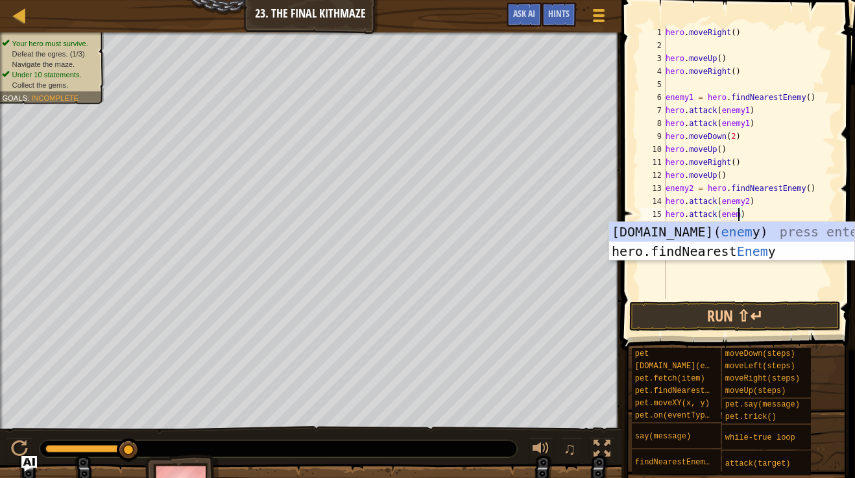
scroll to position [6, 11]
type textarea "hero.attack(enemy2)"
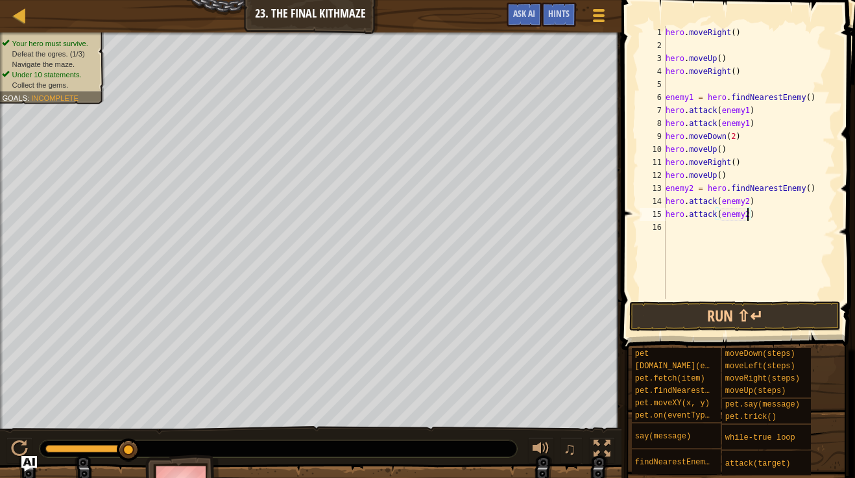
click at [741, 227] on div "hero . moveRight ( ) hero . moveUp ( ) hero . moveRight ( ) enemy1 = hero . fin…" at bounding box center [749, 175] width 173 height 298
type textarea "he"
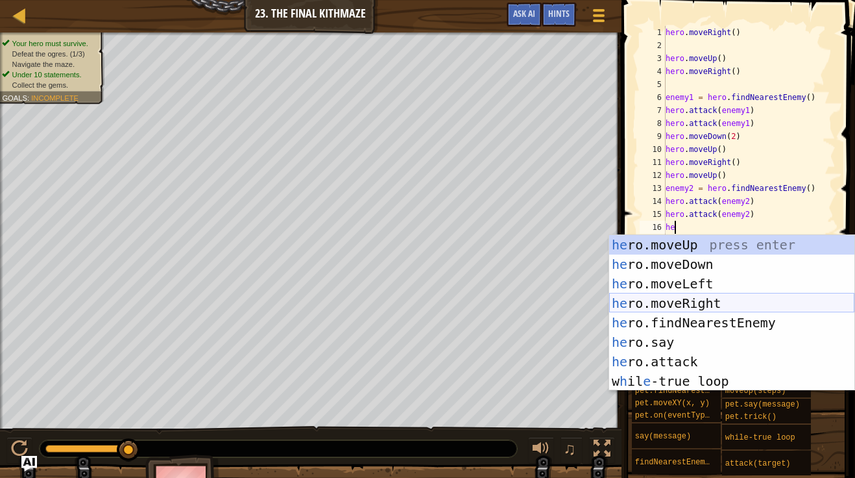
click at [745, 302] on div "he ro.moveUp press enter he ro.moveDown press enter he ro.moveLeft press enter …" at bounding box center [731, 332] width 245 height 195
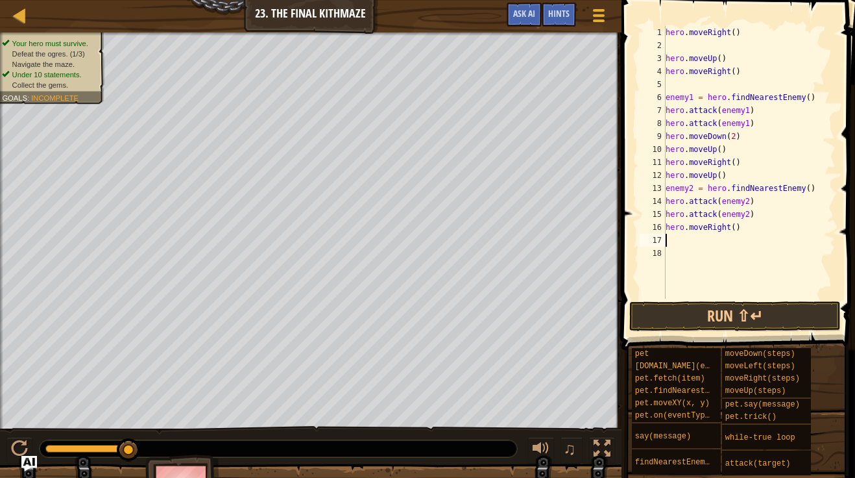
scroll to position [6, 0]
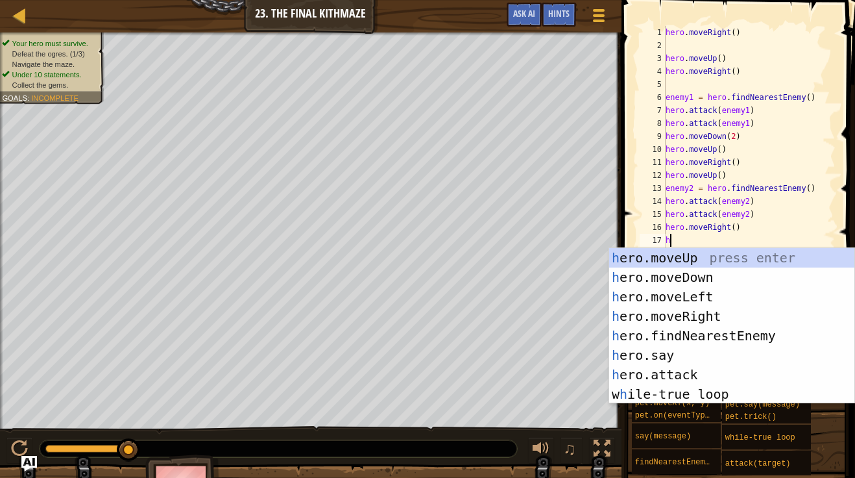
type textarea "he"
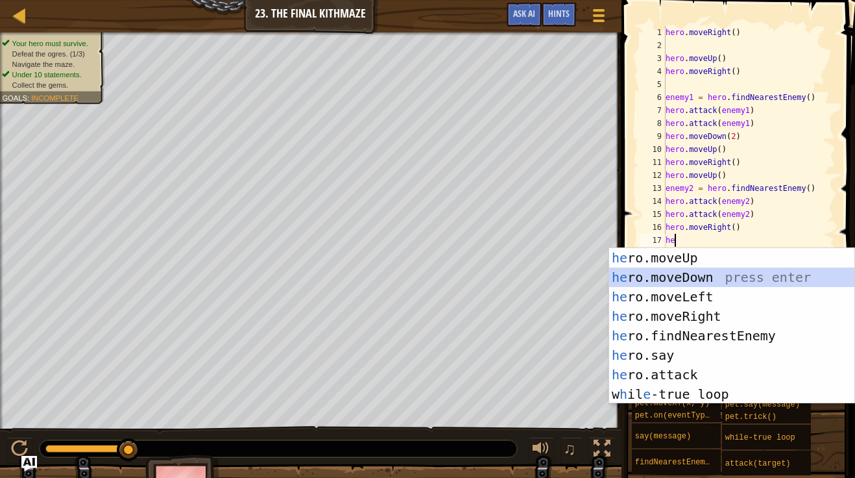
click at [741, 282] on div "he ro.moveUp press enter he ro.moveDown press enter he ro.moveLeft press enter …" at bounding box center [731, 345] width 245 height 195
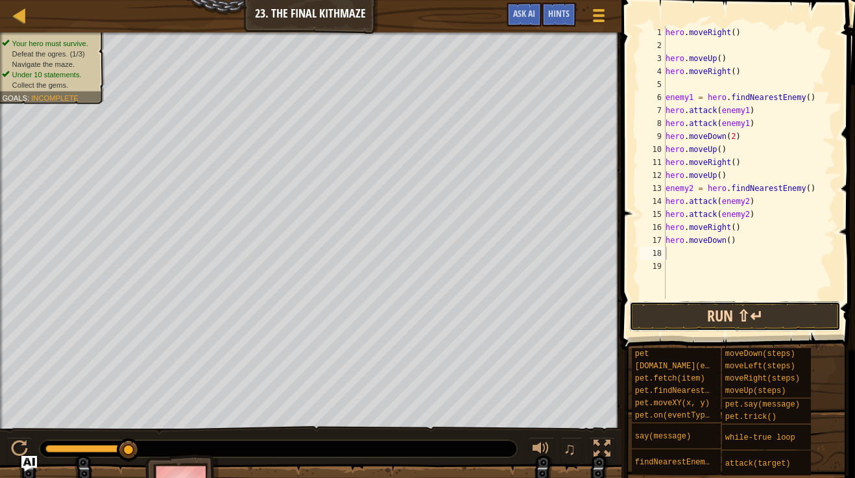
click at [740, 320] on button "Run ⇧↵" at bounding box center [735, 316] width 212 height 30
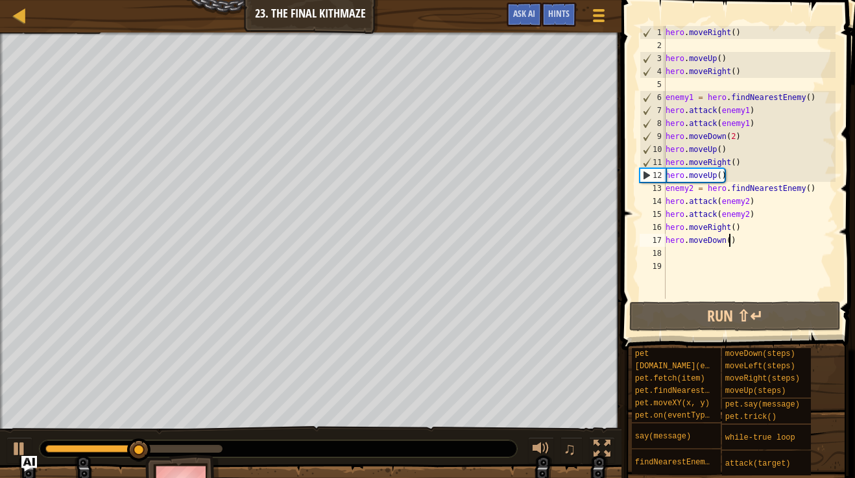
click at [729, 242] on div "hero . moveRight ( ) hero . moveUp ( ) hero . moveRight ( ) enemy1 = hero . fin…" at bounding box center [749, 175] width 173 height 298
type textarea "hero.moveDown(2)"
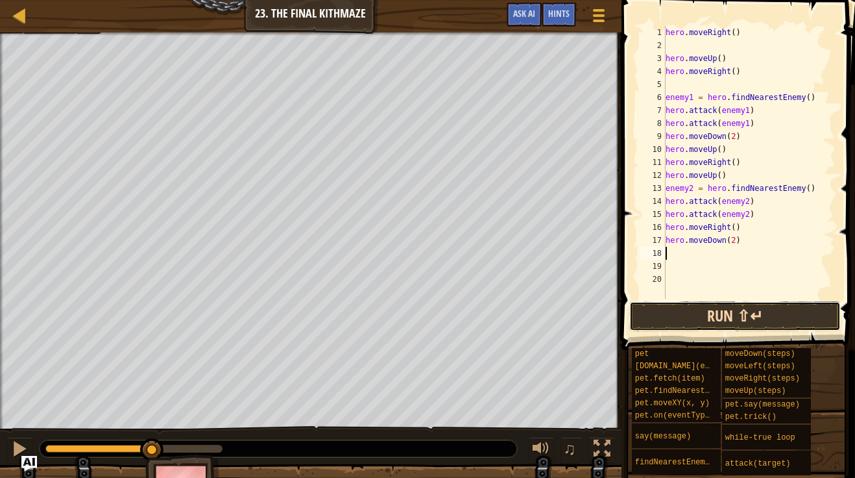
click at [733, 316] on button "Run ⇧↵" at bounding box center [735, 316] width 212 height 30
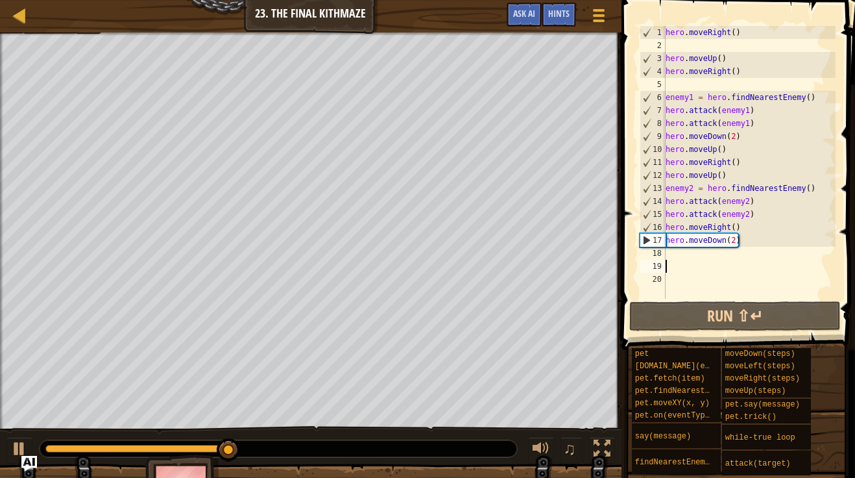
drag, startPoint x: 720, startPoint y: 262, endPoint x: 629, endPoint y: 69, distance: 213.0
click at [629, 69] on div "1 2 3 4 5 6 7 8 9 10 11 12 13 14 15 16 17 18 19 20 hero . moveRight ( ) hero . …" at bounding box center [736, 200] width 237 height 388
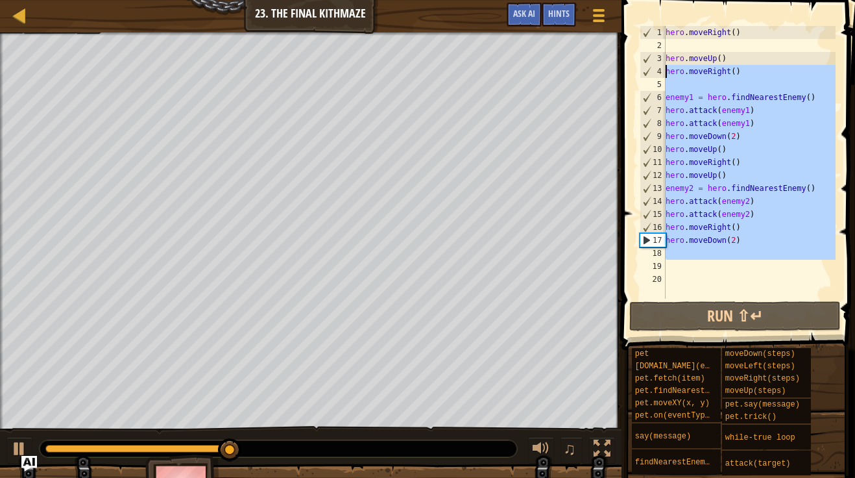
type textarea "hero.moveRight()"
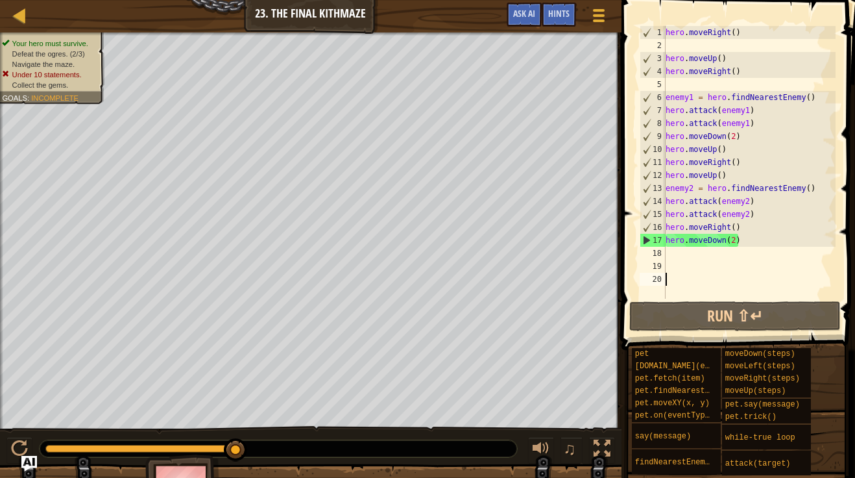
click at [716, 282] on div "hero . moveRight ( ) hero . moveUp ( ) hero . moveRight ( ) enemy1 = hero . fin…" at bounding box center [749, 175] width 173 height 298
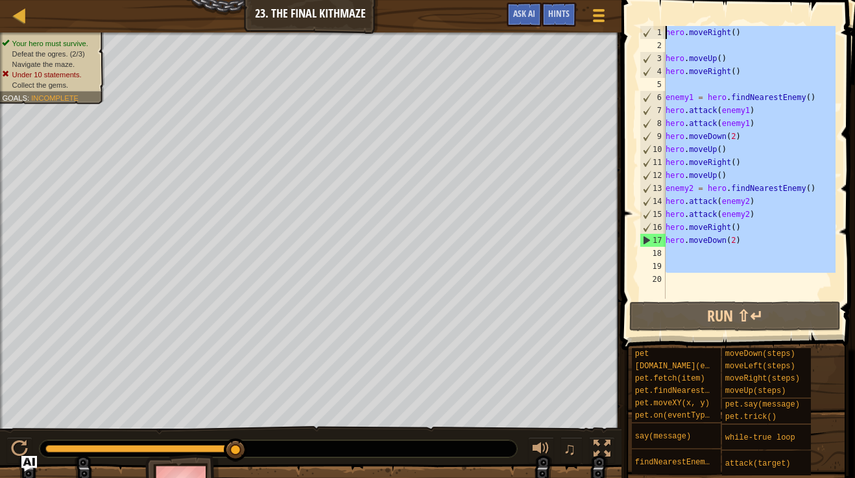
drag, startPoint x: 712, startPoint y: 286, endPoint x: 649, endPoint y: 22, distance: 271.5
click at [649, 22] on div "1 2 3 4 5 6 7 8 9 10 11 12 13 14 15 16 17 18 19 20 hero . moveRight ( ) hero . …" at bounding box center [736, 200] width 237 height 388
type textarea "hero.moveRight()"
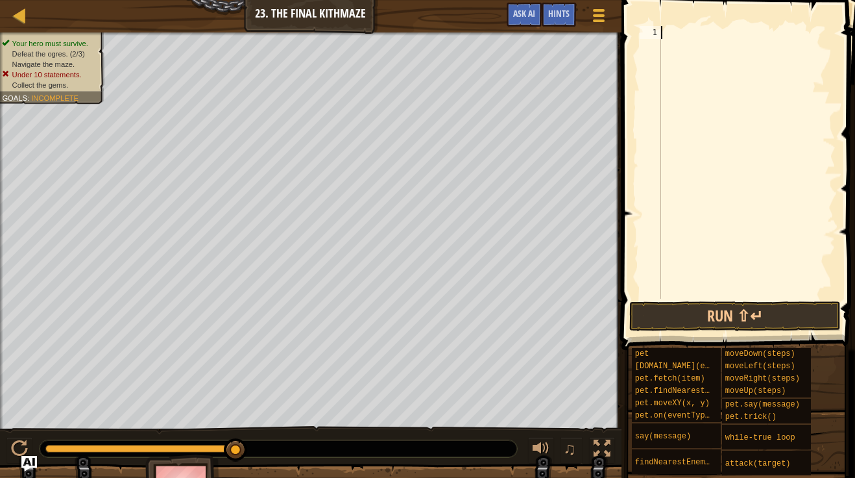
scroll to position [6, 1]
type textarea "q"
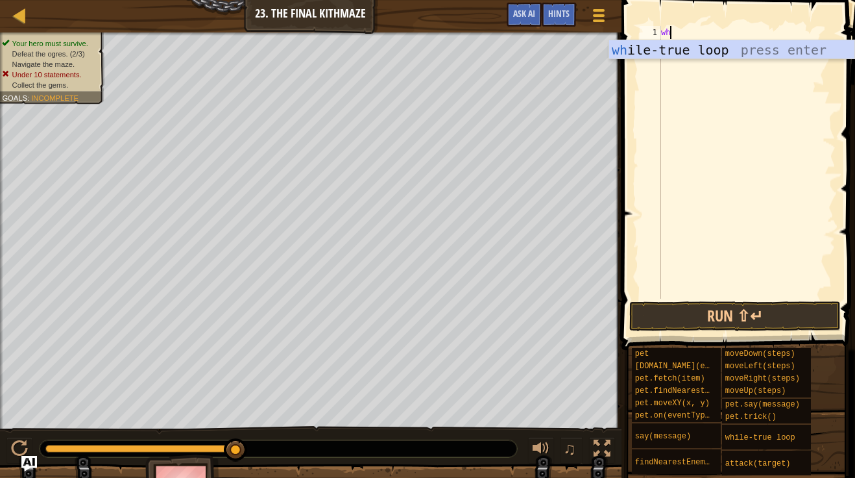
type textarea "whi"
click at [701, 49] on div "whi le-true loop press enter" at bounding box center [731, 69] width 245 height 58
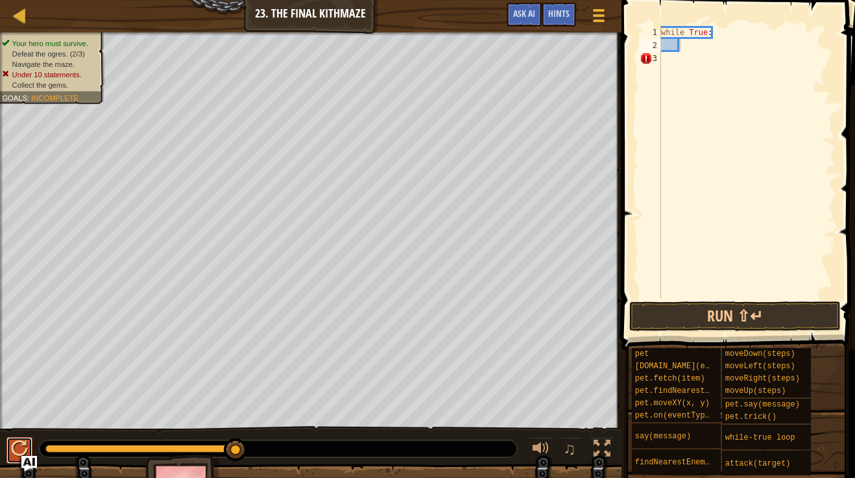
click at [24, 443] on div at bounding box center [19, 448] width 17 height 17
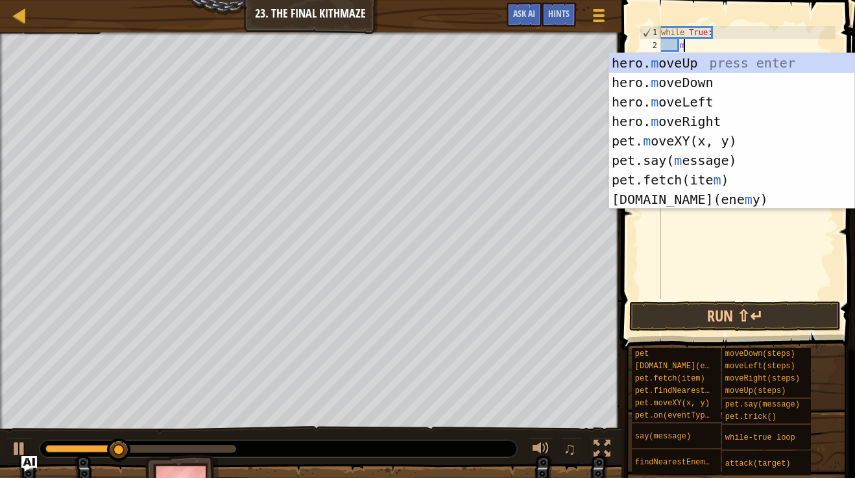
type textarea "mo"
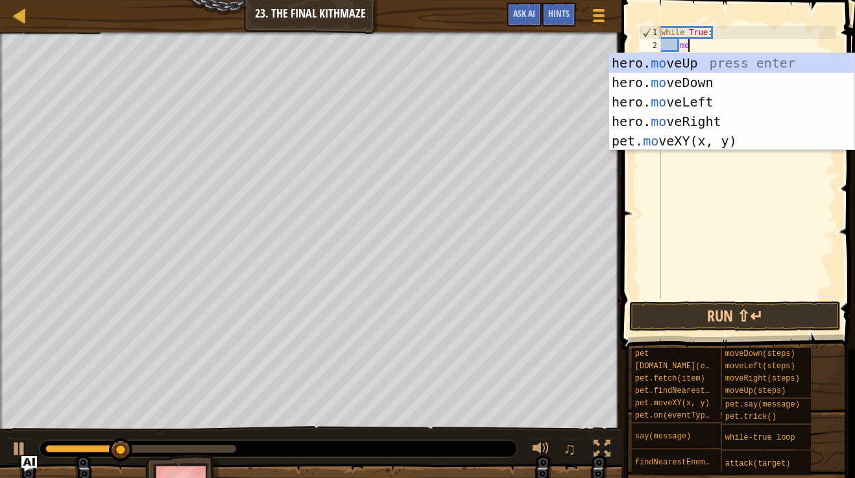
scroll to position [6, 3]
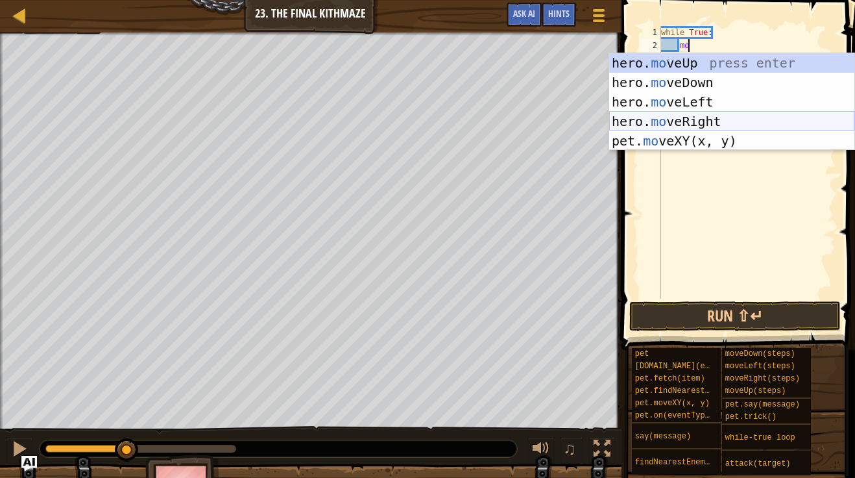
click at [697, 118] on div "hero. mo veUp press enter hero. mo veDown press enter hero. mo veLeft press ent…" at bounding box center [731, 121] width 245 height 136
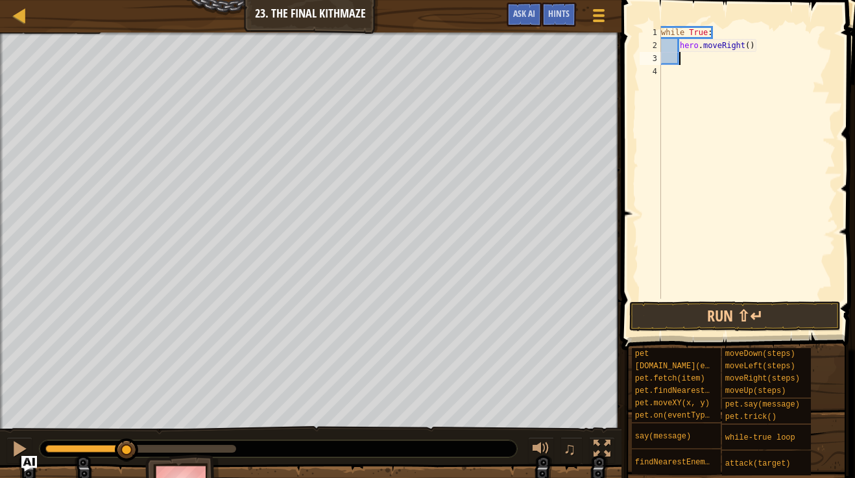
type textarea "m"
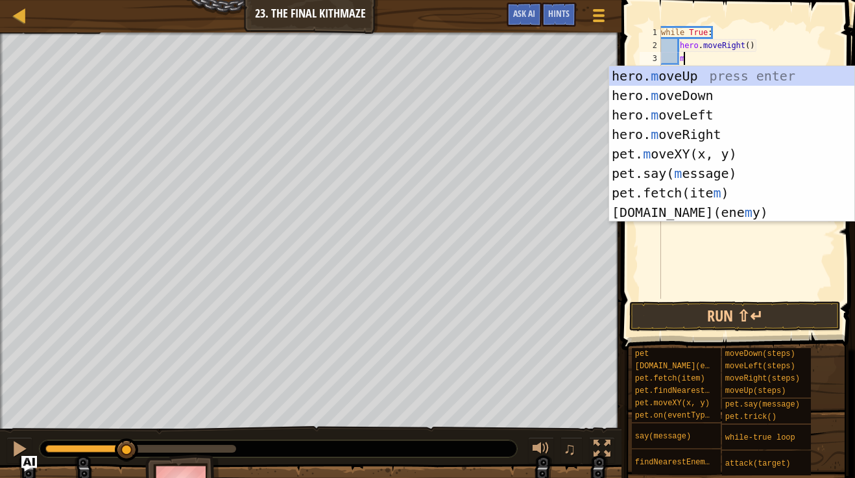
scroll to position [6, 3]
click at [697, 72] on div "hero. m oveUp press enter hero. m oveDown press enter hero. m oveLeft press ent…" at bounding box center [731, 163] width 245 height 195
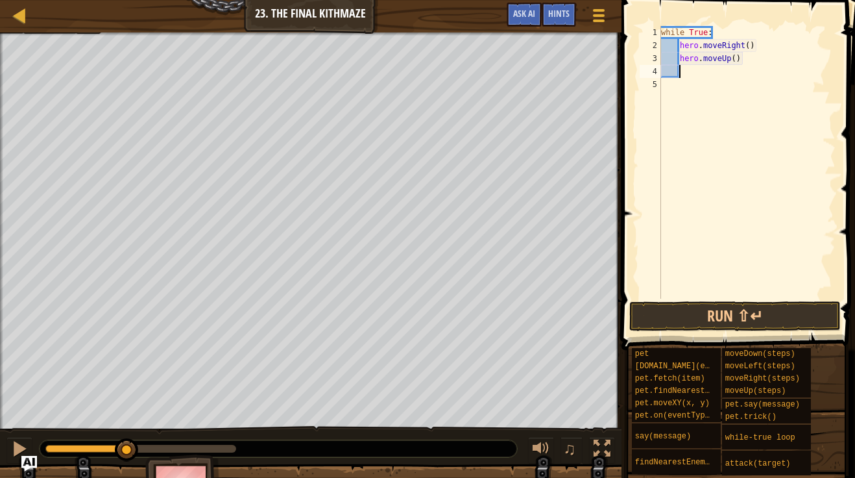
type textarea "m"
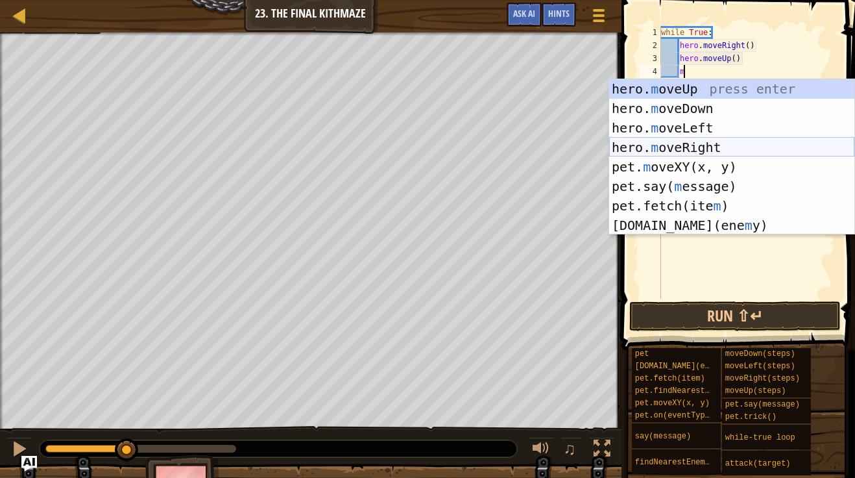
click at [715, 145] on div "hero. m oveUp press enter hero. m oveDown press enter hero. m oveLeft press ent…" at bounding box center [731, 176] width 245 height 195
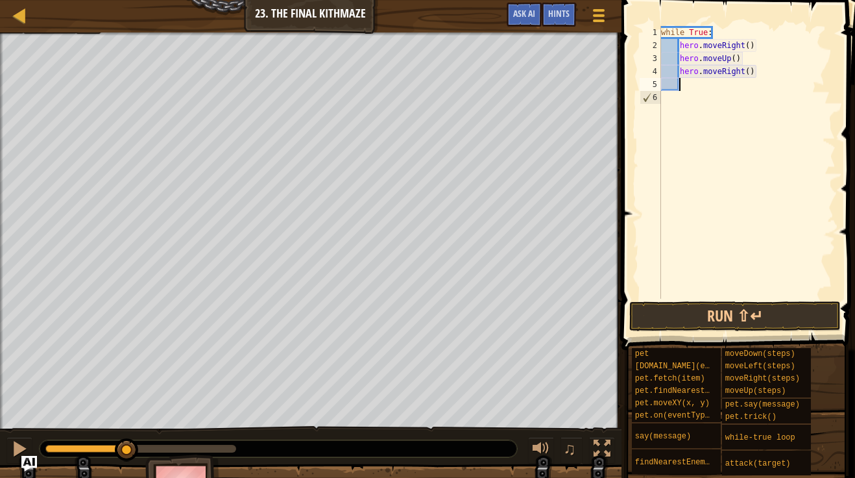
scroll to position [6, 2]
type textarea "e"
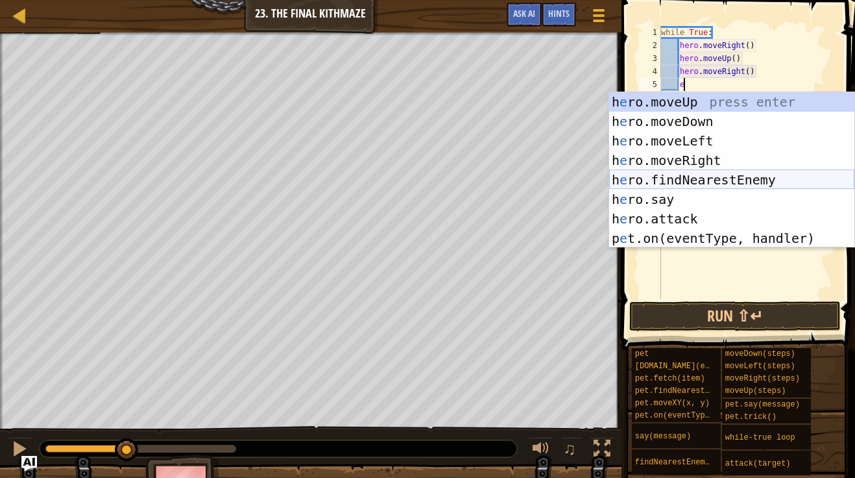
click at [712, 183] on div "h e ro.moveUp press enter h e ro.moveDown press enter h e ro.moveLeft press ent…" at bounding box center [731, 189] width 245 height 195
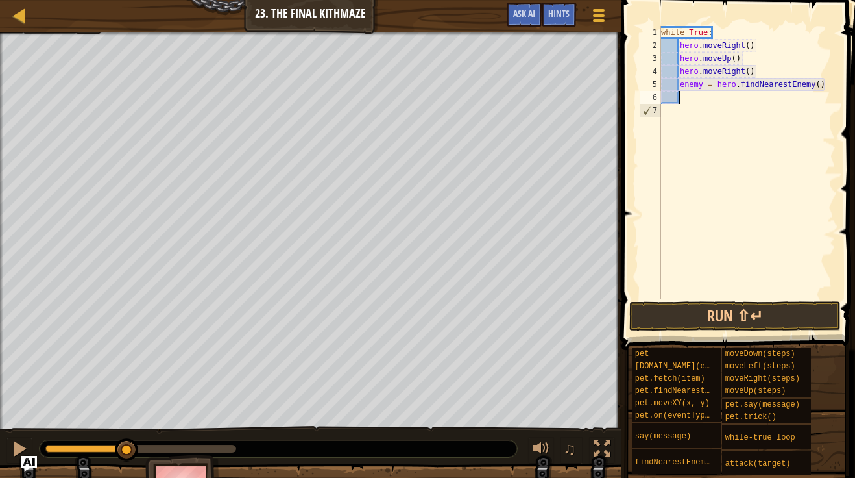
scroll to position [6, 2]
click at [699, 88] on div "while True : hero . moveRight ( ) hero . moveUp ( ) hero . moveRight ( ) enemy …" at bounding box center [747, 175] width 177 height 298
click at [701, 88] on div "while True : hero . moveRight ( ) hero . moveUp ( ) hero . moveRight ( ) enemy …" at bounding box center [747, 175] width 177 height 298
type textarea "enemy1 = hero.findNearestEnemy()"
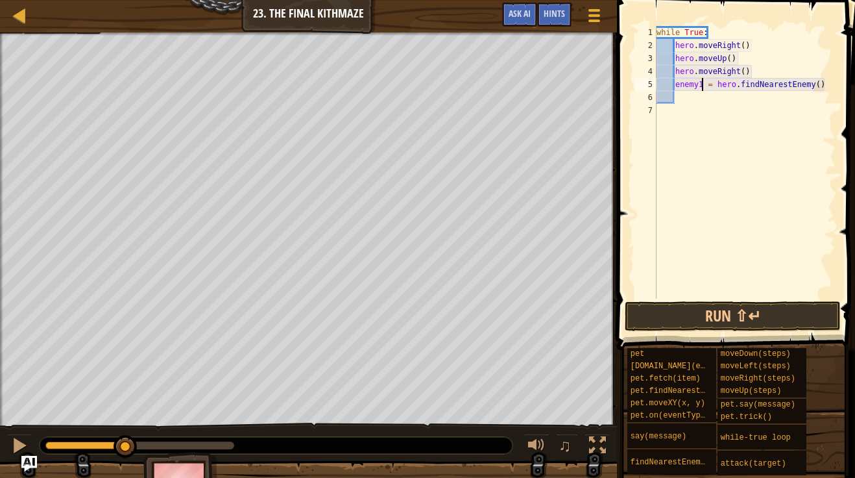
click at [710, 101] on div "while True : hero . moveRight ( ) hero . moveUp ( ) hero . moveRight ( ) enemy1…" at bounding box center [745, 175] width 182 height 298
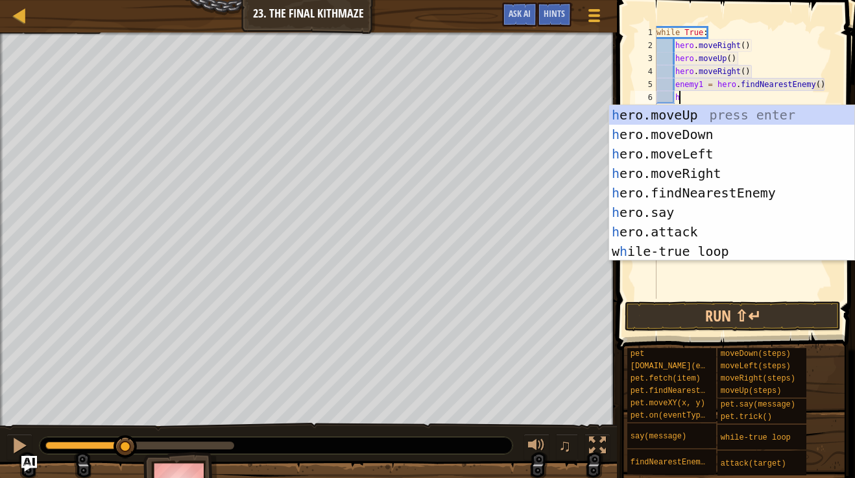
scroll to position [6, 3]
click at [729, 236] on div "h ero.moveUp press enter h ero.moveDown press enter h ero.moveLeft press enter …" at bounding box center [731, 202] width 245 height 195
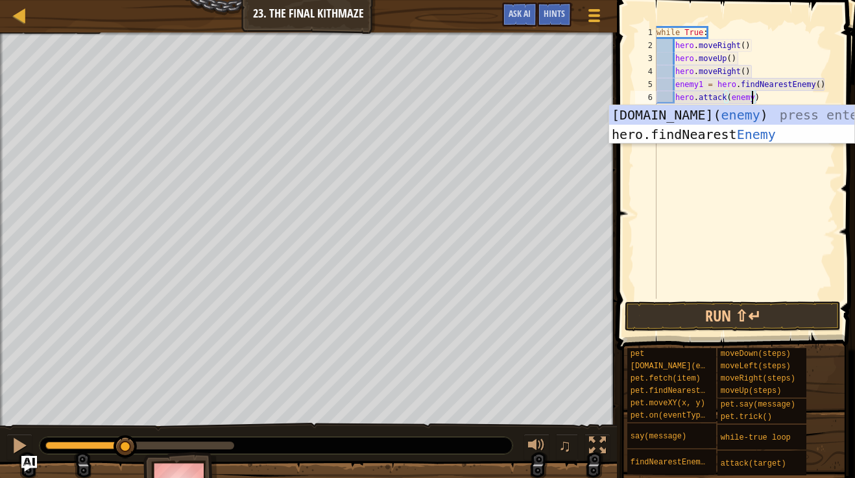
type textarea "hero.attack(enemy1)"
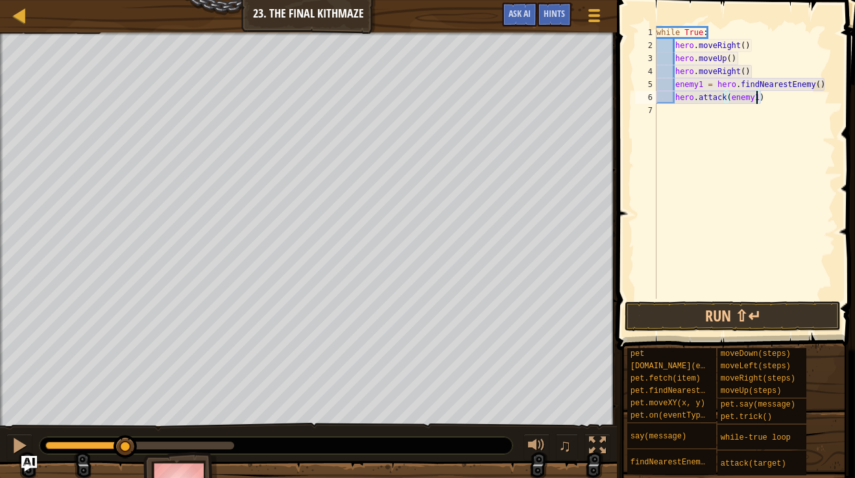
click at [718, 116] on div "while True : hero . moveRight ( ) hero . moveUp ( ) hero . moveRight ( ) enemy1…" at bounding box center [745, 175] width 182 height 298
click at [786, 95] on div "while True : hero . moveRight ( ) hero . moveUp ( ) hero . moveRight ( ) enemy1…" at bounding box center [745, 175] width 182 height 298
type textarea "hero.attack(enemy1)"
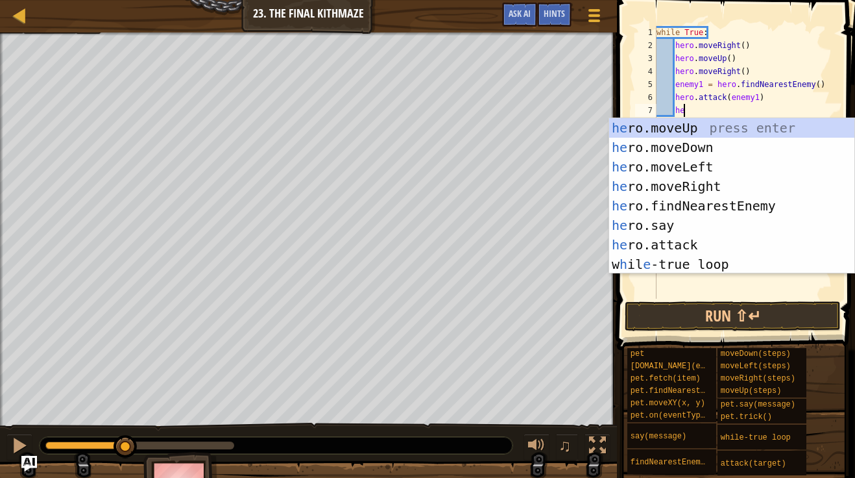
scroll to position [6, 4]
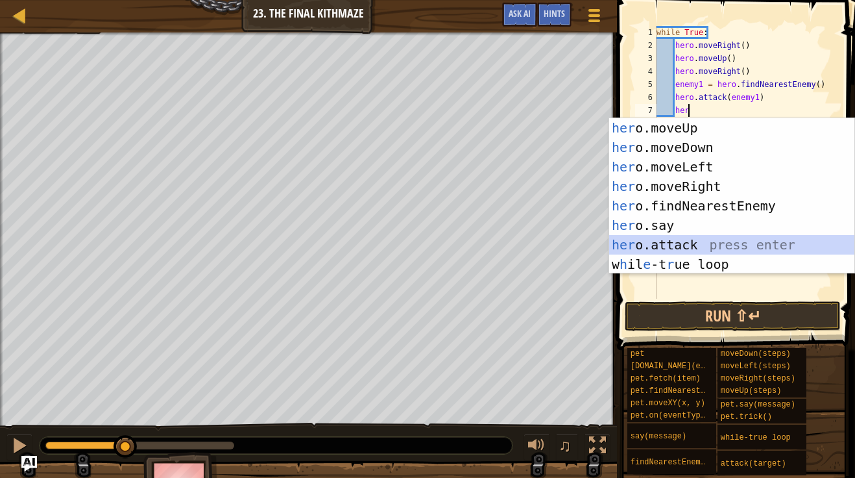
click at [714, 239] on div "her o.moveUp press enter her o.moveDown press enter her o.moveLeft press enter …" at bounding box center [731, 215] width 245 height 195
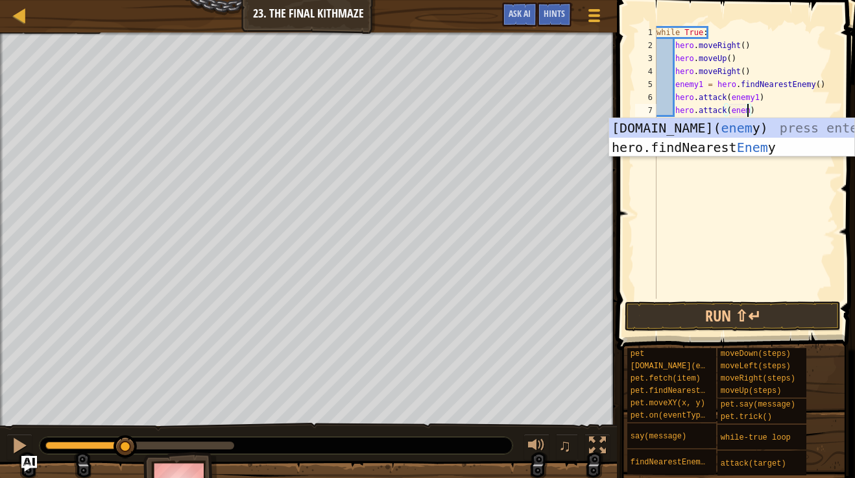
scroll to position [6, 14]
type textarea "hero.attack(enemy1)"
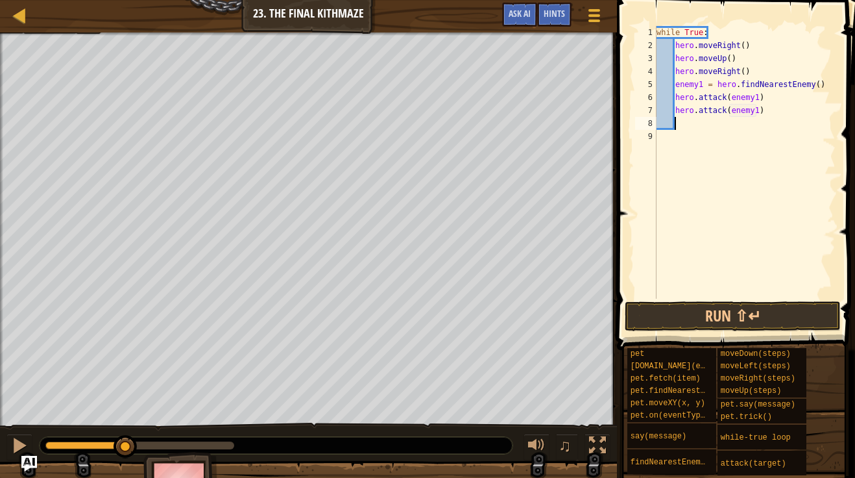
type textarea "he"
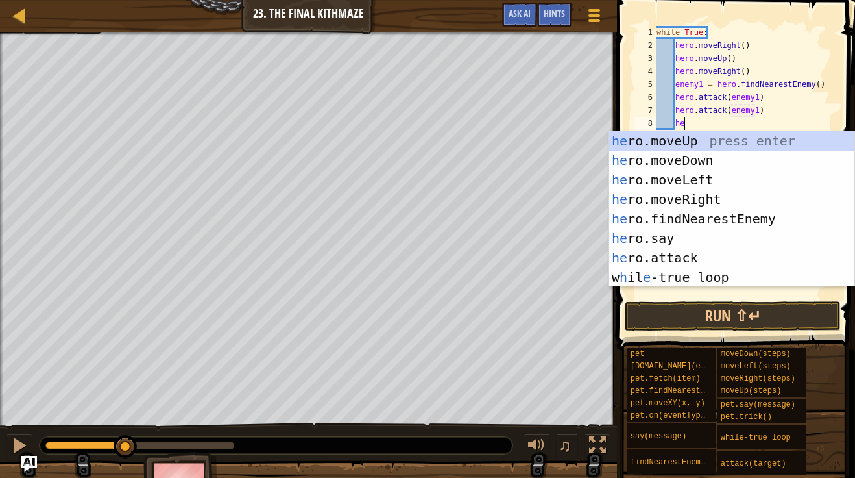
scroll to position [6, 3]
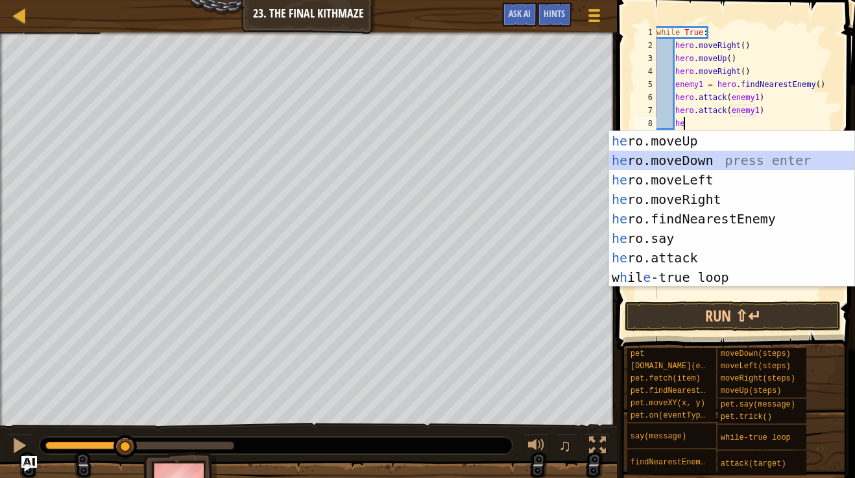
click at [763, 161] on div "he ro.moveUp press enter he ro.moveDown press enter he ro.moveLeft press enter …" at bounding box center [731, 228] width 245 height 195
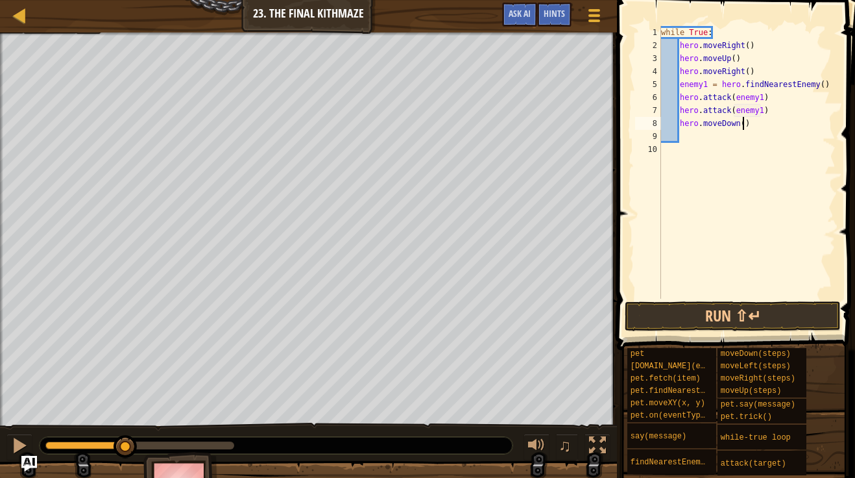
click at [744, 126] on div "while True : hero . moveRight ( ) hero . moveUp ( ) hero . moveRight ( ) enemy1…" at bounding box center [747, 175] width 177 height 298
type textarea "hero.moveDown(2)"
click at [723, 137] on div "while True : hero . moveRight ( ) hero . moveUp ( ) hero . moveRight ( ) enemy1…" at bounding box center [747, 175] width 177 height 298
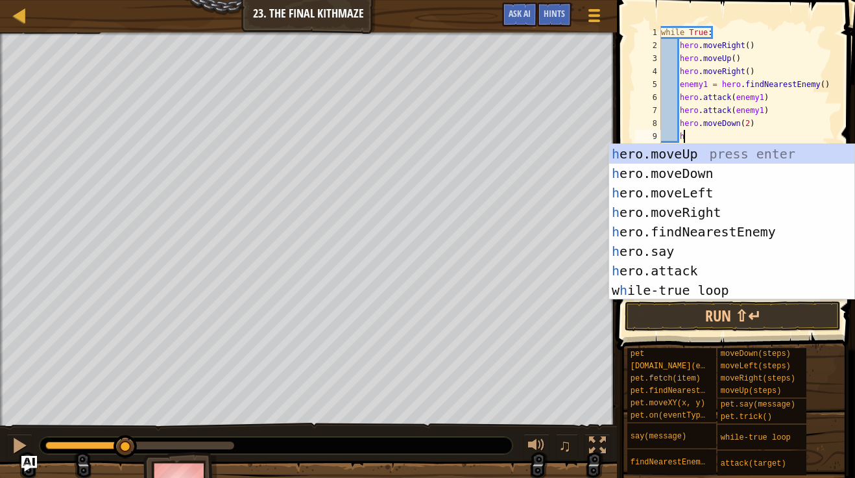
type textarea "he"
click at [730, 159] on div "he ro.moveUp press enter he ro.moveDown press enter he ro.moveLeft press enter …" at bounding box center [731, 241] width 245 height 195
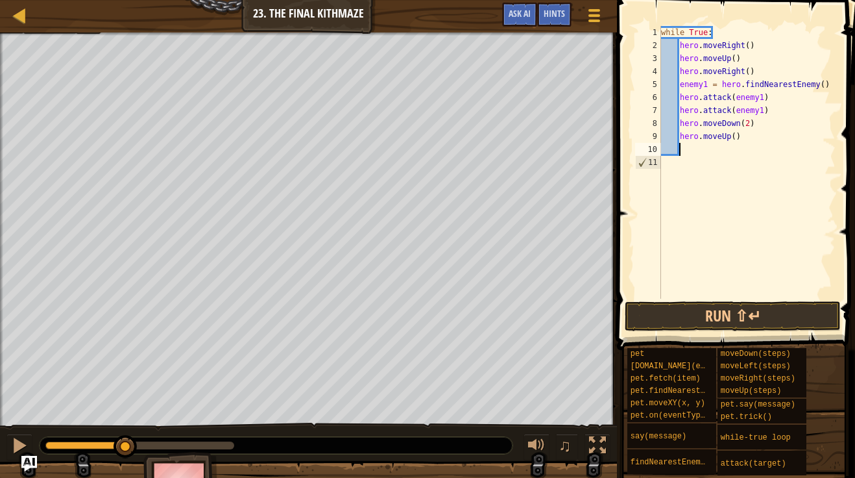
scroll to position [6, 2]
click at [750, 316] on button "Run ⇧↵" at bounding box center [733, 316] width 216 height 30
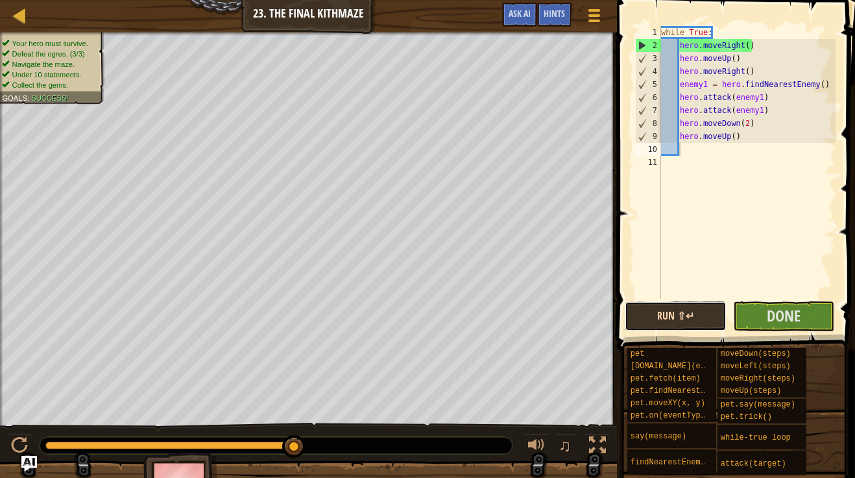
click at [690, 309] on button "Run ⇧↵" at bounding box center [676, 316] width 102 height 30
click at [760, 311] on button "Done" at bounding box center [784, 316] width 102 height 30
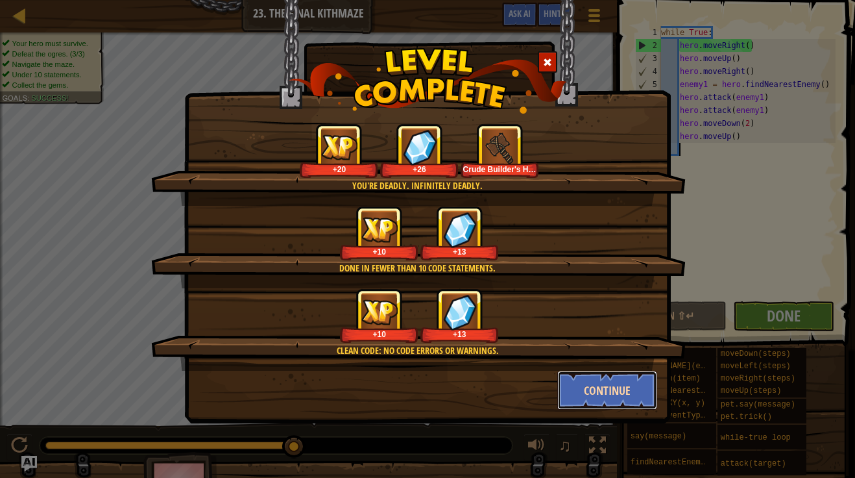
click at [585, 391] on button "Continue" at bounding box center [607, 389] width 101 height 39
click at [585, 391] on div "You're deadly. Infinitely deadly. +20 +26 Crude Builder's Hammer Done in fewer …" at bounding box center [427, 239] width 855 height 478
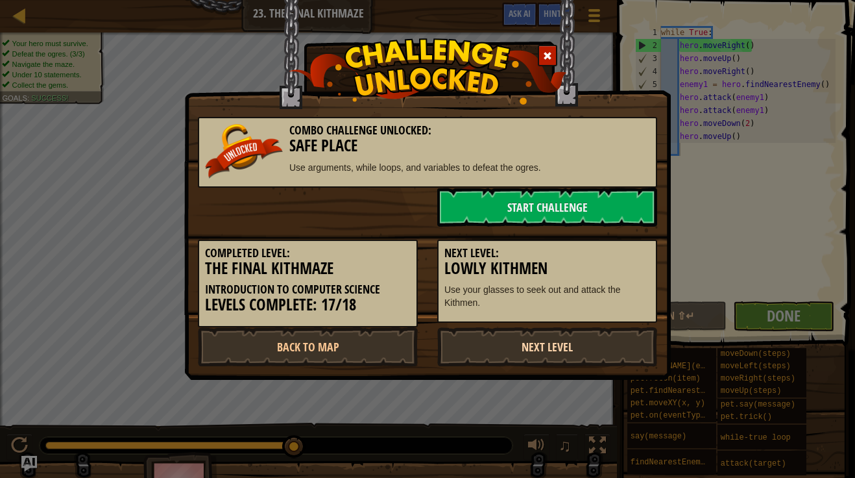
click at [539, 352] on link "Next Level" at bounding box center [547, 346] width 220 height 39
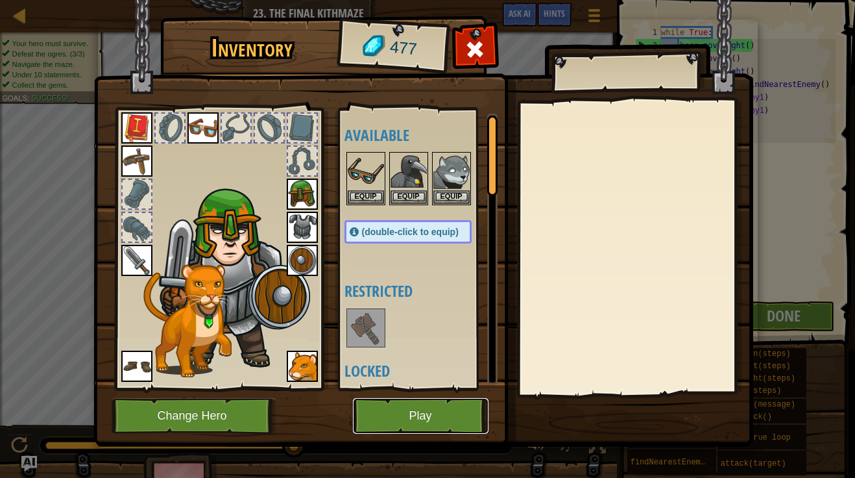
click at [436, 412] on button "Play" at bounding box center [421, 416] width 136 height 36
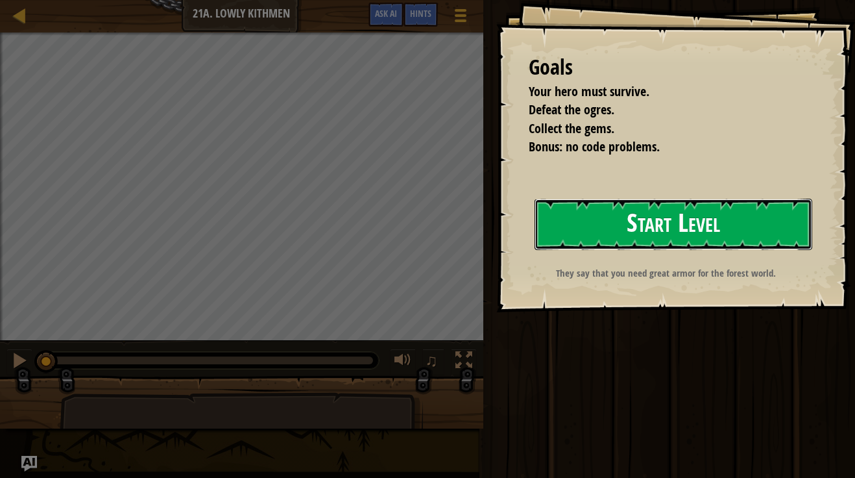
click at [635, 234] on button "Start Level" at bounding box center [674, 224] width 278 height 51
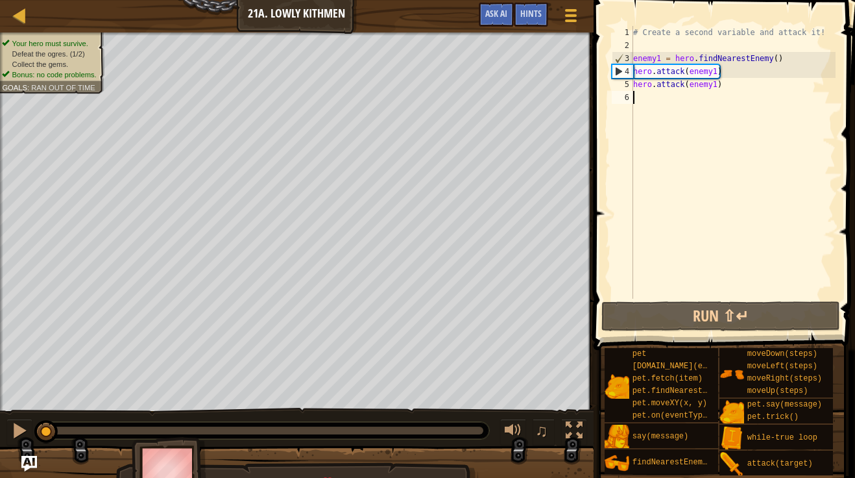
type textarea "h"
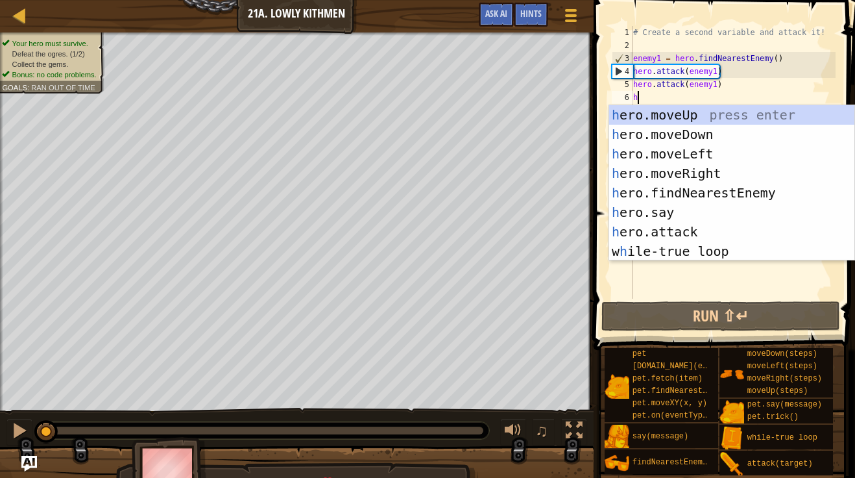
scroll to position [6, 0]
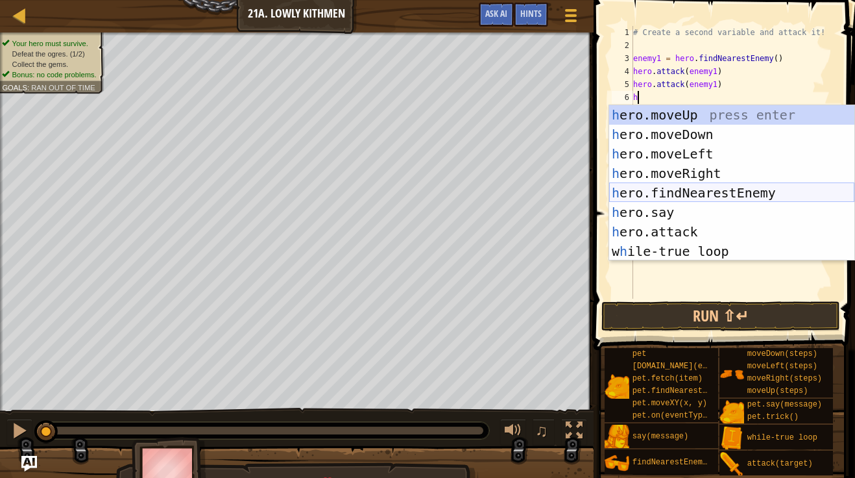
click at [732, 197] on div "h ero.moveUp press enter h ero.moveDown press enter h ero.moveLeft press enter …" at bounding box center [731, 202] width 245 height 195
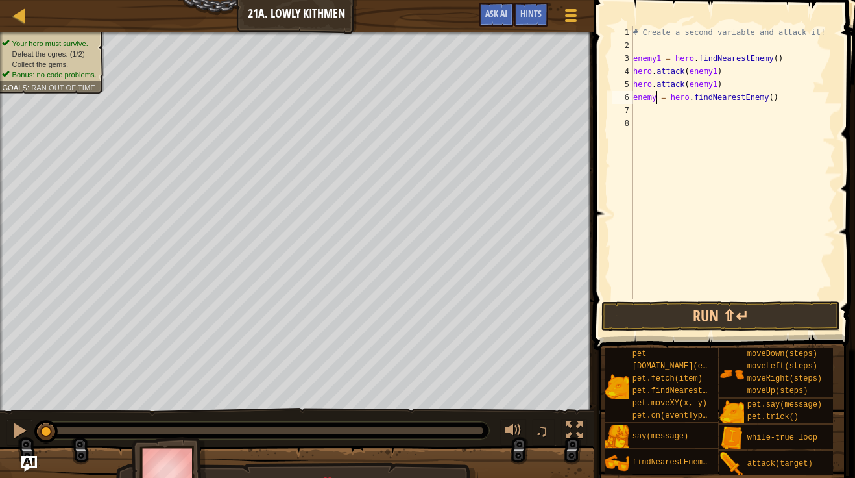
click at [657, 99] on div "# Create a second variable and attack it! enemy1 = hero . findNearestEnemy ( ) …" at bounding box center [733, 175] width 205 height 298
type textarea "enemy2 = hero.findNearestEnemy()"
click at [659, 109] on div "# Create a second variable and attack it! enemy1 = hero . findNearestEnemy ( ) …" at bounding box center [733, 175] width 205 height 298
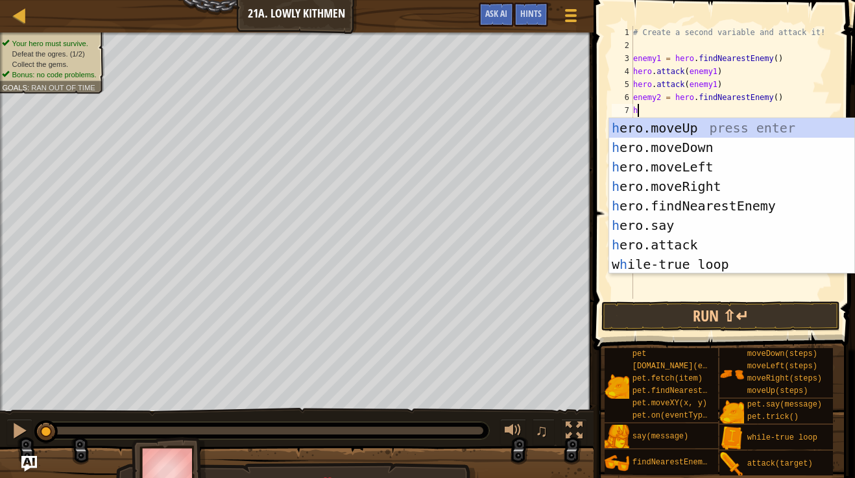
scroll to position [6, 1]
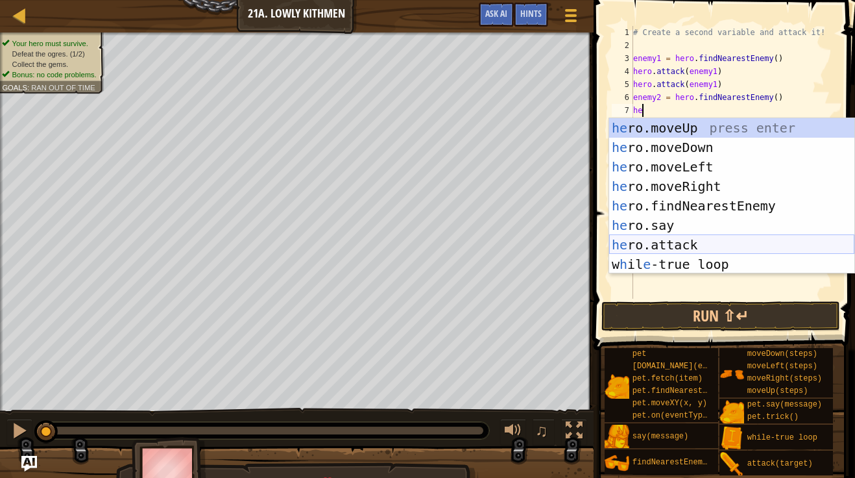
click at [694, 244] on div "he ro.moveUp press enter he ro.moveDown press enter he ro.moveLeft press enter …" at bounding box center [731, 215] width 245 height 195
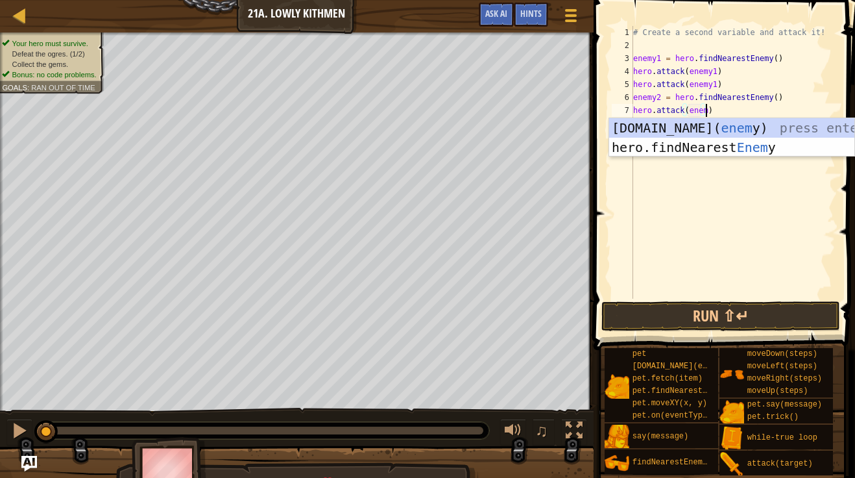
scroll to position [6, 11]
type textarea "hero.attack(enemy2)"
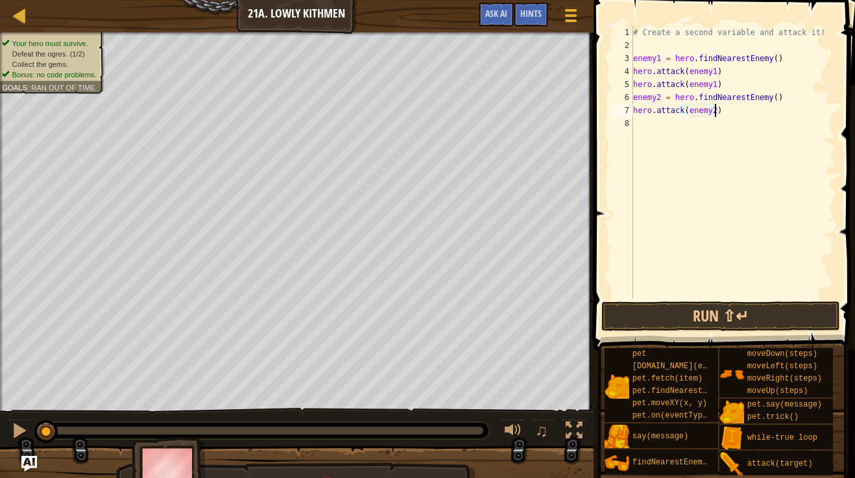
scroll to position [6, 12]
click at [660, 127] on div "# Create a second variable and attack it! enemy1 = hero . findNearestEnemy ( ) …" at bounding box center [733, 175] width 205 height 298
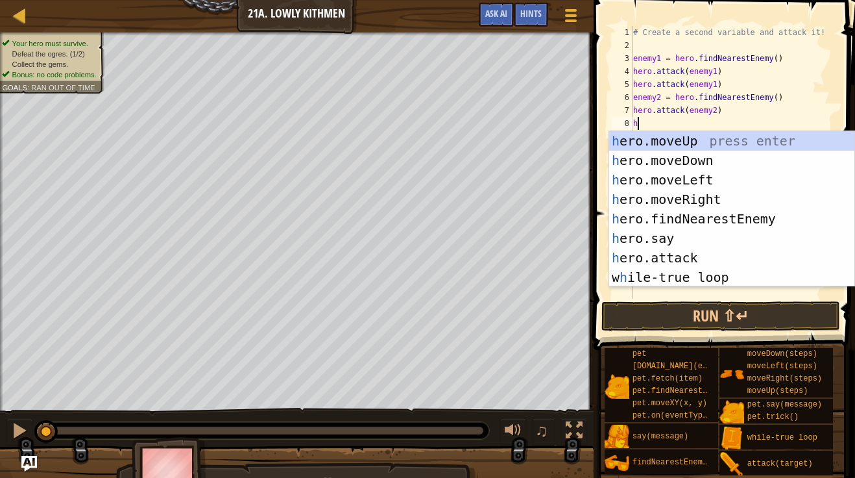
scroll to position [6, 1]
click at [706, 258] on div "her o.moveUp press enter her o.moveDown press enter her o.moveLeft press enter …" at bounding box center [731, 228] width 245 height 195
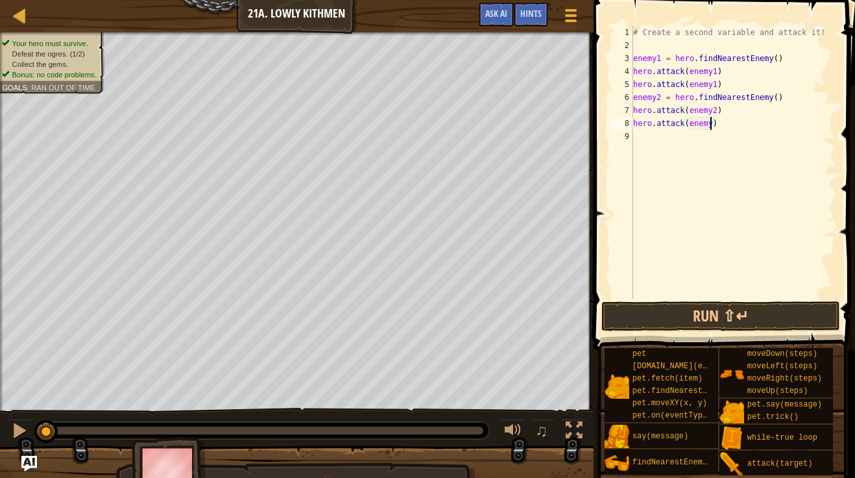
type textarea "hero.attack(enemy2)"
click at [668, 135] on div "# Create a second variable and attack it! enemy1 = hero . findNearestEnemy ( ) …" at bounding box center [733, 175] width 205 height 298
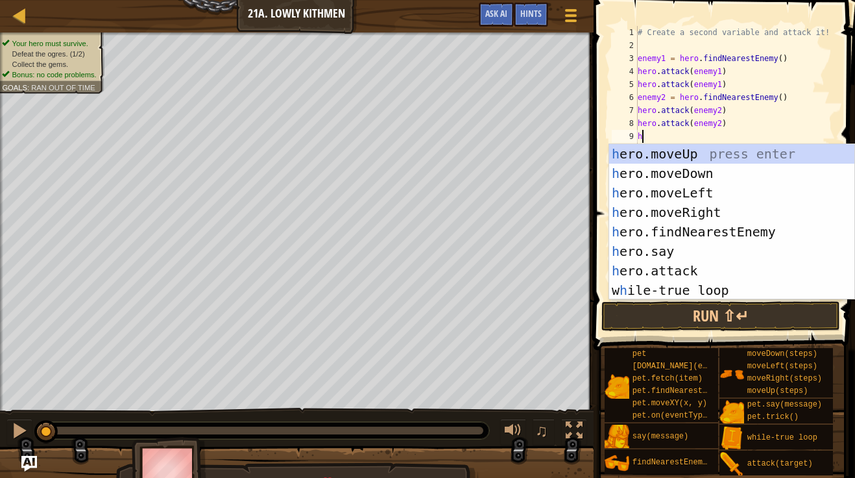
type textarea "he"
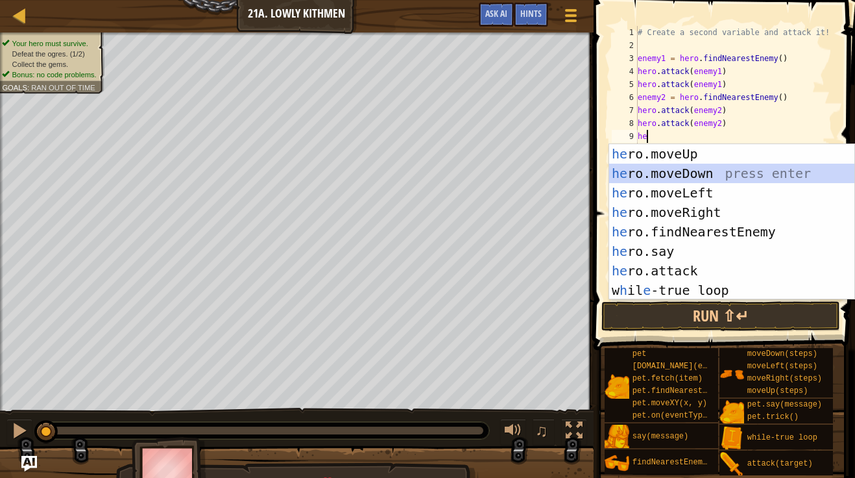
click at [719, 182] on div "he ro.moveUp press enter he ro.moveDown press enter he ro.moveLeft press enter …" at bounding box center [731, 241] width 245 height 195
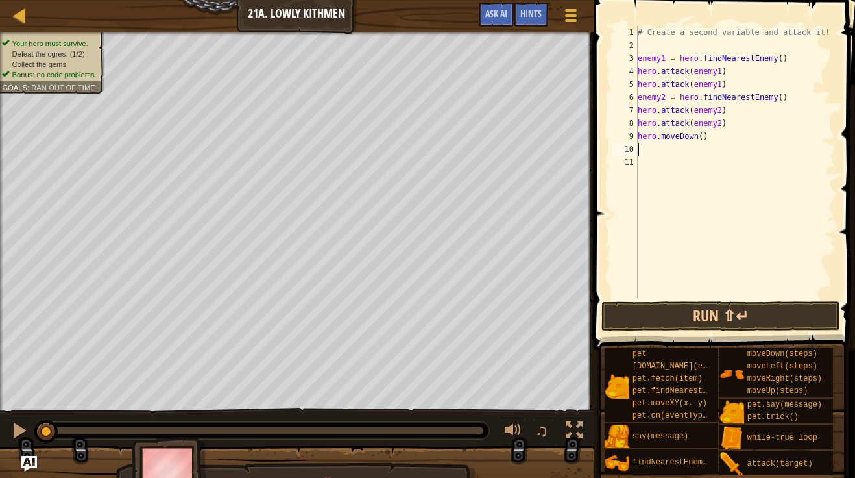
type textarea "h"
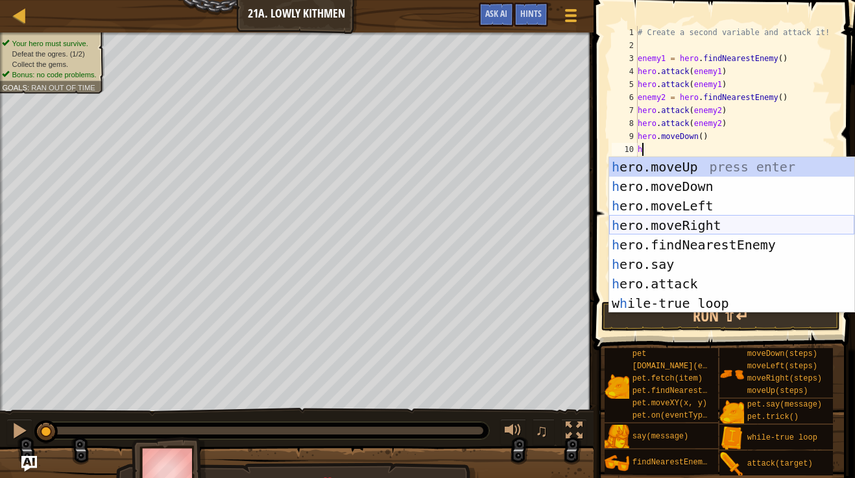
click at [742, 227] on div "h ero.moveUp press enter h ero.moveDown press enter h ero.moveLeft press enter …" at bounding box center [731, 254] width 245 height 195
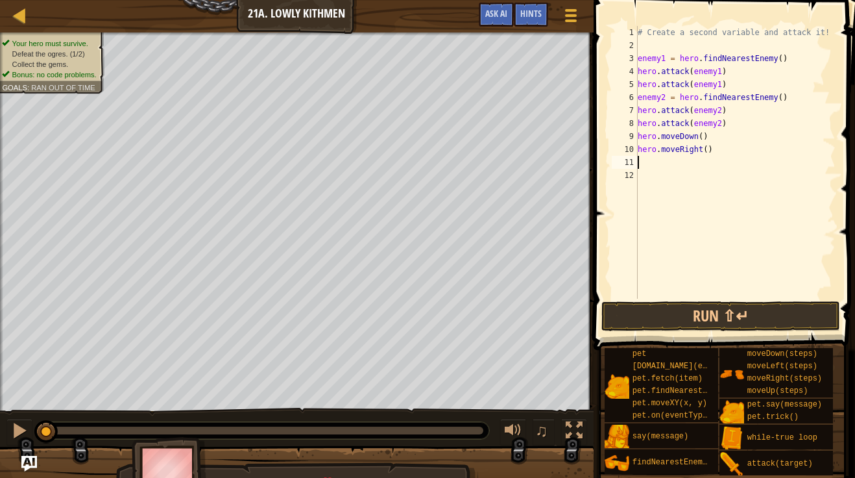
click at [706, 152] on div "# Create a second variable and attack it! enemy1 = hero . findNearestEnemy ( ) …" at bounding box center [735, 175] width 200 height 298
type textarea "hero.moveRight(2)"
click at [768, 320] on button "Run ⇧↵" at bounding box center [720, 316] width 239 height 30
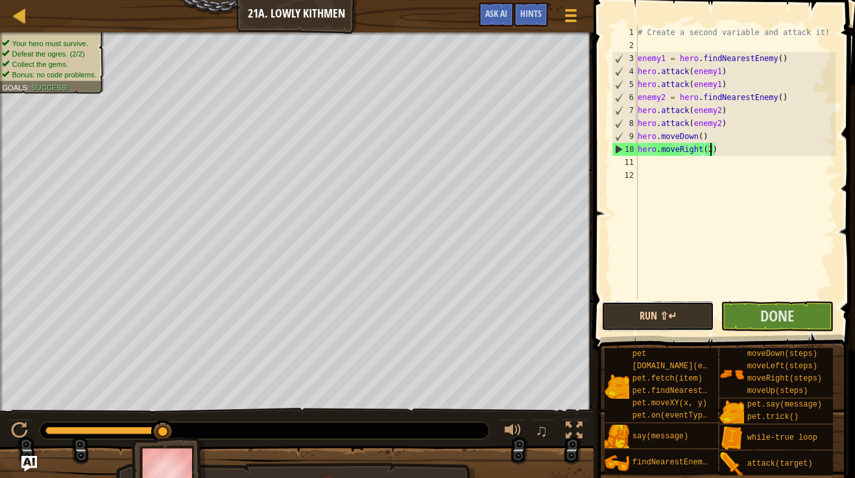
click at [670, 313] on button "Run ⇧↵" at bounding box center [657, 316] width 113 height 30
click at [753, 315] on button "Done" at bounding box center [777, 316] width 113 height 30
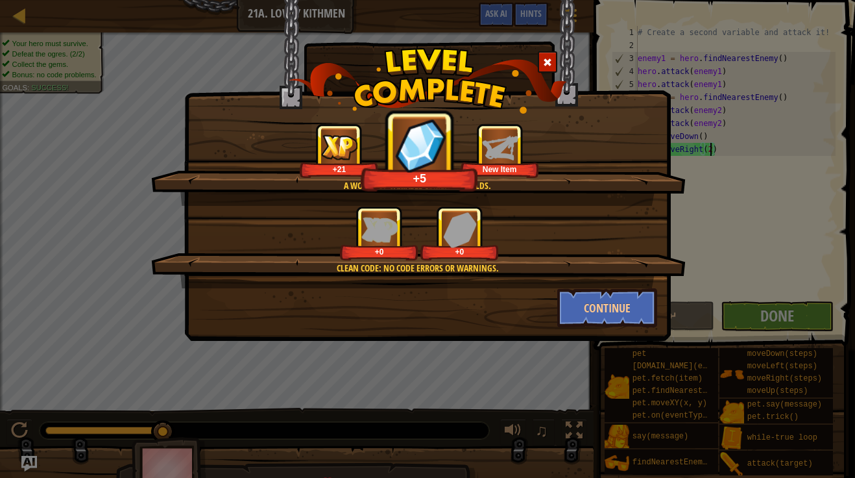
click at [533, 300] on div "Continue" at bounding box center [427, 307] width 479 height 39
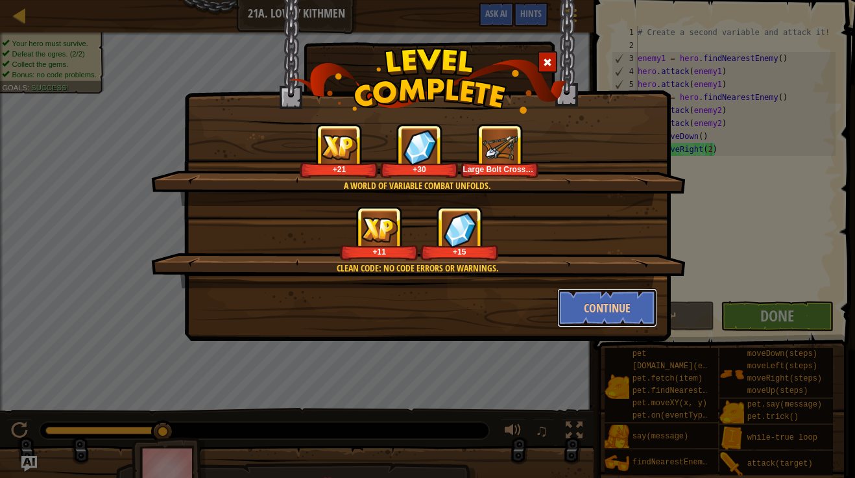
click at [570, 309] on button "Continue" at bounding box center [607, 307] width 101 height 39
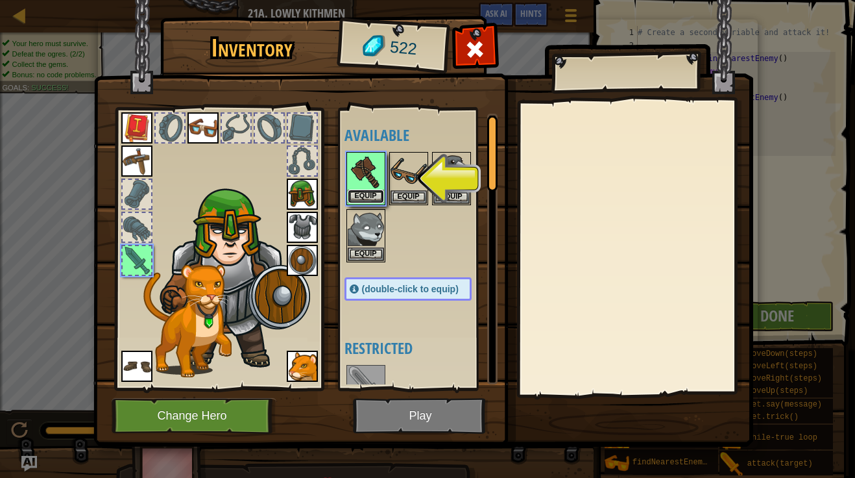
click at [368, 196] on button "Equip" at bounding box center [366, 196] width 36 height 14
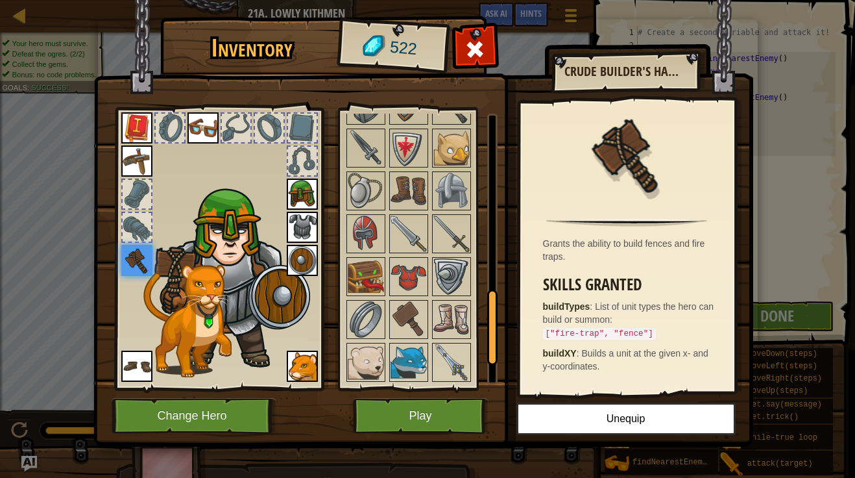
scroll to position [686, 0]
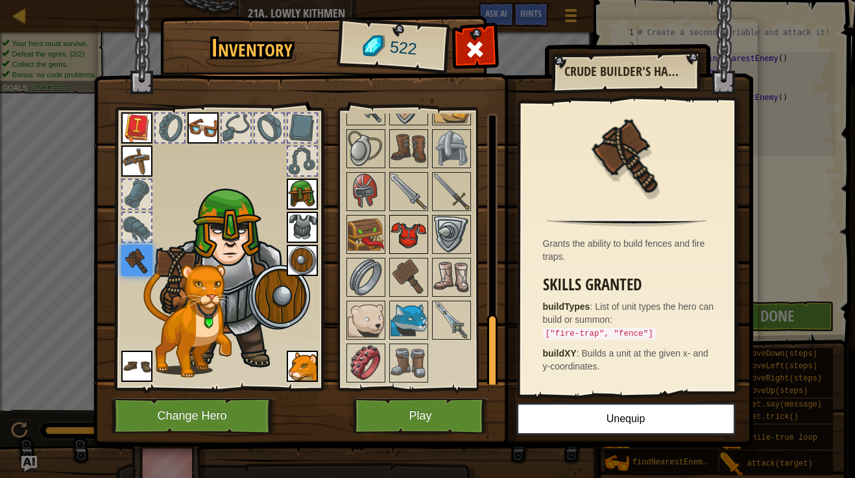
click at [406, 220] on img at bounding box center [409, 234] width 36 height 36
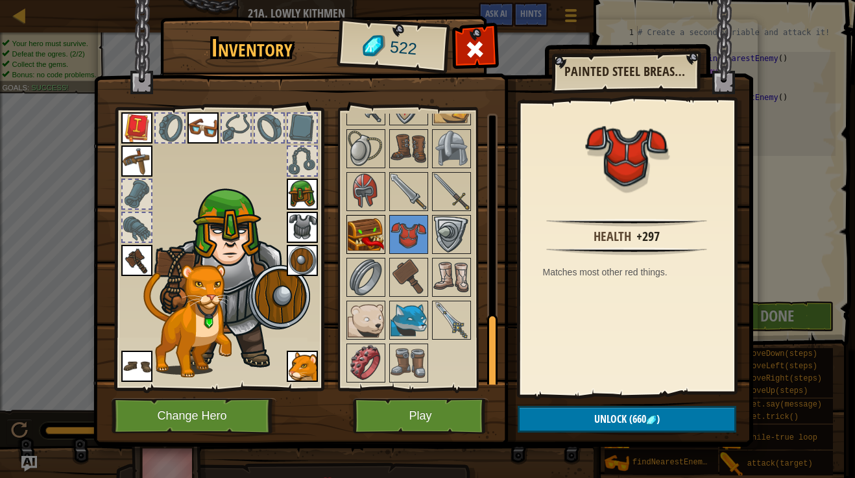
click at [372, 237] on img at bounding box center [366, 234] width 36 height 36
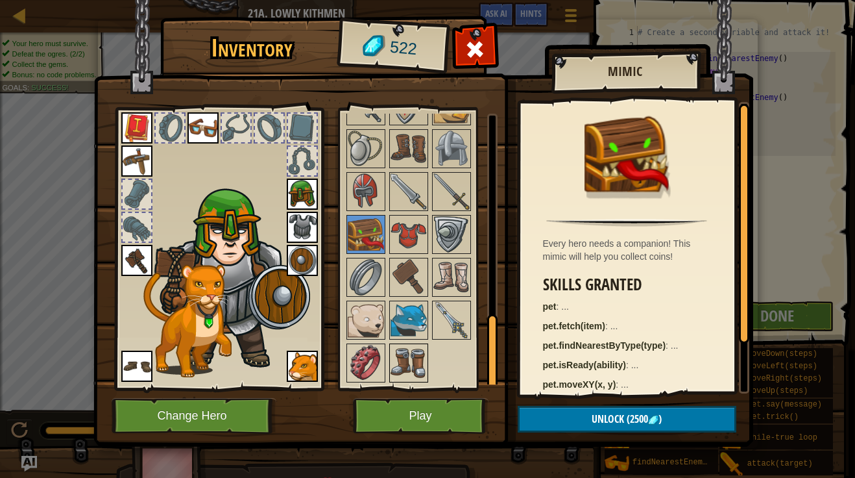
click at [411, 358] on img at bounding box center [409, 363] width 36 height 36
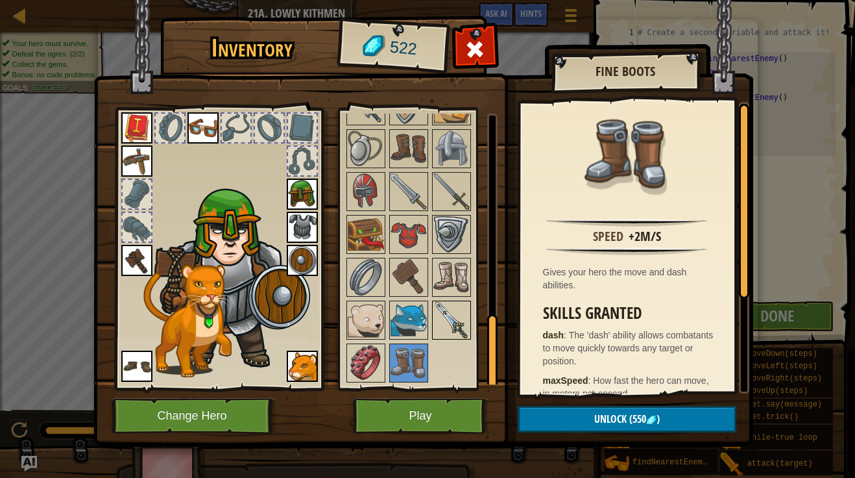
click at [450, 327] on img at bounding box center [451, 320] width 36 height 36
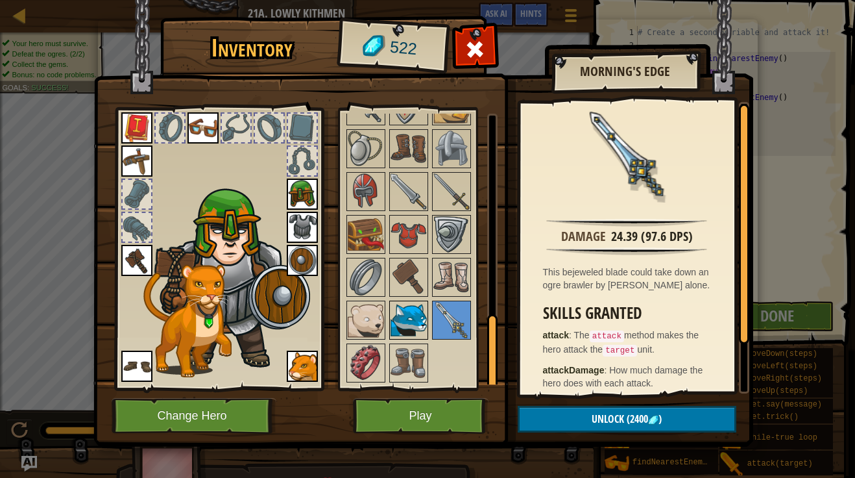
click at [424, 320] on img at bounding box center [409, 320] width 36 height 36
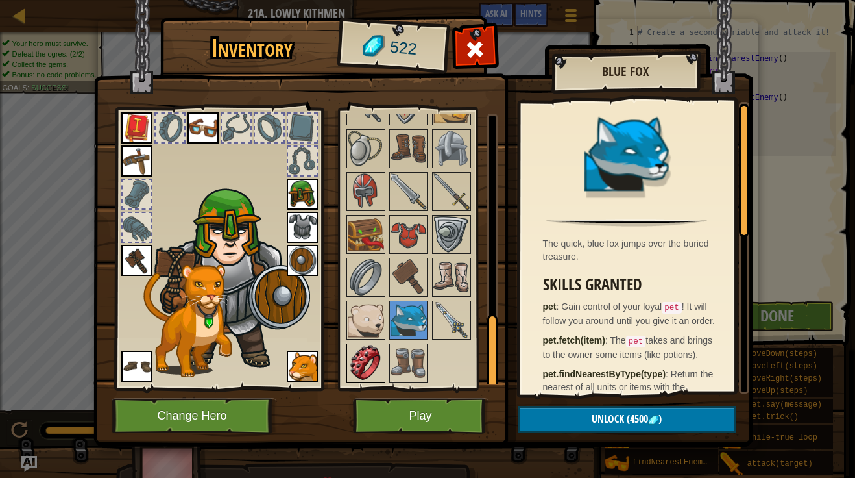
click at [364, 352] on img at bounding box center [366, 363] width 36 height 36
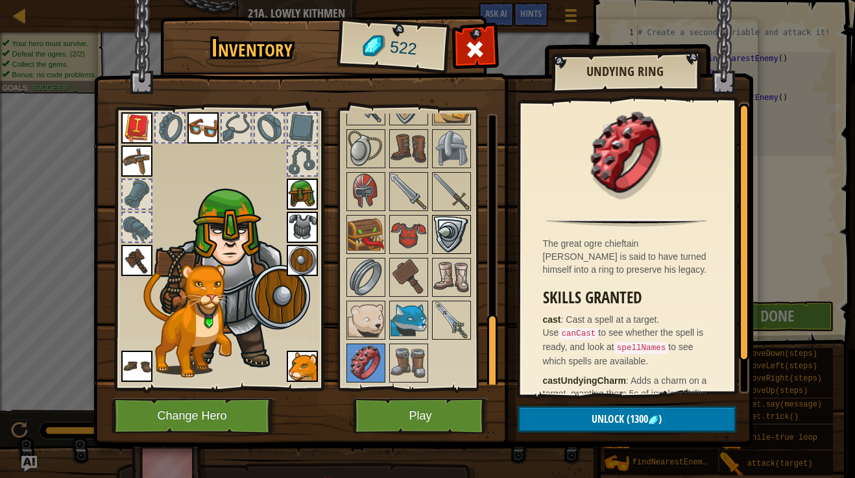
click at [450, 242] on img at bounding box center [451, 234] width 36 height 36
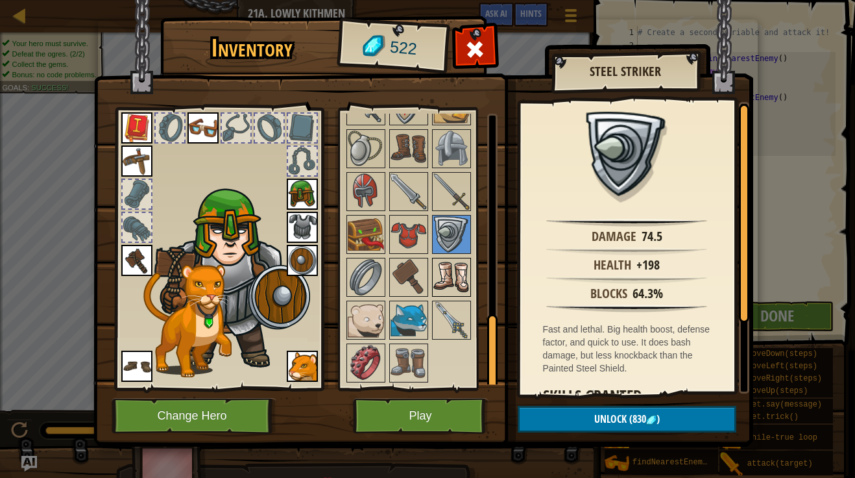
click at [449, 269] on img at bounding box center [451, 277] width 36 height 36
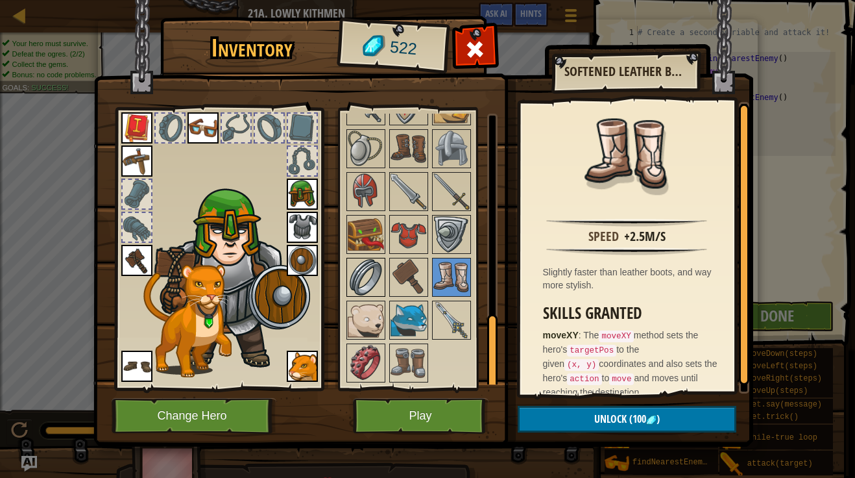
click at [382, 268] on img at bounding box center [366, 277] width 36 height 36
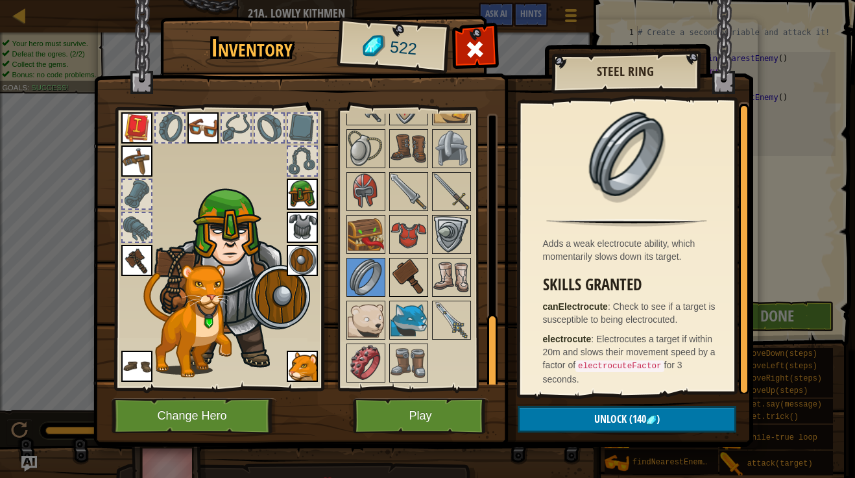
click at [409, 274] on img at bounding box center [409, 277] width 36 height 36
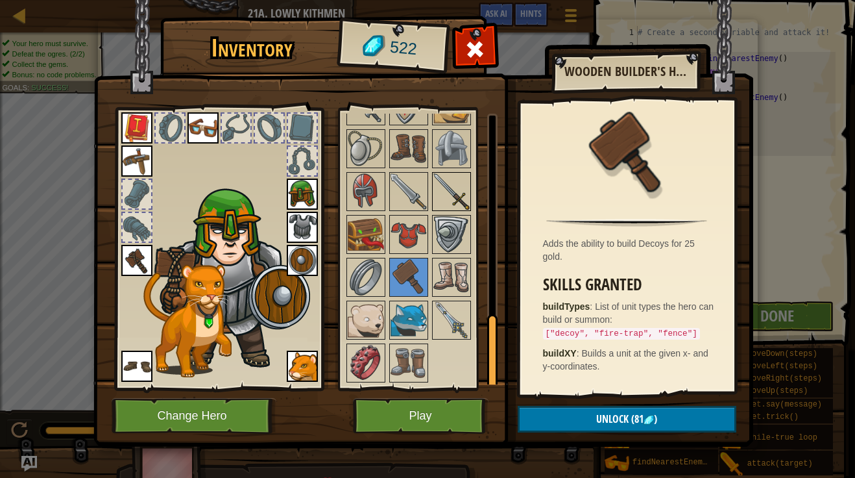
click at [435, 186] on img at bounding box center [451, 191] width 36 height 36
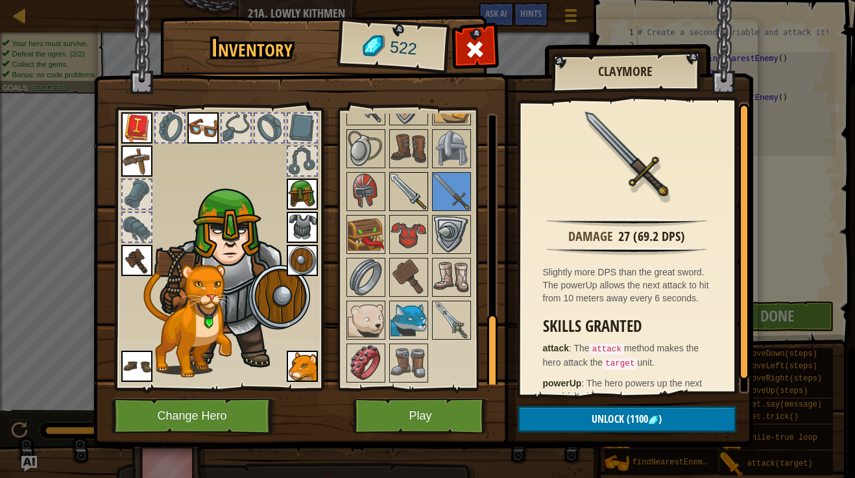
click at [420, 189] on img at bounding box center [409, 191] width 36 height 36
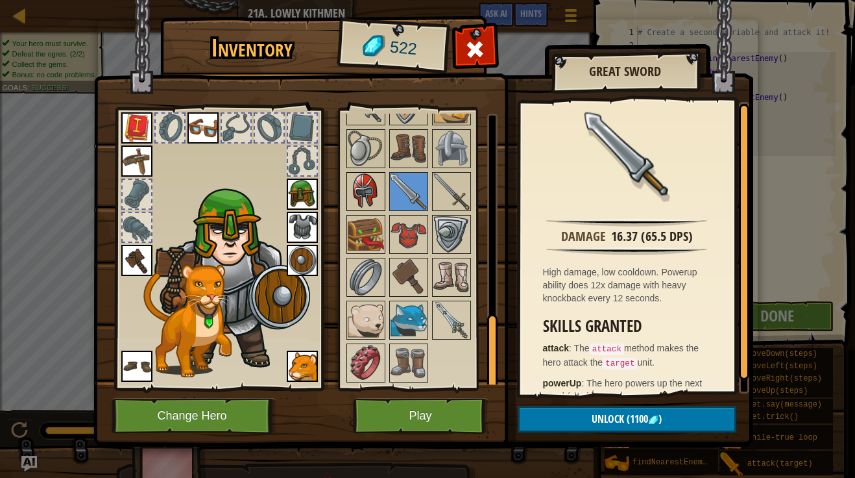
click at [377, 191] on img at bounding box center [366, 191] width 36 height 36
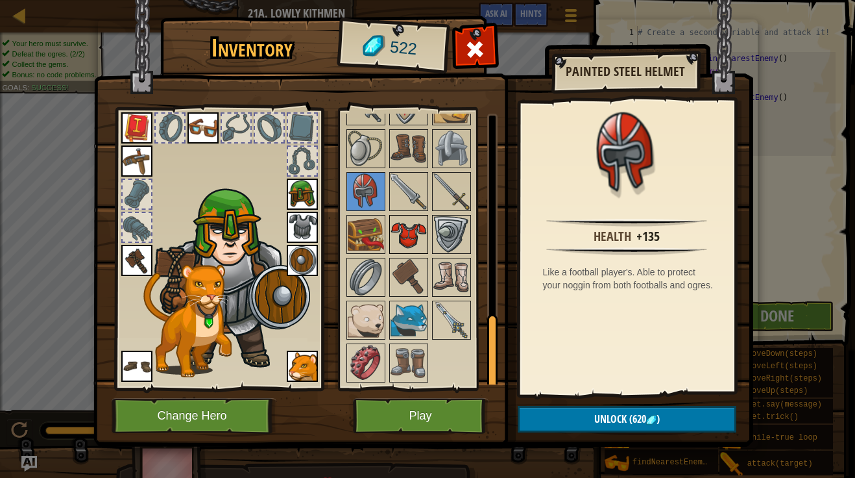
click at [413, 225] on img at bounding box center [409, 234] width 36 height 36
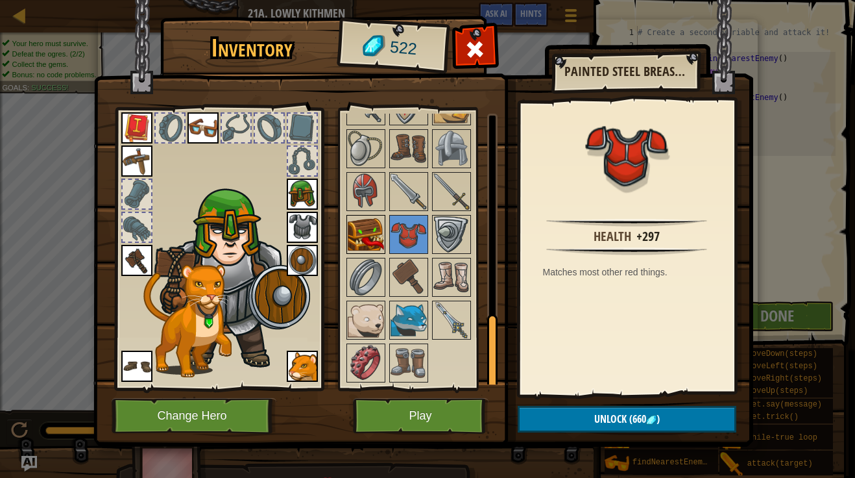
click at [368, 243] on img at bounding box center [366, 234] width 36 height 36
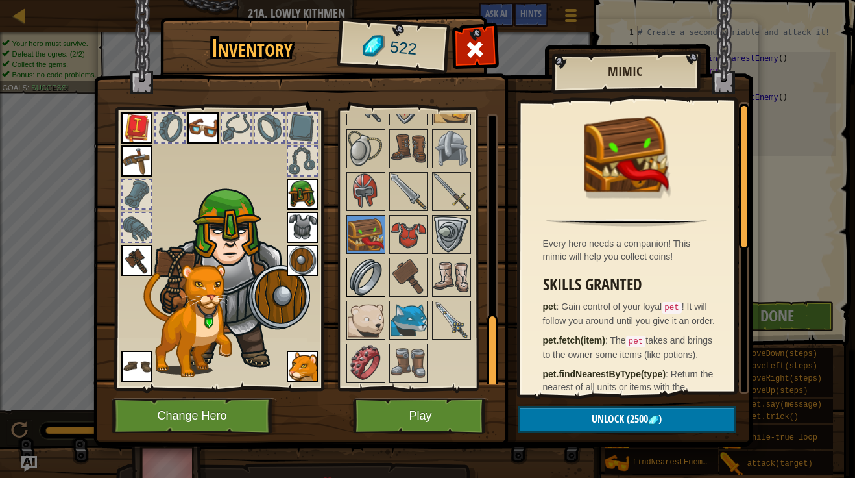
click at [362, 271] on img at bounding box center [366, 277] width 36 height 36
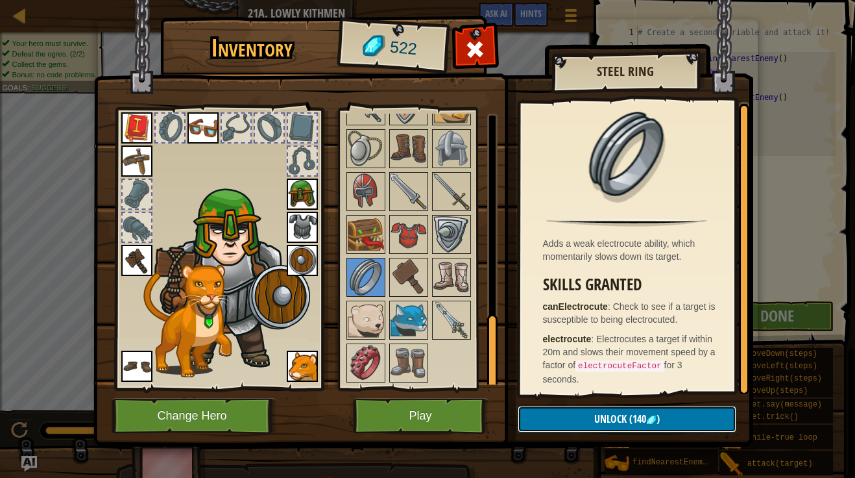
click at [566, 420] on button "Unlock (140 )" at bounding box center [627, 418] width 219 height 27
click at [566, 420] on button "Confirm" at bounding box center [627, 418] width 219 height 27
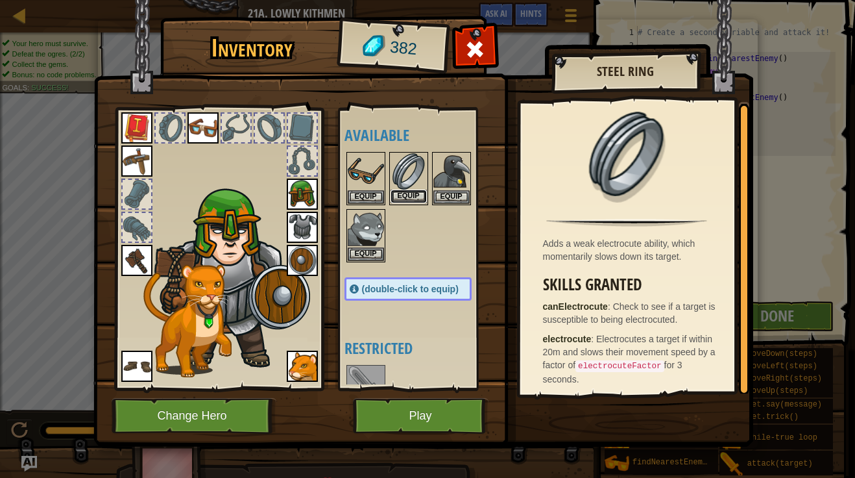
click at [402, 197] on button "Equip" at bounding box center [409, 196] width 36 height 14
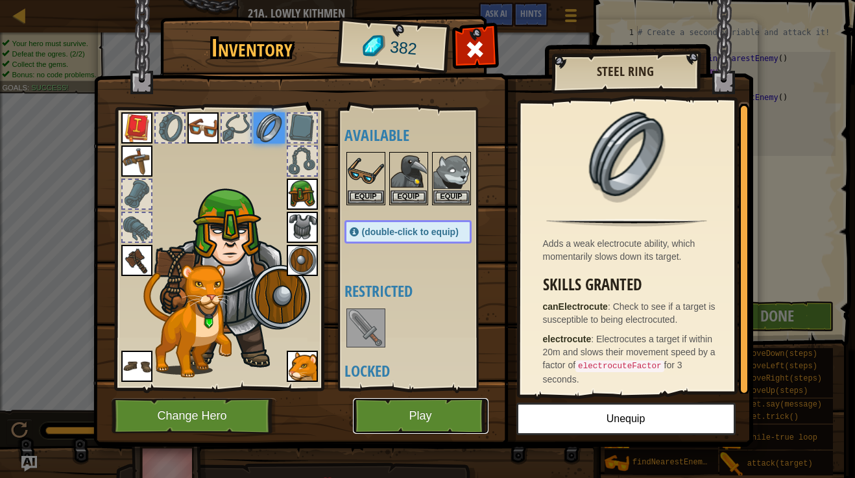
click at [411, 419] on button "Play" at bounding box center [421, 416] width 136 height 36
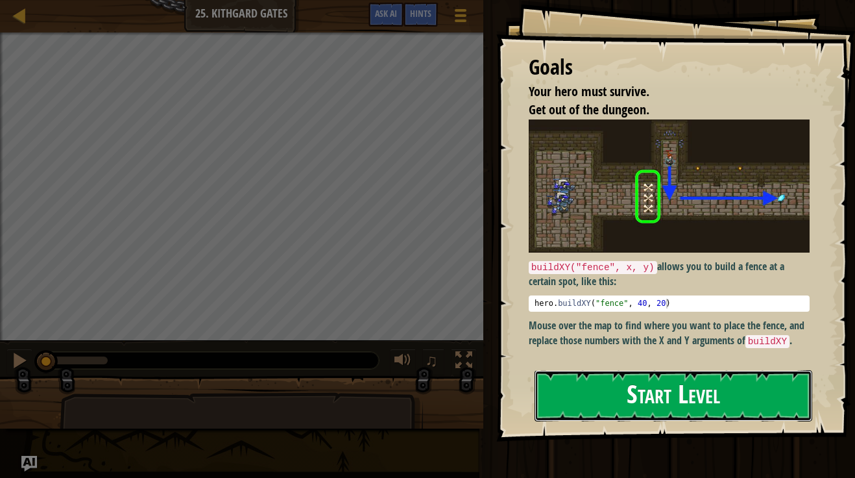
click at [738, 411] on button "Start Level" at bounding box center [674, 395] width 278 height 51
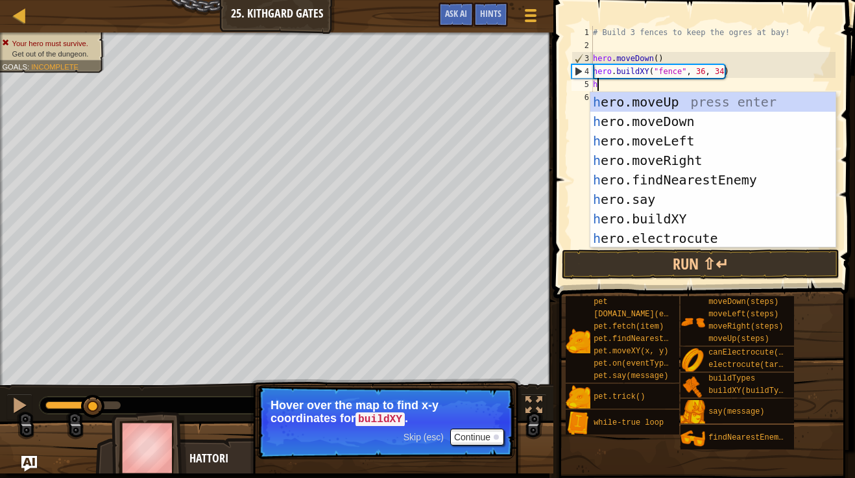
scroll to position [6, 0]
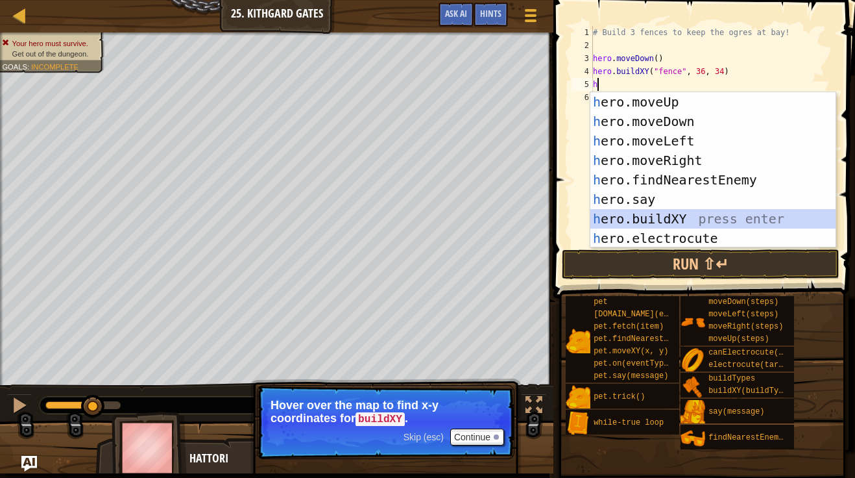
click at [703, 223] on div "h ero.moveUp press enter h ero.moveDown press enter h ero.moveLeft press enter …" at bounding box center [712, 189] width 245 height 195
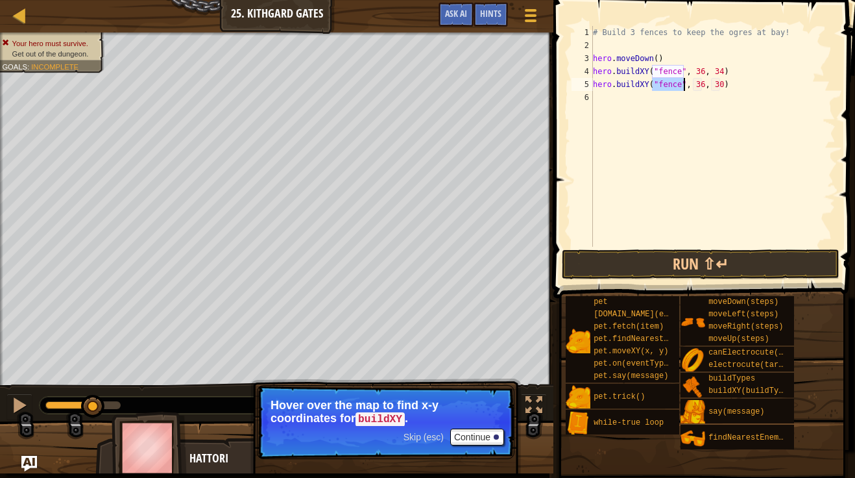
click at [720, 88] on div "# Build 3 fences to keep the ogres at bay! hero . moveDown ( ) hero . buildXY (…" at bounding box center [712, 149] width 245 height 247
type textarea "hero.buildXY("fence", 36, 39)"
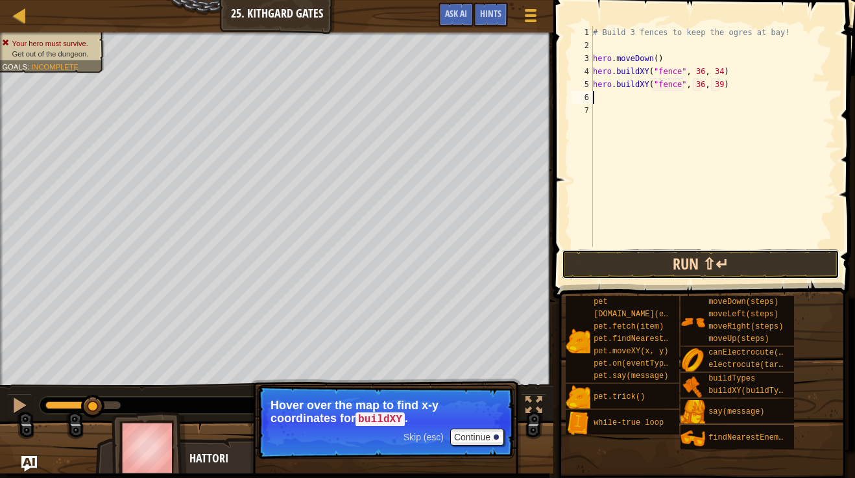
click at [720, 267] on button "Run ⇧↵" at bounding box center [701, 264] width 278 height 30
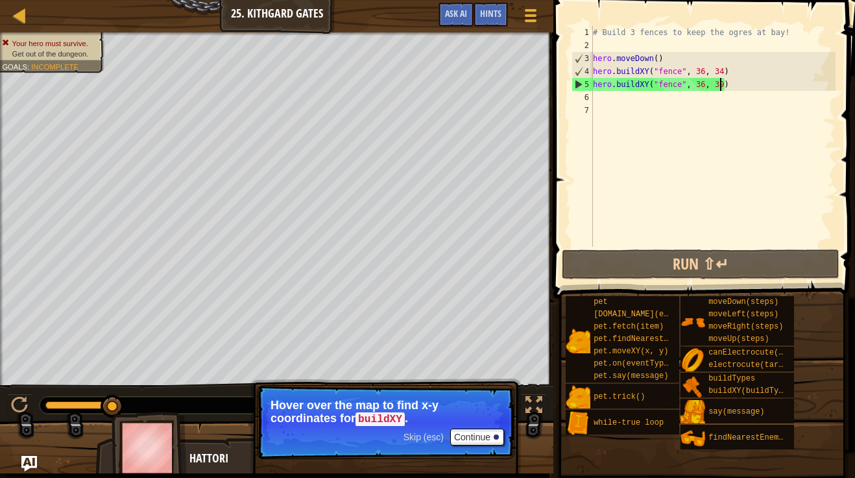
click at [720, 90] on div "# Build 3 fences to keep the ogres at bay! hero . moveDown ( ) hero . buildXY (…" at bounding box center [712, 149] width 245 height 247
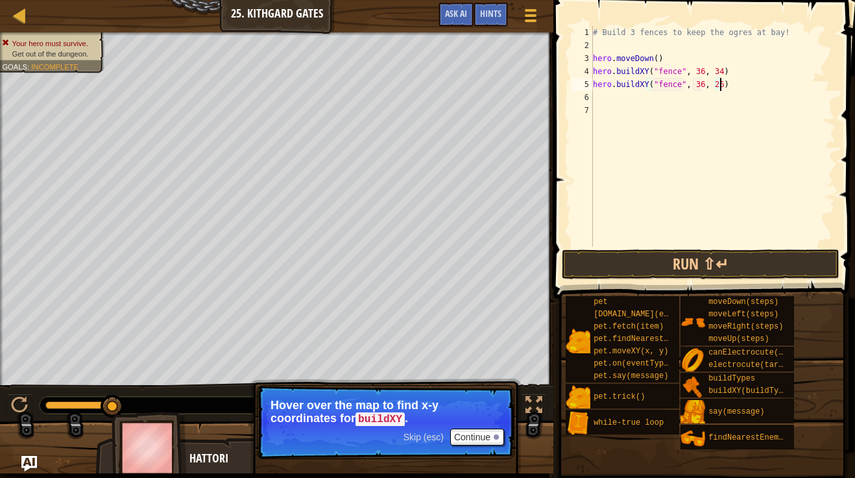
scroll to position [6, 18]
type textarea "hero.buildXY("fence", 36, 26)"
click at [727, 260] on button "Run ⇧↵" at bounding box center [701, 264] width 278 height 30
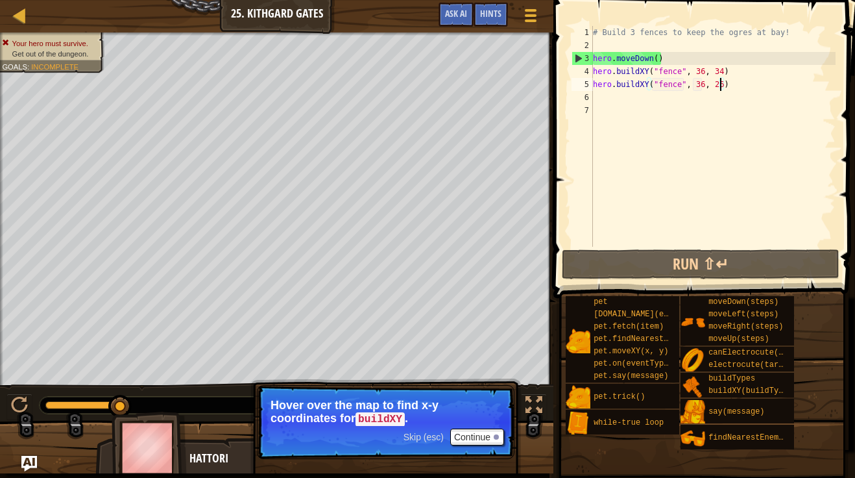
click at [612, 100] on div "# Build 3 fences to keep the ogres at bay! hero . moveDown ( ) hero . buildXY (…" at bounding box center [712, 149] width 245 height 247
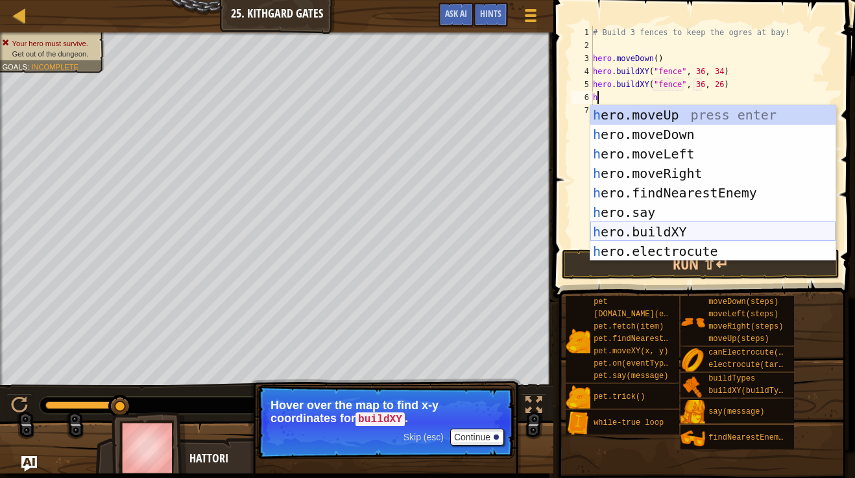
click at [706, 234] on div "h ero.moveUp press enter h ero.moveDown press enter h ero.moveLeft press enter …" at bounding box center [712, 202] width 245 height 195
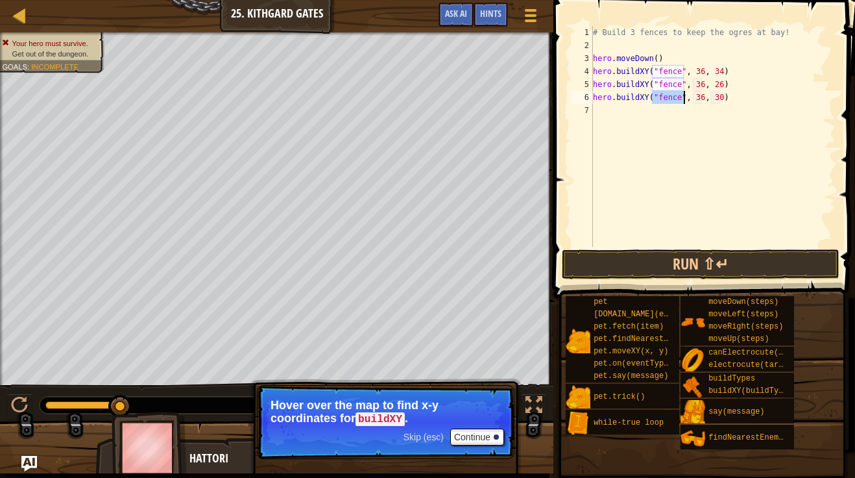
click at [720, 99] on div "# Build 3 fences to keep the ogres at bay! hero . moveDown ( ) hero . buildXY (…" at bounding box center [712, 149] width 245 height 247
type textarea "hero.buildXY("fence", 36, 32)"
click at [644, 247] on span at bounding box center [706, 130] width 312 height 336
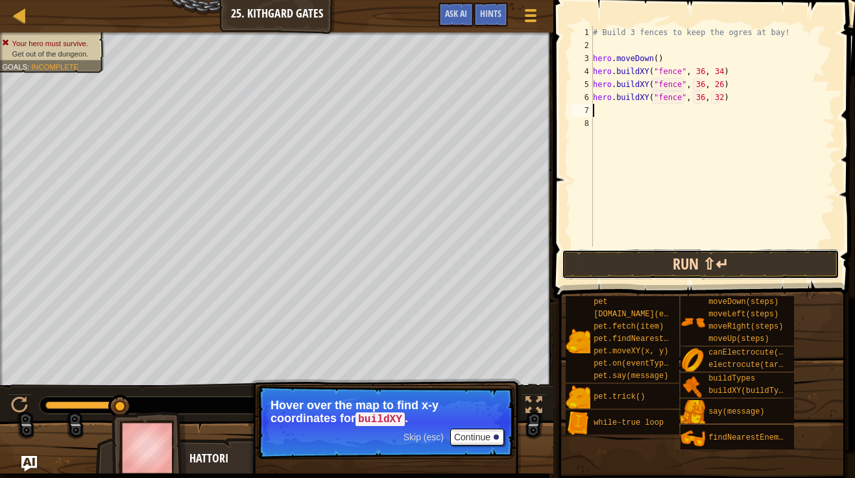
click at [635, 257] on button "Run ⇧↵" at bounding box center [701, 264] width 278 height 30
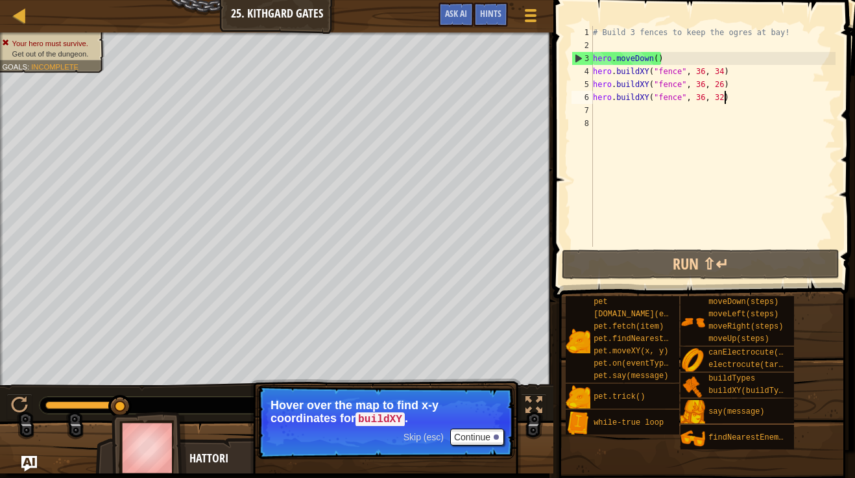
click at [754, 101] on div "# Build 3 fences to keep the ogres at bay! hero . moveDown ( ) hero . buildXY (…" at bounding box center [712, 149] width 245 height 247
click at [629, 99] on div "# Build 3 fences to keep the ogres at bay! hero . moveDown ( ) hero . buildXY (…" at bounding box center [712, 149] width 245 height 247
click at [720, 88] on div "# Build 3 fences to keep the ogres at bay! hero . moveDown ( ) hero . buildXY (…" at bounding box center [712, 149] width 245 height 247
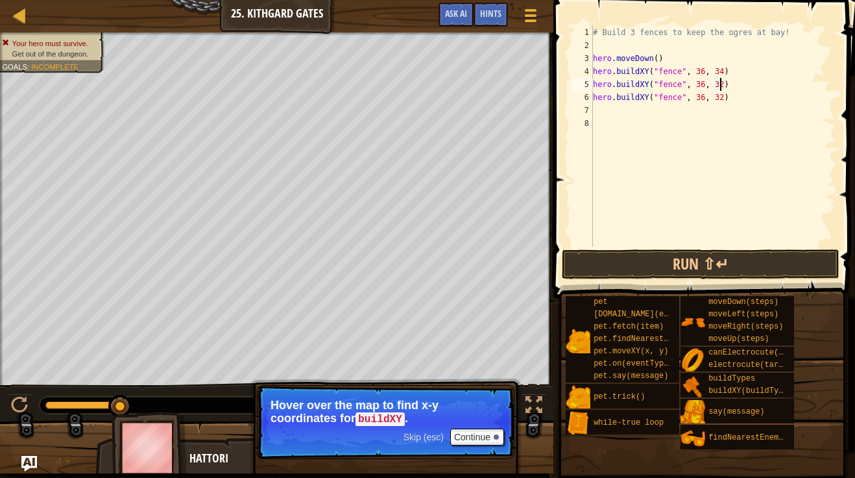
scroll to position [6, 18]
click at [720, 102] on div "# Build 3 fences to keep the ogres at bay! hero . moveDown ( ) hero . buildXY (…" at bounding box center [712, 149] width 245 height 247
type textarea "hero.buildXY("fence", 36, 26)"
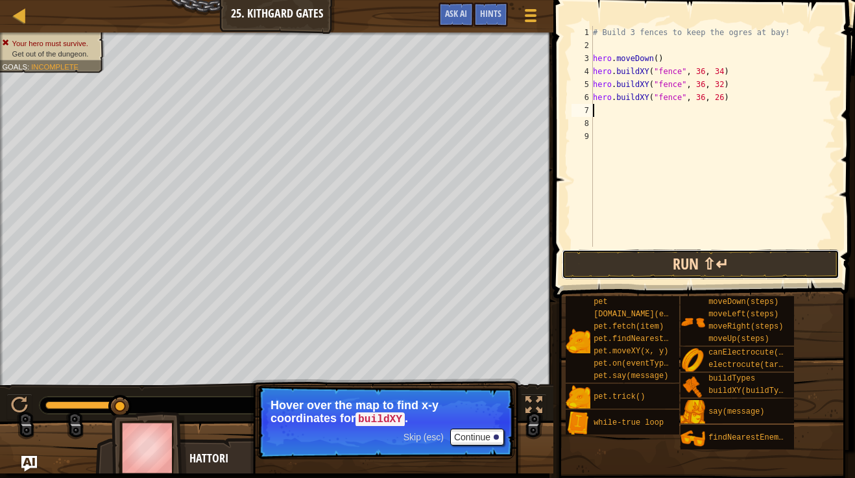
click at [777, 259] on button "Run ⇧↵" at bounding box center [701, 264] width 278 height 30
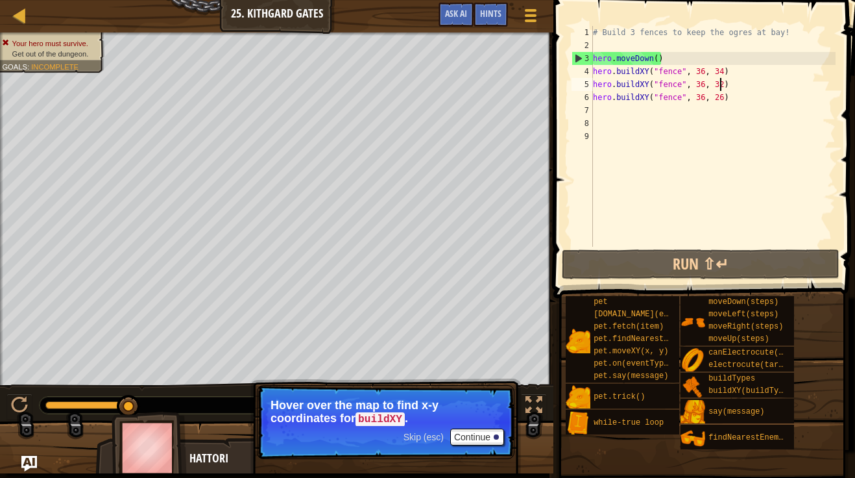
click at [719, 86] on div "# Build 3 fences to keep the ogres at bay! hero . moveDown ( ) hero . buildXY (…" at bounding box center [712, 149] width 245 height 247
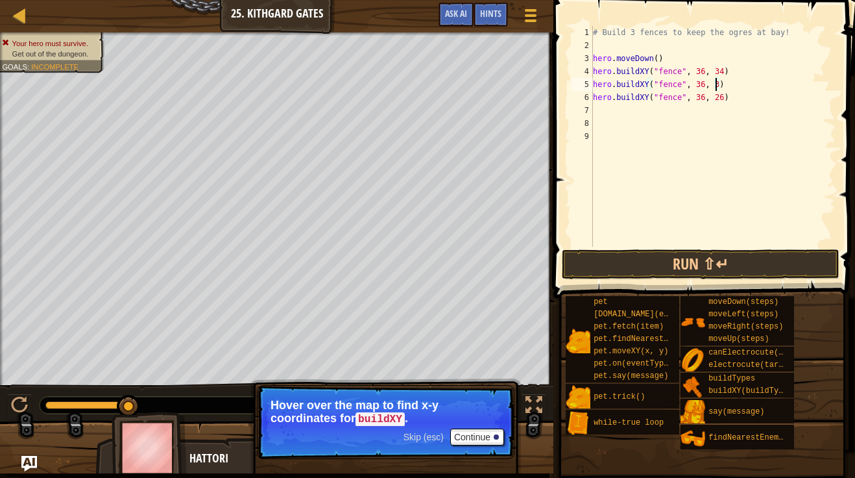
type textarea "hero.buildXY("fence", 36, 31)"
click at [756, 264] on button "Run ⇧↵" at bounding box center [701, 264] width 278 height 30
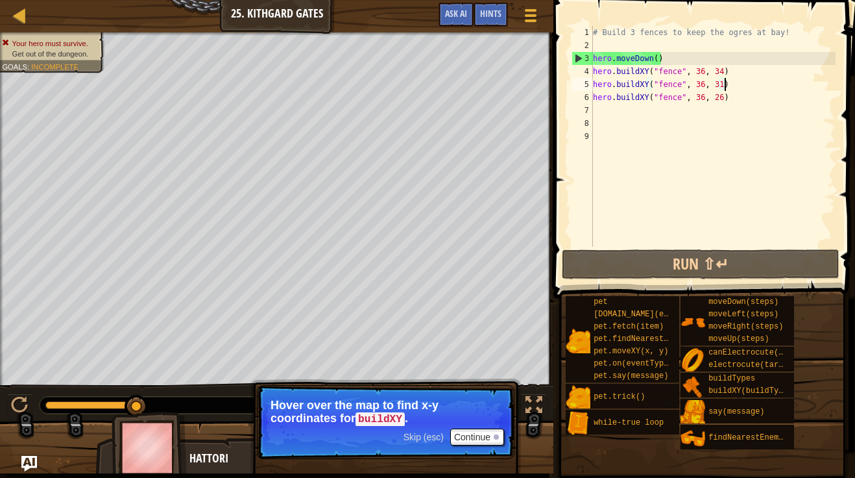
click at [602, 114] on div "# Build 3 fences to keep the ogres at bay! hero . moveDown ( ) hero . buildXY (…" at bounding box center [712, 149] width 245 height 247
type textarea "h"
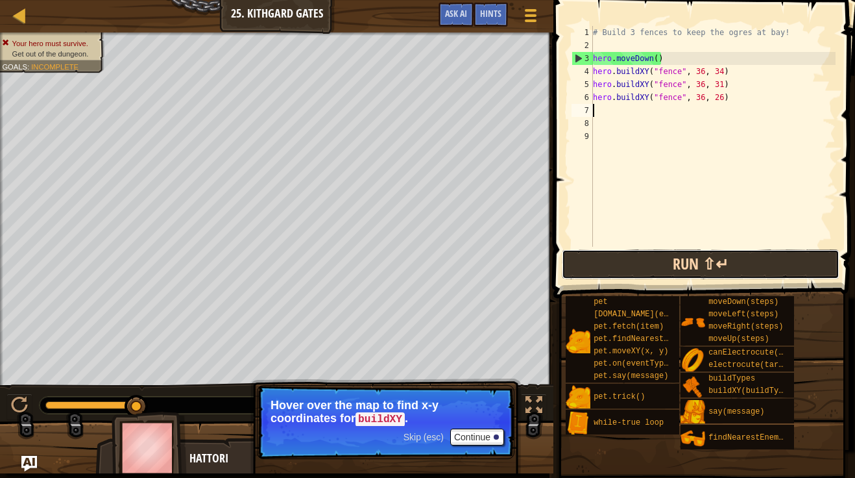
click at [645, 252] on button "Run ⇧↵" at bounding box center [701, 264] width 278 height 30
click at [657, 266] on button "Run ⇧↵" at bounding box center [701, 264] width 278 height 30
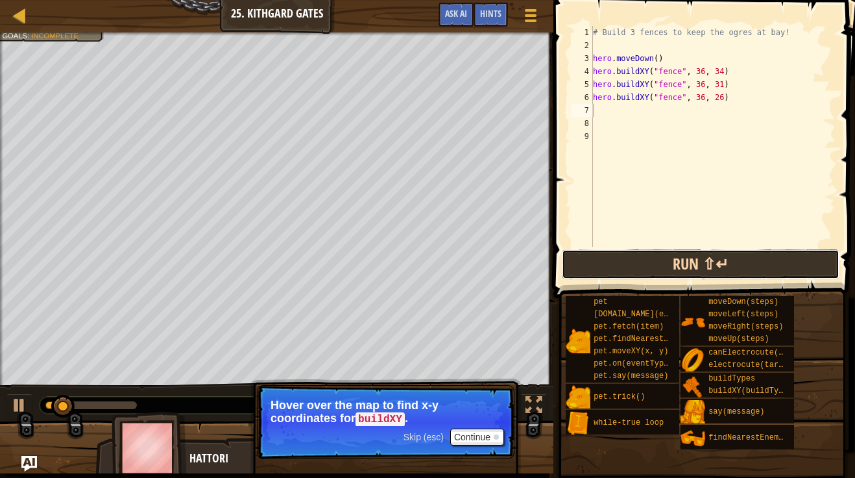
click at [652, 267] on button "Run ⇧↵" at bounding box center [701, 264] width 278 height 30
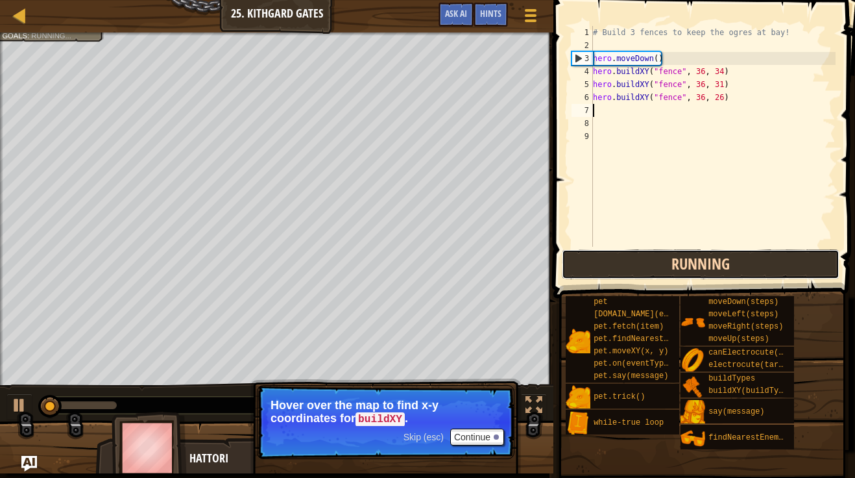
click at [652, 267] on button "Running" at bounding box center [701, 264] width 278 height 30
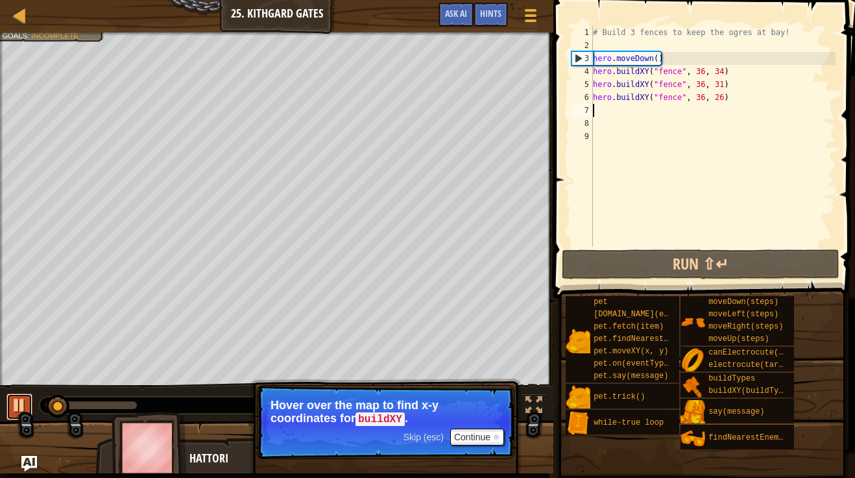
click at [14, 408] on div at bounding box center [19, 404] width 17 height 17
click at [720, 86] on div "# Build 3 fences to keep the ogres at bay! hero . moveDown ( ) hero . buildXY (…" at bounding box center [712, 149] width 245 height 247
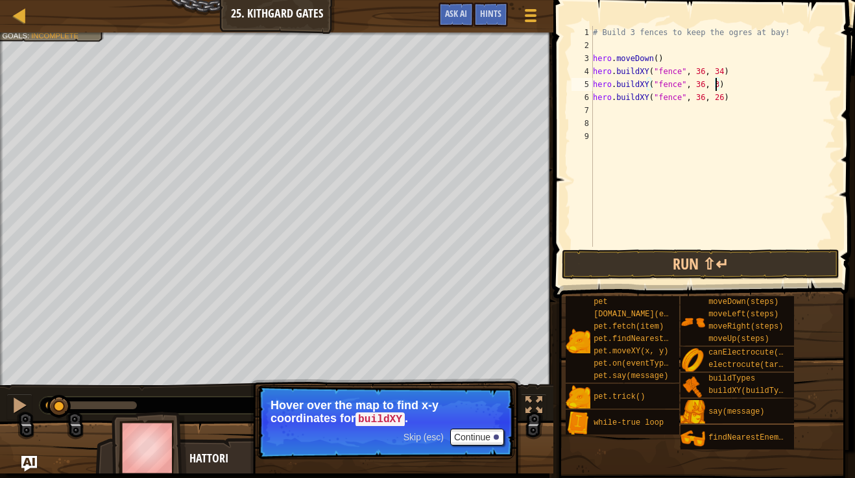
scroll to position [6, 18]
click at [719, 100] on div "# Build 3 fences to keep the ogres at bay! hero . moveDown ( ) hero . buildXY (…" at bounding box center [712, 149] width 245 height 247
type textarea "hero.buildXY("fence", 36, 27)"
click at [733, 259] on button "Run ⇧↵" at bounding box center [701, 264] width 278 height 30
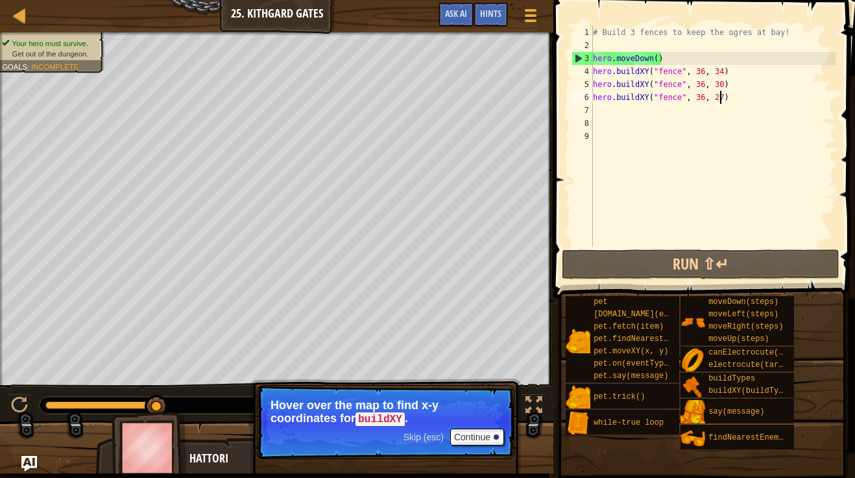
click at [614, 112] on div "# Build 3 fences to keep the ogres at bay! hero . moveDown ( ) hero . buildXY (…" at bounding box center [712, 149] width 245 height 247
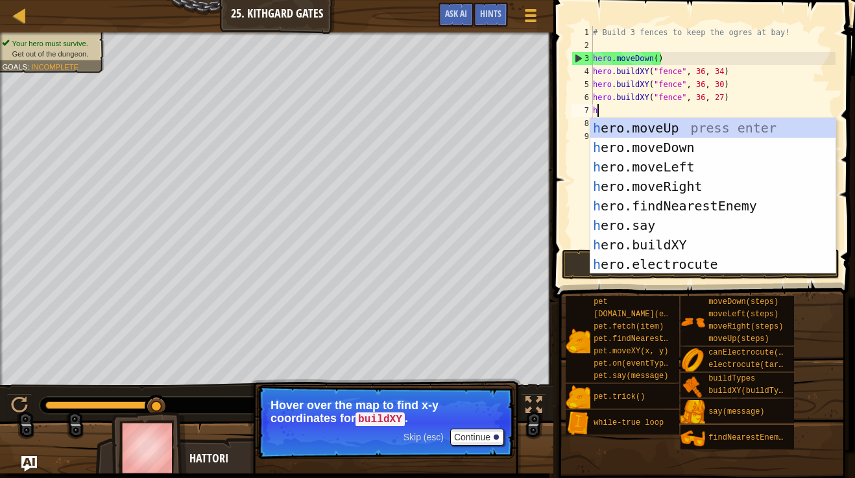
type textarea "her"
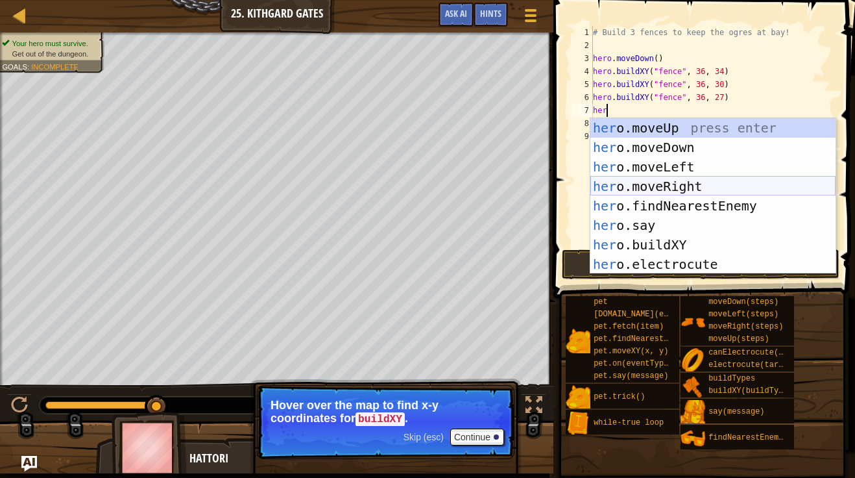
click at [692, 184] on div "her o.moveUp press enter her o.moveDown press enter her o.moveLeft press enter …" at bounding box center [712, 215] width 245 height 195
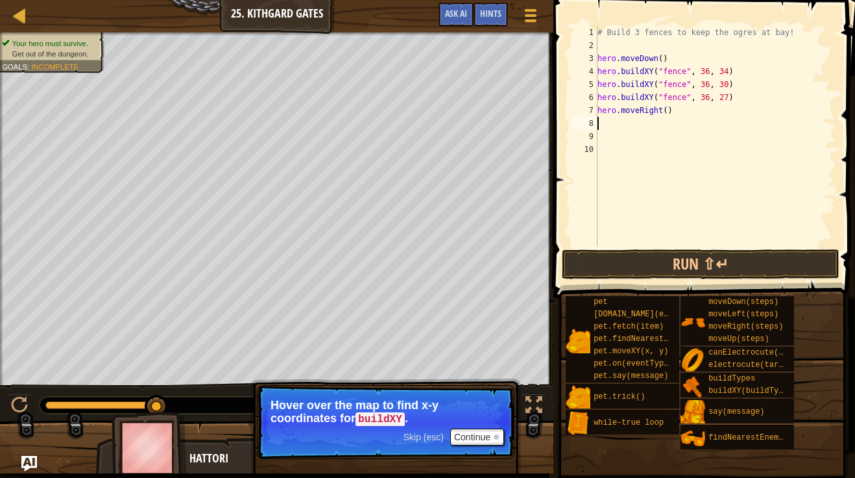
scroll to position [6, 0]
click at [666, 114] on div "# Build 3 fences to keep the ogres at bay! hero . moveDown ( ) hero . buildXY (…" at bounding box center [715, 149] width 241 height 247
type textarea "hero.moveRight(10)"
click at [707, 268] on button "Run ⇧↵" at bounding box center [701, 264] width 278 height 30
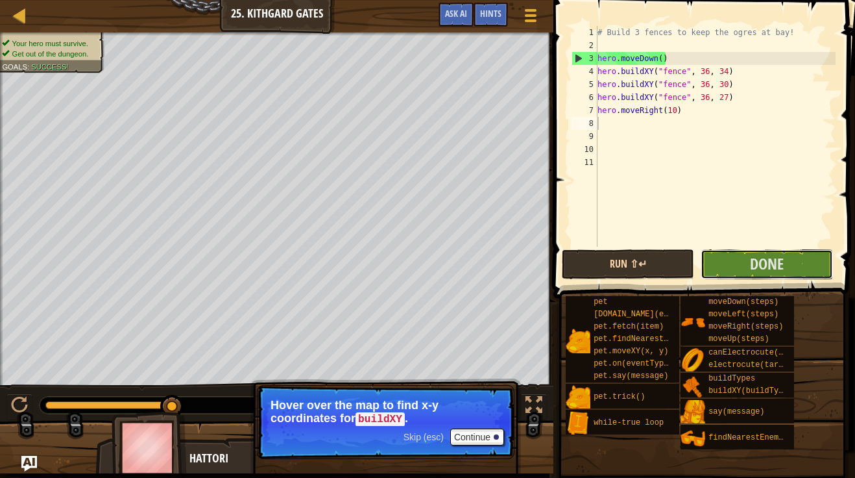
click at [707, 268] on button "Done" at bounding box center [767, 264] width 132 height 30
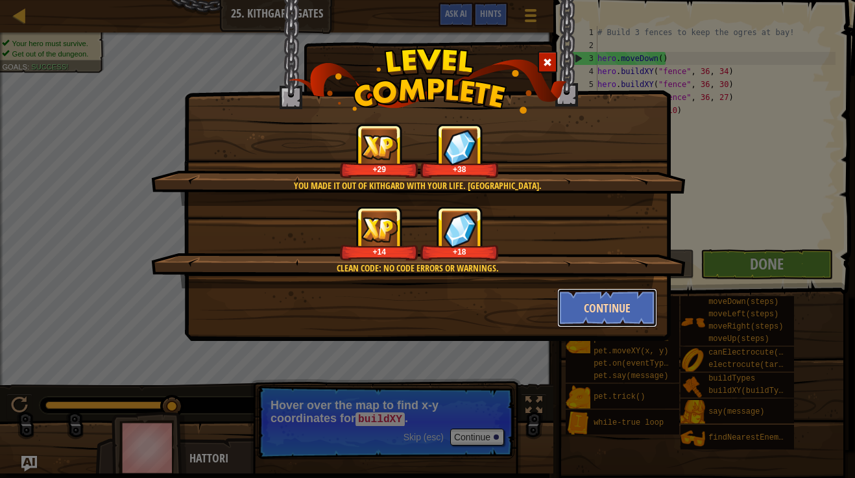
click at [592, 315] on button "Continue" at bounding box center [607, 307] width 101 height 39
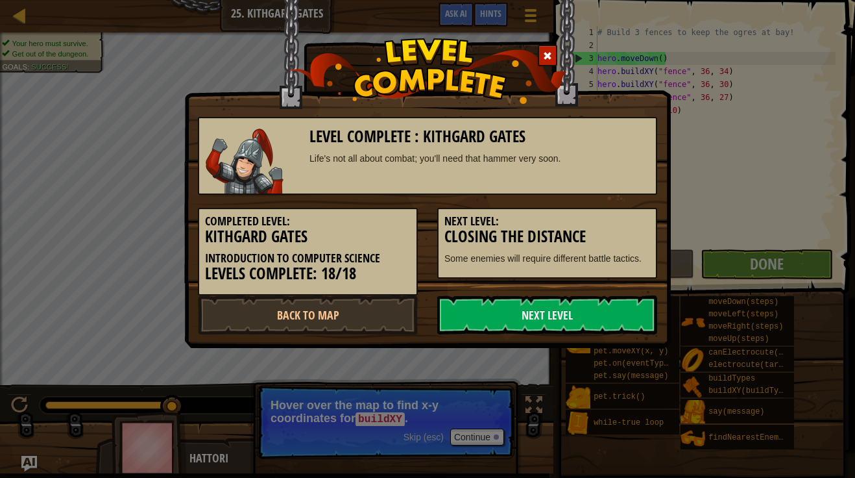
click at [592, 315] on link "Next Level" at bounding box center [547, 314] width 220 height 39
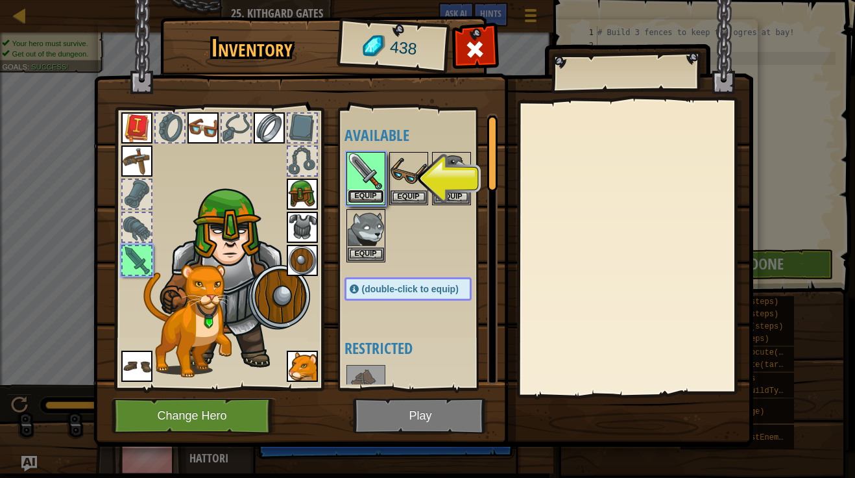
click at [369, 192] on button "Equip" at bounding box center [366, 196] width 36 height 14
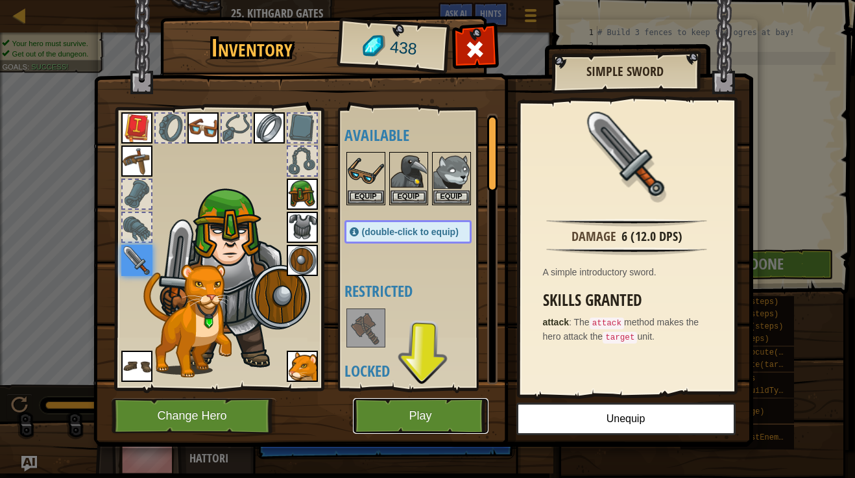
click at [397, 415] on button "Play" at bounding box center [421, 416] width 136 height 36
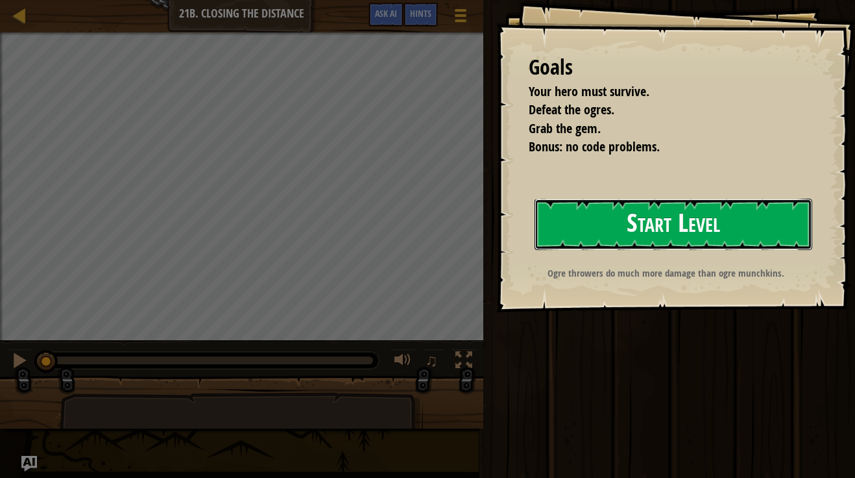
click at [623, 219] on button "Start Level" at bounding box center [674, 224] width 278 height 51
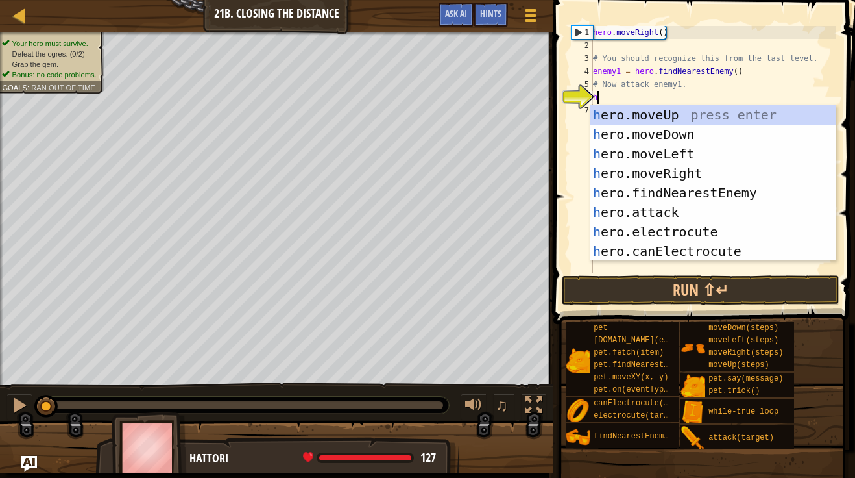
scroll to position [6, 0]
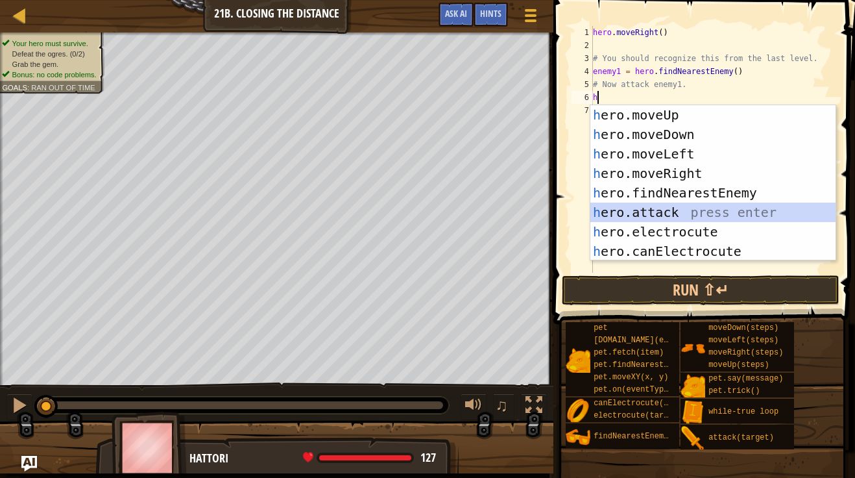
click at [714, 214] on div "h ero.moveUp press enter h ero.moveDown press enter h ero.moveLeft press enter …" at bounding box center [712, 202] width 245 height 195
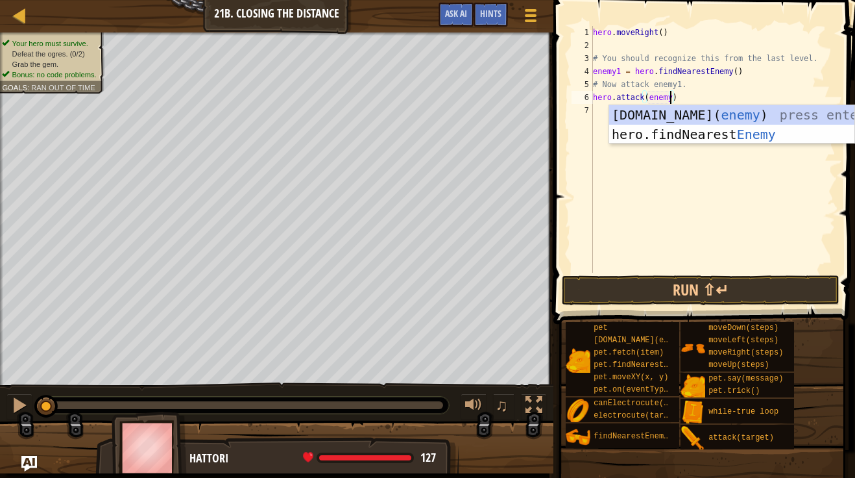
type textarea "hero.attack(enemy1)"
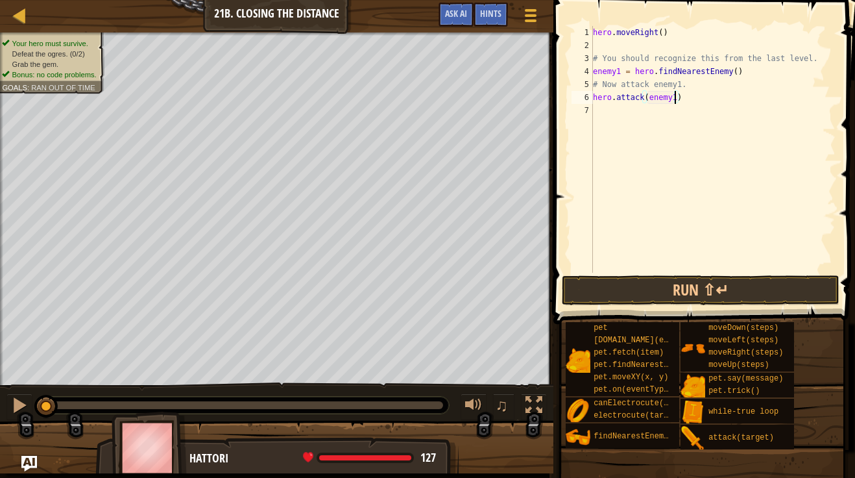
click at [613, 111] on div "hero . moveRight ( ) # You should recognize this from the last level. enemy1 = …" at bounding box center [712, 162] width 245 height 272
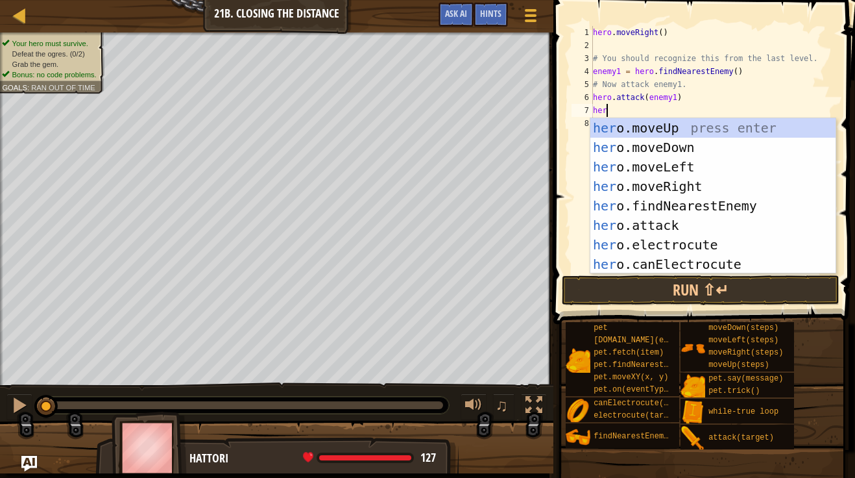
scroll to position [6, 1]
click at [678, 226] on div "her o.moveUp press enter her o.moveDown press enter her o.moveLeft press enter …" at bounding box center [712, 215] width 245 height 195
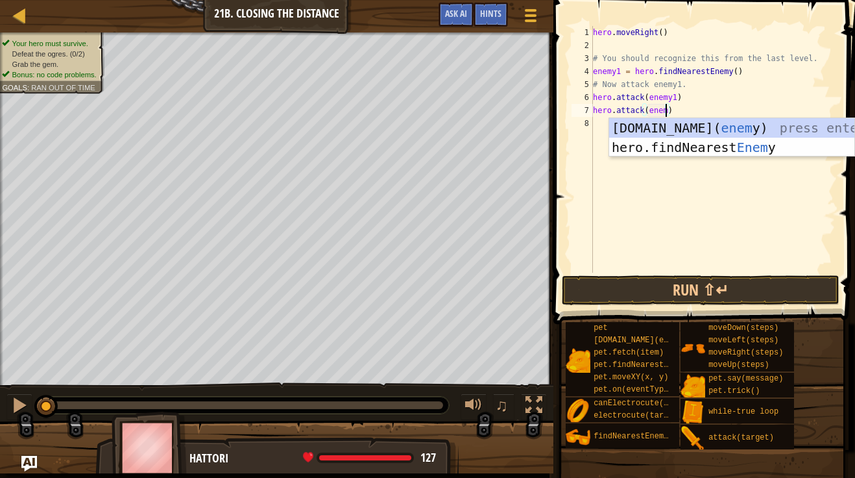
scroll to position [6, 11]
type textarea "hero.attack(enemy1)"
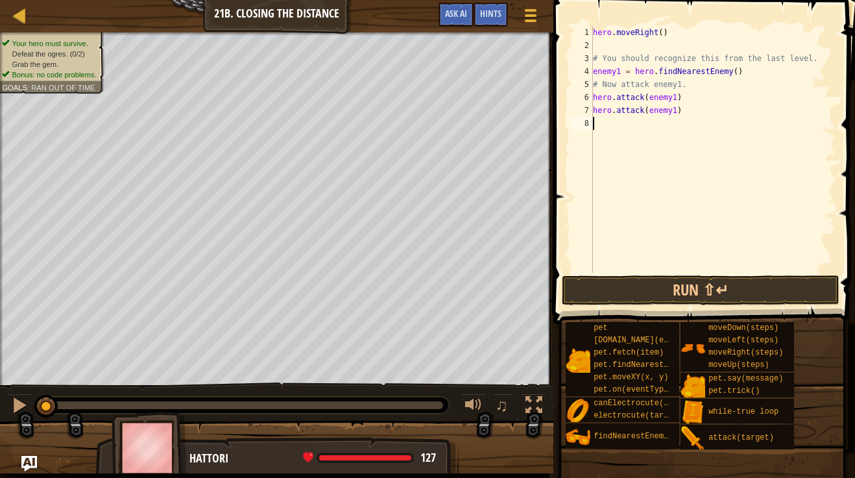
click at [603, 125] on div "hero . moveRight ( ) # You should recognize this from the last level. enemy1 = …" at bounding box center [712, 162] width 245 height 272
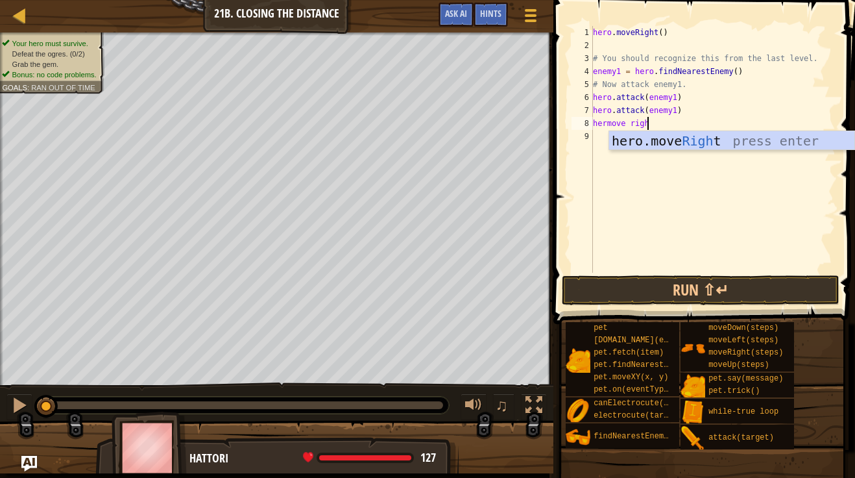
type textarea "hermove right"
click at [671, 139] on div "hero.move Right press enter" at bounding box center [731, 160] width 245 height 58
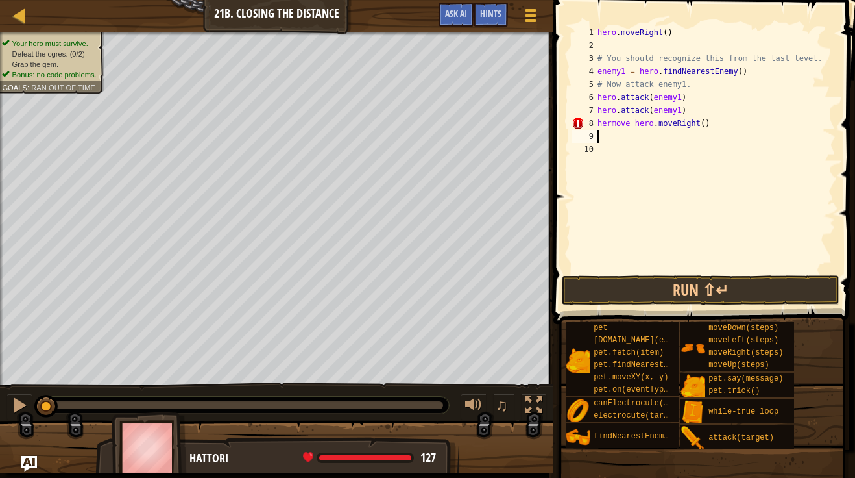
click at [704, 125] on div "hero . moveRight ( ) # You should recognize this from the last level. enemy1 = …" at bounding box center [715, 162] width 241 height 272
type textarea "hermove hero.moveRight(2)"
click at [649, 141] on div "hero . moveRight ( ) # You should recognize this from the last level. enemy1 = …" at bounding box center [715, 162] width 241 height 272
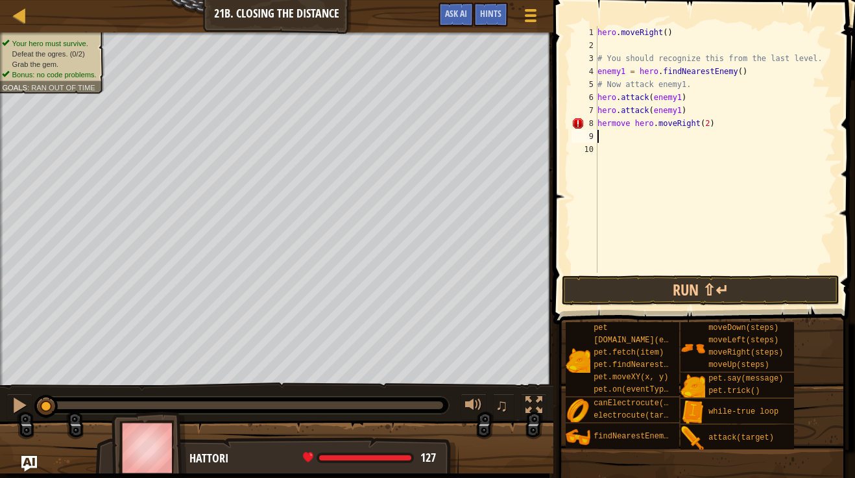
click at [629, 127] on div "hero . moveRight ( ) # You should recognize this from the last level. enemy1 = …" at bounding box center [715, 162] width 241 height 272
drag, startPoint x: 635, startPoint y: 127, endPoint x: 584, endPoint y: 123, distance: 51.4
click at [584, 123] on div "hermove hero.moveRight(2) 1 2 3 4 5 6 7 8 9 10 hero . moveRight ( ) # You shoul…" at bounding box center [702, 149] width 267 height 247
type textarea "hero.moveRight(2)"
click at [636, 137] on div "hero . moveRight ( ) # You should recognize this from the last level. enemy1 = …" at bounding box center [715, 162] width 241 height 272
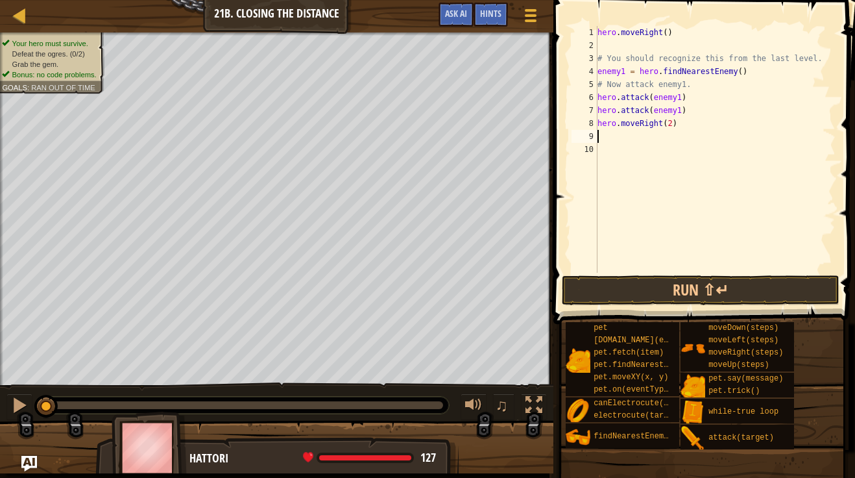
type textarea "h"
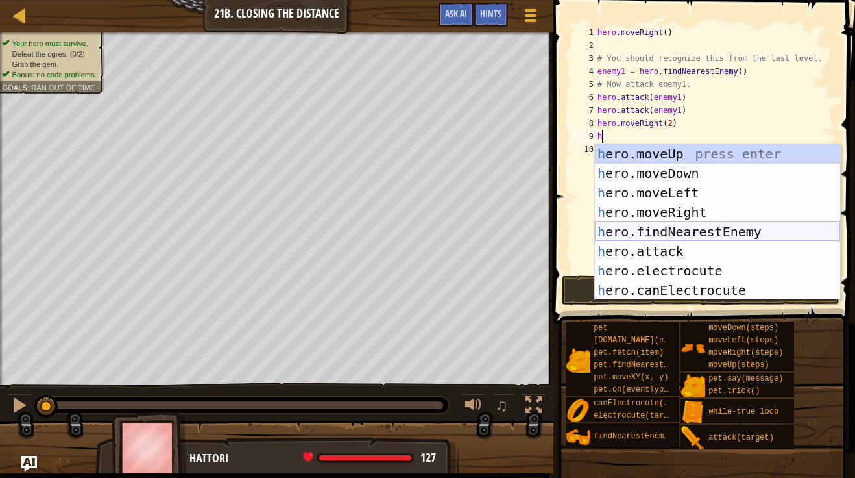
click at [716, 229] on div "h ero.moveUp press enter h ero.moveDown press enter h ero.moveLeft press enter …" at bounding box center [717, 241] width 245 height 195
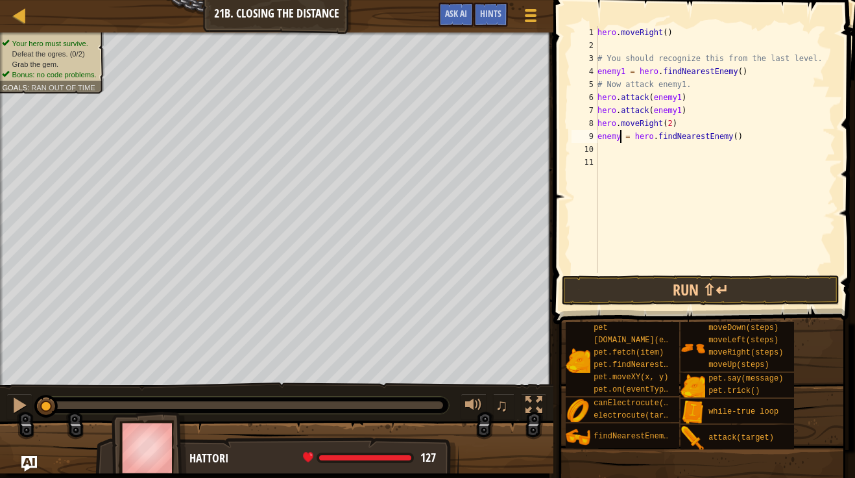
click at [619, 139] on div "hero . moveRight ( ) # You should recognize this from the last level. enemy1 = …" at bounding box center [715, 162] width 241 height 272
type textarea "enemy2 = hero.findNearestEnemy()"
click at [616, 149] on div "hero . moveRight ( ) # You should recognize this from the last level. enemy1 = …" at bounding box center [715, 162] width 241 height 272
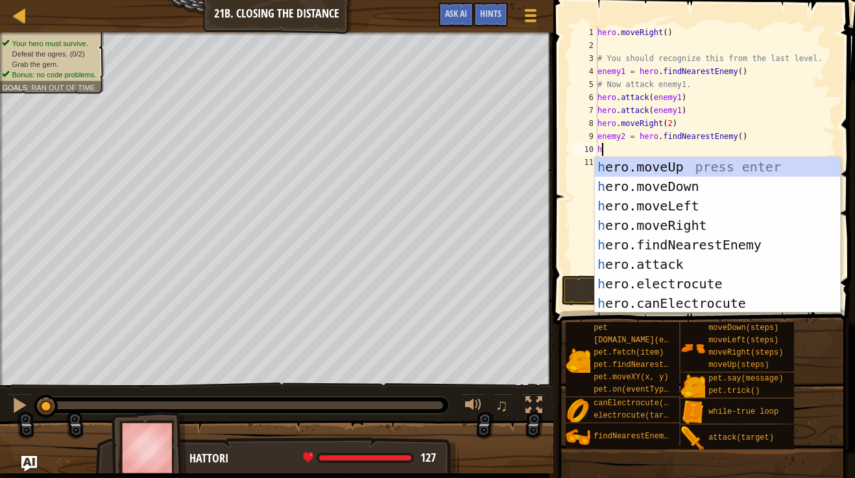
scroll to position [6, 1]
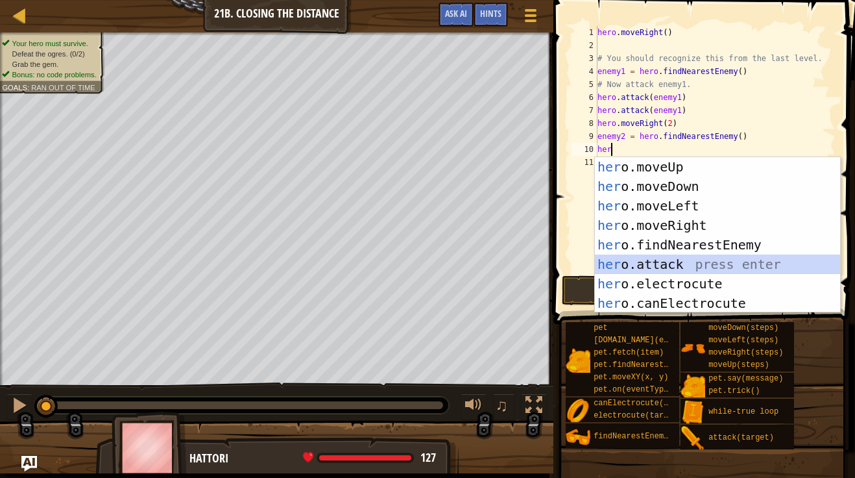
click at [681, 265] on div "her o.moveUp press enter her o.moveDown press enter her o.moveLeft press enter …" at bounding box center [717, 254] width 245 height 195
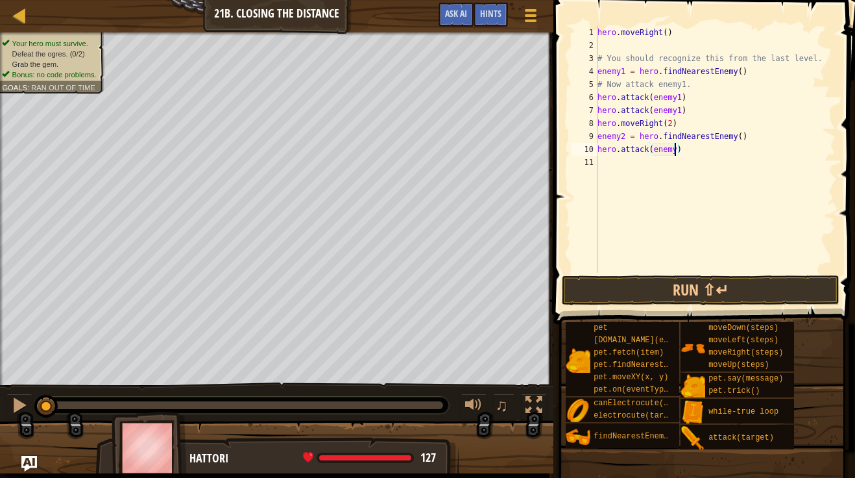
type textarea "hero.attack(enemy2)"
click at [657, 165] on div "hero . moveRight ( ) # You should recognize this from the last level. enemy1 = …" at bounding box center [715, 162] width 241 height 272
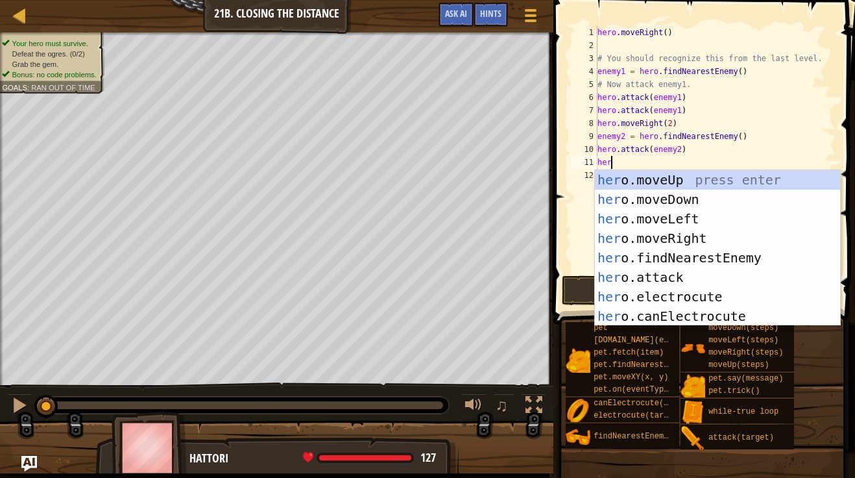
scroll to position [6, 1]
click at [688, 269] on div "her o.moveUp press enter her o.moveDown press enter her o.moveLeft press enter …" at bounding box center [717, 267] width 245 height 195
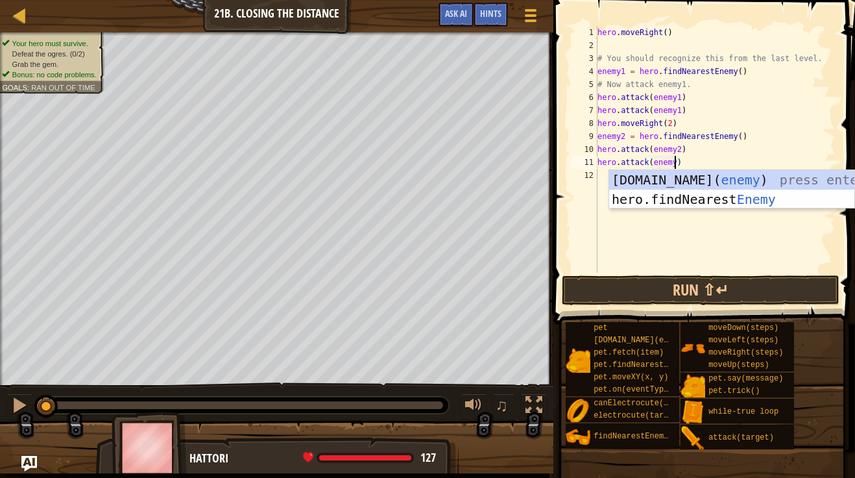
type textarea "hero.attack(enemy2)"
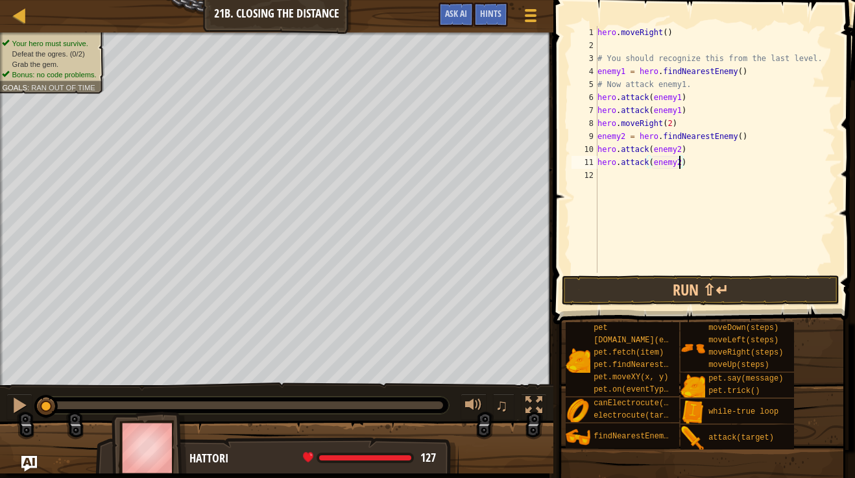
click at [623, 178] on div "hero . moveRight ( ) # You should recognize this from the last level. enemy1 = …" at bounding box center [715, 162] width 241 height 272
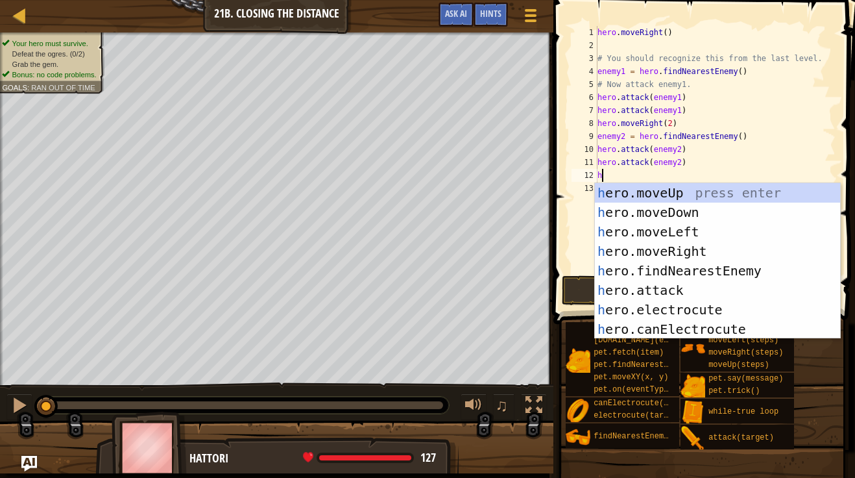
type textarea "her"
click at [691, 253] on div "her o.moveUp press enter her o.moveDown press enter her o.moveLeft press enter …" at bounding box center [717, 280] width 245 height 195
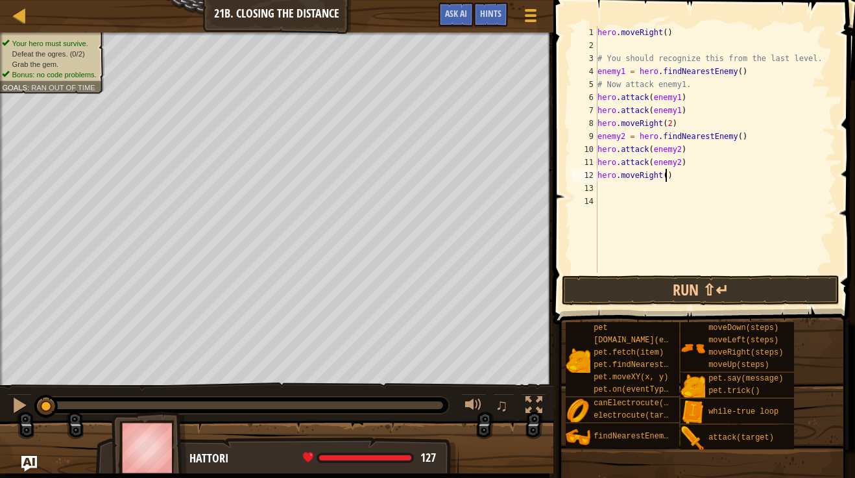
click at [666, 178] on div "hero . moveRight ( ) # You should recognize this from the last level. enemy1 = …" at bounding box center [715, 162] width 241 height 272
type textarea "hero.moveRight(2)"
click at [717, 289] on button "Run ⇧↵" at bounding box center [701, 290] width 278 height 30
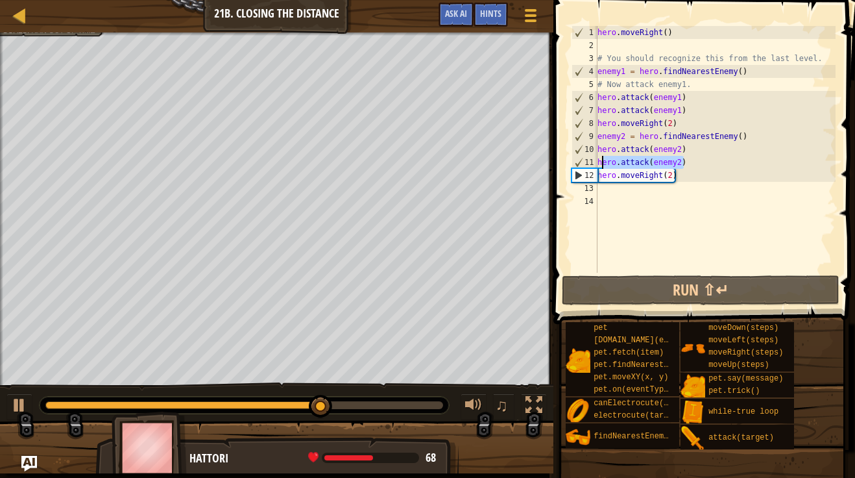
scroll to position [6, 10]
click at [599, 165] on div "hero . moveRight ( ) # You should recognize this from the last level. enemy1 = …" at bounding box center [715, 162] width 241 height 272
type textarea "hero.attack(enemy2)"
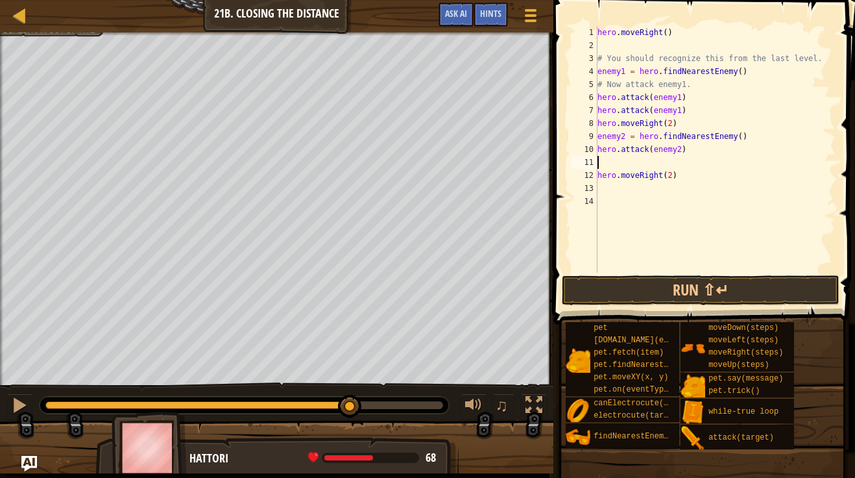
type textarea "hero.attack(enemy2)"
click at [659, 296] on button "Run ⇧↵" at bounding box center [701, 290] width 278 height 30
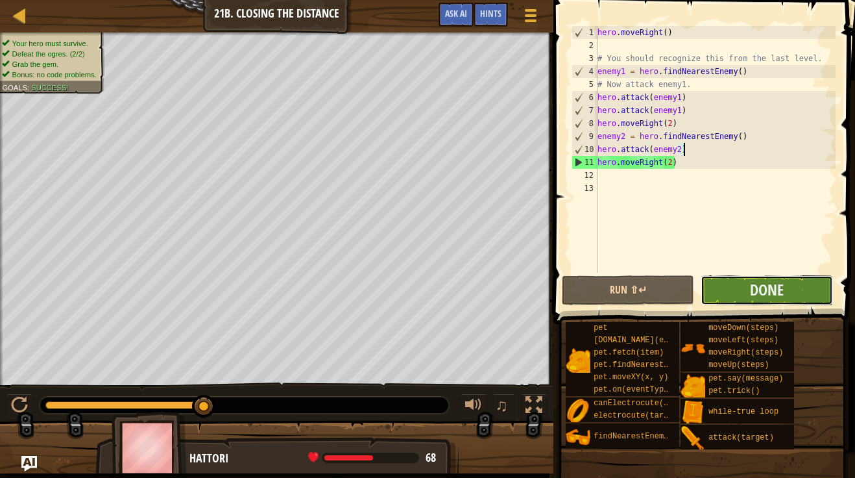
click at [701, 284] on button "Done" at bounding box center [767, 290] width 132 height 30
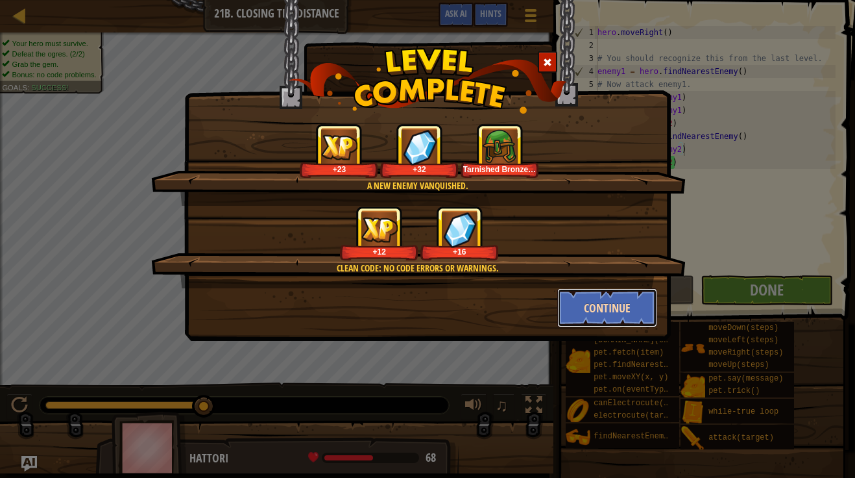
click at [570, 311] on button "Continue" at bounding box center [607, 307] width 101 height 39
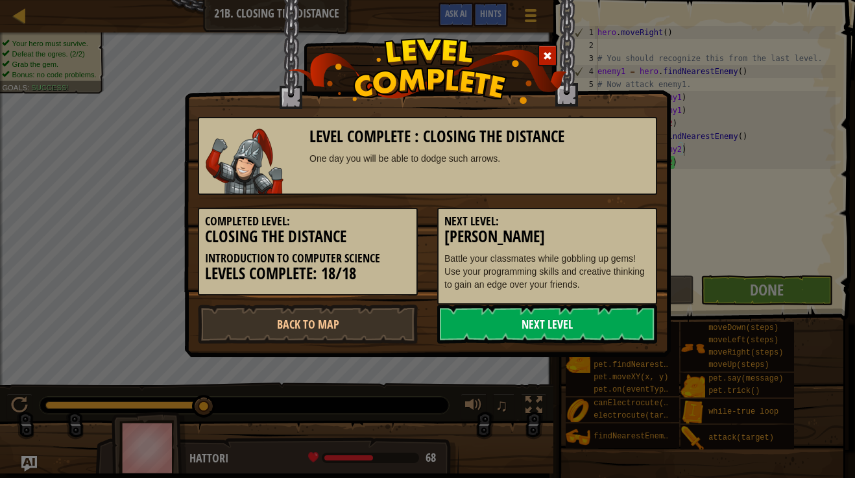
click at [546, 326] on link "Next Level" at bounding box center [547, 323] width 220 height 39
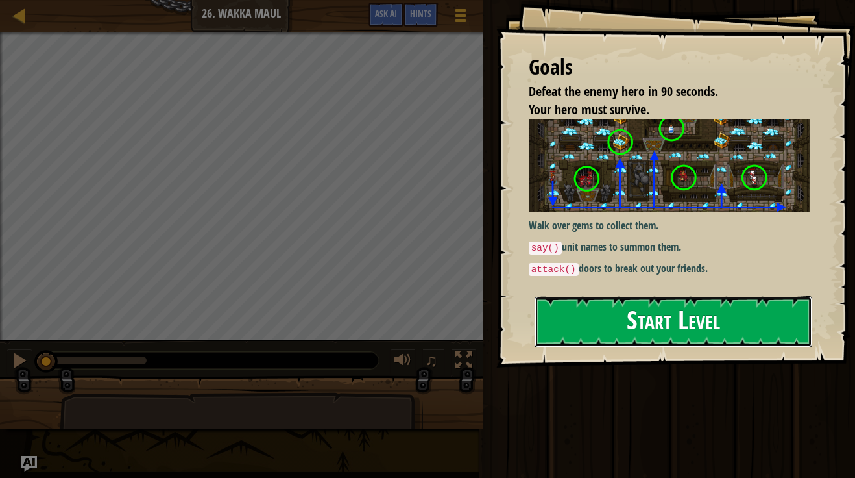
click at [607, 338] on button "Start Level" at bounding box center [674, 321] width 278 height 51
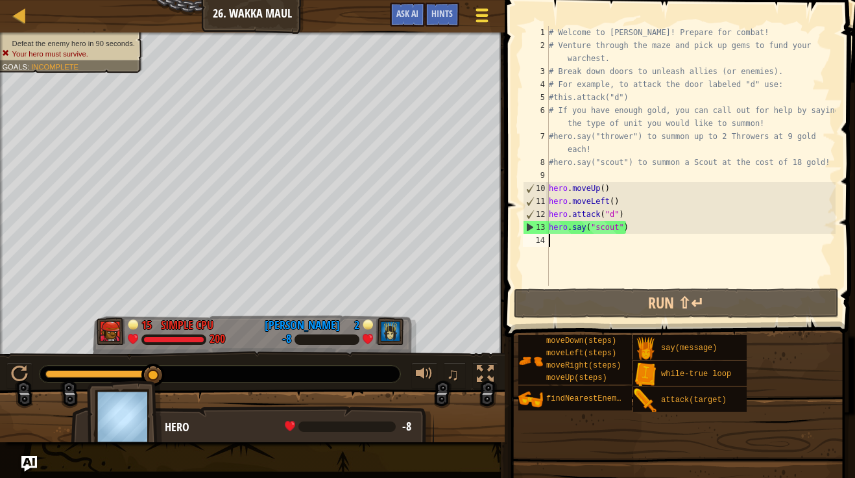
click at [492, 26] on button "Game Menu" at bounding box center [482, 18] width 34 height 32
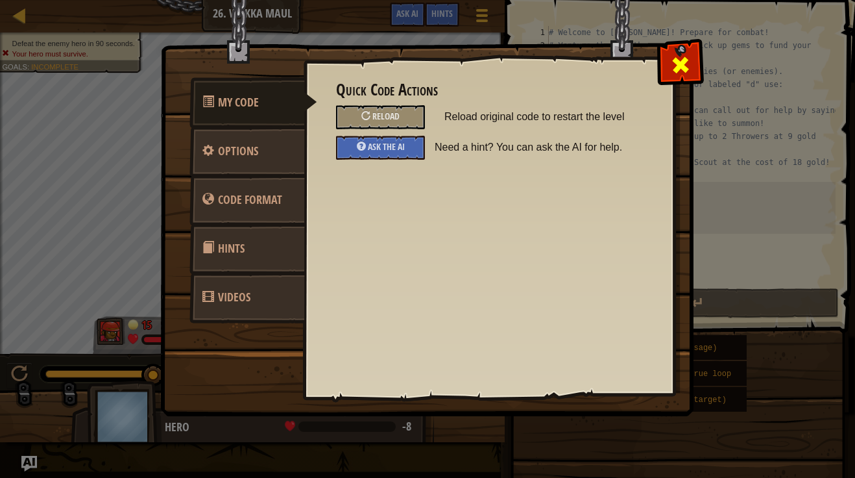
click at [685, 56] on span at bounding box center [680, 64] width 21 height 21
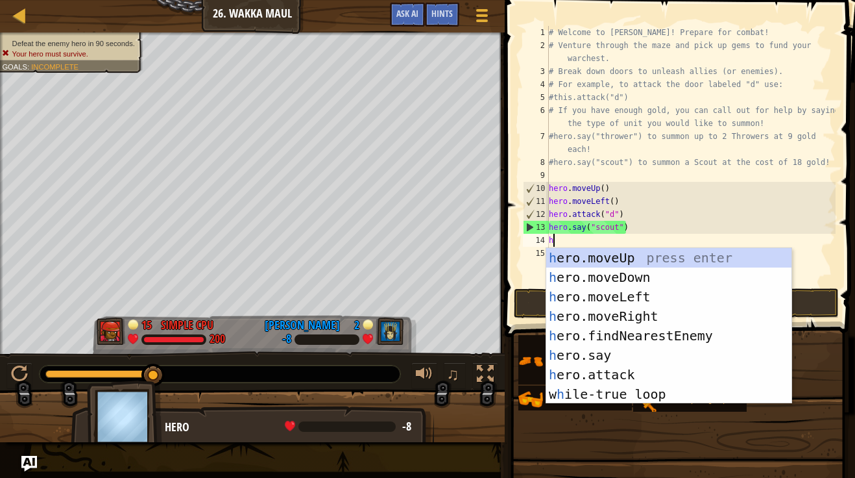
scroll to position [6, 0]
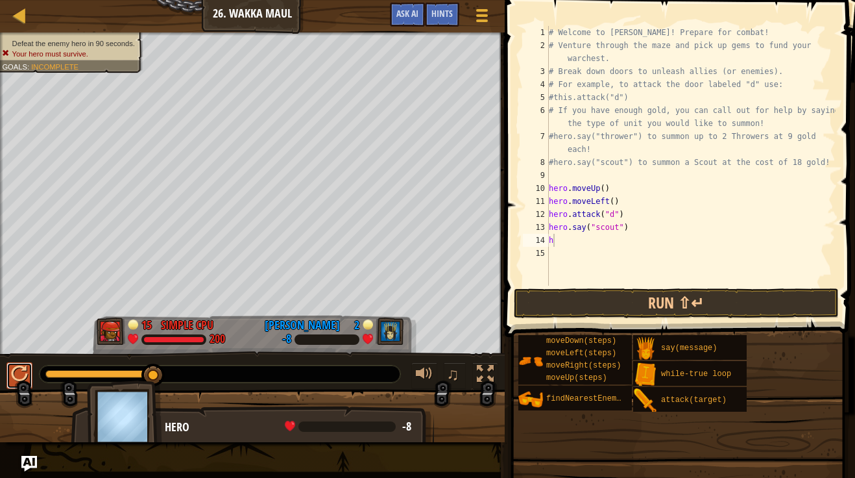
click at [24, 370] on div at bounding box center [19, 373] width 17 height 17
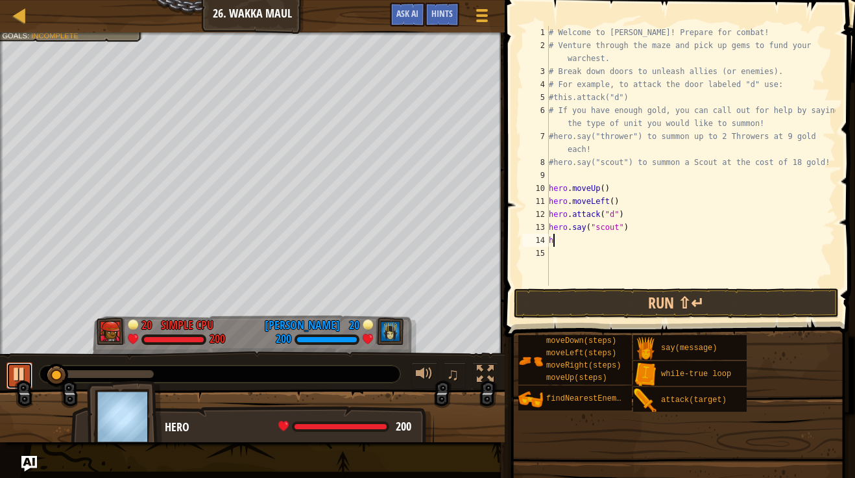
click at [16, 377] on div at bounding box center [19, 373] width 17 height 17
click at [21, 380] on div at bounding box center [19, 373] width 17 height 17
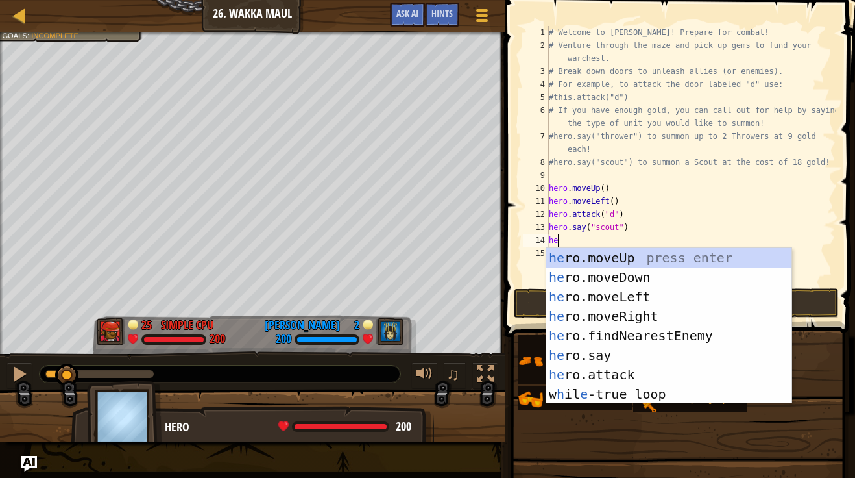
type textarea "hero"
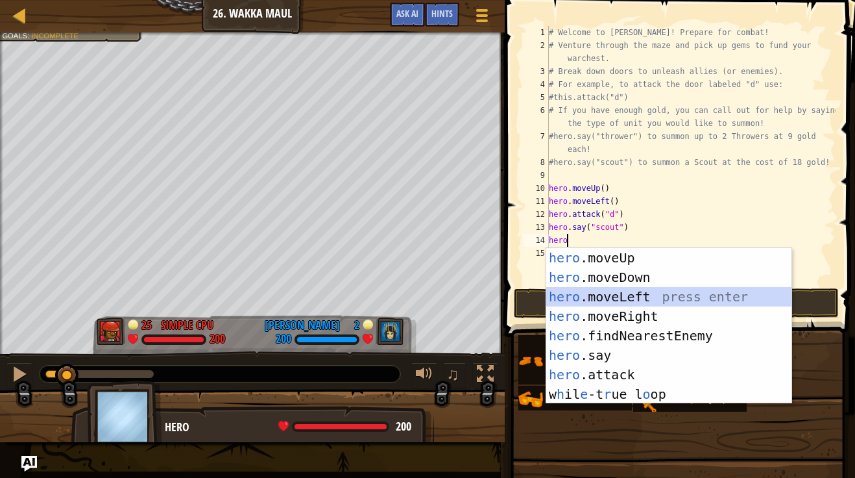
click at [622, 297] on div "hero .moveUp press enter hero .moveDown press enter hero .moveLeft press enter …" at bounding box center [668, 345] width 245 height 195
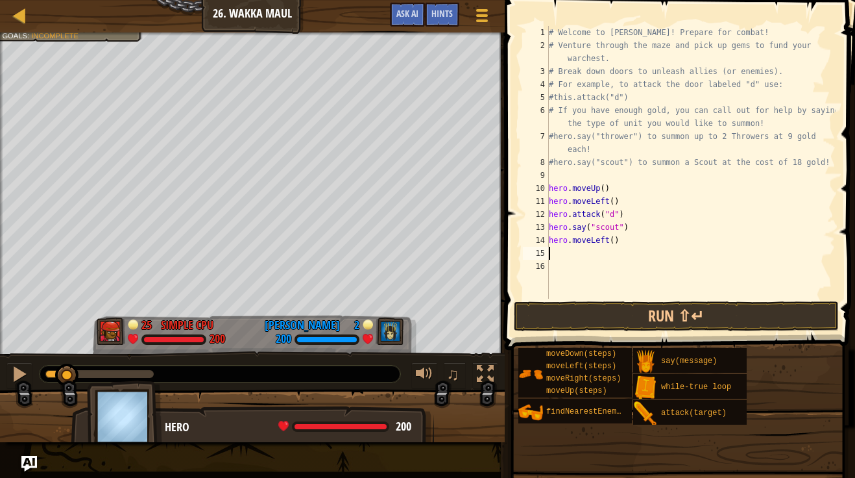
click at [611, 241] on div "# Welcome to Wakka Maul! Prepare for combat! # Venture through the maze and pic…" at bounding box center [690, 175] width 289 height 298
type textarea "hero.moveLeft(4)"
click at [588, 253] on div "# Welcome to Wakka Maul! Prepare for combat! # Venture through the maze and pic…" at bounding box center [690, 175] width 289 height 298
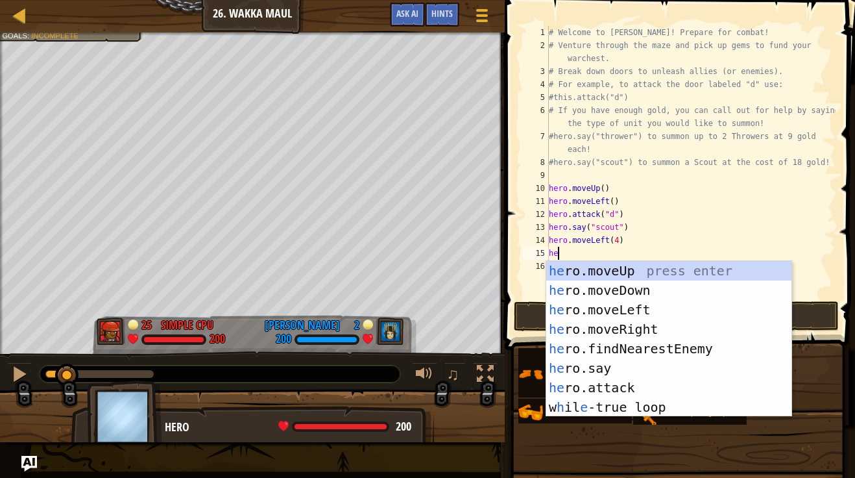
scroll to position [6, 1]
type textarea "her"
click at [602, 291] on div "her o.moveUp press enter her o.moveDown press enter her o.moveLeft press enter …" at bounding box center [668, 358] width 245 height 195
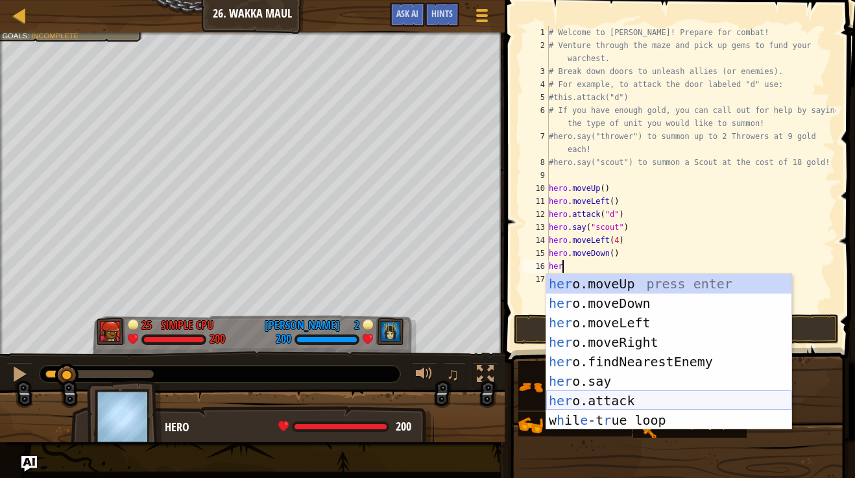
click at [625, 396] on div "her o.moveUp press enter her o.moveDown press enter her o.moveLeft press enter …" at bounding box center [668, 371] width 245 height 195
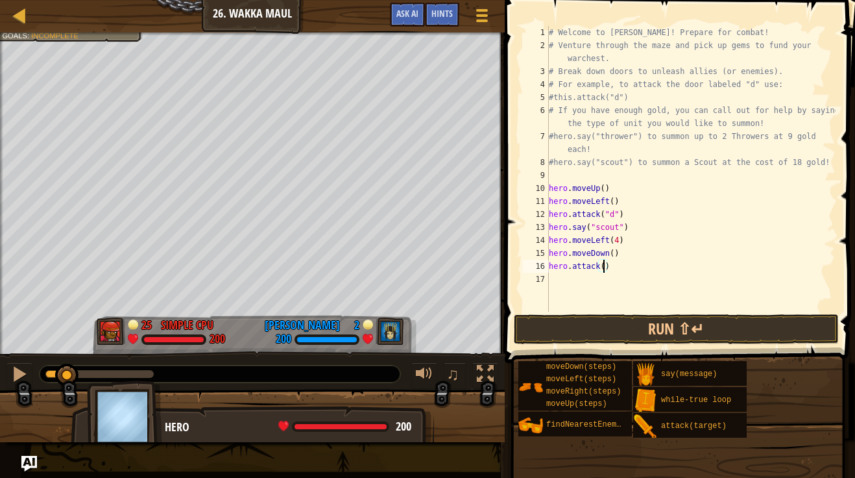
type textarea "hero.attack(c)"
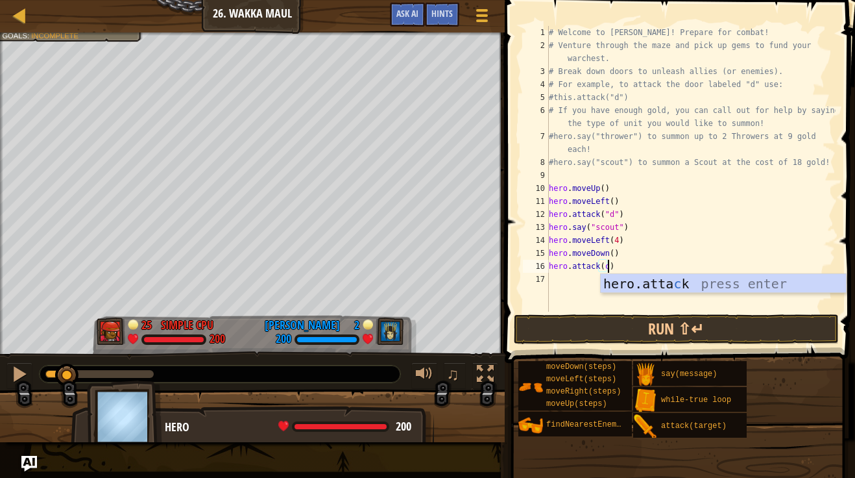
scroll to position [6, 8]
click at [564, 276] on div "# Welcome to Wakka Maul! Prepare for combat! # Venture through the maze and pic…" at bounding box center [690, 181] width 289 height 311
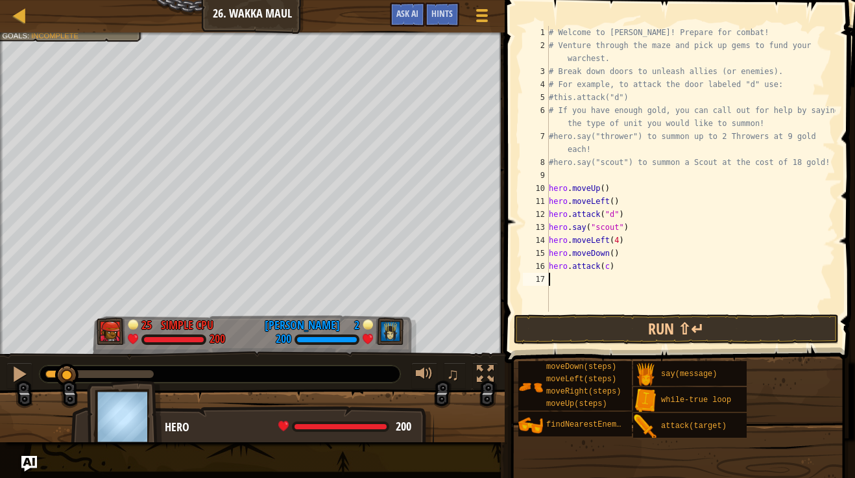
scroll to position [6, 0]
click at [564, 276] on div "# Welcome to Wakka Maul! Prepare for combat! # Venture through the maze and pic…" at bounding box center [690, 181] width 289 height 311
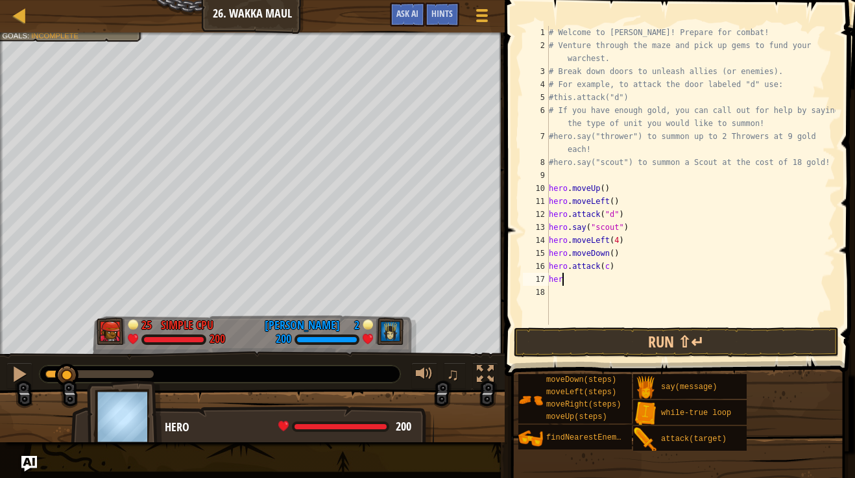
scroll to position [6, 1]
type textarea "h"
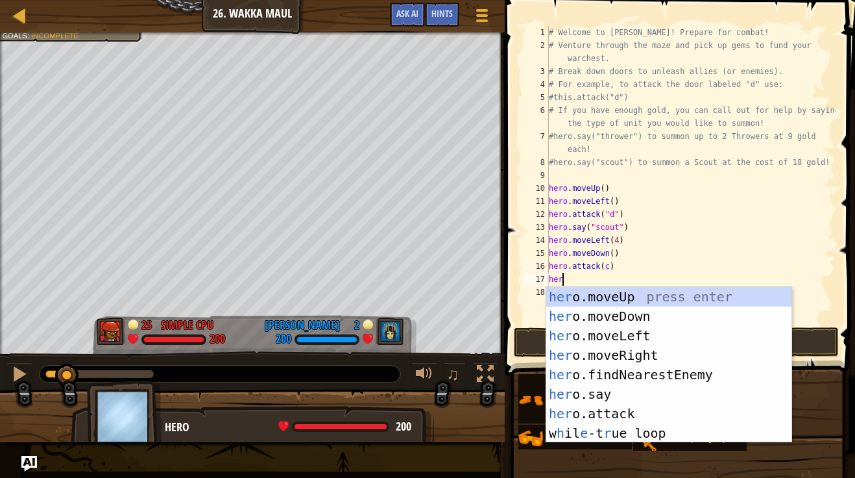
scroll to position [6, 1]
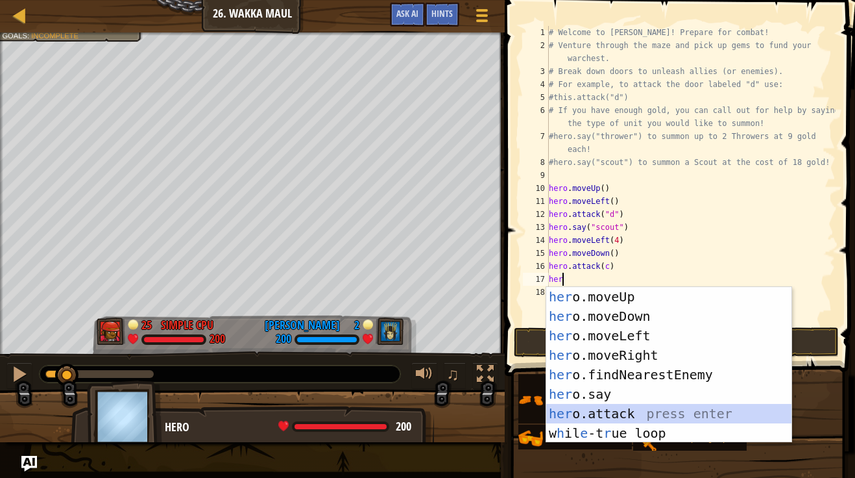
click at [630, 417] on div "her o.moveUp press enter her o.moveDown press enter her o.moveLeft press enter …" at bounding box center [668, 384] width 245 height 195
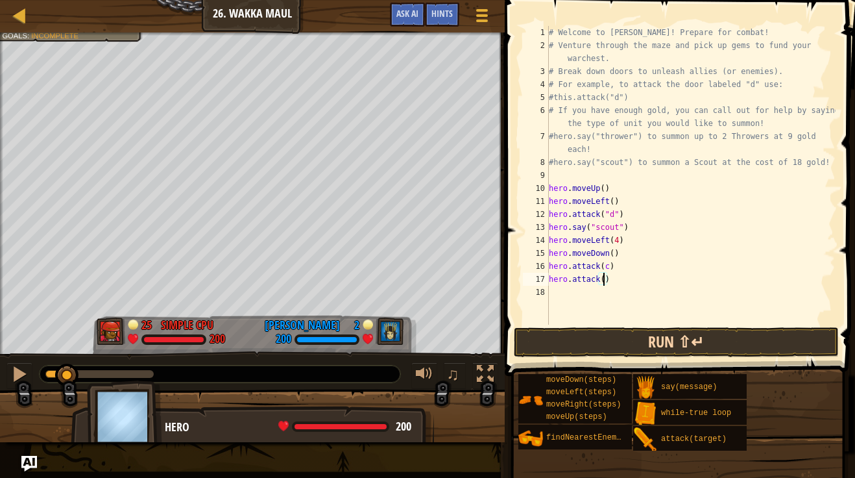
scroll to position [6, 8]
click at [609, 345] on button "Run ⇧↵" at bounding box center [676, 342] width 325 height 30
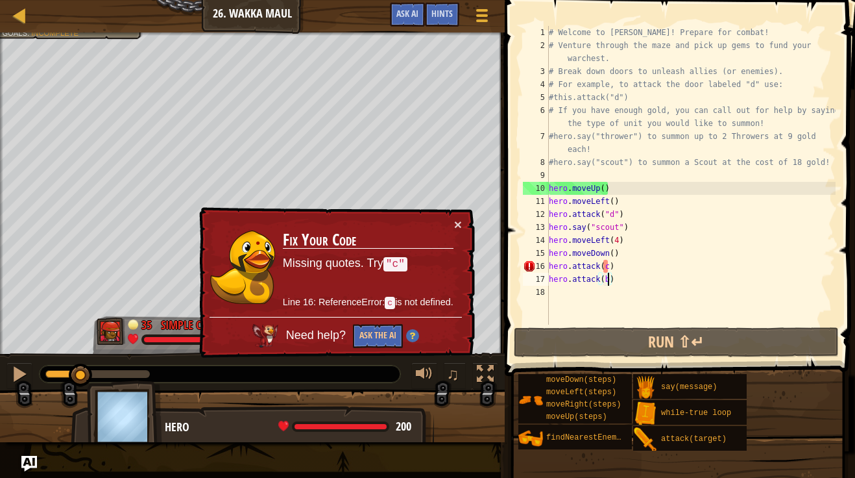
drag, startPoint x: 66, startPoint y: 381, endPoint x: 73, endPoint y: 367, distance: 15.4
click at [73, 367] on div at bounding box center [80, 374] width 23 height 23
click at [570, 270] on div "# Welcome to Wakka Maul! Prepare for combat! # Venture through the maze and pic…" at bounding box center [690, 188] width 289 height 324
click at [609, 269] on div "# Welcome to Wakka Maul! Prepare for combat! # Venture through the maze and pic…" at bounding box center [690, 188] width 289 height 324
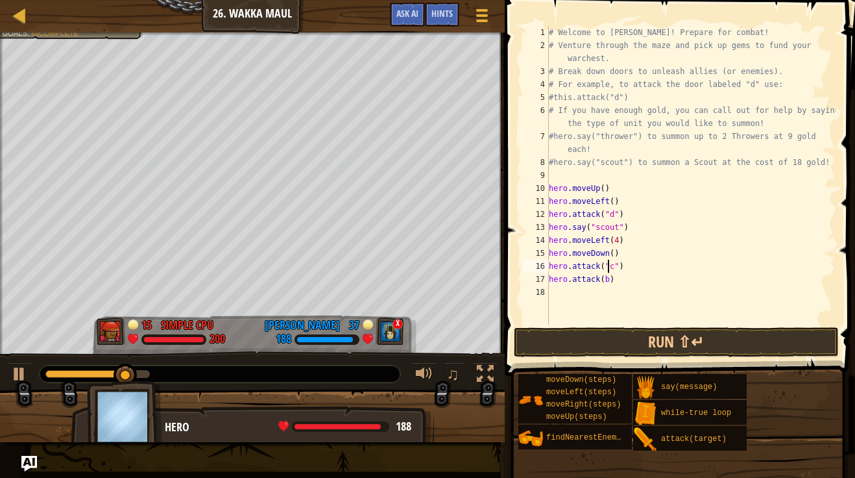
click at [607, 282] on div "# Welcome to Wakka Maul! Prepare for combat! # Venture through the maze and pic…" at bounding box center [690, 188] width 289 height 324
type textarea "hero.attack("b")"
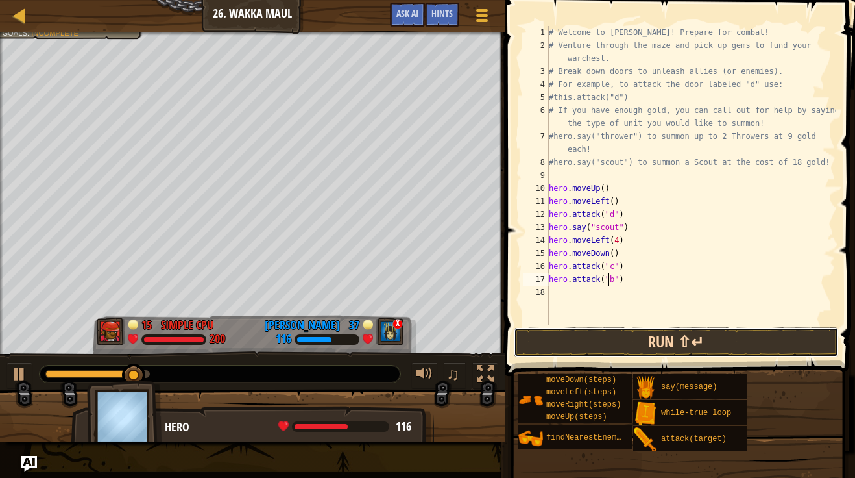
click at [633, 342] on button "Run ⇧↵" at bounding box center [676, 342] width 325 height 30
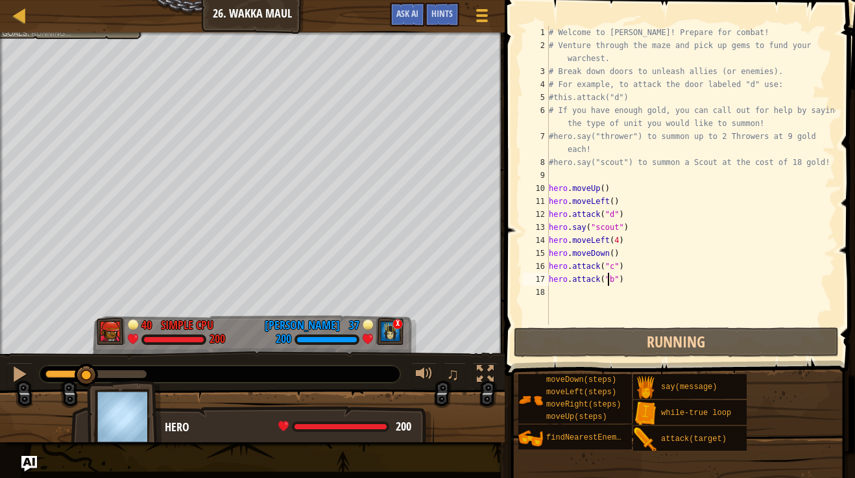
drag, startPoint x: 53, startPoint y: 374, endPoint x: 154, endPoint y: 380, distance: 101.4
click at [154, 380] on div "Defeat the enemy hero in 90 seconds. Your hero must survive. Write code with no…" at bounding box center [427, 236] width 855 height 409
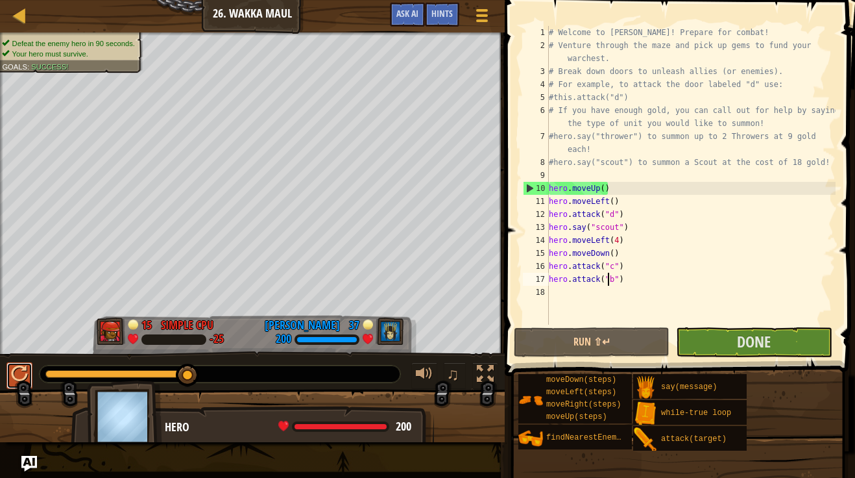
click at [18, 380] on div at bounding box center [19, 373] width 17 height 17
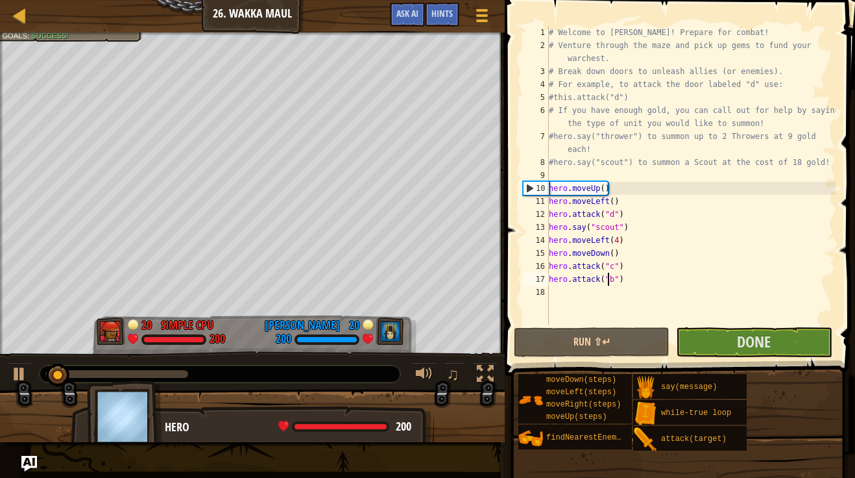
click at [578, 295] on div "# Welcome to Wakka Maul! Prepare for combat! # Venture through the maze and pic…" at bounding box center [690, 188] width 289 height 324
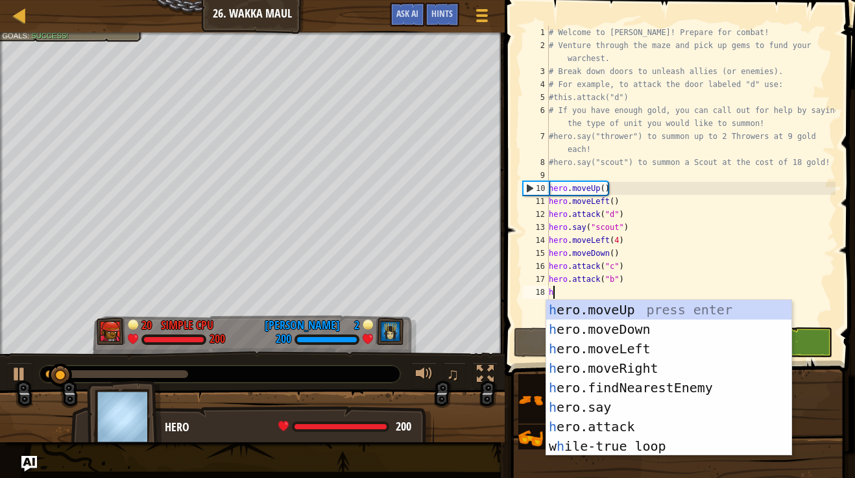
type textarea "h"
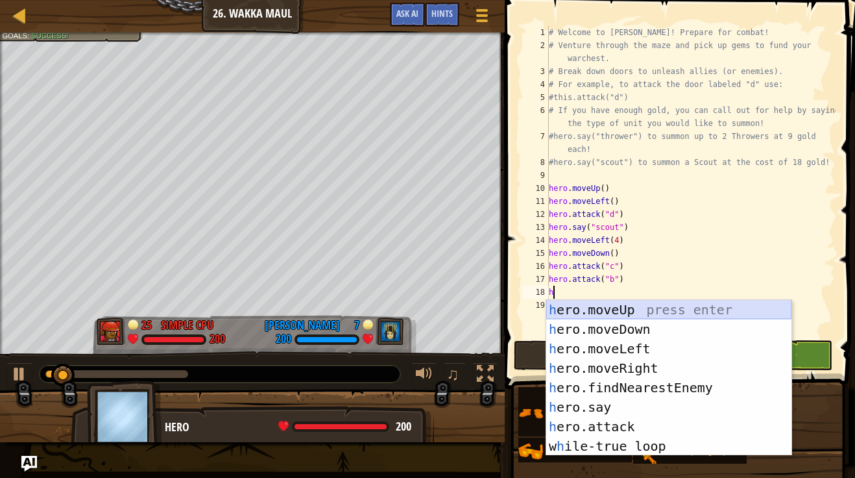
click at [603, 314] on div "h ero.moveUp press enter h ero.moveDown press enter h ero.moveLeft press enter …" at bounding box center [668, 397] width 245 height 195
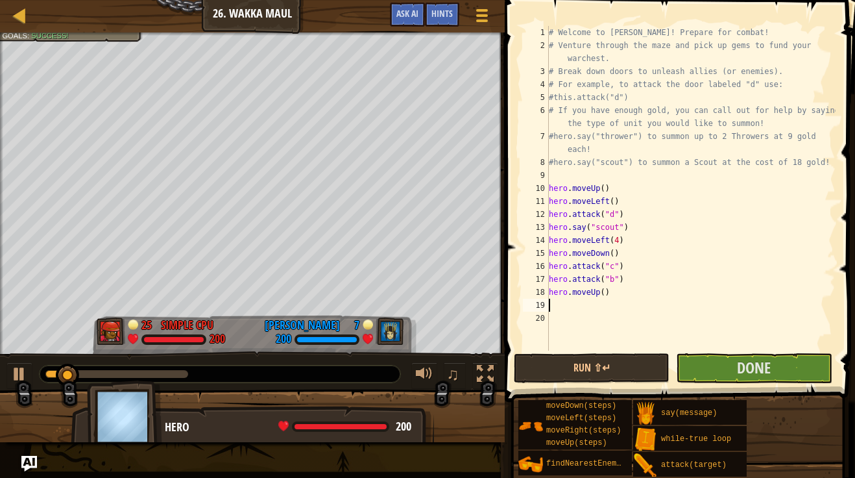
type textarea "h"
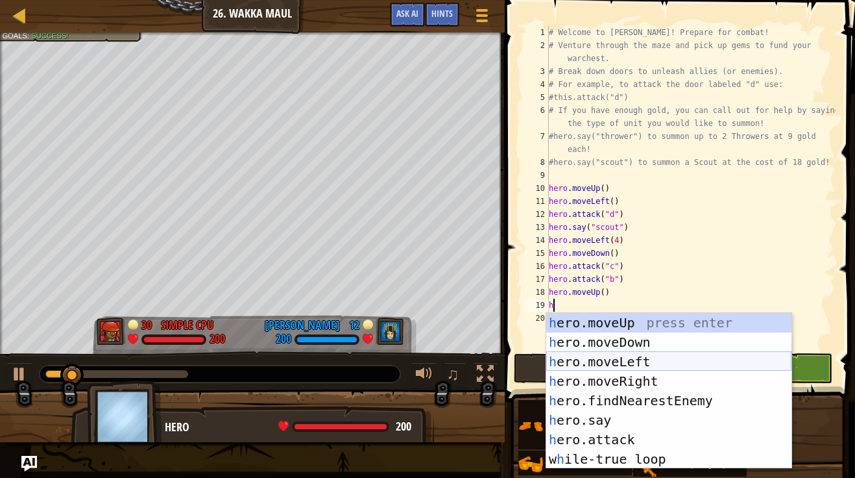
click at [630, 361] on div "h ero.moveUp press enter h ero.moveDown press enter h ero.moveLeft press enter …" at bounding box center [668, 410] width 245 height 195
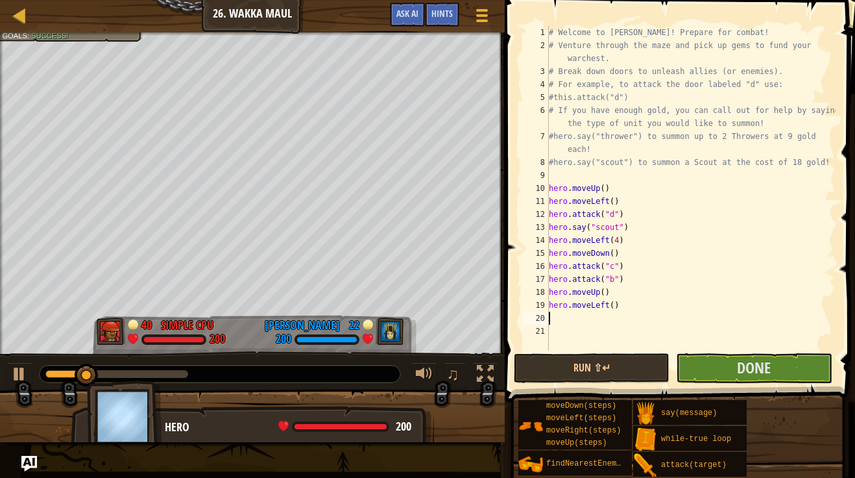
click at [613, 309] on div "# Welcome to Wakka Maul! Prepare for combat! # Venture through the maze and pic…" at bounding box center [690, 201] width 289 height 350
type textarea "hero.moveLeft(2)"
click at [591, 322] on div "# Welcome to Wakka Maul! Prepare for combat! # Venture through the maze and pic…" at bounding box center [690, 201] width 289 height 350
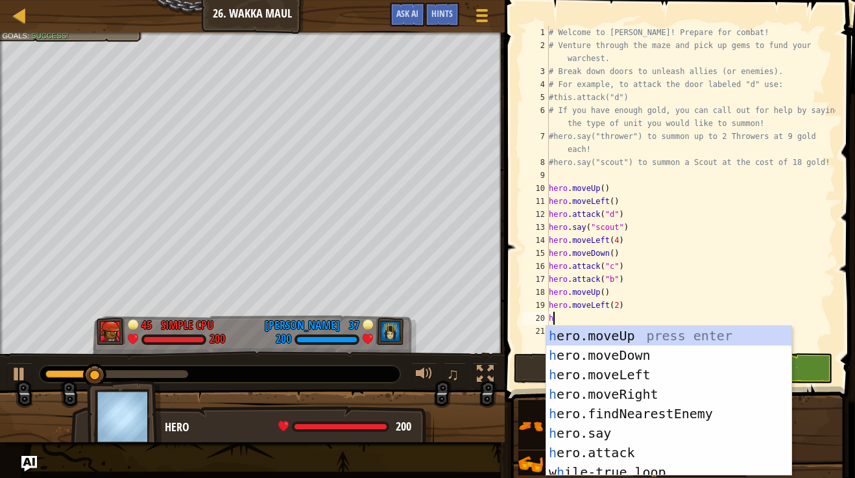
type textarea "her"
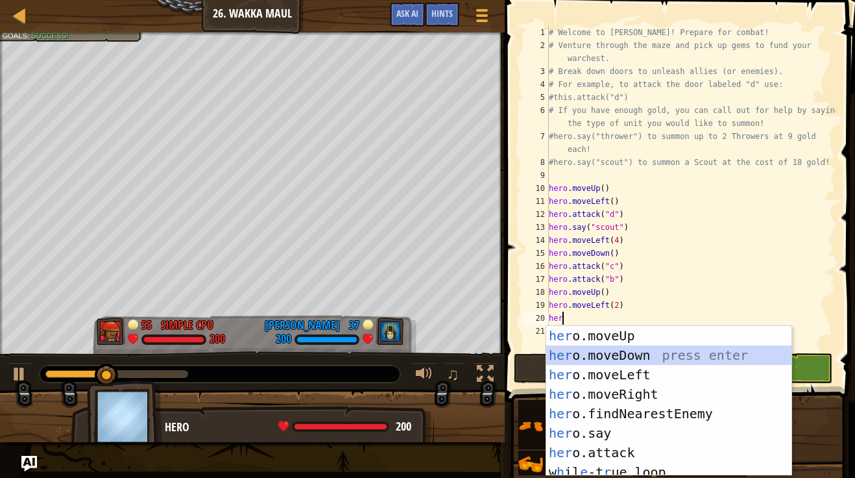
click at [648, 360] on div "her o.moveUp press enter her o.moveDown press enter her o.moveLeft press enter …" at bounding box center [668, 420] width 245 height 189
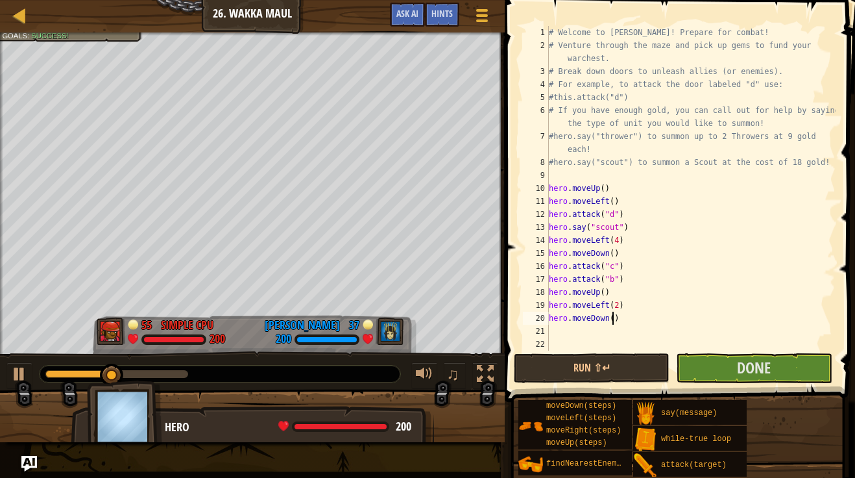
click at [613, 322] on div "# Welcome to Wakka Maul! Prepare for combat! # Venture through the maze and pic…" at bounding box center [690, 201] width 289 height 350
type textarea "hero.moveDown(2)"
click at [590, 328] on div "# Welcome to Wakka Maul! Prepare for combat! # Venture through the maze and pic…" at bounding box center [690, 201] width 289 height 350
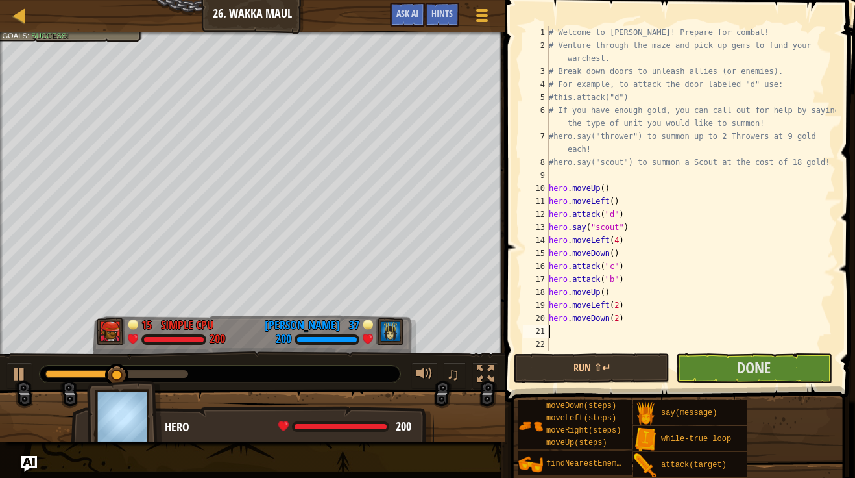
type textarea "her"
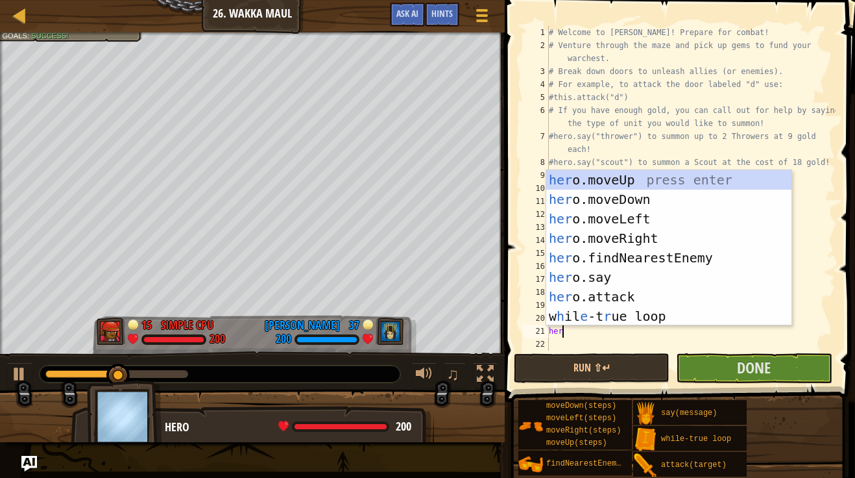
scroll to position [6, 1]
click at [640, 237] on div "her o.moveUp press enter her o.moveDown press enter her o.moveLeft press enter …" at bounding box center [668, 267] width 245 height 195
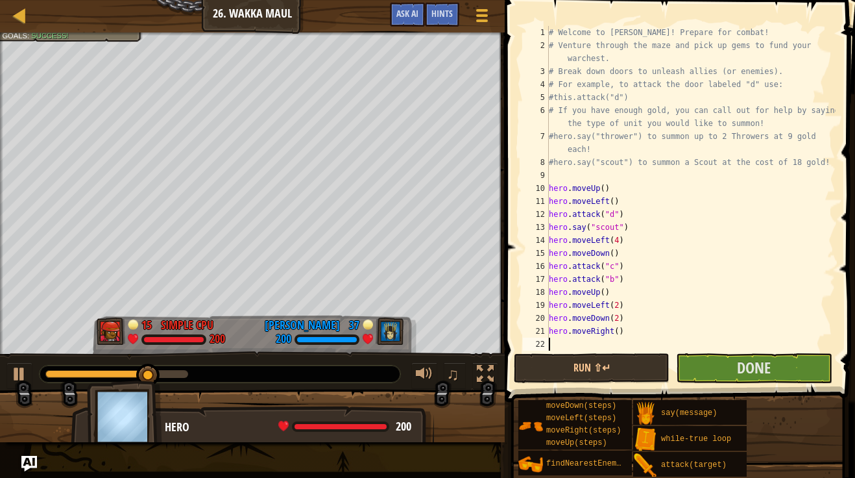
scroll to position [6, 0]
click at [618, 336] on div "# Welcome to Wakka Maul! Prepare for combat! # Venture through the maze and pic…" at bounding box center [690, 201] width 289 height 350
type textarea "hero.moveRight(4)"
click at [601, 339] on div "# Welcome to Wakka Maul! Prepare for combat! # Venture through the maze and pic…" at bounding box center [690, 201] width 289 height 350
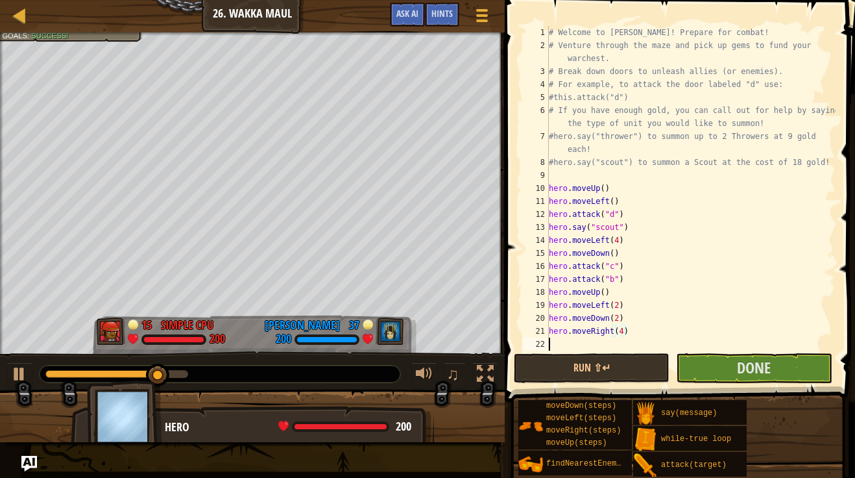
scroll to position [6, 0]
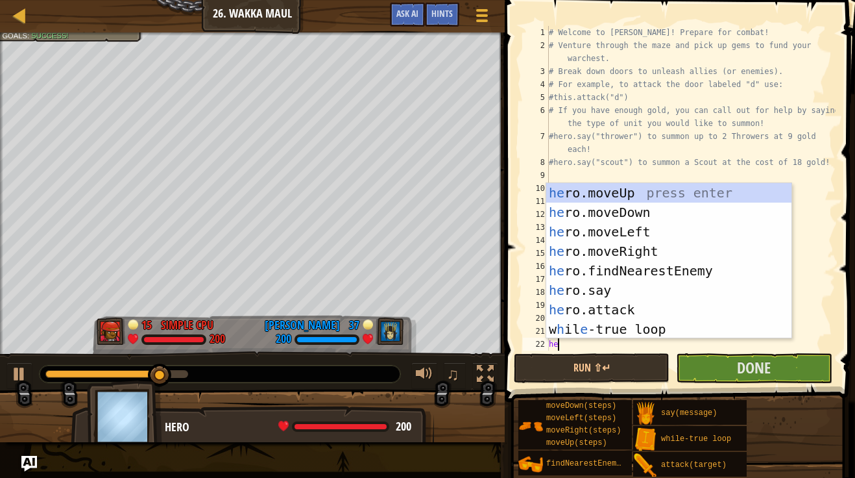
type textarea "her"
click at [631, 198] on div "her o.moveUp press enter her o.moveDown press enter her o.moveLeft press enter …" at bounding box center [668, 280] width 245 height 195
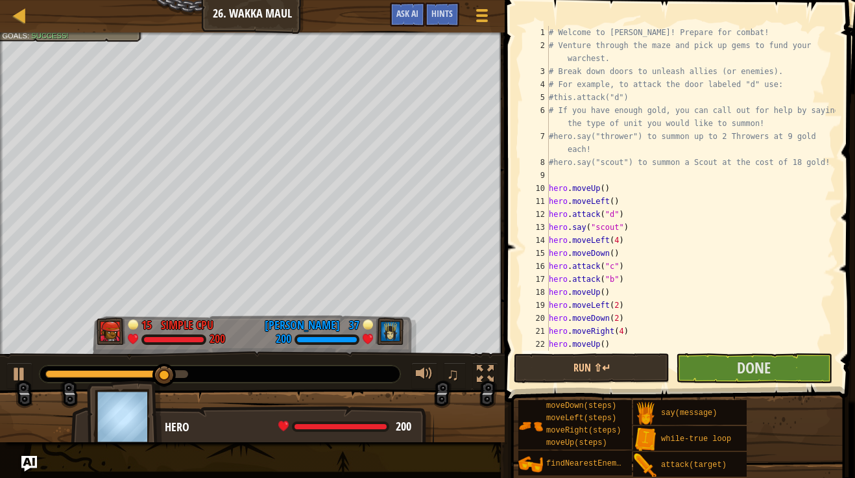
scroll to position [6, 0]
click at [603, 344] on div "# Welcome to Wakka Maul! Prepare for combat! # Venture through the maze and pic…" at bounding box center [690, 201] width 289 height 350
type textarea "hero.moveUp(2)"
click at [631, 346] on div "# Welcome to Wakka Maul! Prepare for combat! # Venture through the maze and pic…" at bounding box center [690, 201] width 289 height 350
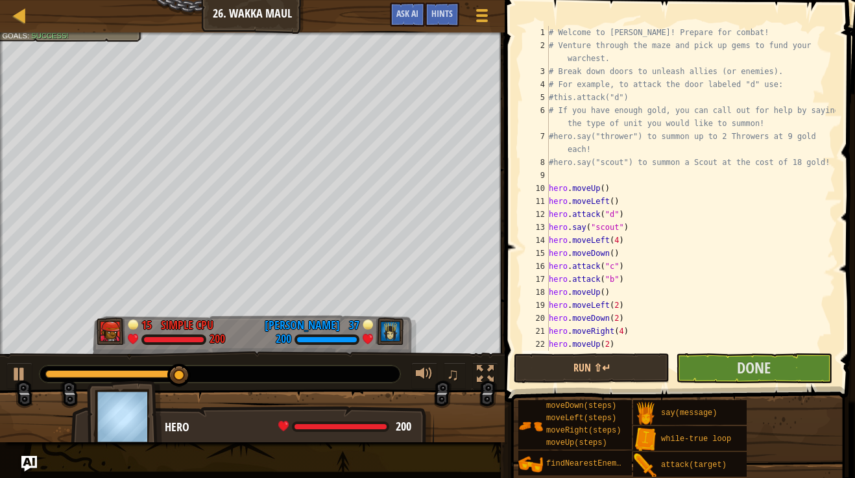
scroll to position [39, 0]
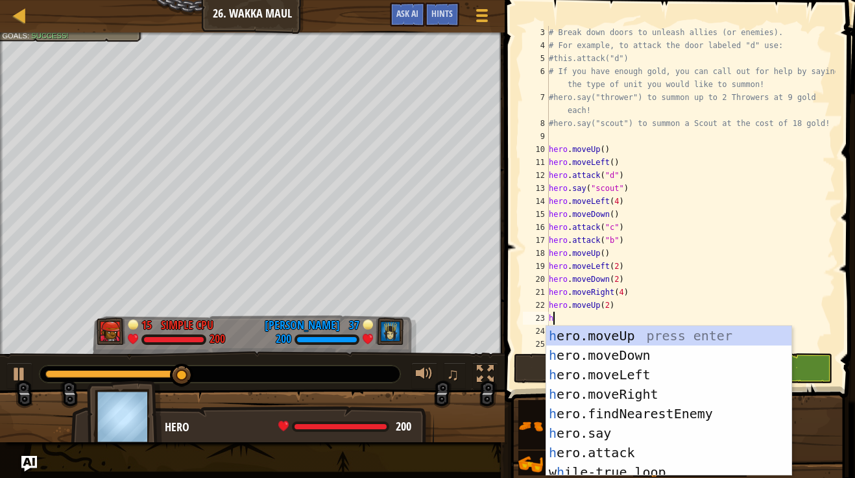
type textarea "he"
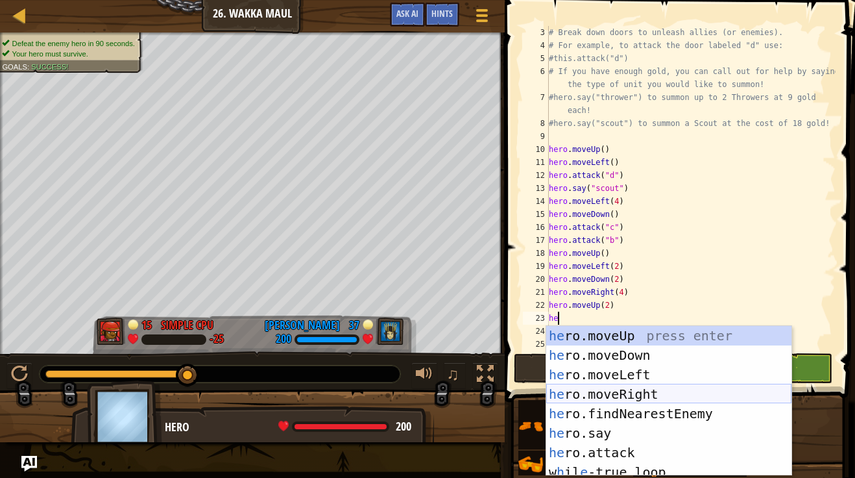
click at [648, 393] on div "he ro.moveUp press enter he ro.moveDown press enter he ro.moveLeft press enter …" at bounding box center [668, 420] width 245 height 189
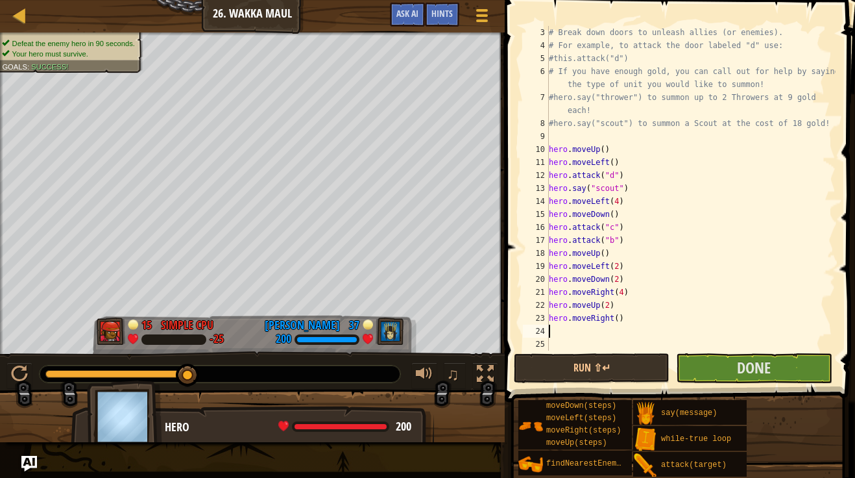
type textarea "her"
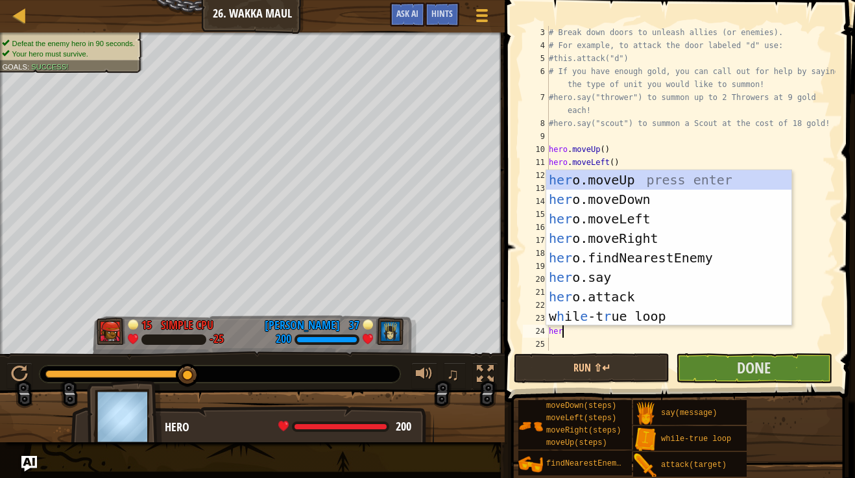
scroll to position [6, 1]
click at [653, 233] on div "her o.moveUp press enter her o.moveDown press enter her o.moveLeft press enter …" at bounding box center [668, 267] width 245 height 195
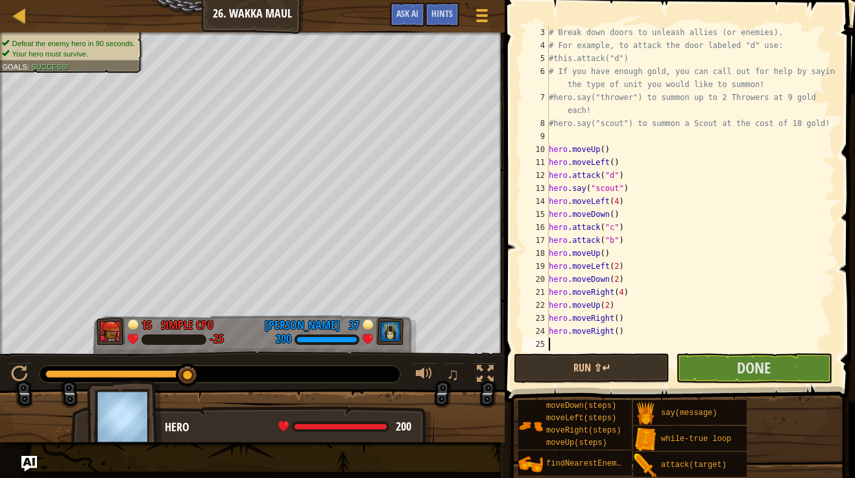
click at [618, 333] on div "# Break down doors to unleash allies (or enemies). # For example, to attack the…" at bounding box center [690, 201] width 289 height 350
type textarea "hero.moveRight(3)"
click at [600, 342] on div "# Break down doors to unleash allies (or enemies). # For example, to attack the…" at bounding box center [690, 201] width 289 height 350
